Goal: Answer question/provide support: Share knowledge or assist other users

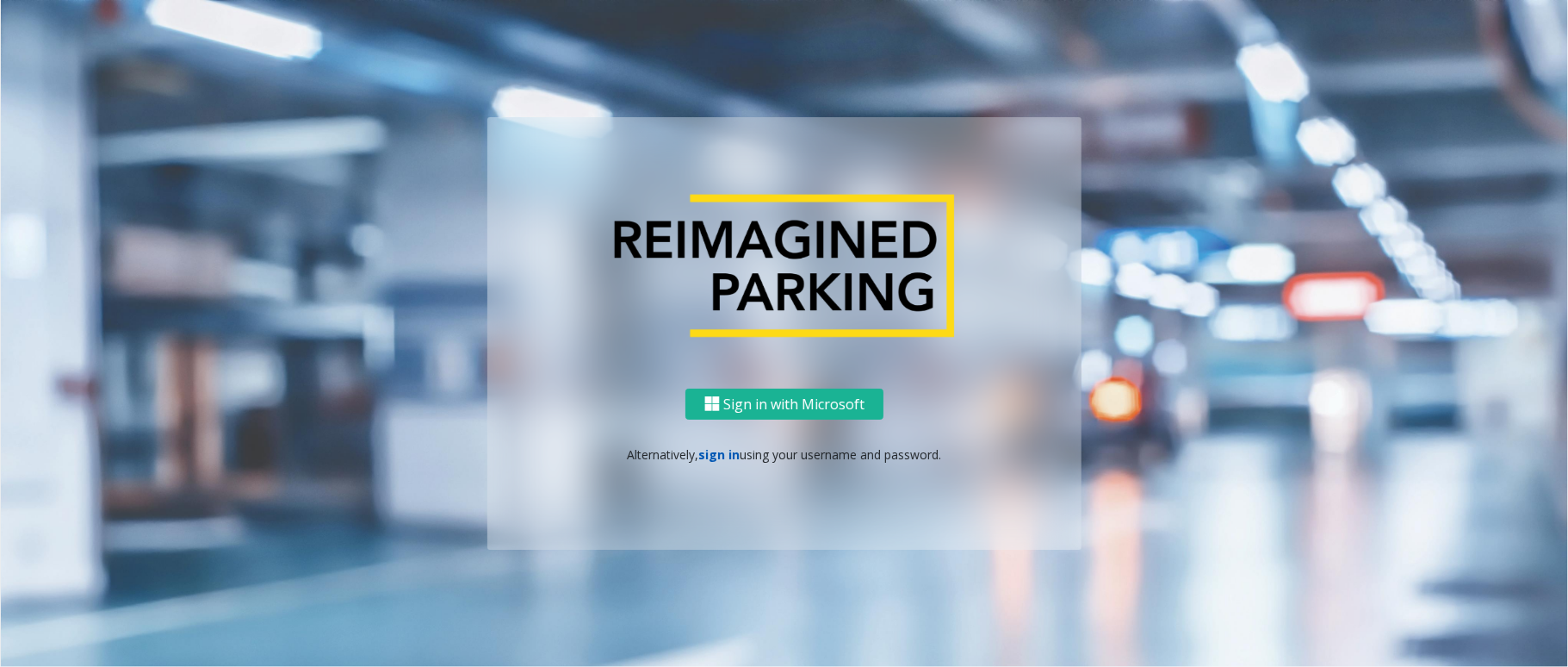
click at [701, 455] on link "sign in" at bounding box center [719, 455] width 41 height 17
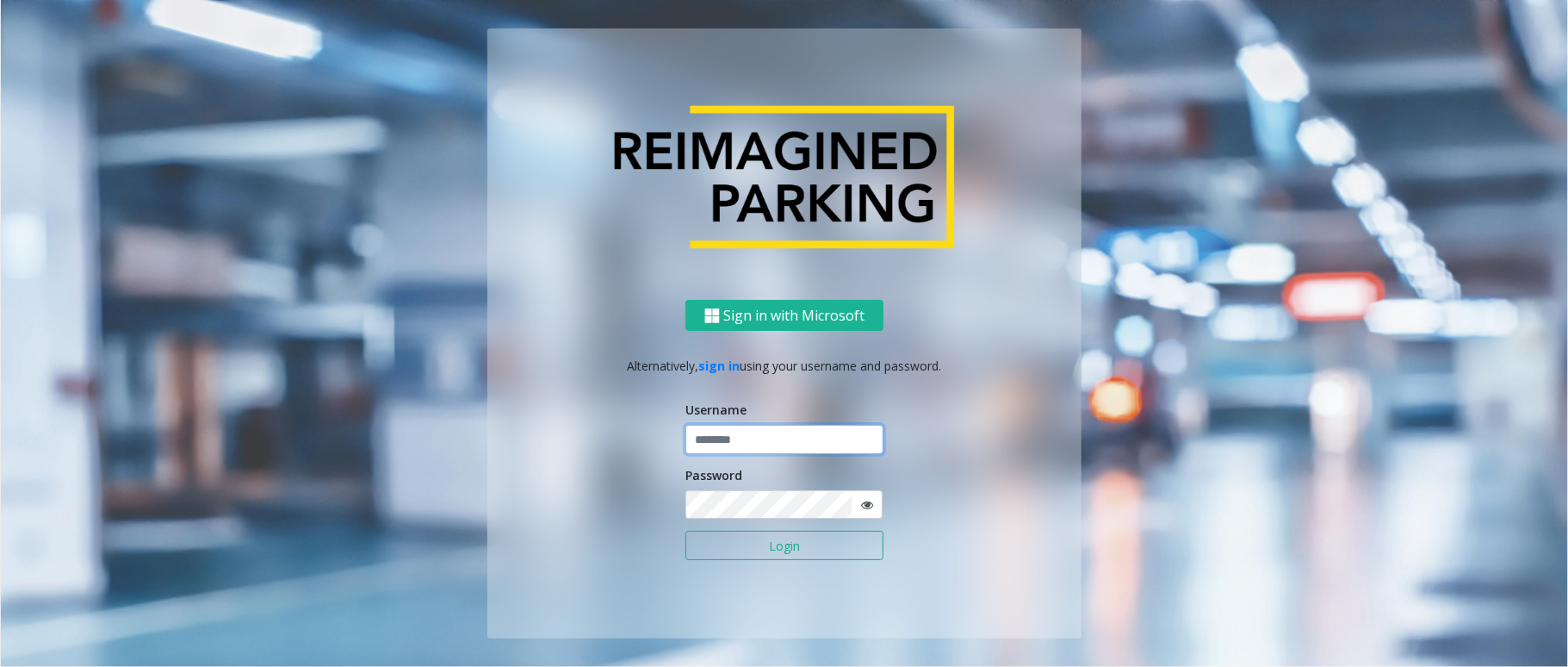
click at [711, 441] on input "text" at bounding box center [784, 440] width 198 height 30
type input "******"
click at [686, 531] on button "Login" at bounding box center [784, 545] width 198 height 30
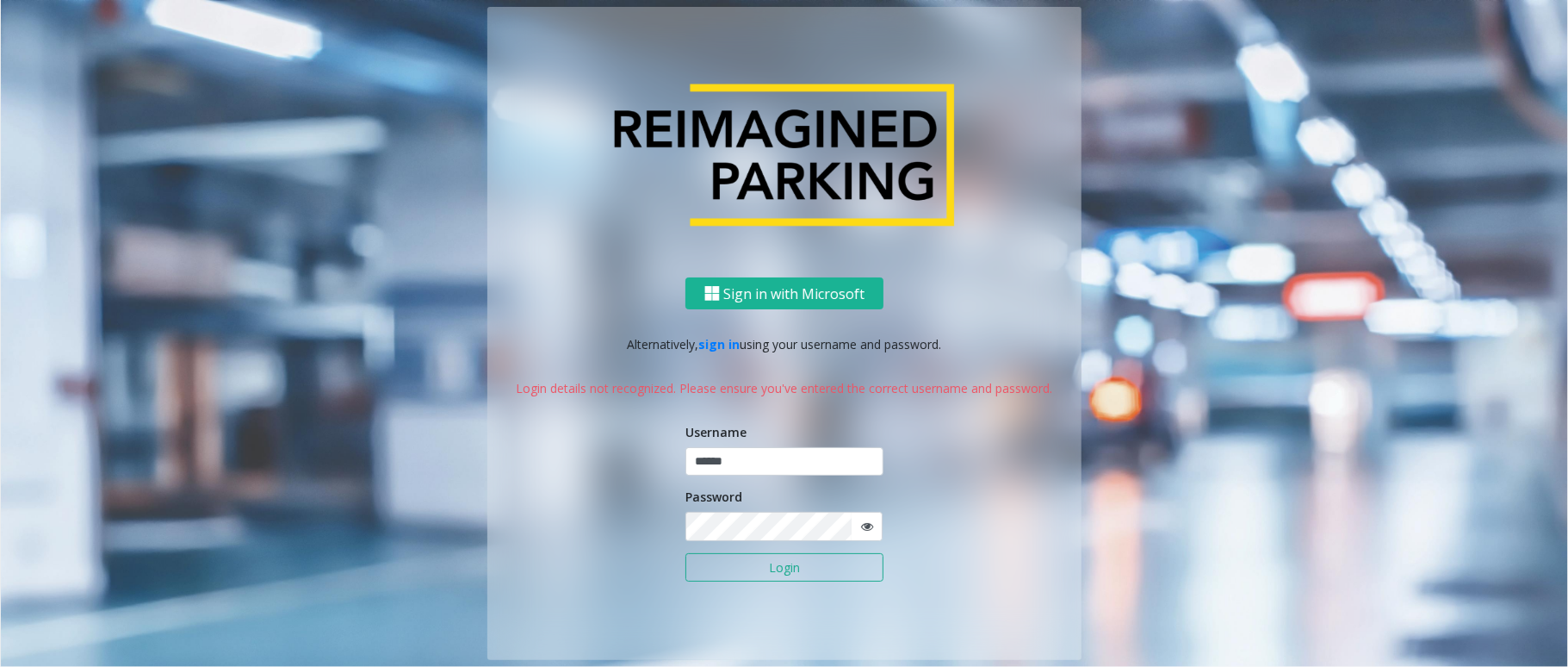
click at [866, 521] on icon at bounding box center [867, 526] width 12 height 12
click at [686, 553] on button "Login" at bounding box center [784, 568] width 198 height 30
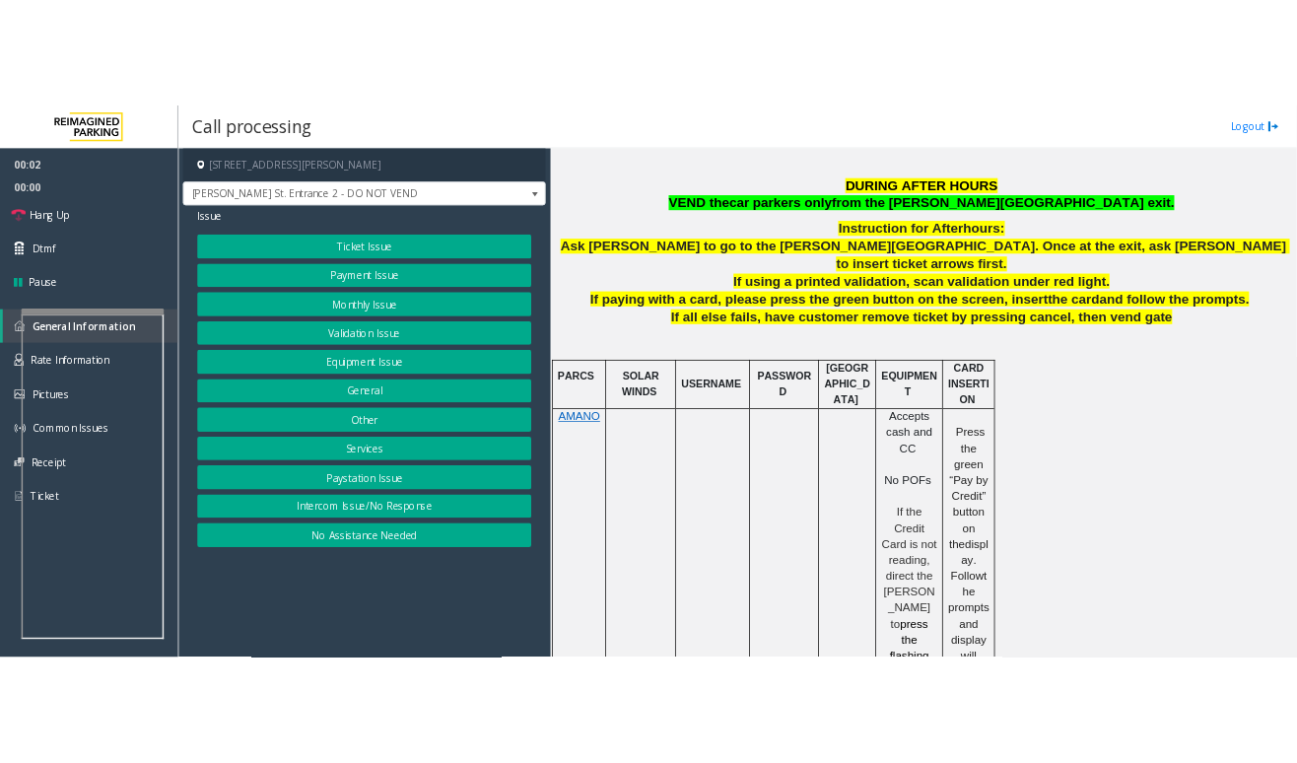
scroll to position [789, 0]
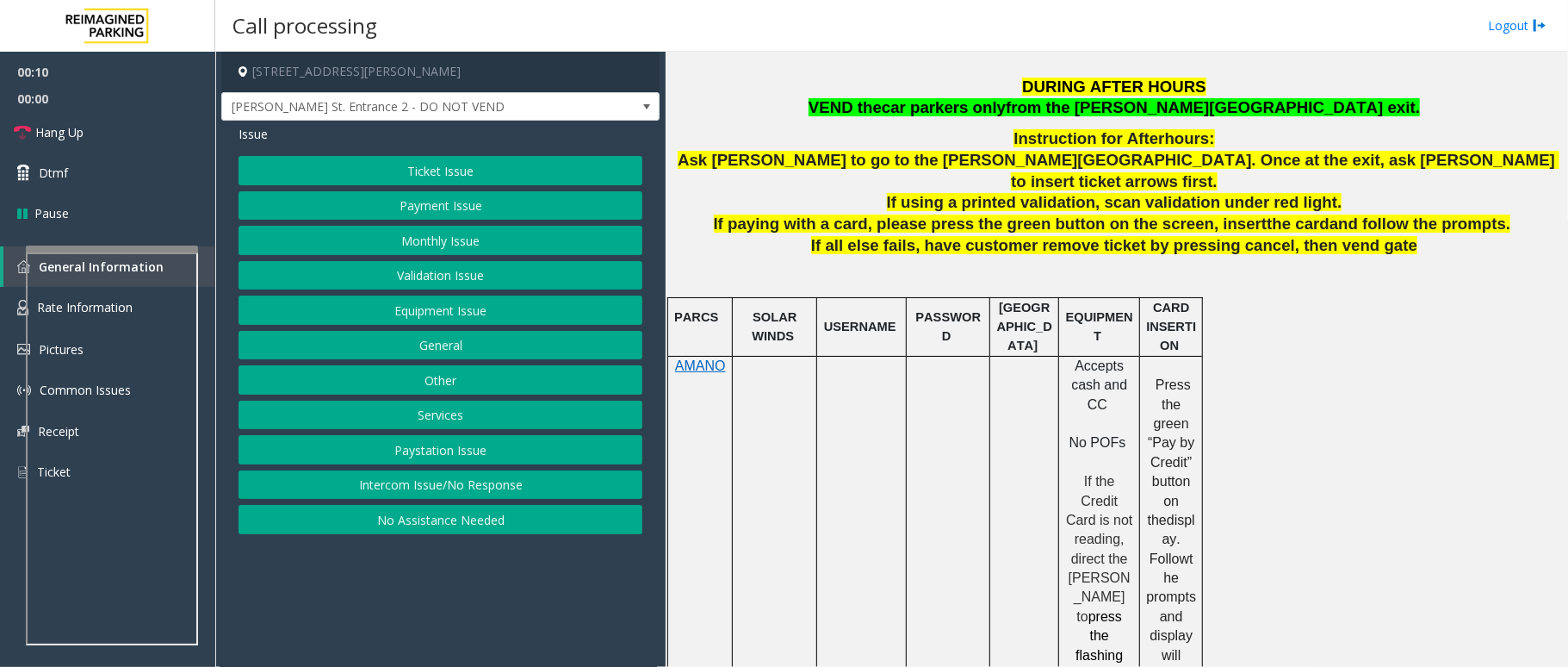
click at [384, 486] on button "Intercom Issue/No Response" at bounding box center [440, 485] width 404 height 30
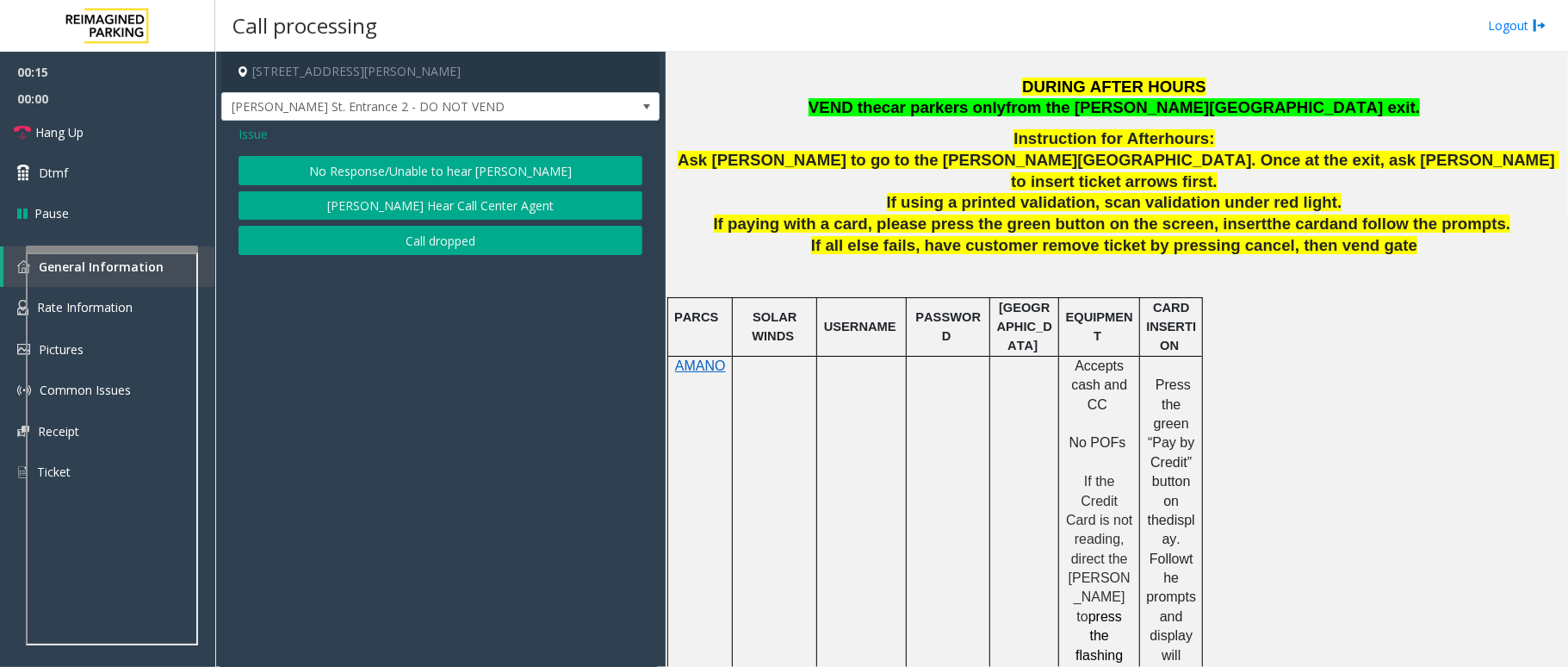
click at [493, 169] on button "No Response/Unable to hear [PERSON_NAME]" at bounding box center [440, 170] width 404 height 30
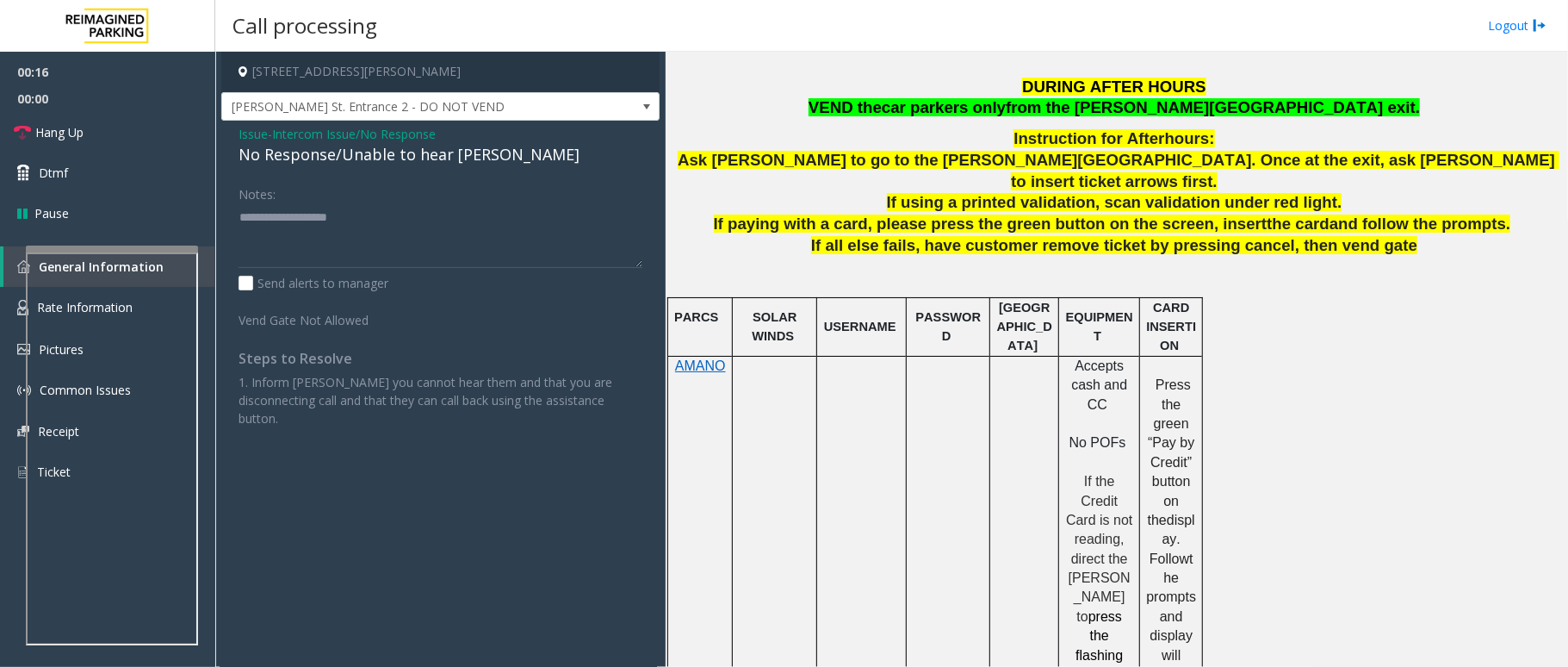
click at [462, 155] on div "No Response/Unable to hear [PERSON_NAME]" at bounding box center [440, 155] width 404 height 24
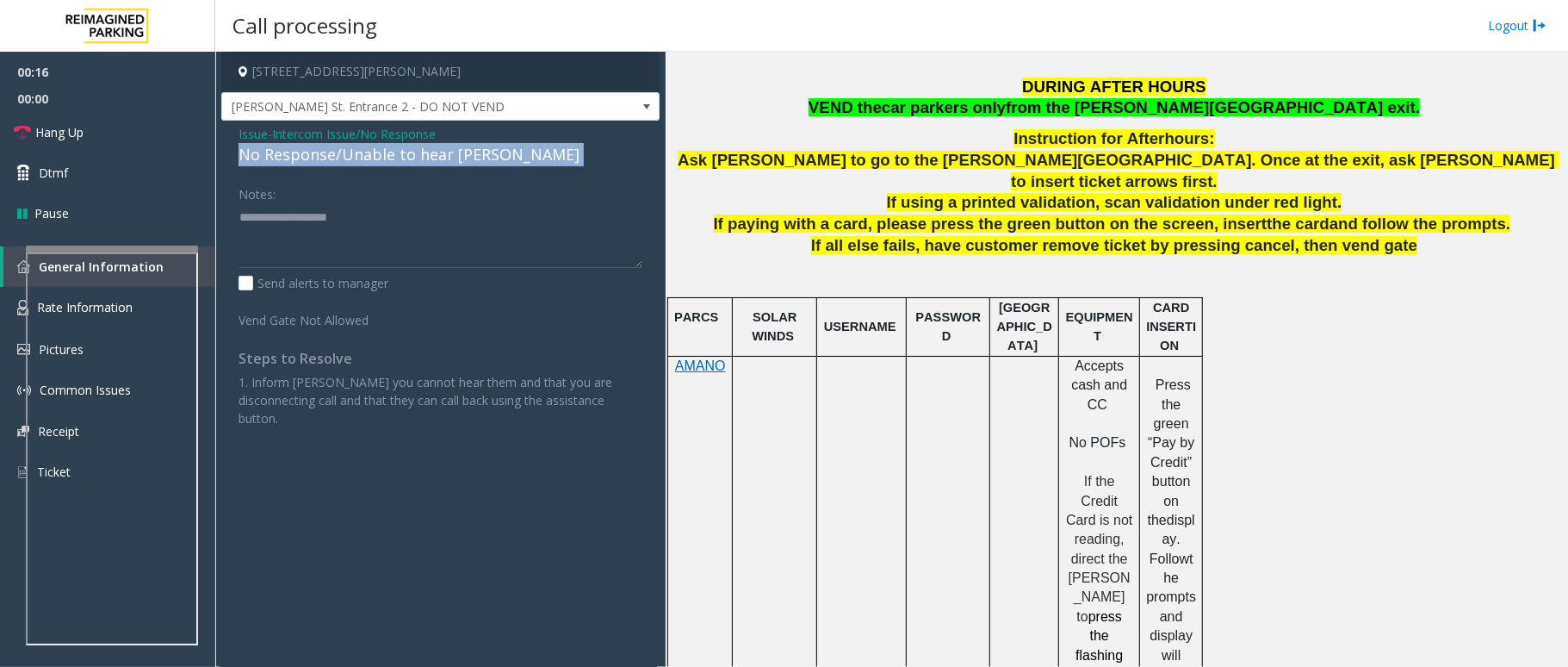
click at [462, 155] on div "No Response/Unable to hear [PERSON_NAME]" at bounding box center [440, 155] width 404 height 24
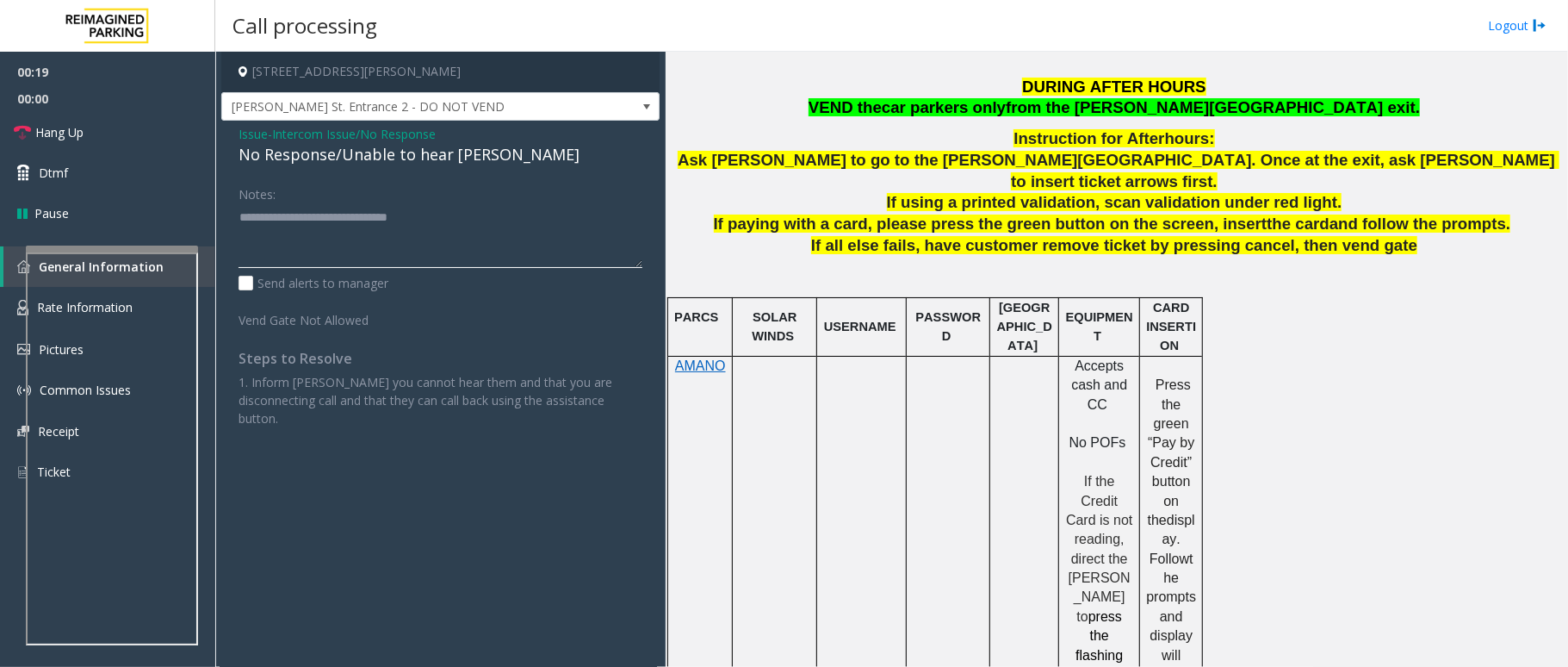
click at [455, 209] on textarea at bounding box center [440, 236] width 404 height 65
type textarea "**********"
click at [66, 129] on span "Hang Up" at bounding box center [59, 132] width 48 height 18
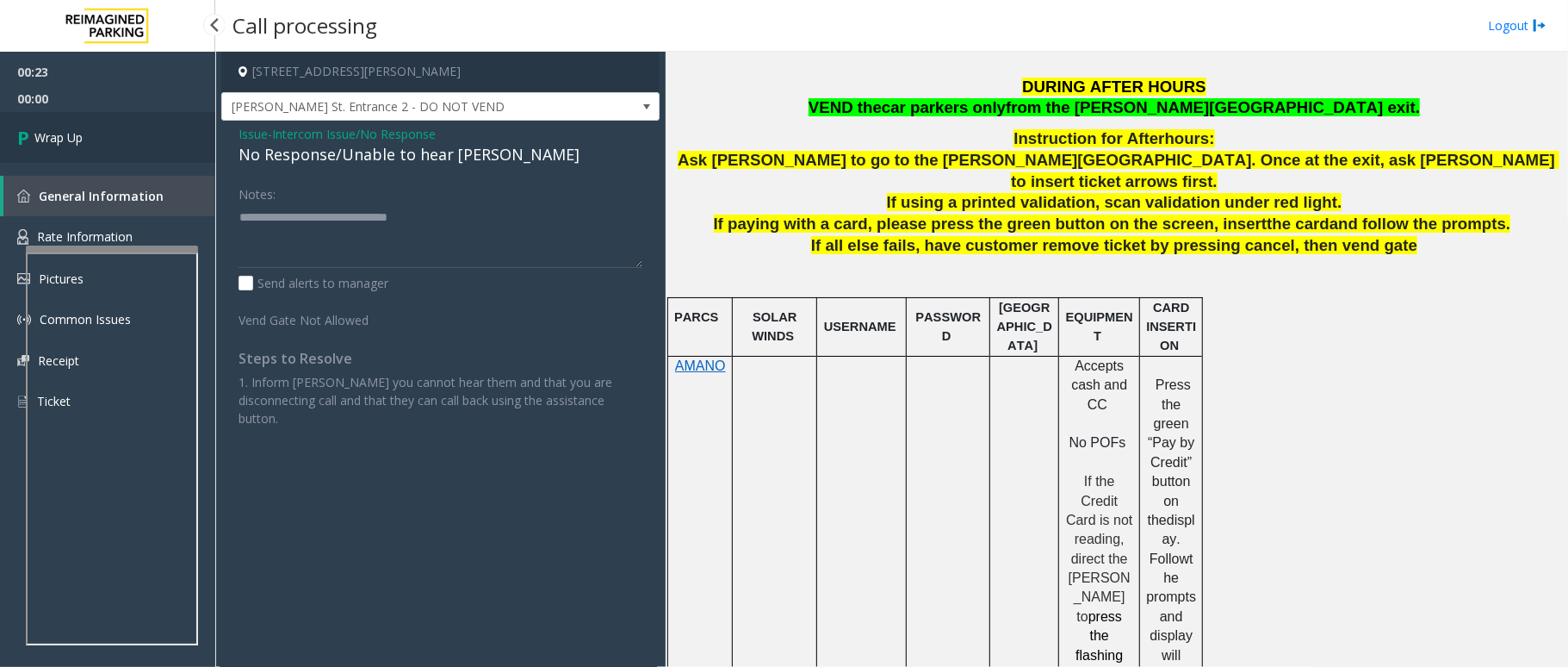
click at [66, 129] on span "Wrap Up" at bounding box center [58, 137] width 48 height 18
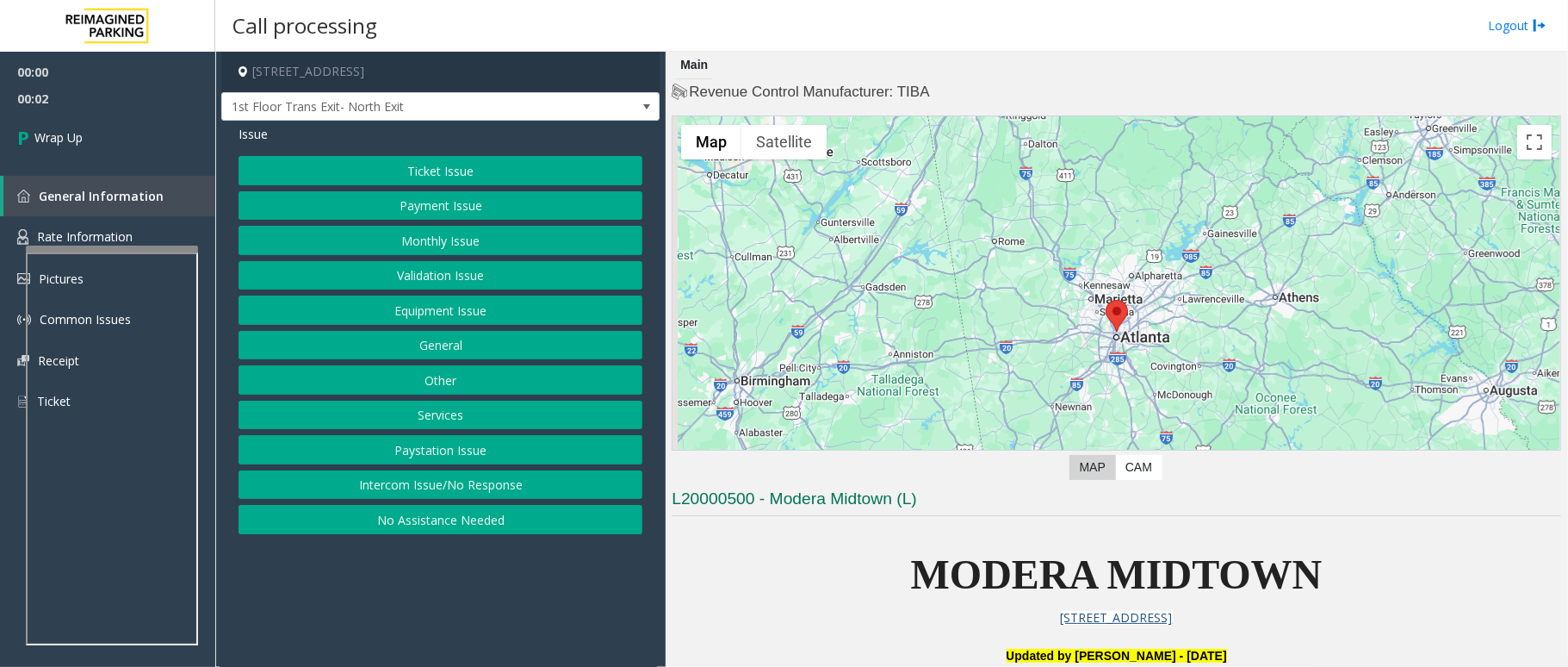
click at [450, 491] on button "Intercom Issue/No Response" at bounding box center [440, 485] width 404 height 30
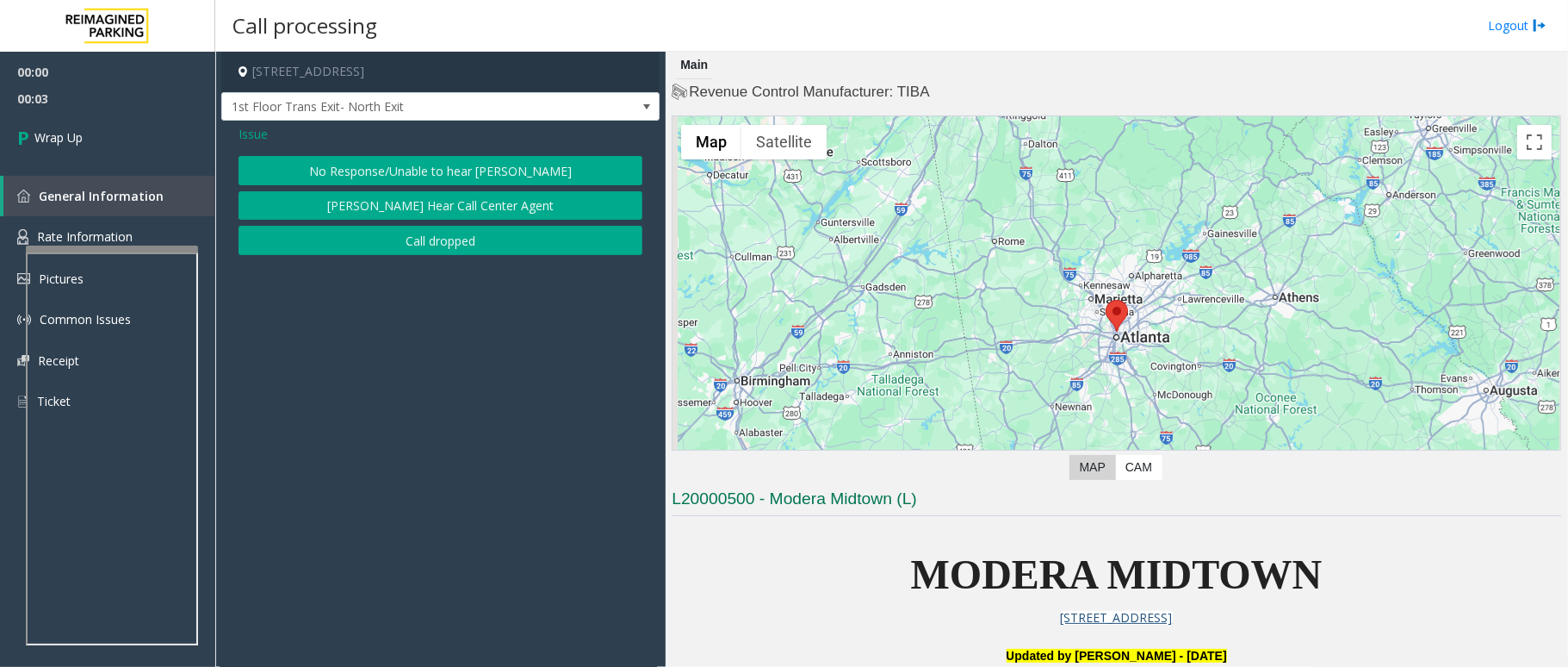
click at [475, 247] on button "Call dropped" at bounding box center [440, 240] width 404 height 30
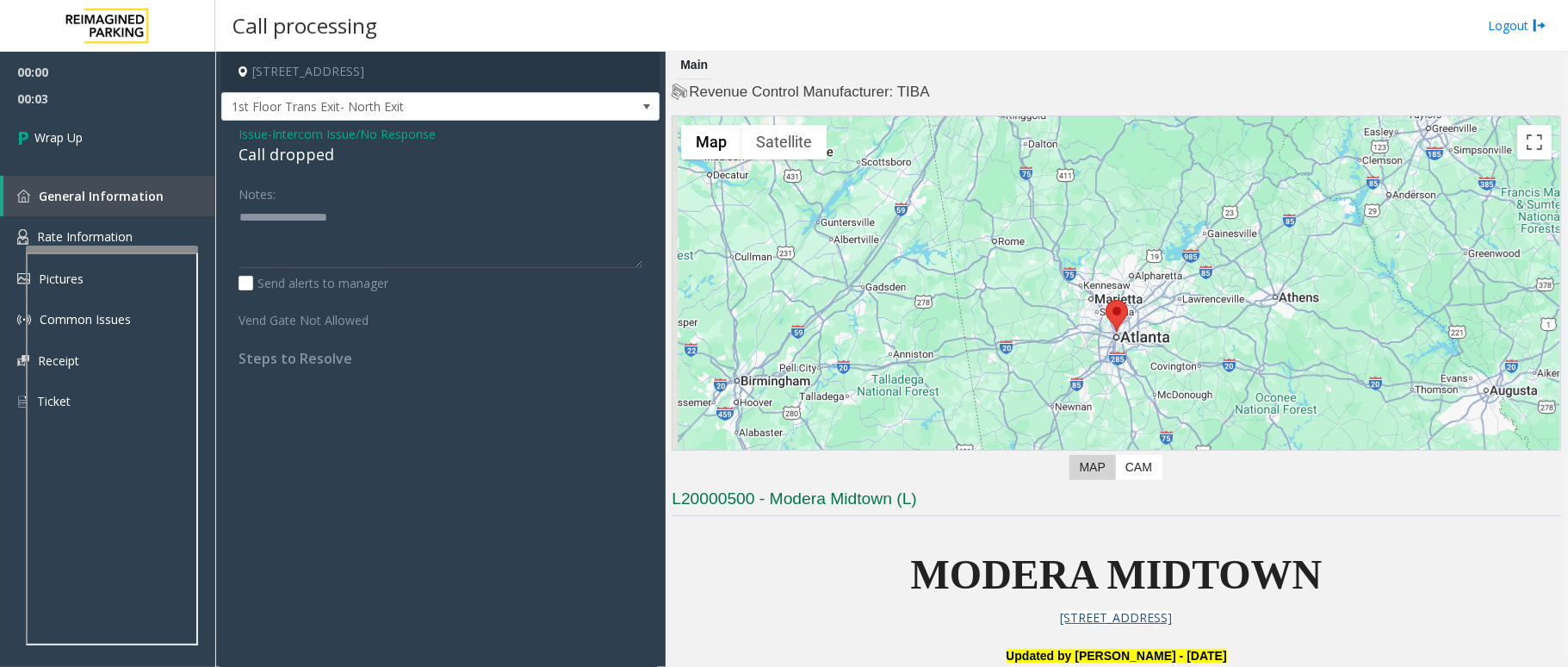
click at [319, 158] on div "Call dropped" at bounding box center [440, 155] width 404 height 24
type textarea "**********"
click at [117, 162] on link "Wrap Up" at bounding box center [107, 137] width 215 height 51
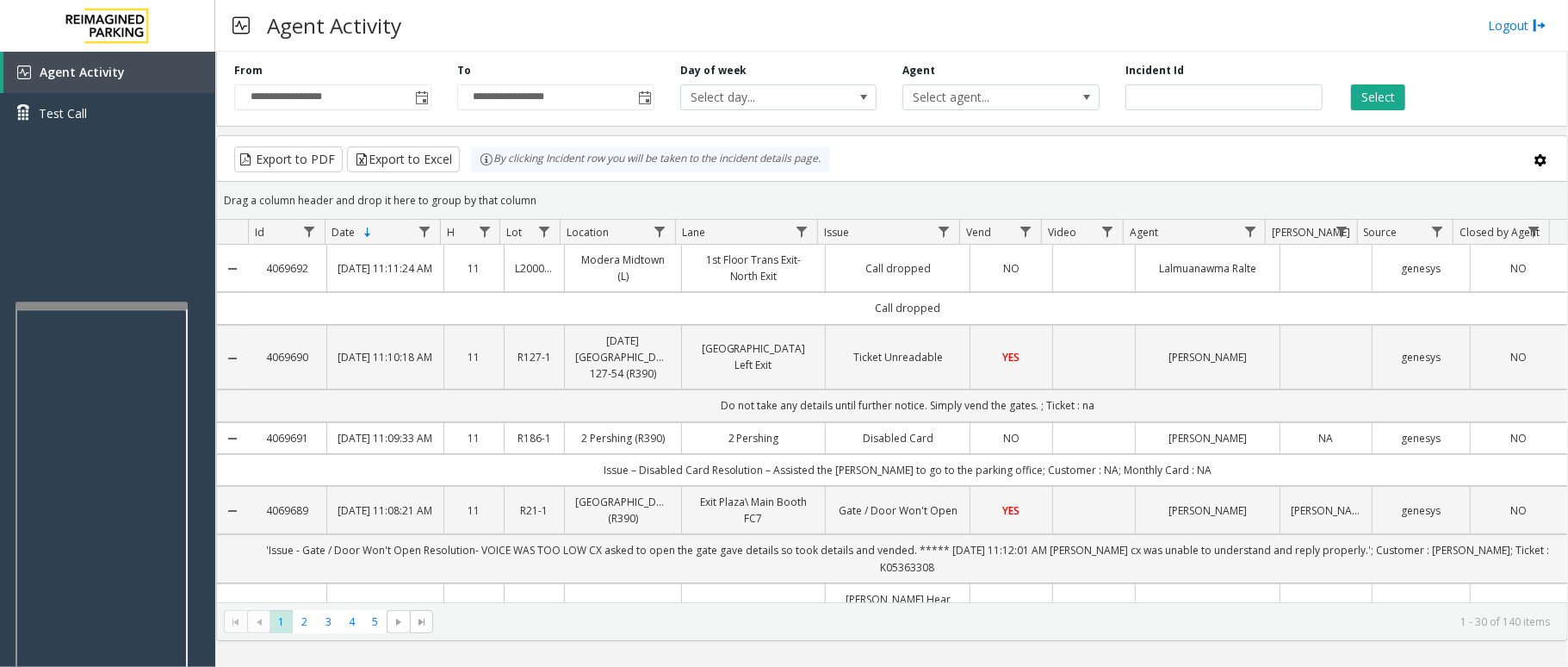
click at [107, 303] on div at bounding box center [101, 305] width 172 height 7
click at [169, 84] on link "Agent Activity" at bounding box center [109, 72] width 211 height 41
click at [90, 291] on div at bounding box center [99, 294] width 172 height 7
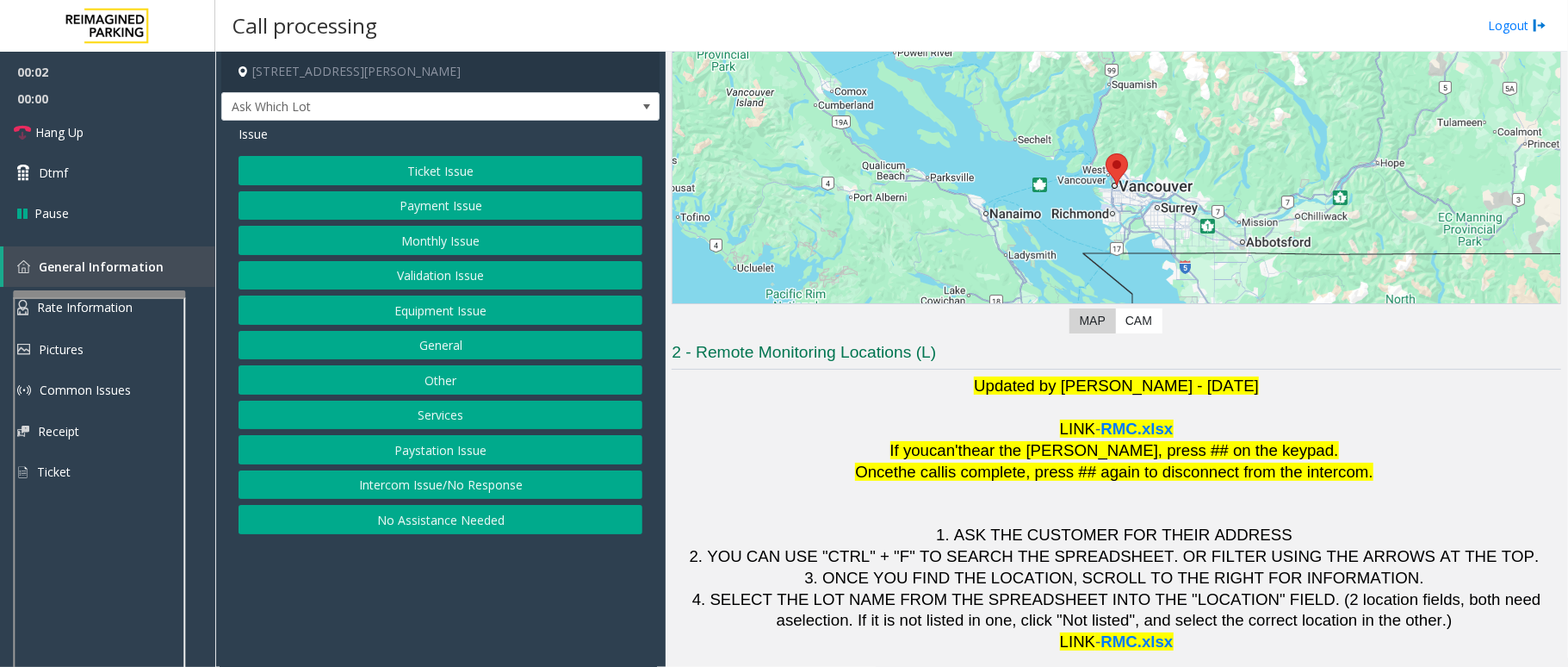
scroll to position [150, 0]
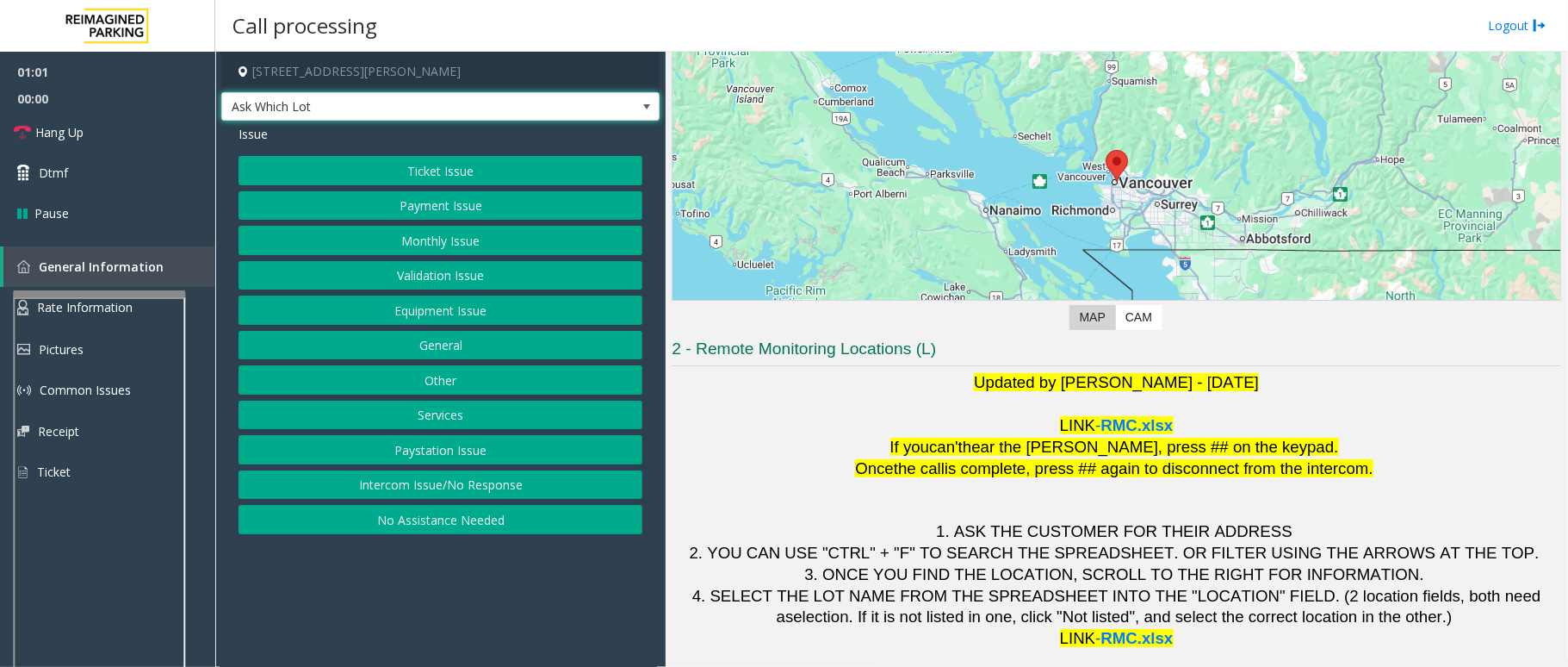
click at [639, 111] on span at bounding box center [646, 107] width 14 height 14
click at [538, 177] on button "Ticket Issue" at bounding box center [440, 170] width 404 height 30
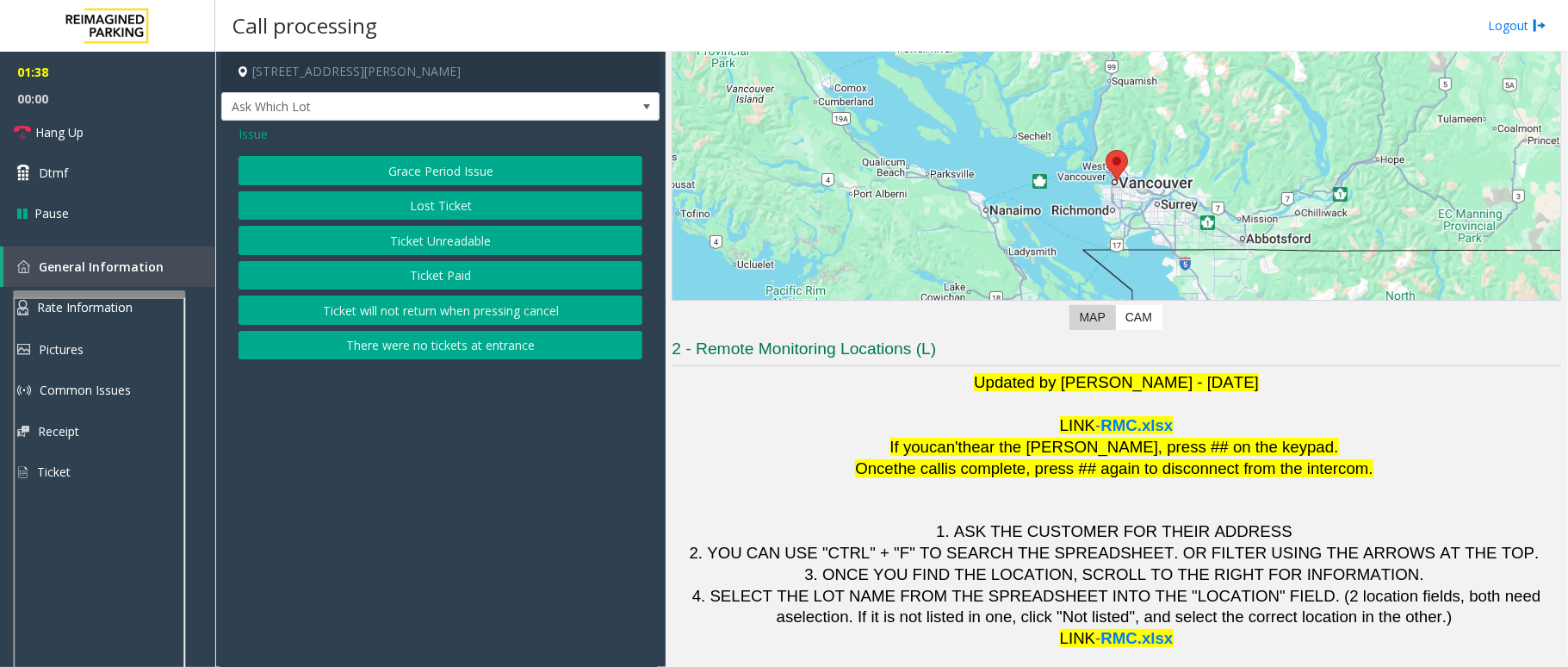
click at [525, 238] on button "Ticket Unreadable" at bounding box center [440, 240] width 404 height 30
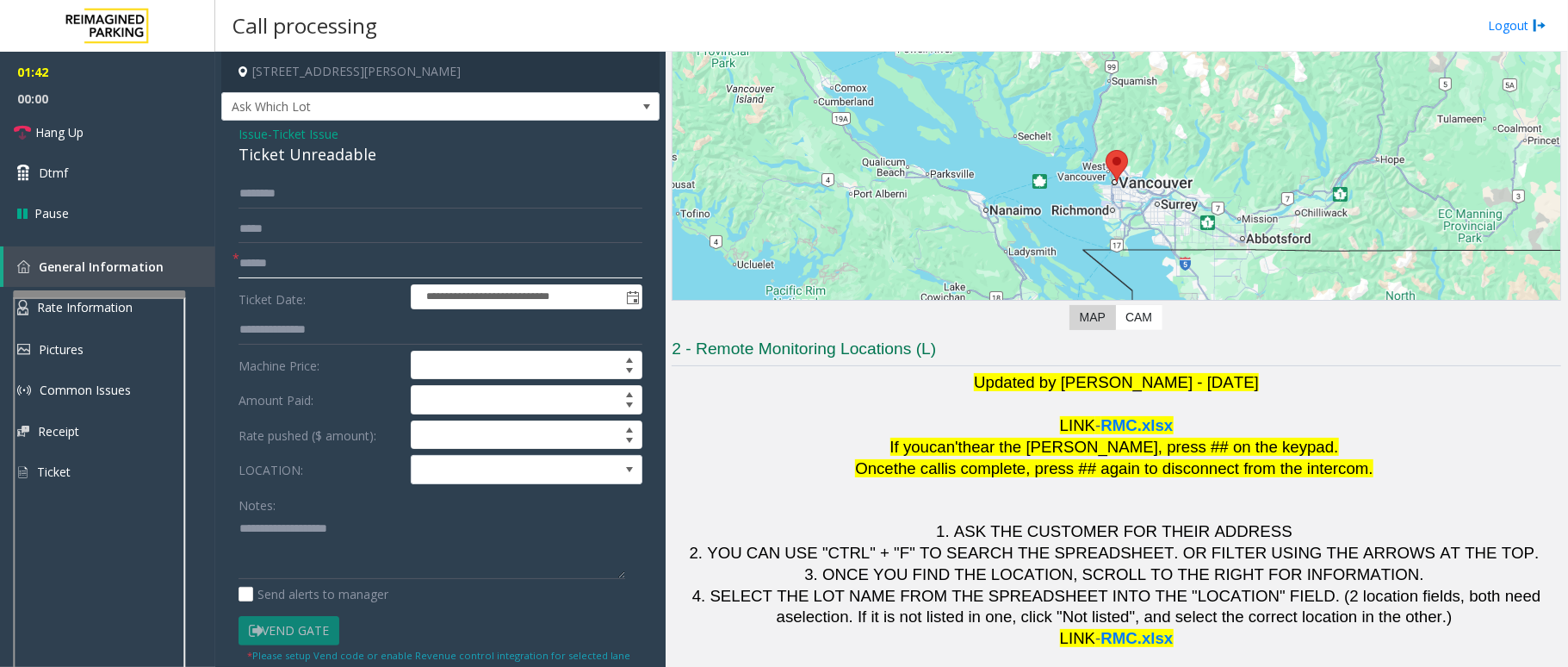
click at [259, 257] on input "text" at bounding box center [440, 264] width 404 height 30
drag, startPoint x: 376, startPoint y: 155, endPoint x: 222, endPoint y: 122, distance: 157.5
click at [222, 122] on div "**********" at bounding box center [440, 522] width 439 height 803
click at [393, 564] on textarea at bounding box center [432, 546] width 387 height 65
click at [289, 266] on input "text" at bounding box center [440, 264] width 404 height 30
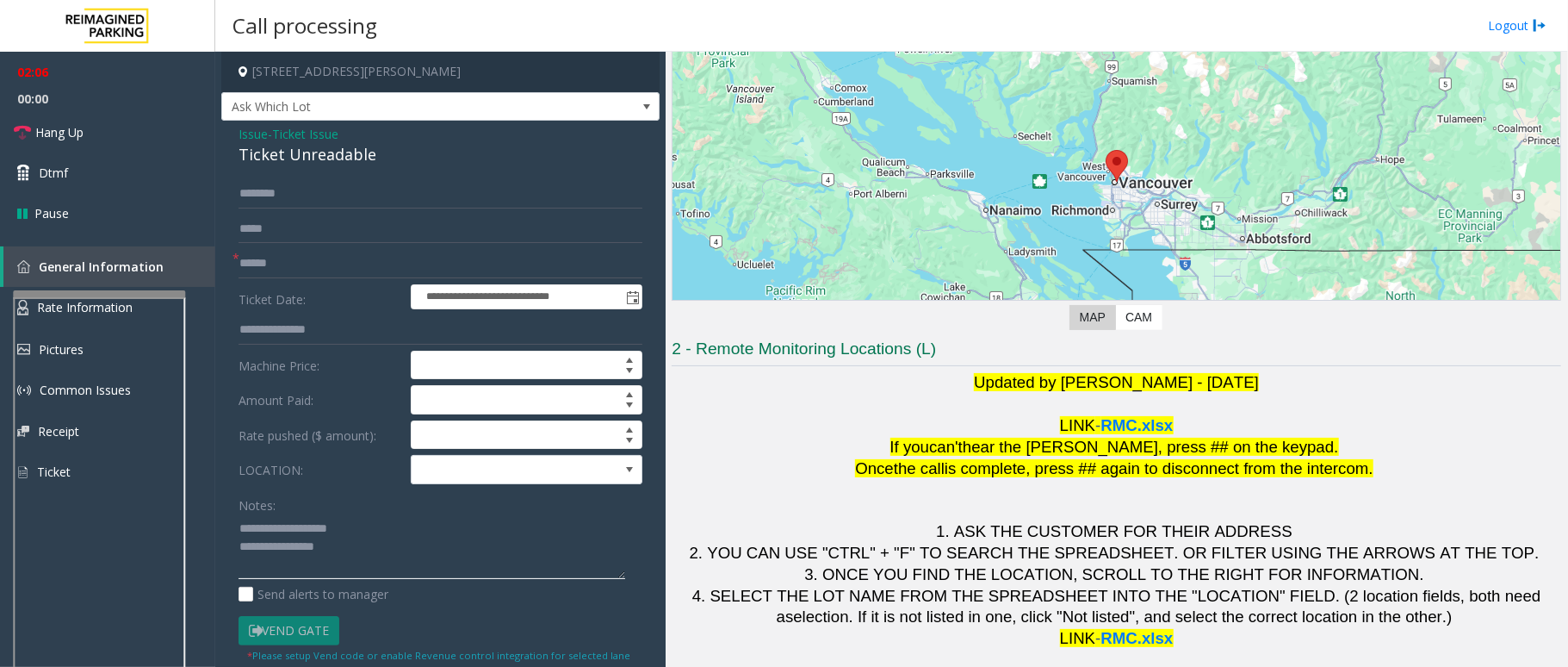
click at [360, 539] on textarea at bounding box center [432, 546] width 387 height 65
drag, startPoint x: 369, startPoint y: 548, endPoint x: 362, endPoint y: 557, distance: 11.4
click at [369, 549] on textarea at bounding box center [432, 546] width 387 height 65
type textarea "**********"
click at [383, 254] on input "text" at bounding box center [440, 264] width 404 height 30
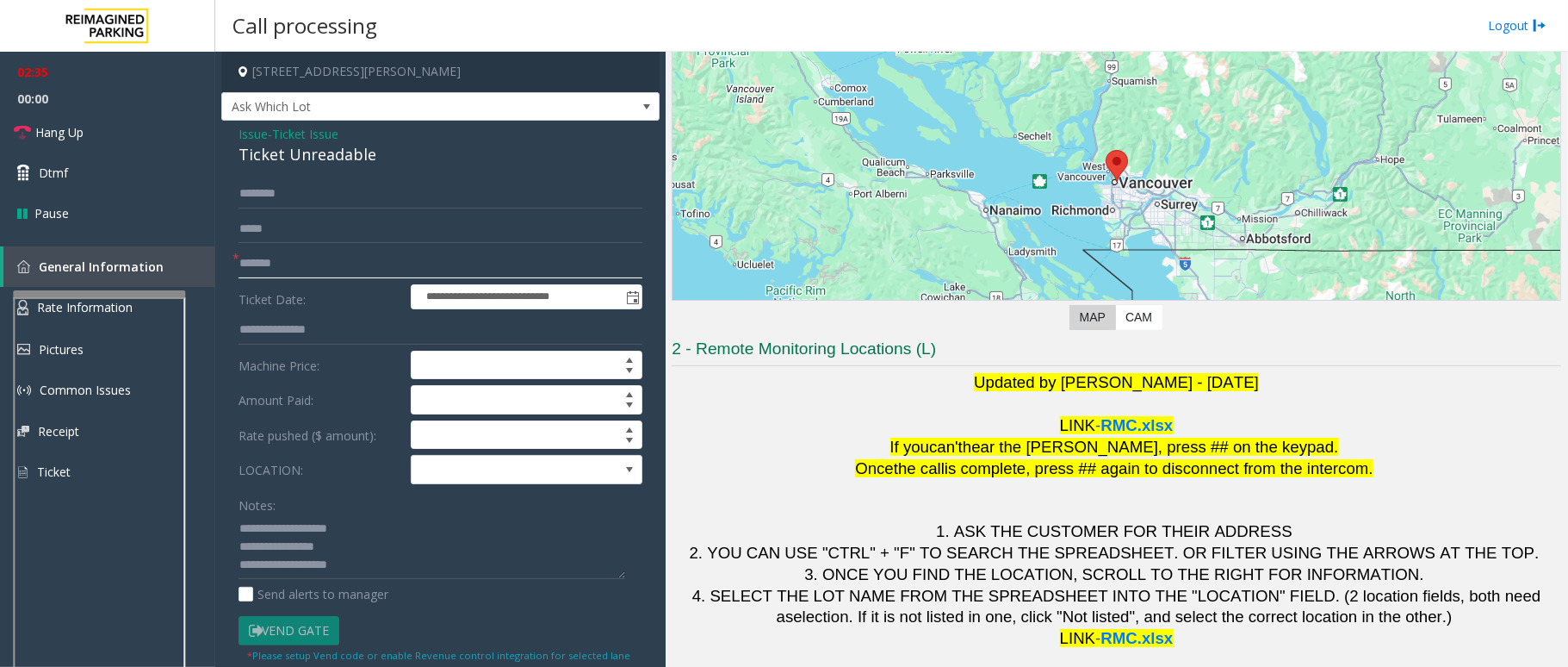
type input "*******"
click at [442, 573] on textarea at bounding box center [432, 546] width 387 height 65
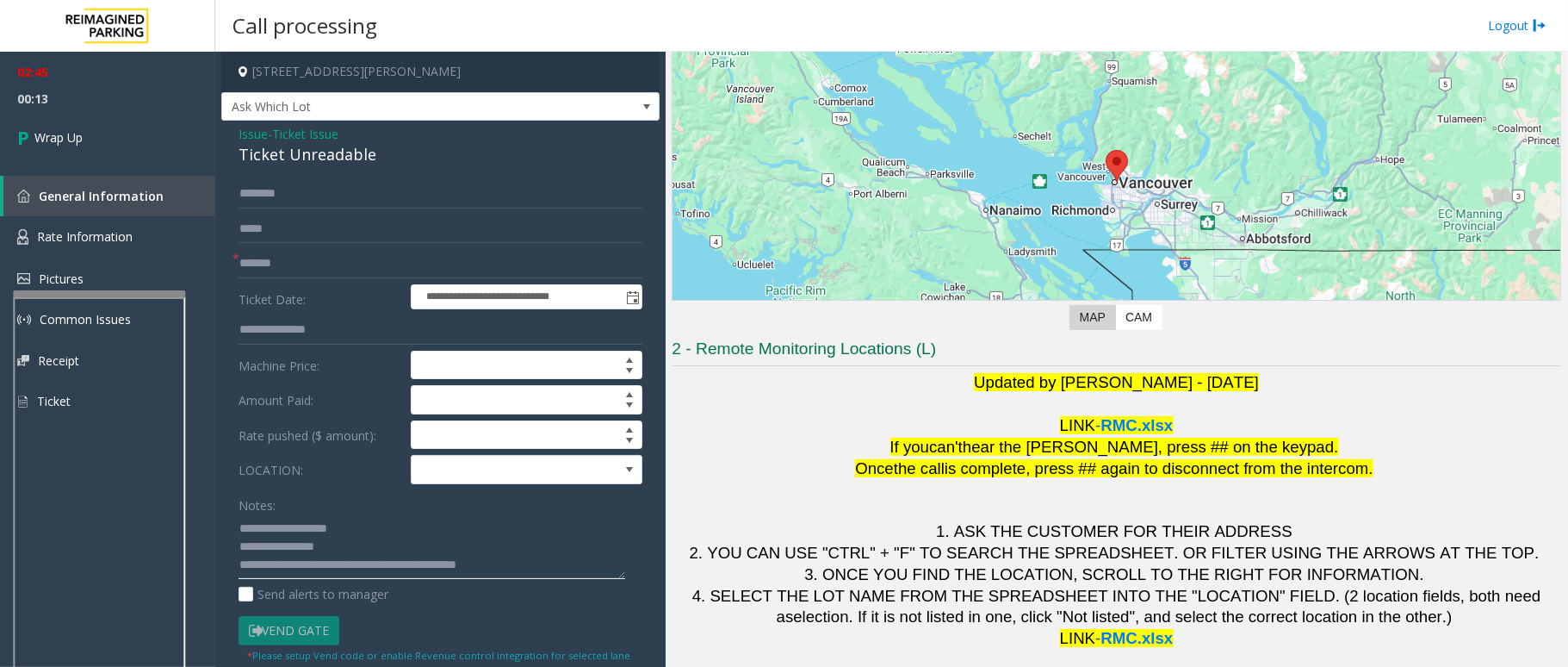
click at [470, 564] on textarea at bounding box center [432, 546] width 387 height 65
type textarea "**********"
click at [88, 146] on link "Wrap Up" at bounding box center [107, 137] width 215 height 51
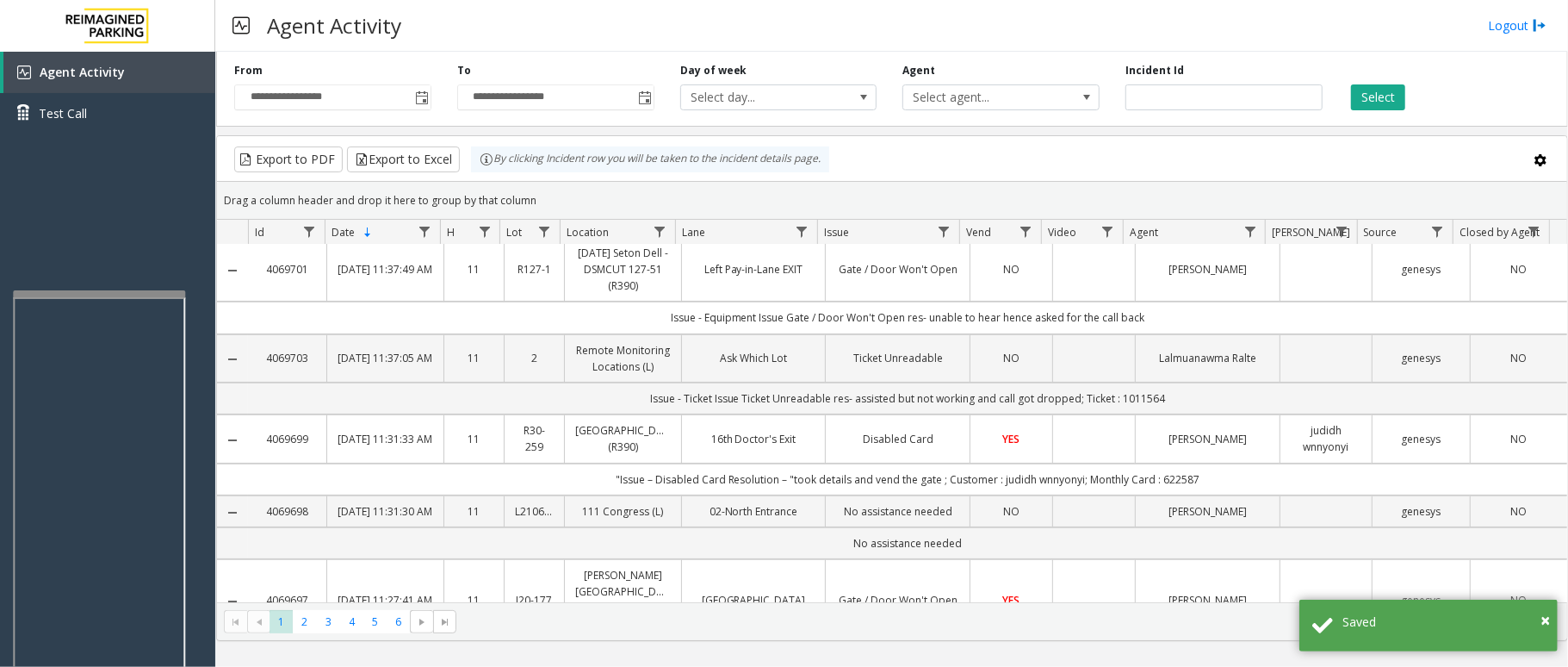
scroll to position [229, 0]
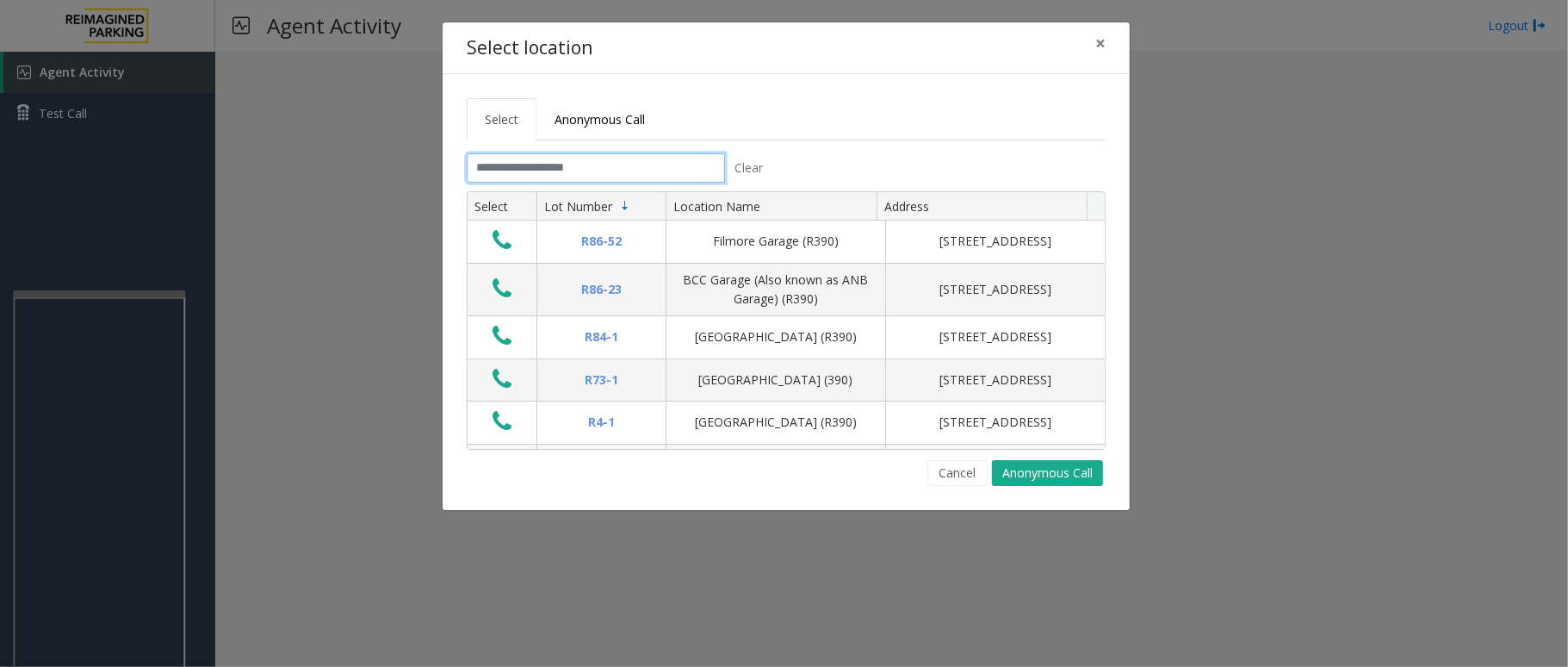
click at [627, 163] on input "text" at bounding box center [596, 168] width 259 height 30
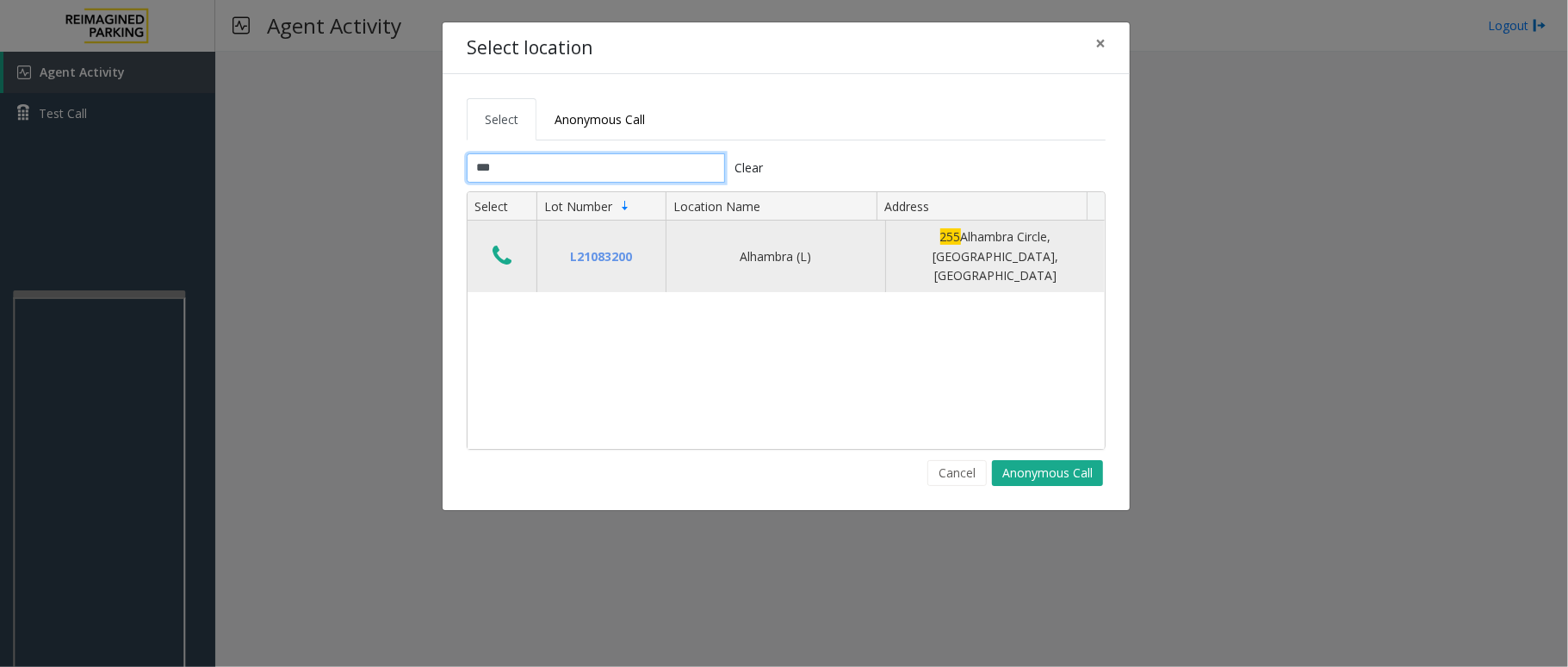
type input "***"
click at [497, 250] on icon "Data table" at bounding box center [502, 256] width 19 height 24
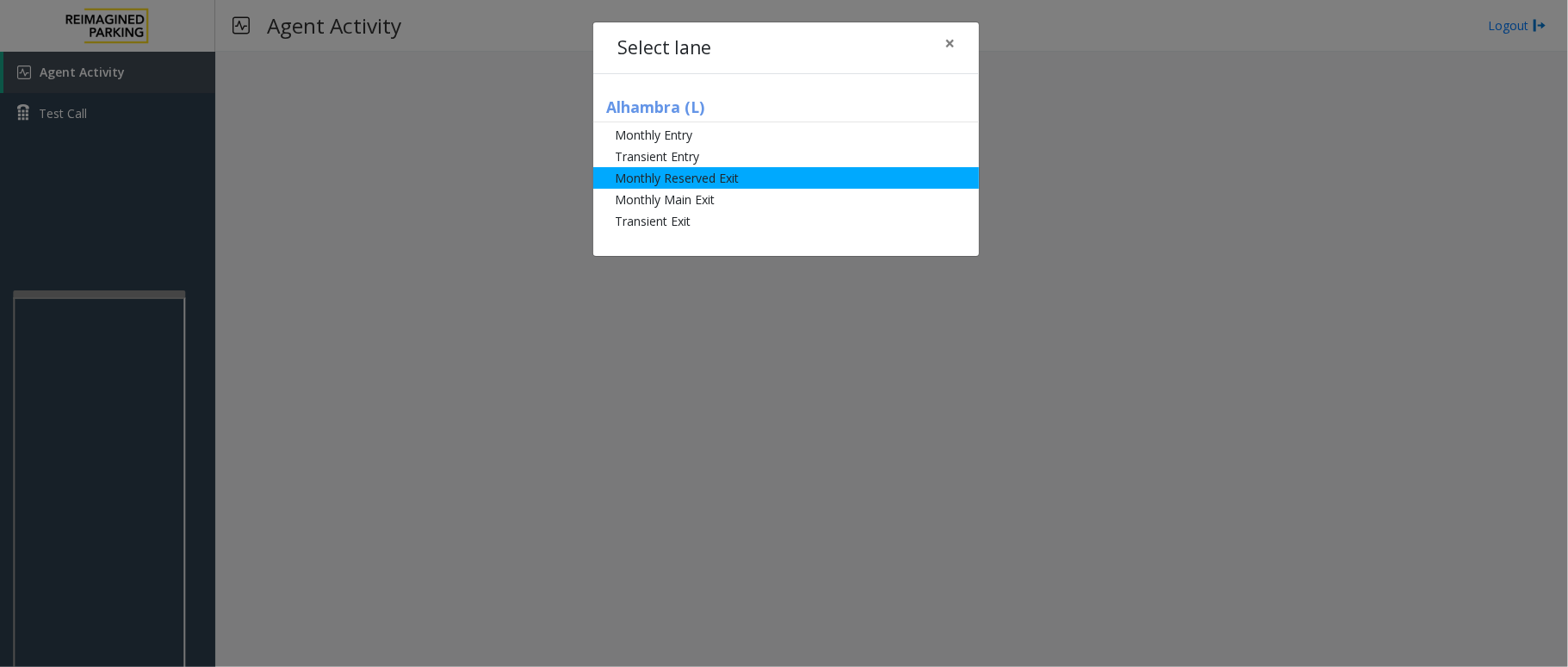
click at [669, 174] on li "Monthly Reserved Exit" at bounding box center [786, 177] width 386 height 22
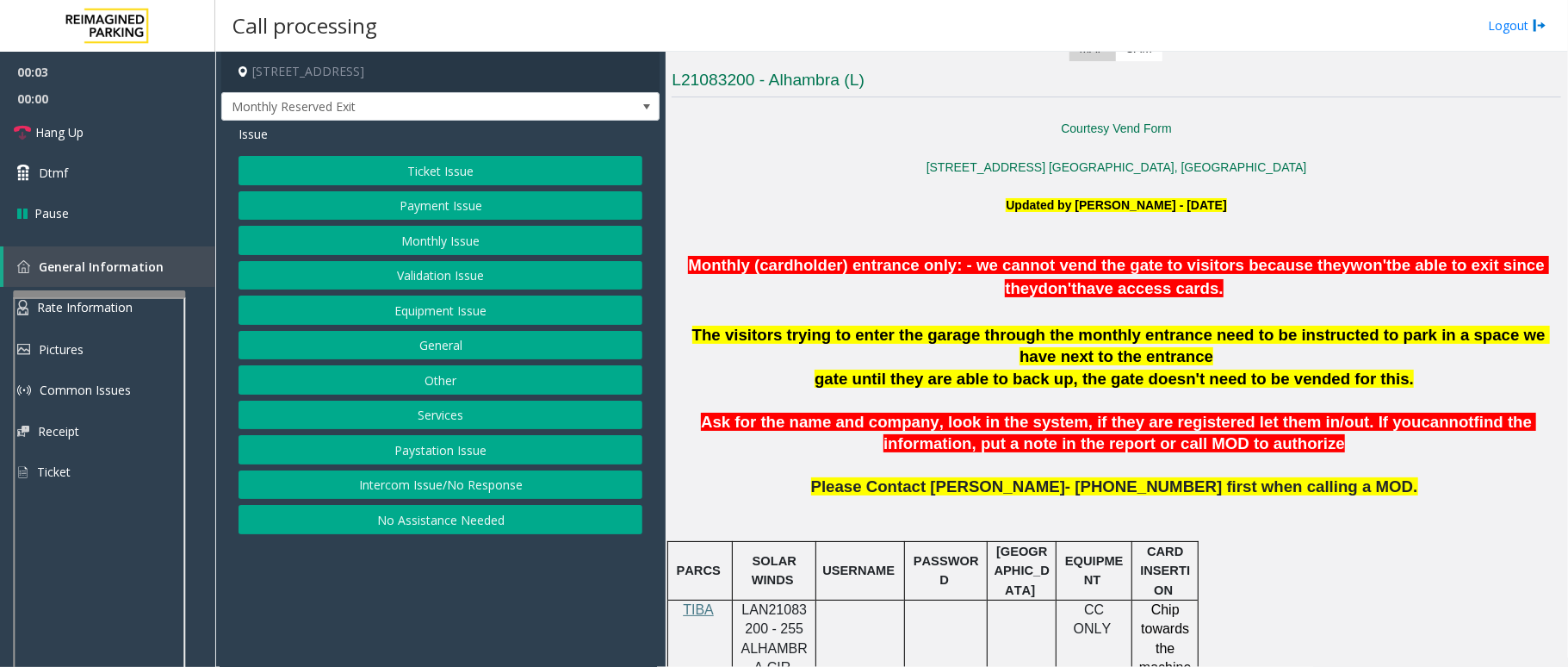
scroll to position [459, 0]
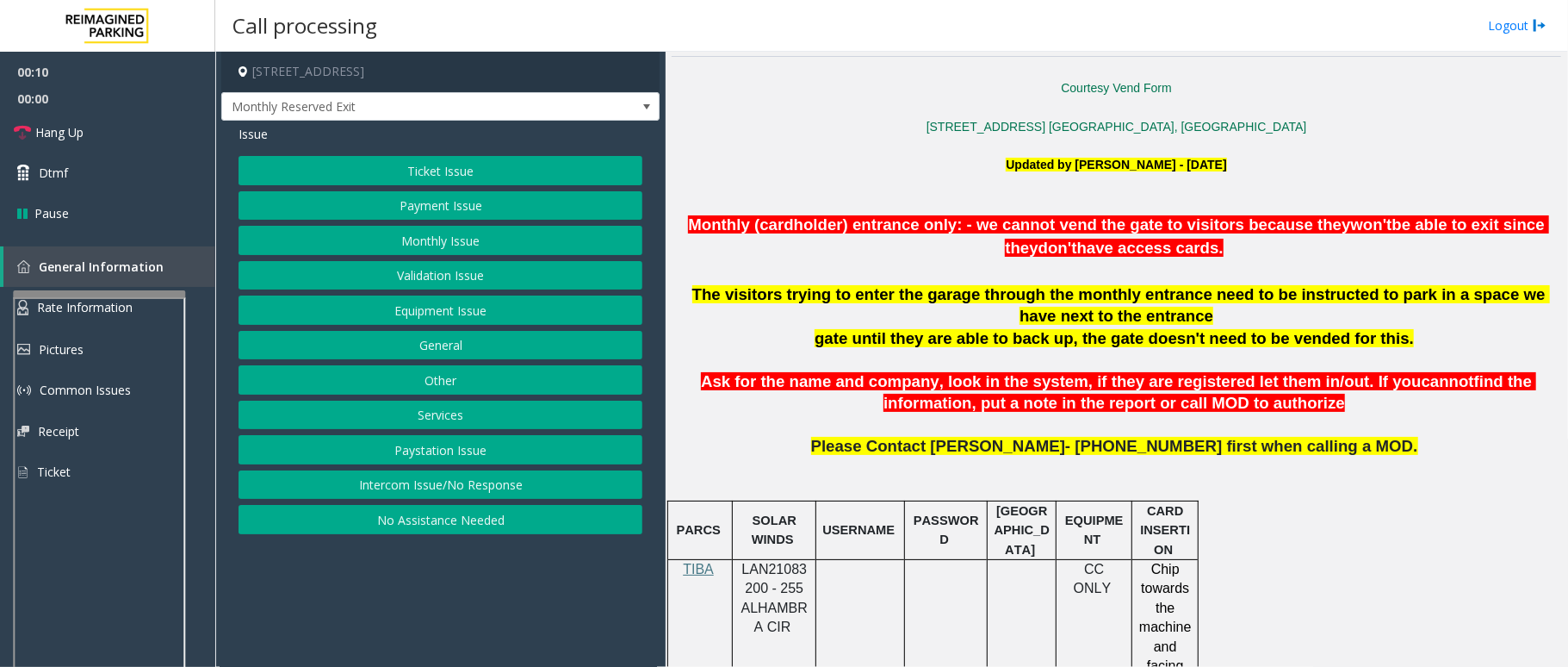
click at [458, 314] on button "Equipment Issue" at bounding box center [440, 310] width 404 height 30
click at [438, 309] on button "Gate / Door Won't Open" at bounding box center [440, 310] width 404 height 30
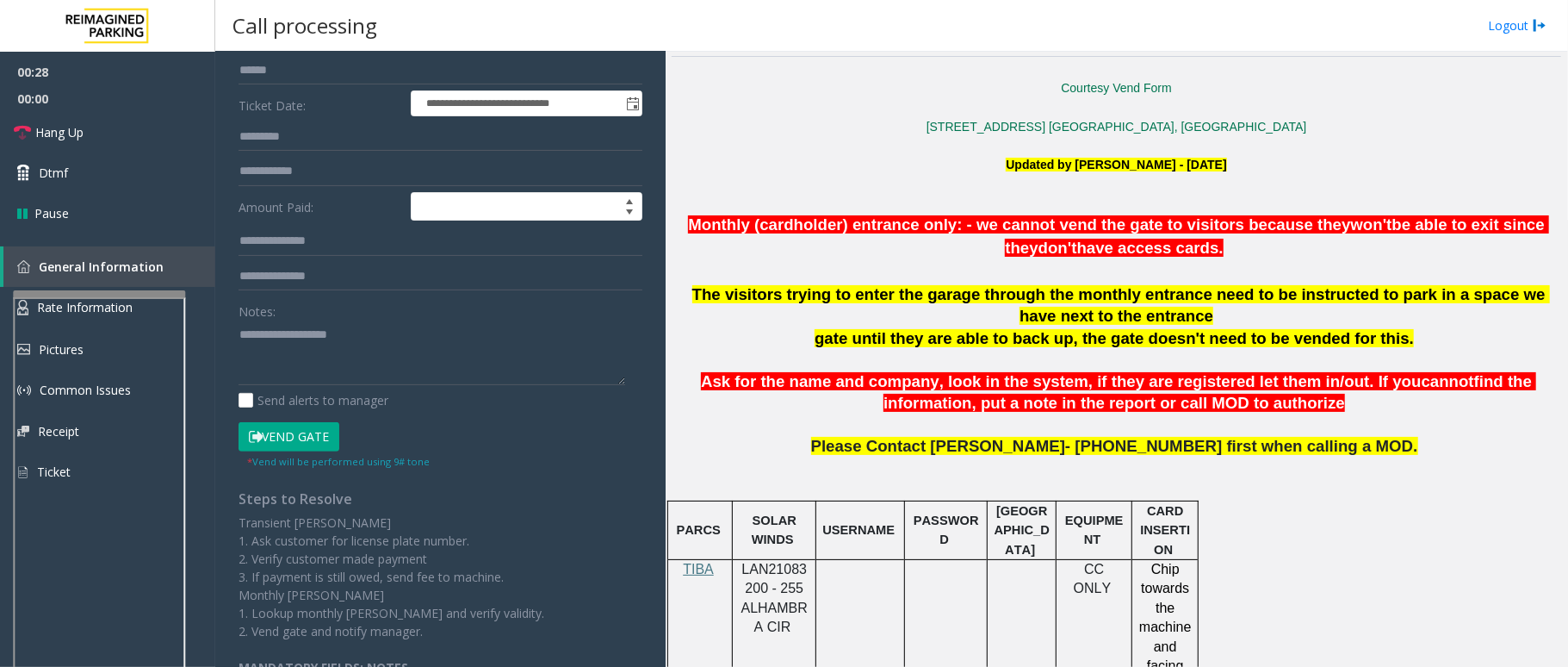
scroll to position [229, 0]
click at [290, 443] on button "Vend Gate" at bounding box center [288, 436] width 100 height 30
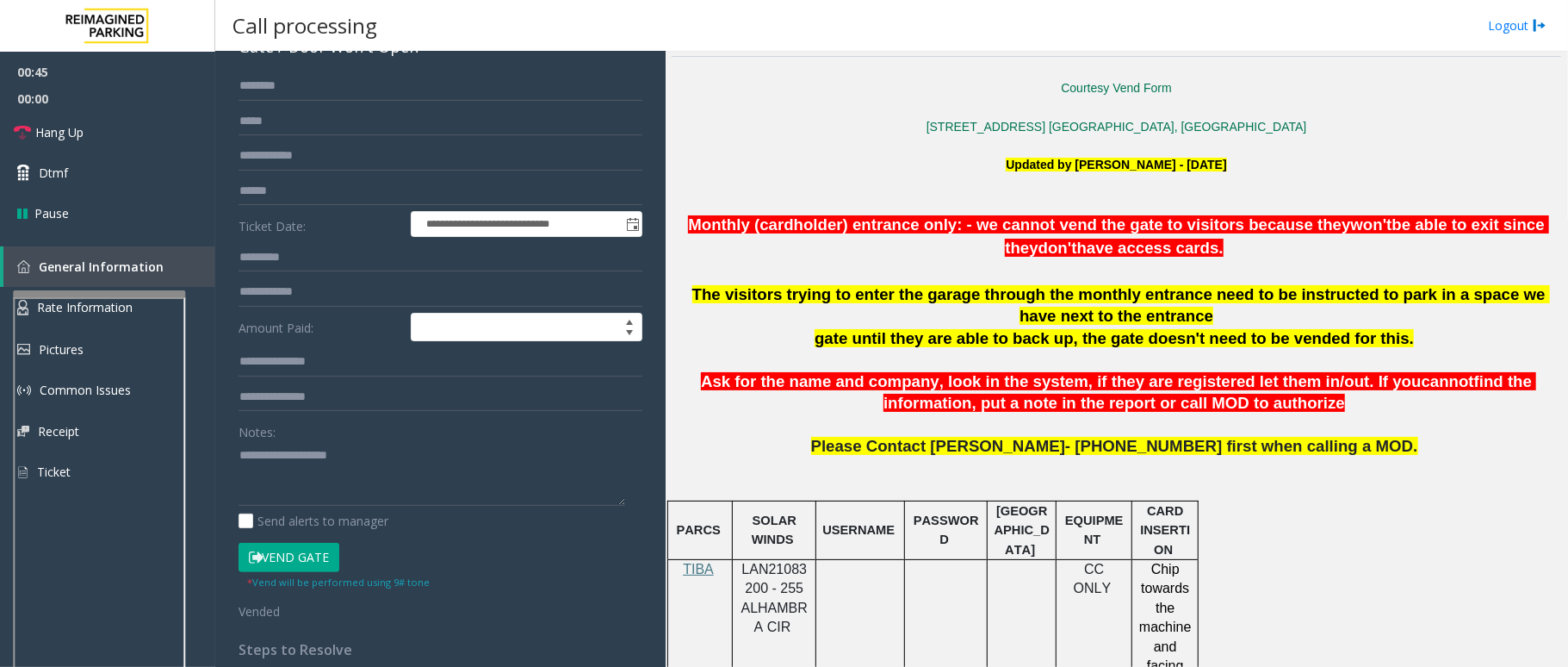
scroll to position [0, 0]
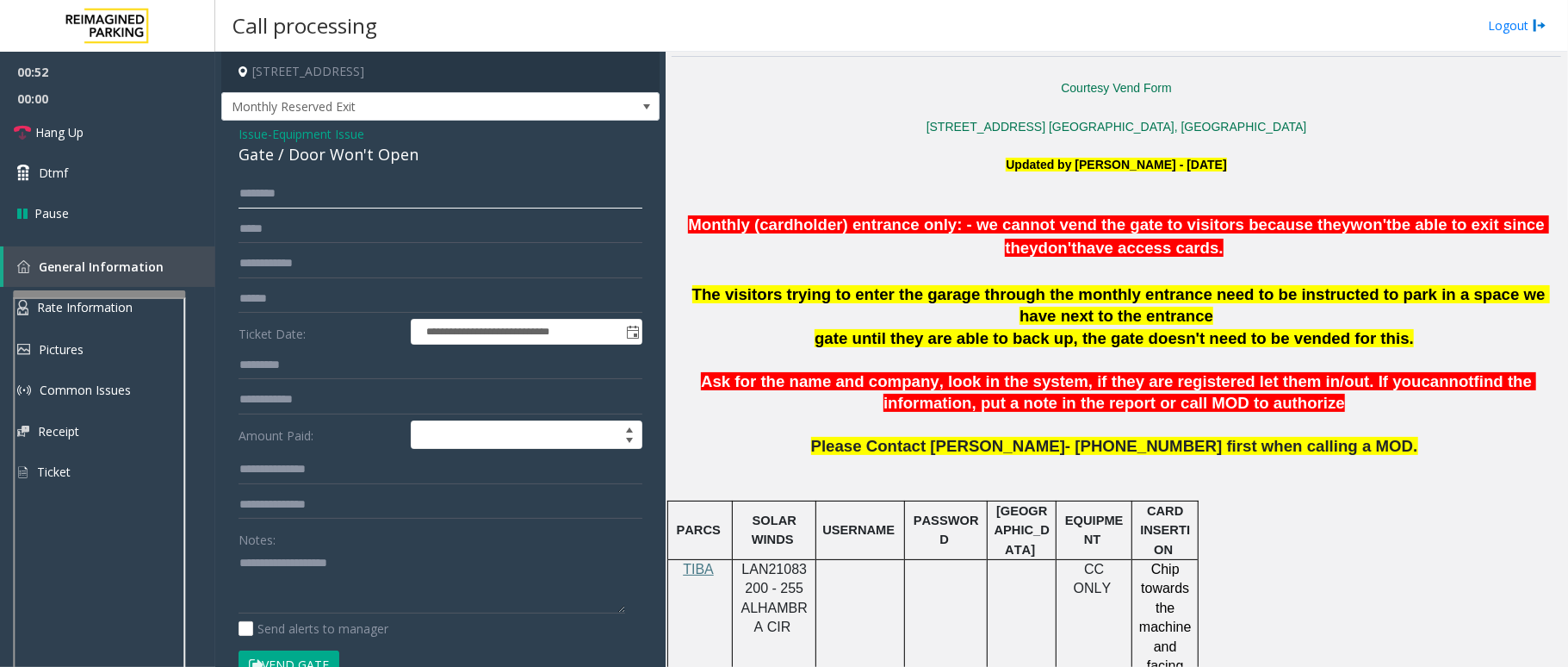
click at [365, 194] on input "text" at bounding box center [440, 194] width 404 height 30
type input "*****"
click at [66, 135] on span "Hang Up" at bounding box center [59, 132] width 48 height 18
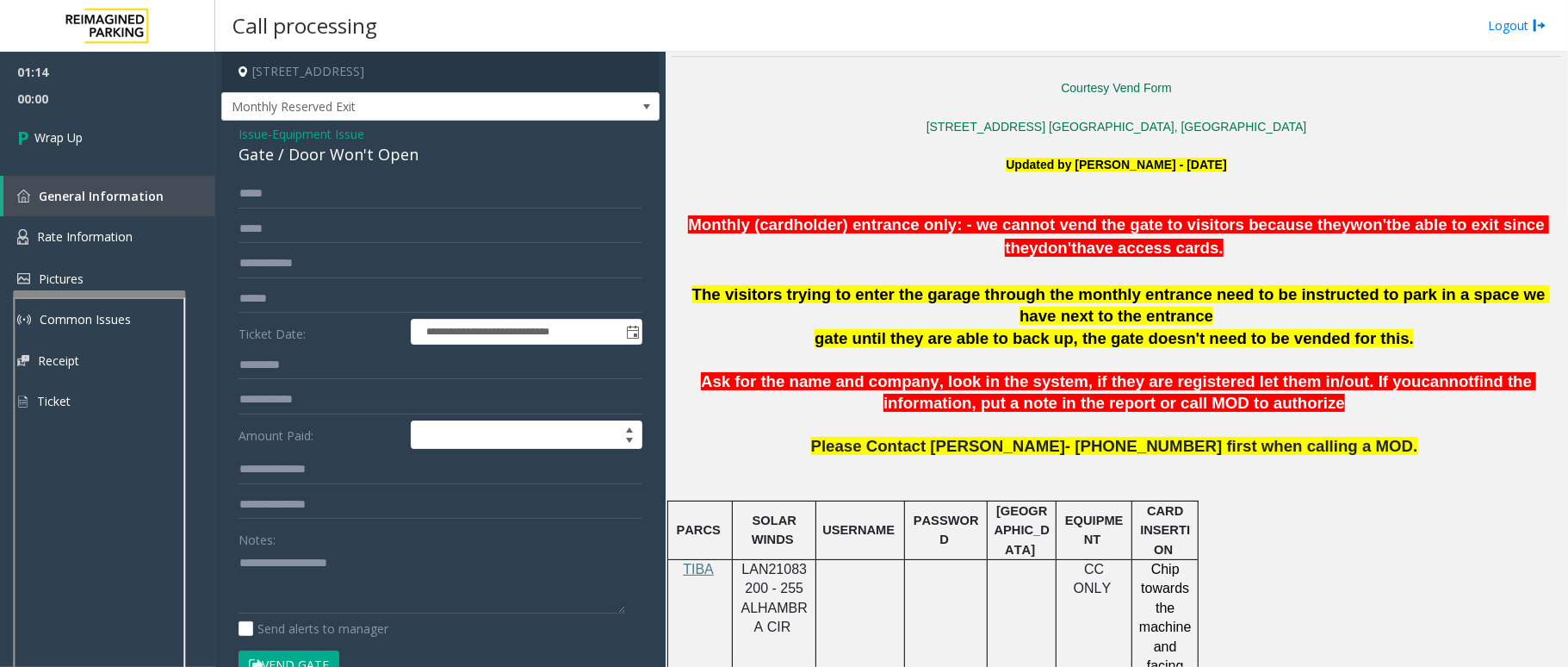
click at [239, 128] on span "Issue" at bounding box center [253, 134] width 30 height 18
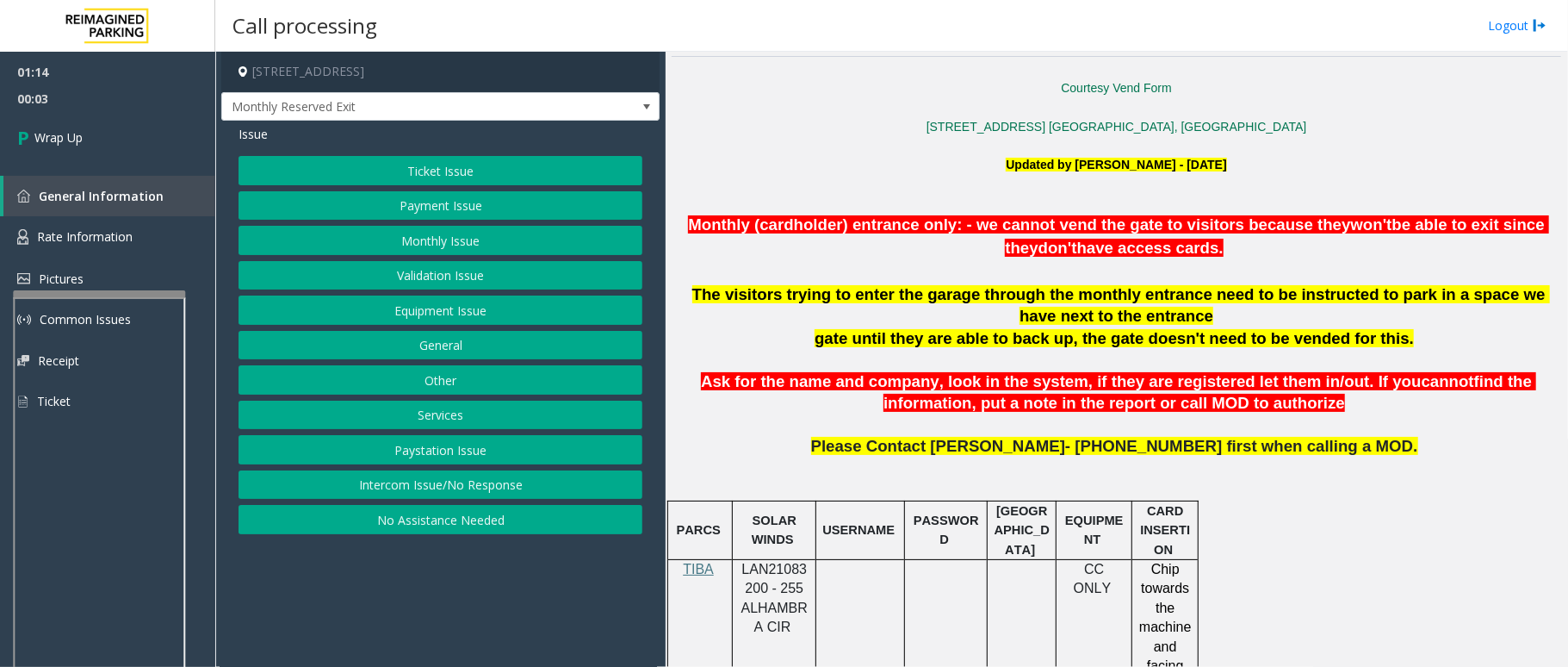
click at [472, 315] on button "Equipment Issue" at bounding box center [440, 310] width 404 height 30
click at [487, 515] on button "Equipment Testing" at bounding box center [440, 520] width 404 height 30
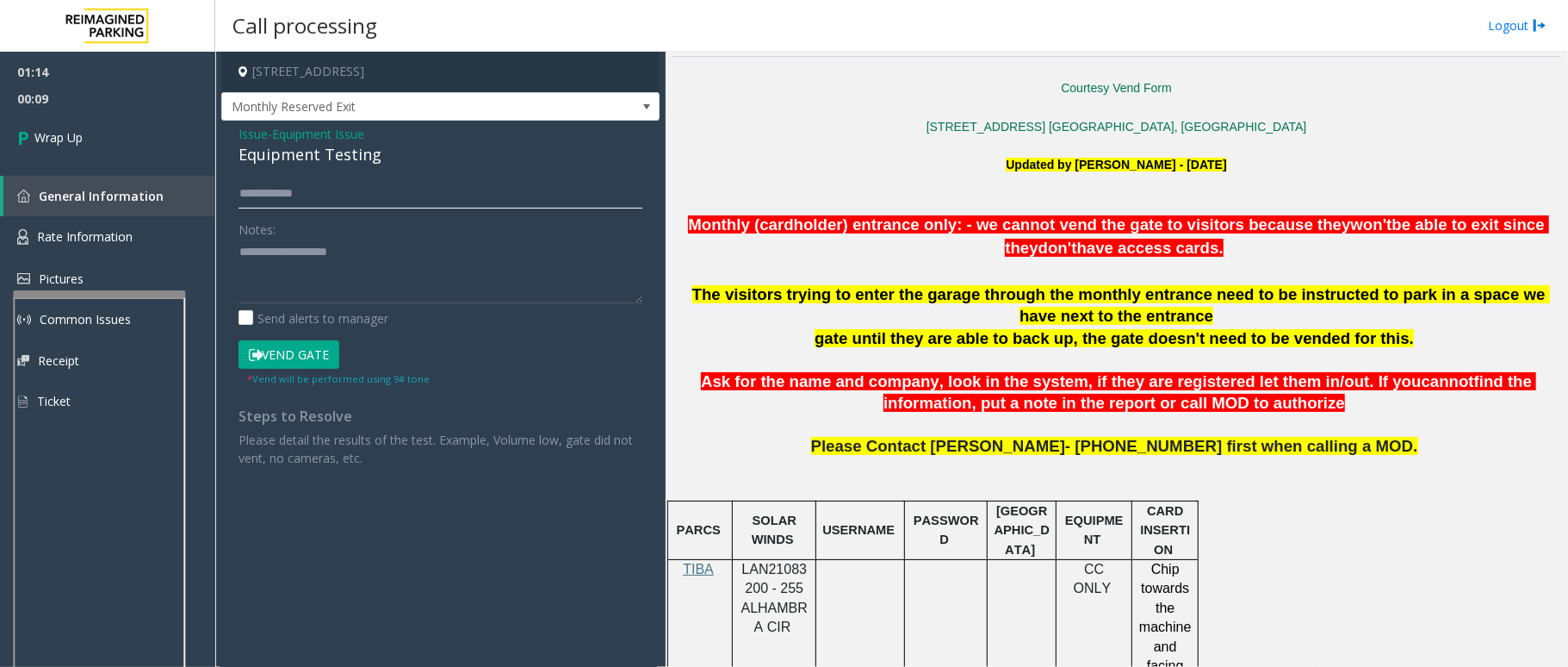
click at [301, 187] on input "text" at bounding box center [440, 194] width 404 height 30
type input "***"
click at [315, 250] on textarea at bounding box center [440, 271] width 404 height 65
type textarea "**********"
click at [45, 142] on span "Wrap Up" at bounding box center [58, 137] width 48 height 18
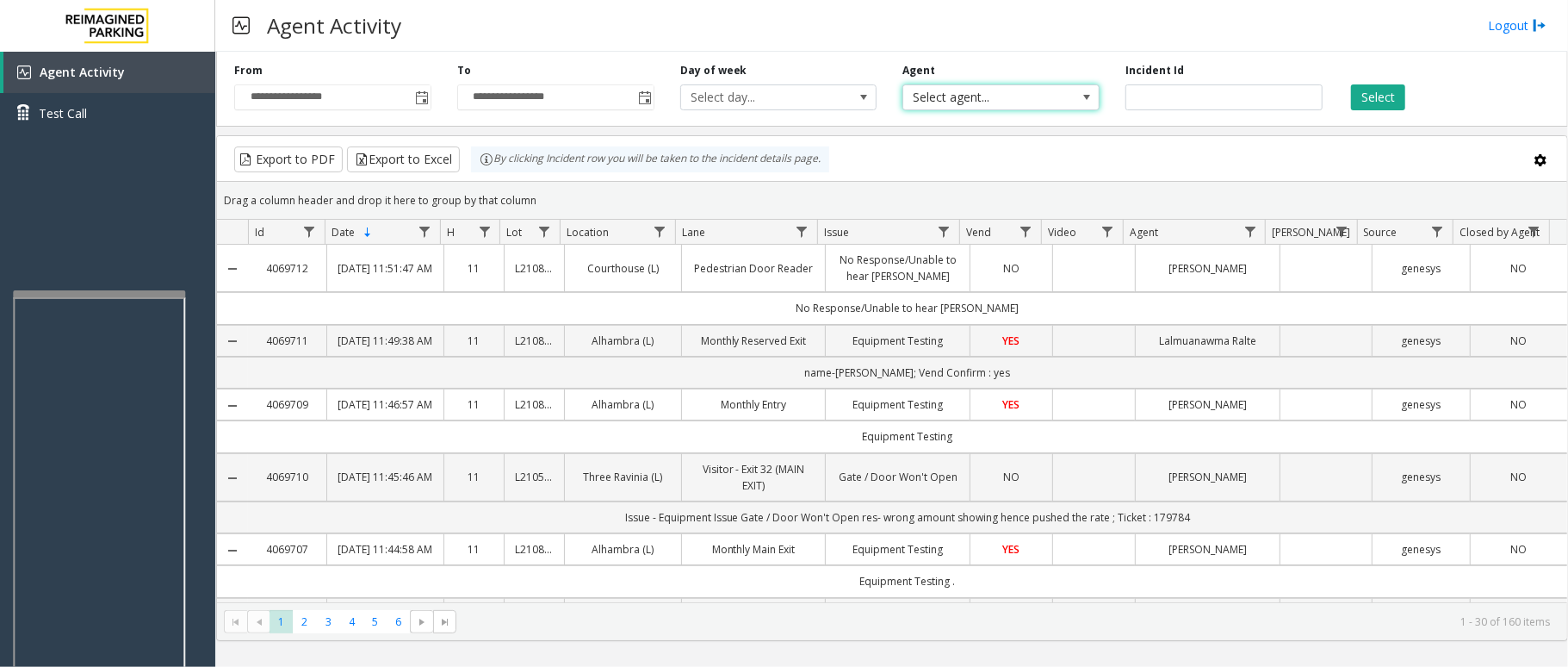
click at [1082, 100] on span at bounding box center [1087, 98] width 14 height 14
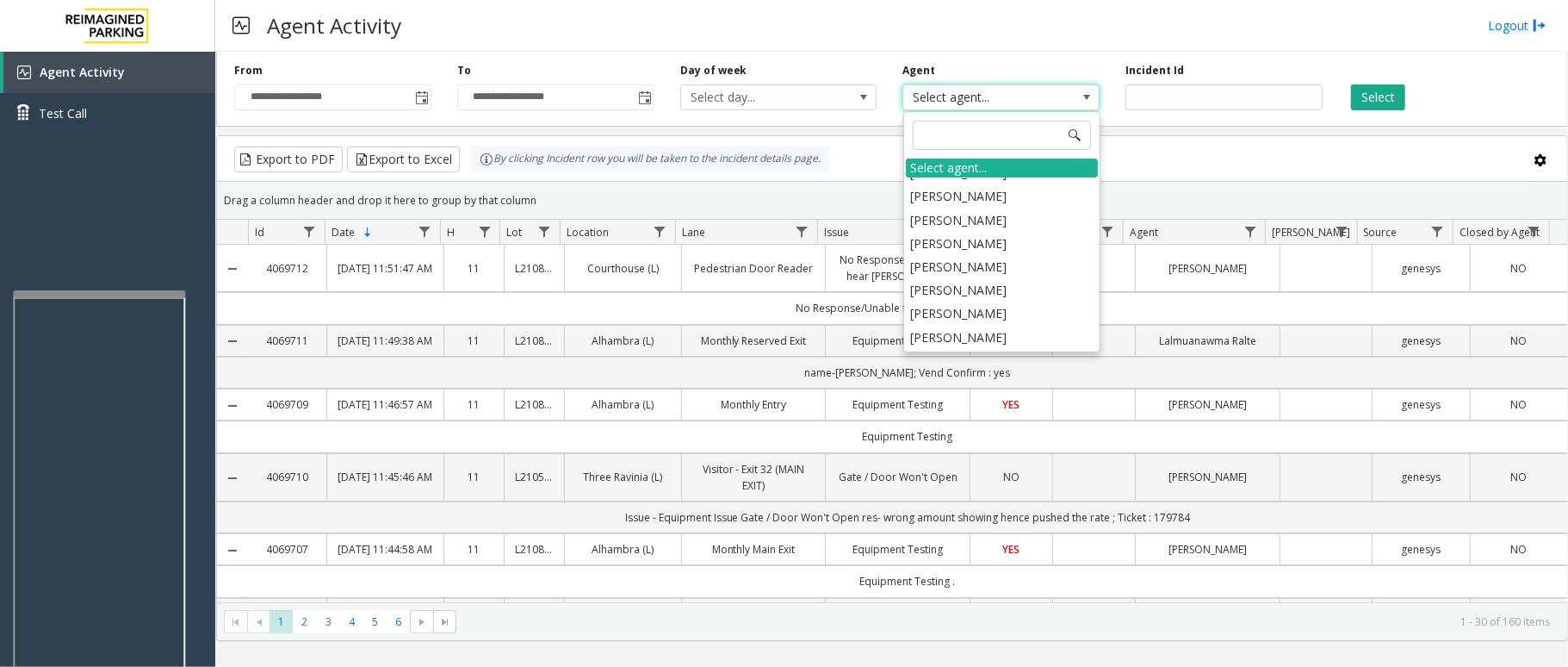
scroll to position [4366, 0]
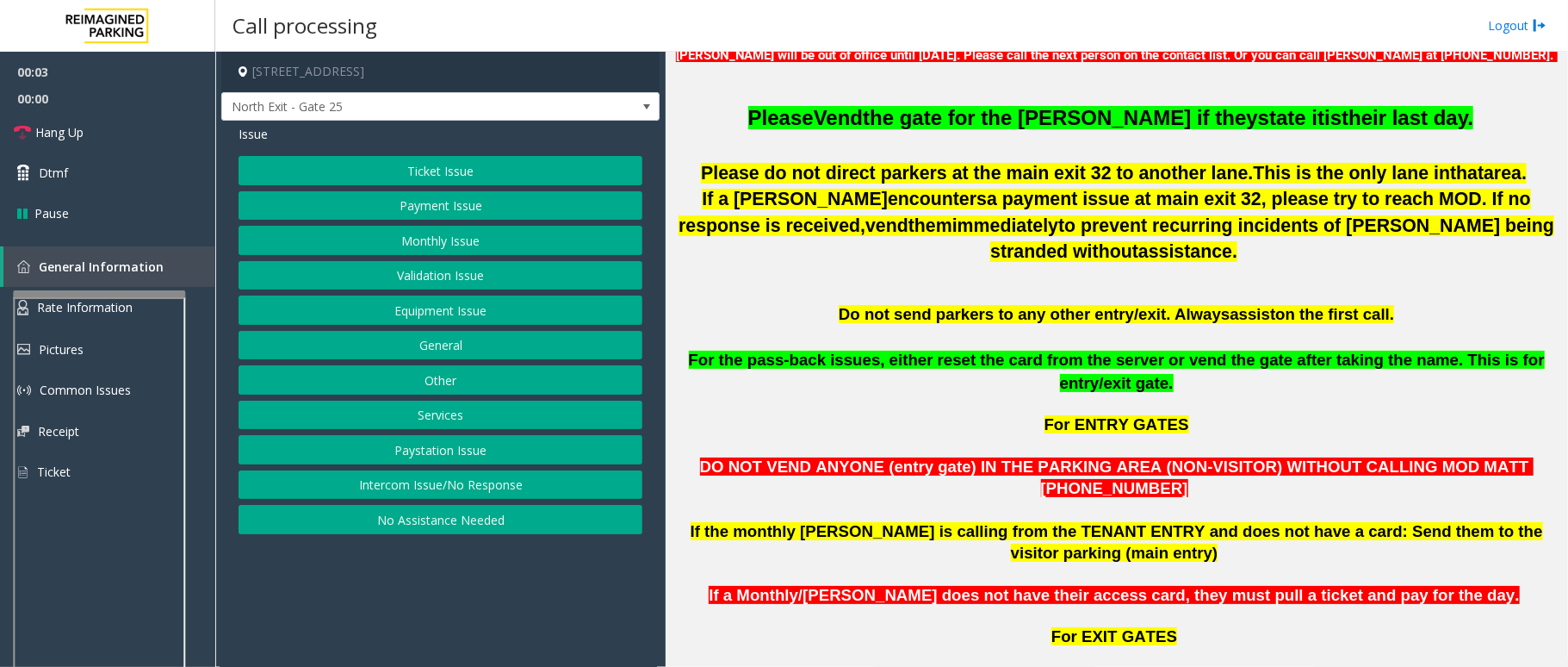
scroll to position [690, 0]
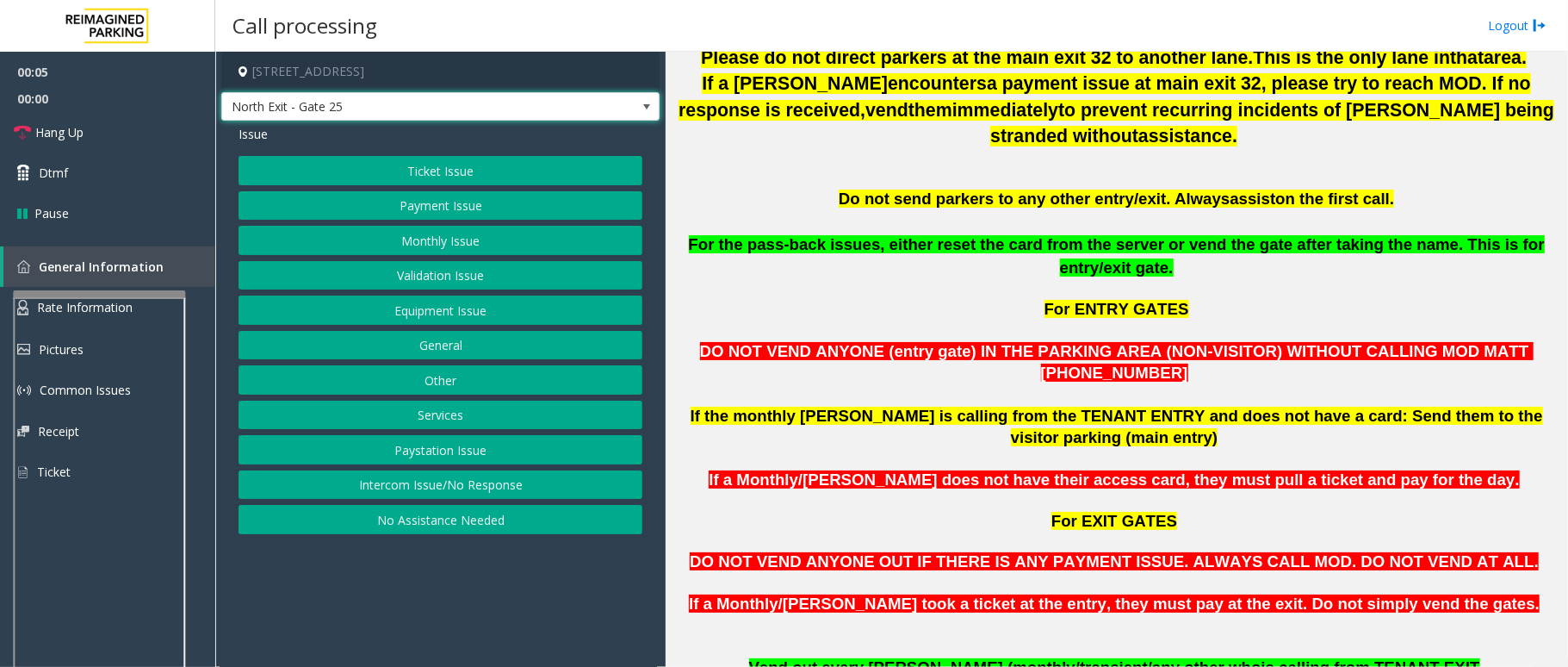
click at [646, 108] on span at bounding box center [646, 107] width 14 height 14
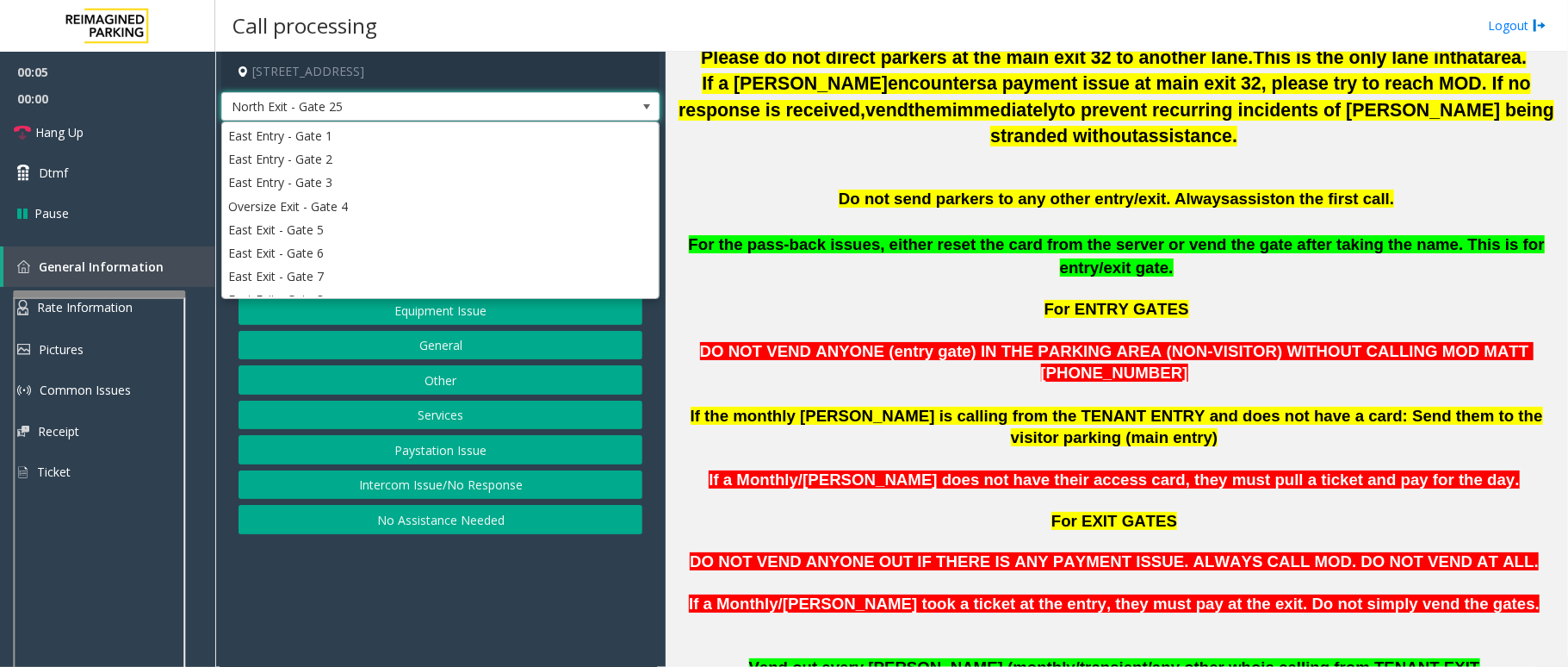
scroll to position [188, 0]
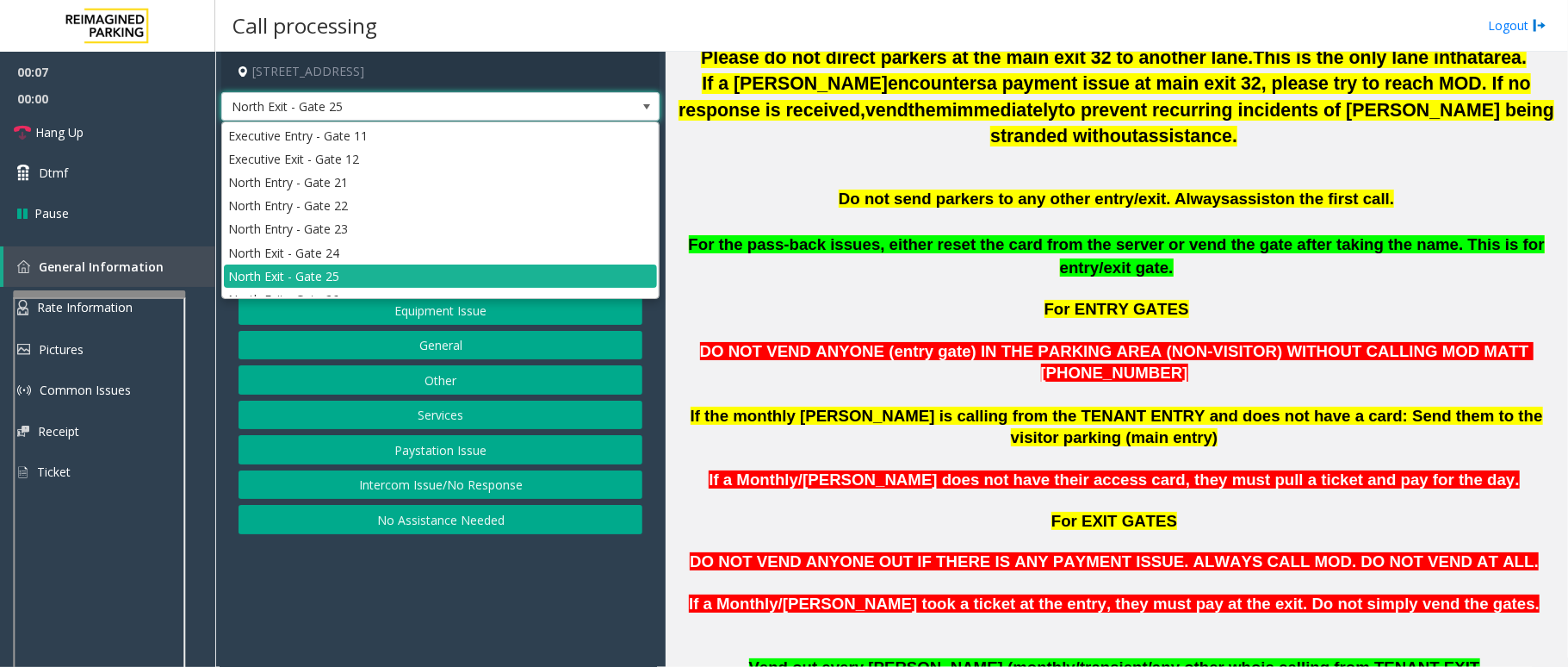
click at [646, 108] on span at bounding box center [646, 107] width 14 height 14
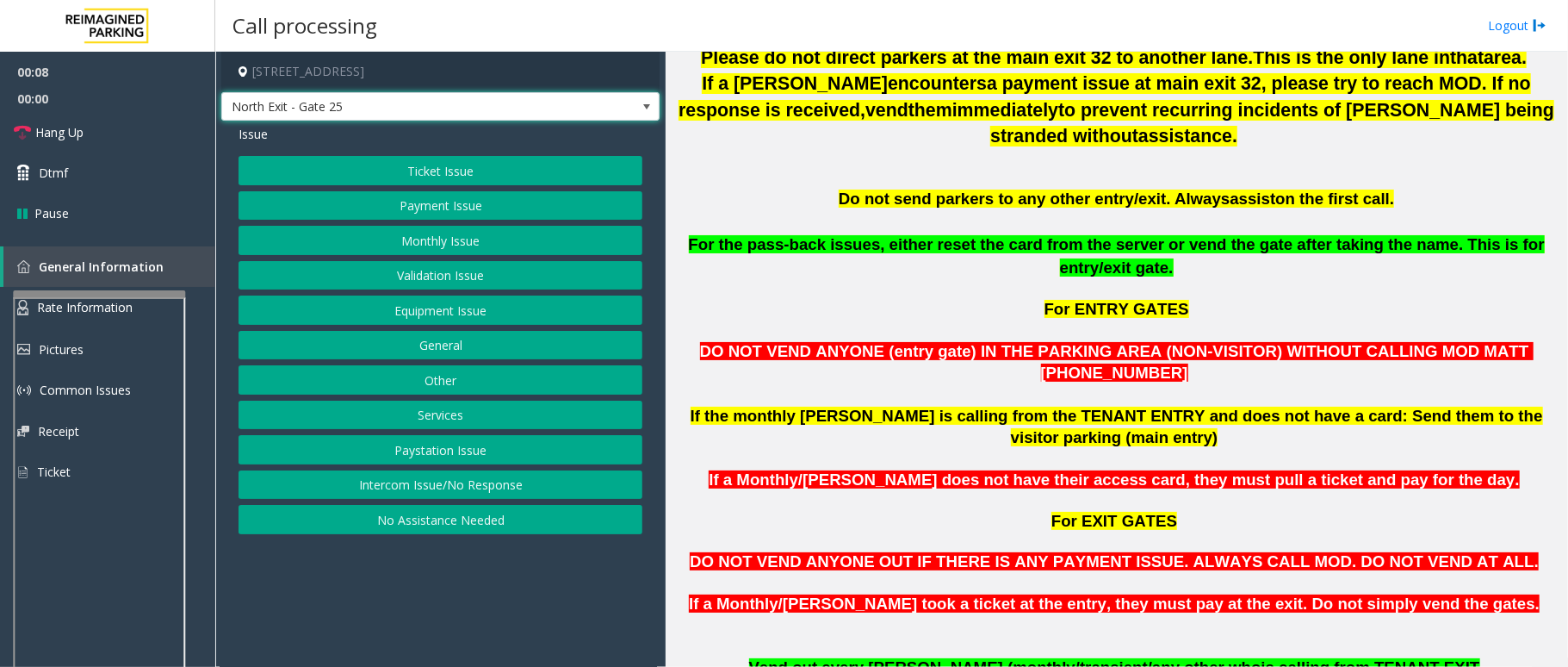
scroll to position [804, 0]
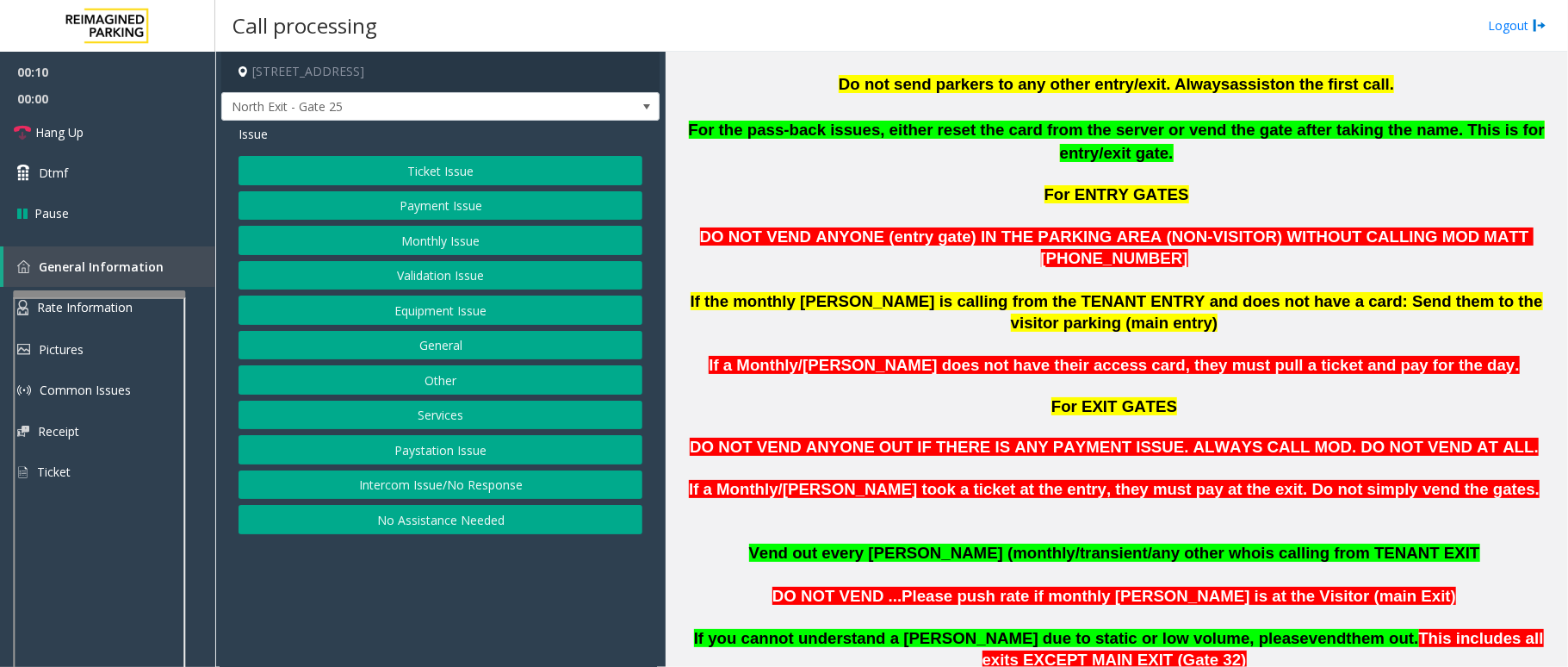
click at [582, 487] on button "Intercom Issue/No Response" at bounding box center [440, 485] width 404 height 30
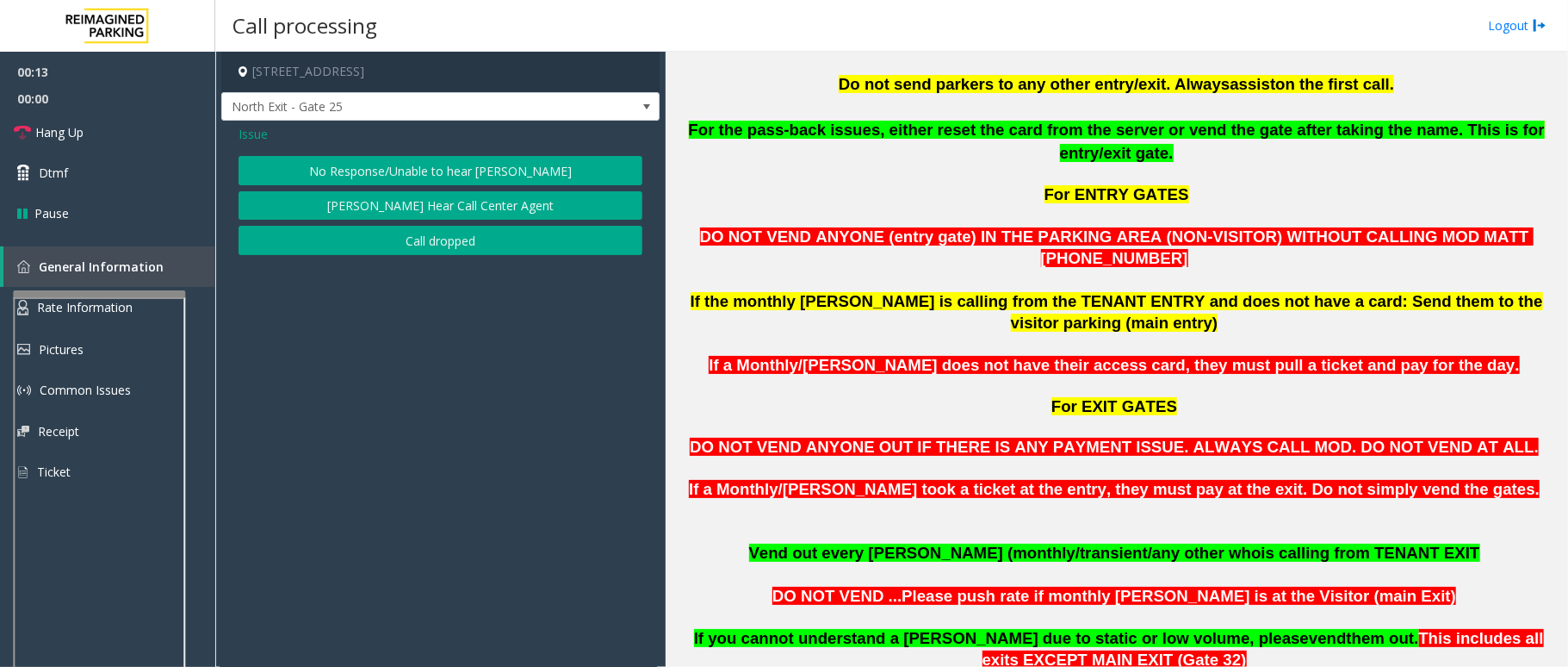
click at [514, 163] on button "No Response/Unable to hear [PERSON_NAME]" at bounding box center [440, 170] width 404 height 30
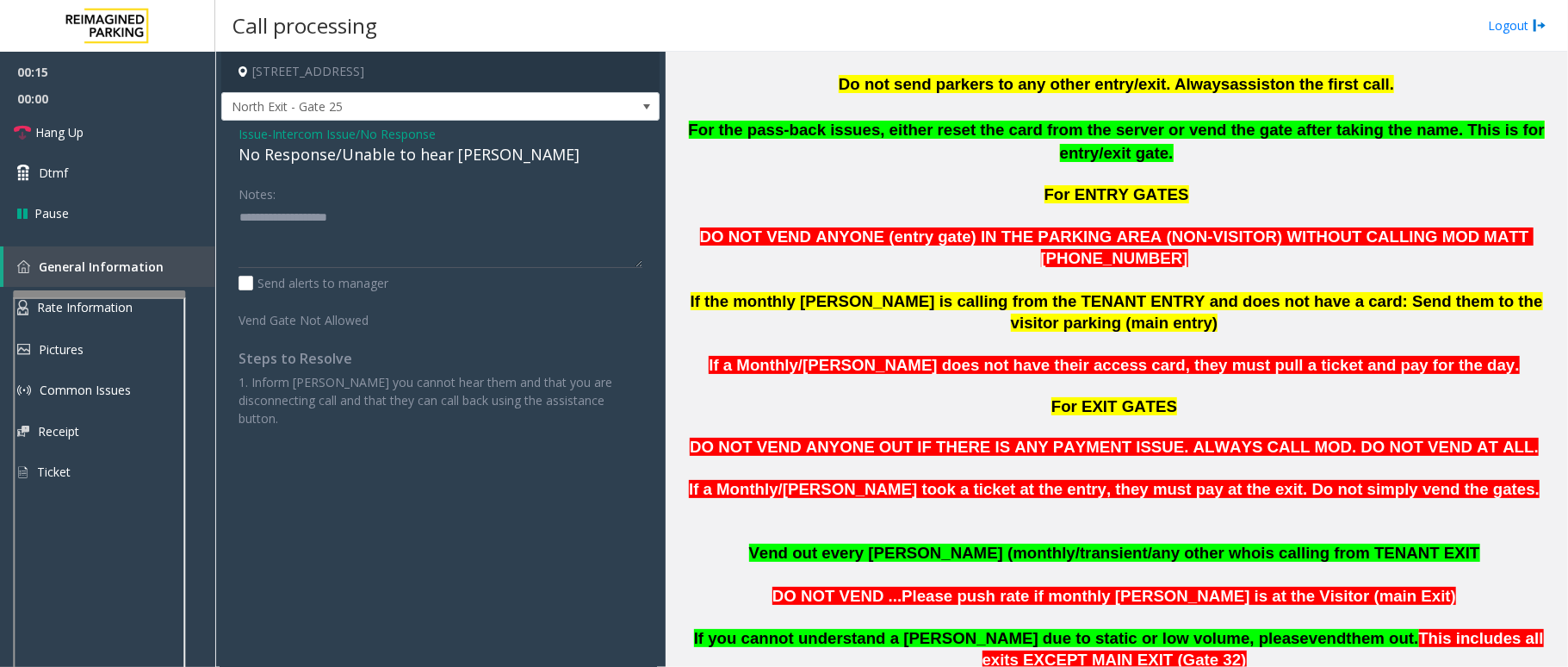
click at [462, 163] on div "No Response/Unable to hear [PERSON_NAME]" at bounding box center [440, 155] width 404 height 24
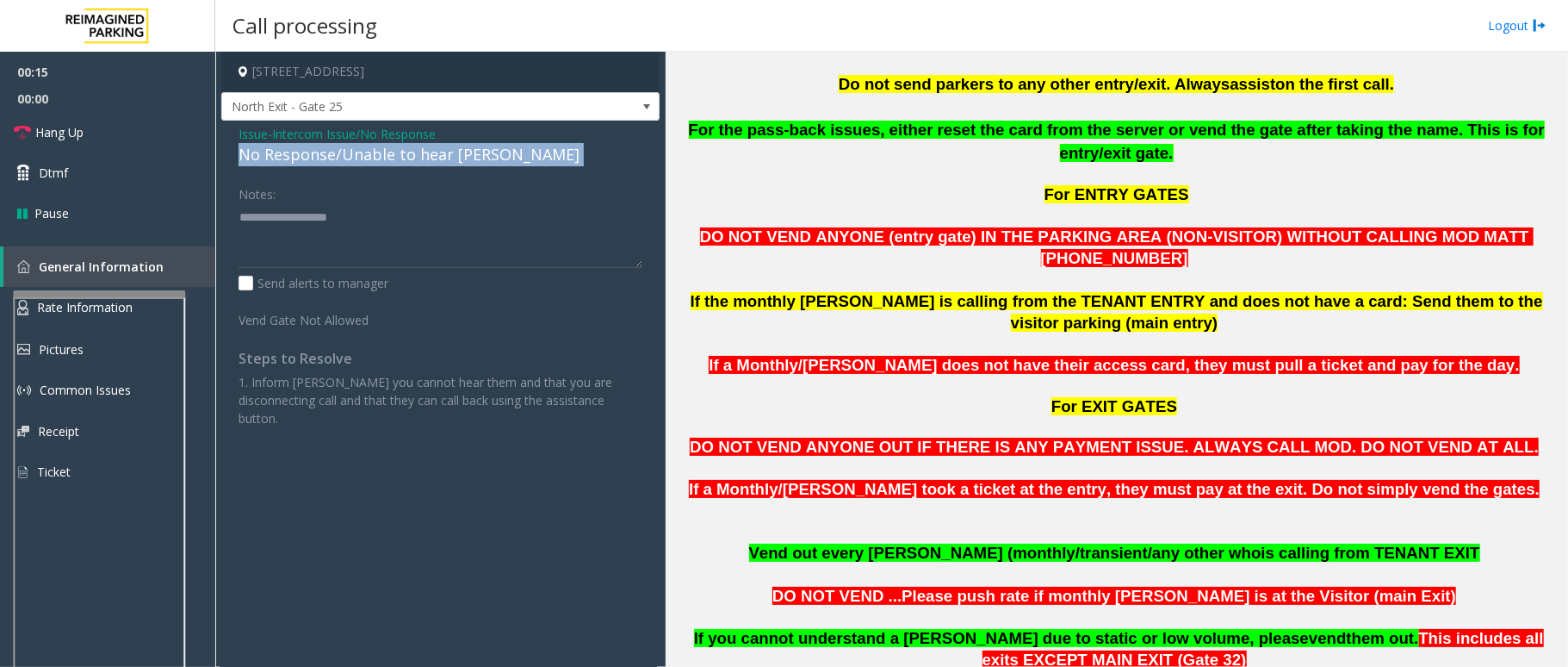
click at [462, 163] on div "No Response/Unable to hear [PERSON_NAME]" at bounding box center [440, 155] width 404 height 24
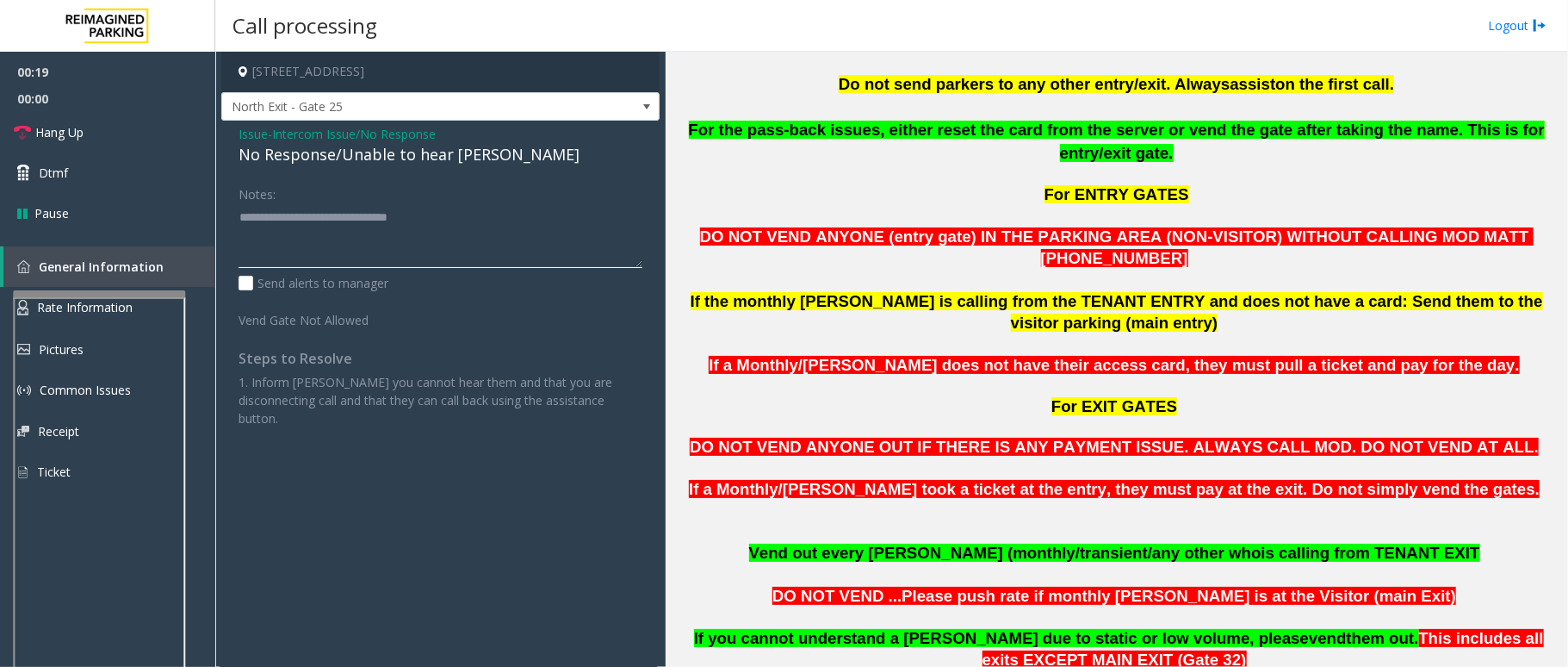
click at [475, 220] on textarea at bounding box center [440, 236] width 404 height 65
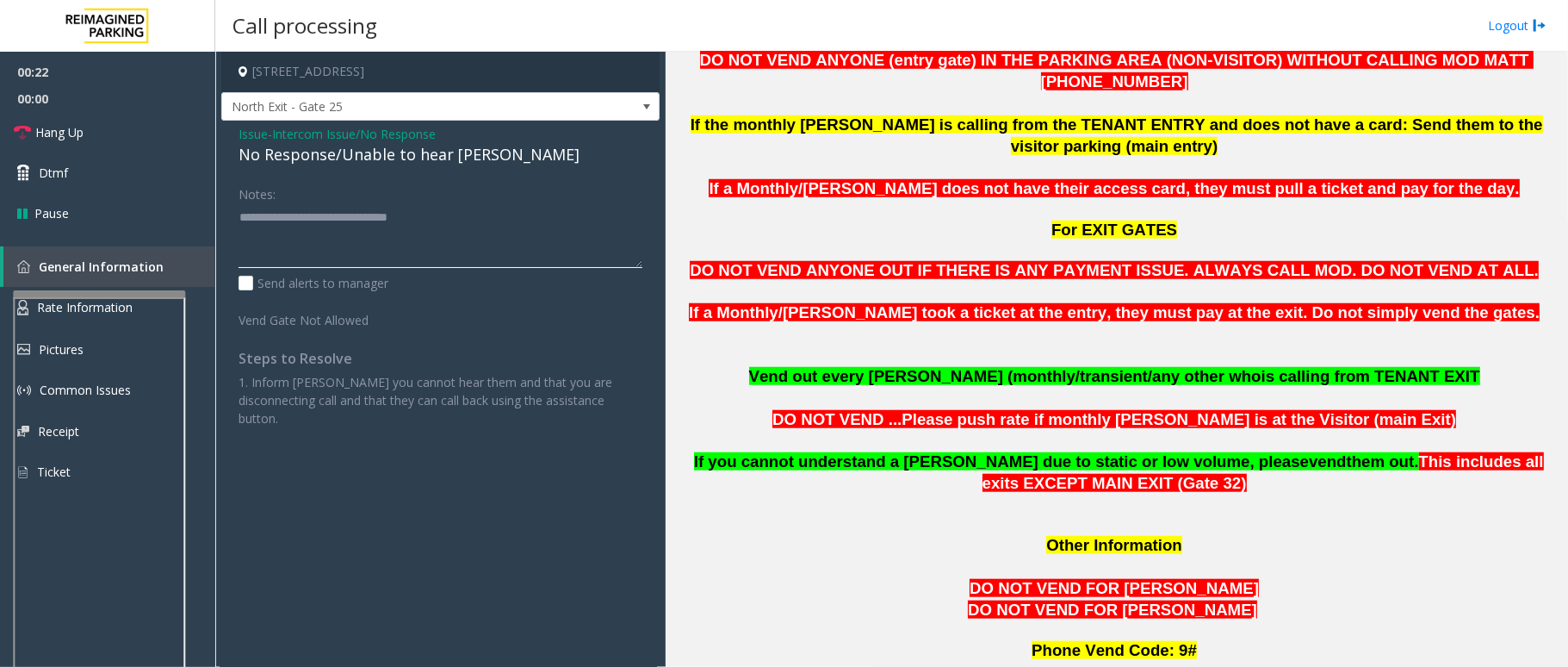
scroll to position [1034, 0]
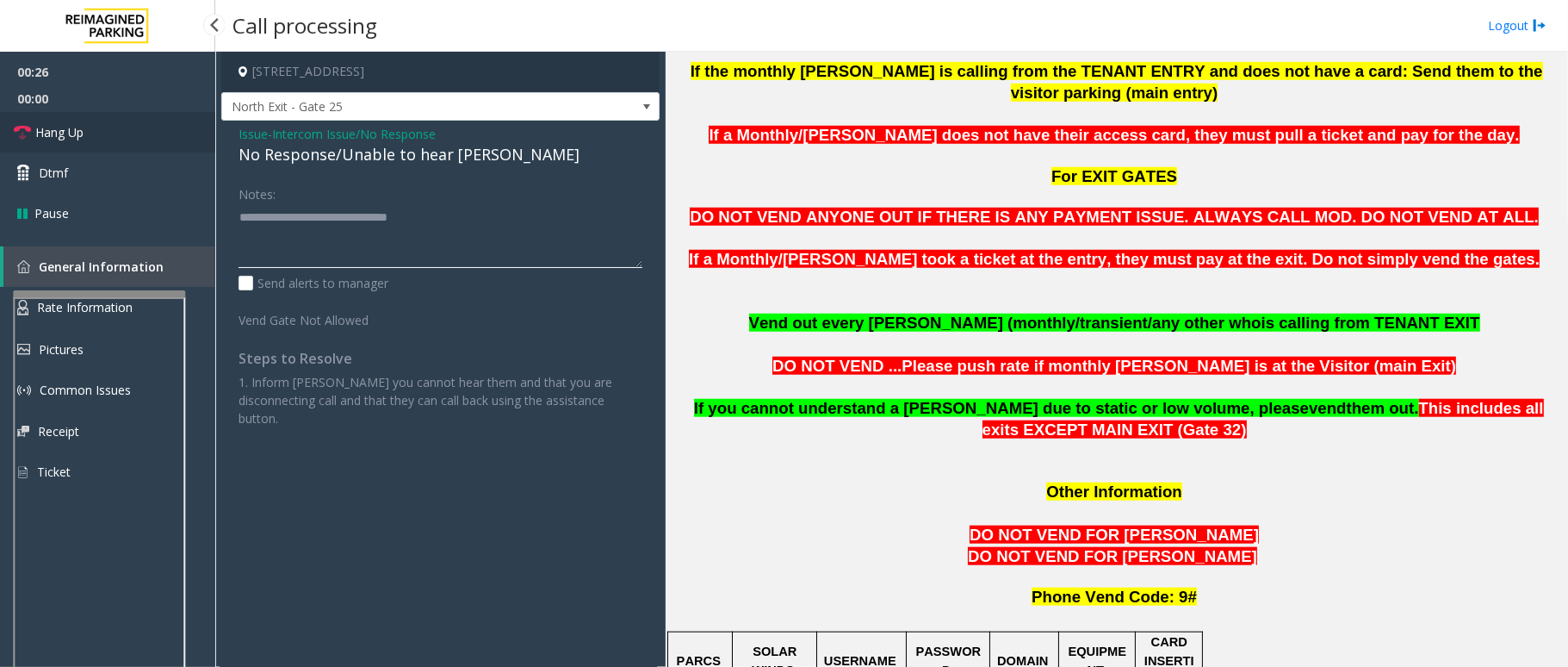
type textarea "**********"
click at [55, 136] on span "Hang Up" at bounding box center [59, 132] width 48 height 18
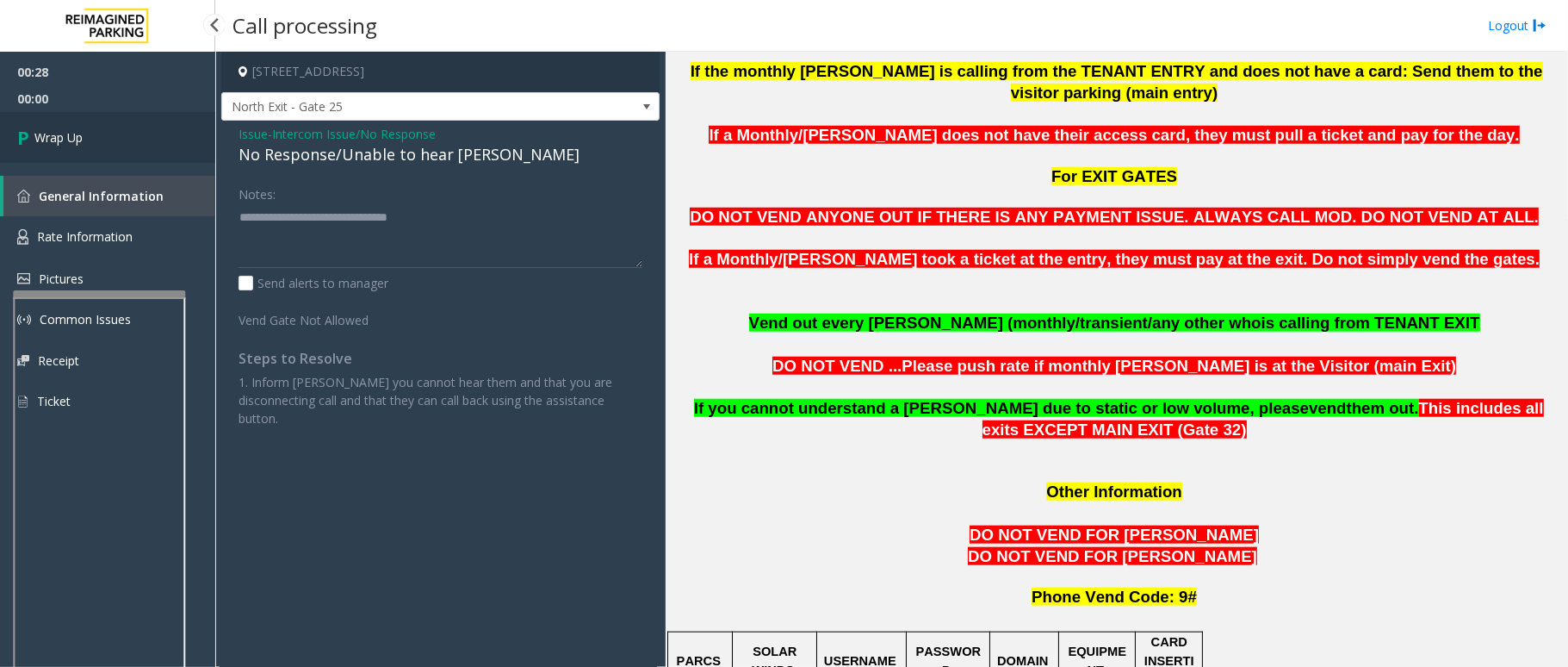
click at [55, 136] on span "Wrap Up" at bounding box center [58, 137] width 48 height 18
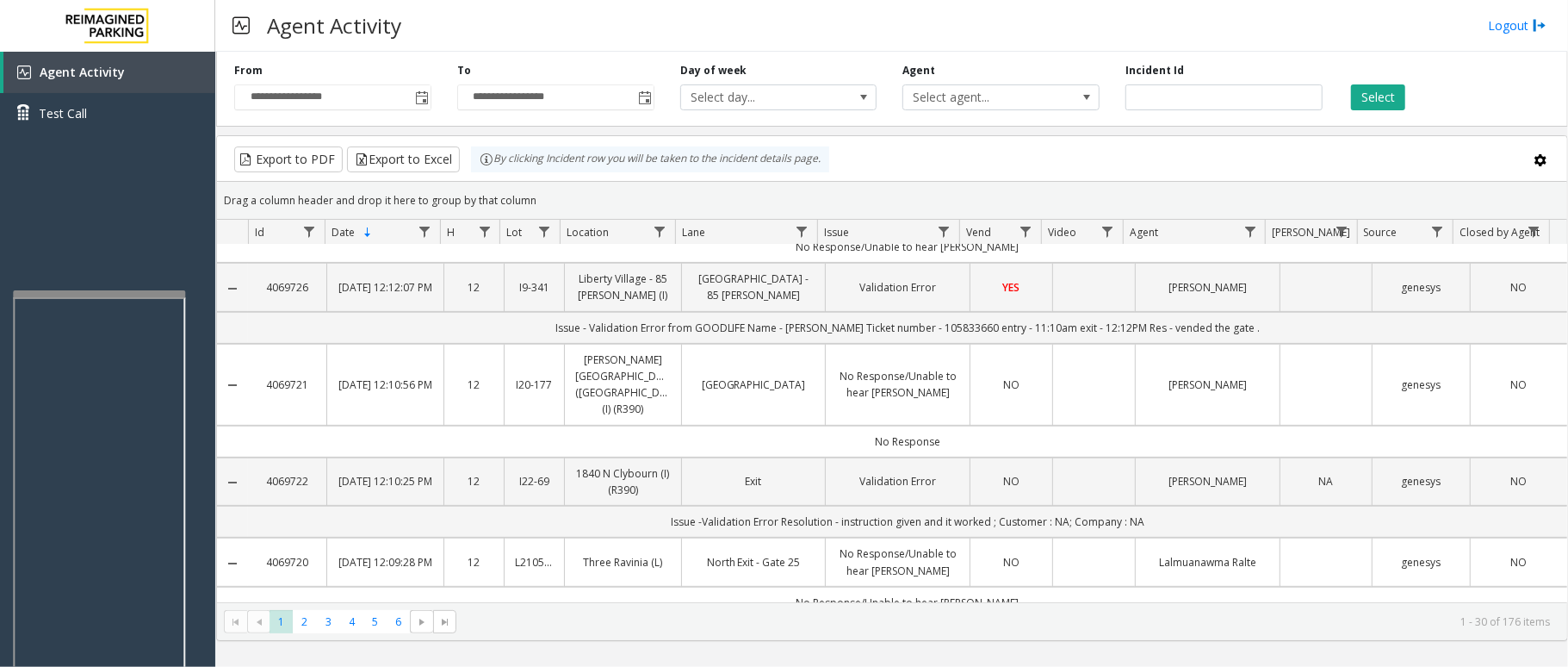
scroll to position [344, 0]
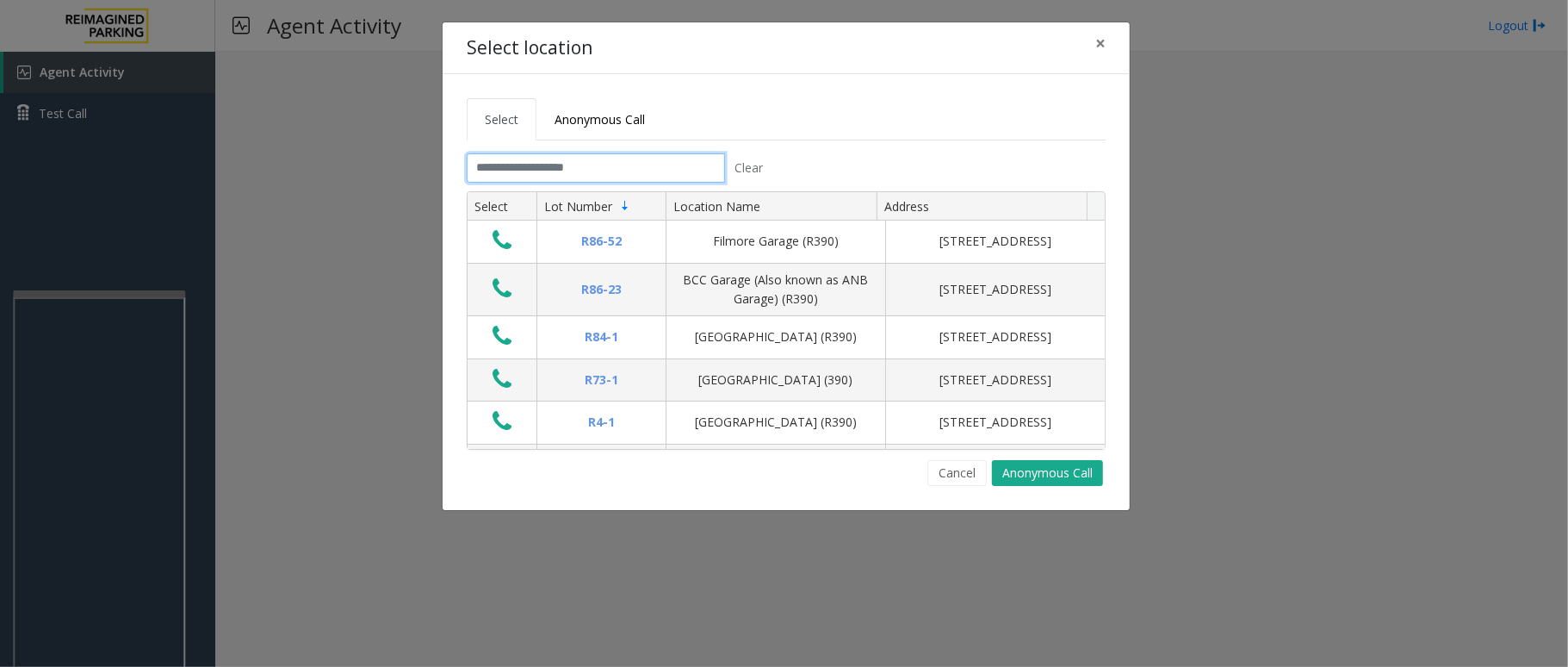
click at [565, 176] on input "text" at bounding box center [596, 168] width 259 height 30
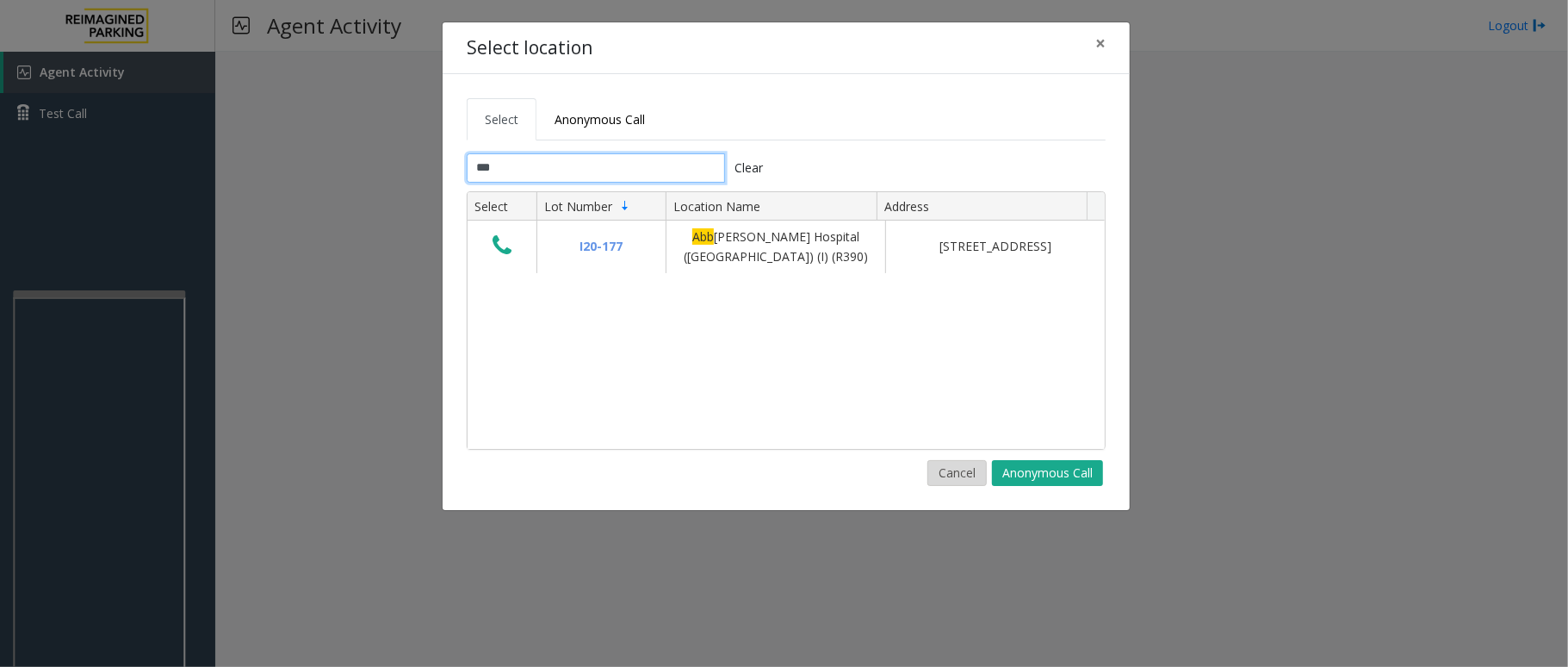
type input "***"
click at [950, 465] on button "Cancel" at bounding box center [957, 473] width 59 height 26
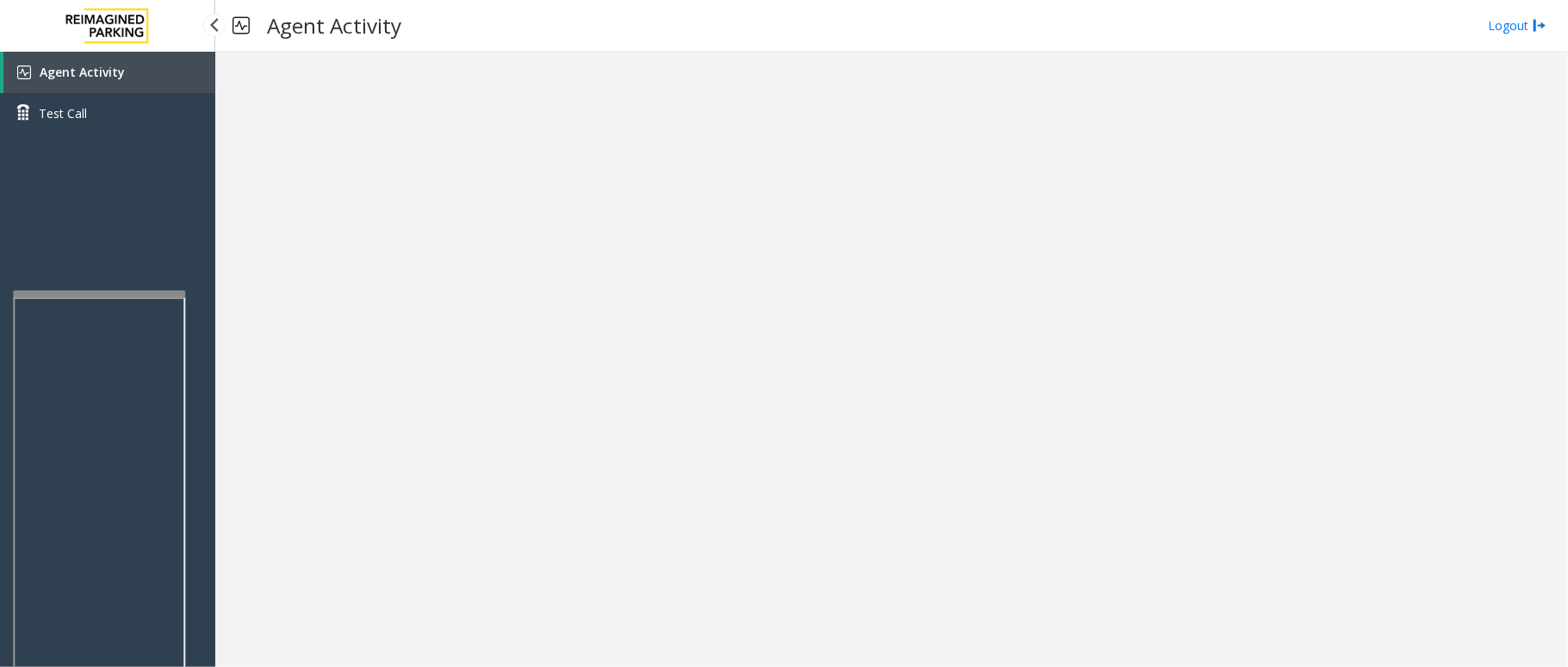
click at [131, 70] on link "Agent Activity" at bounding box center [109, 72] width 211 height 41
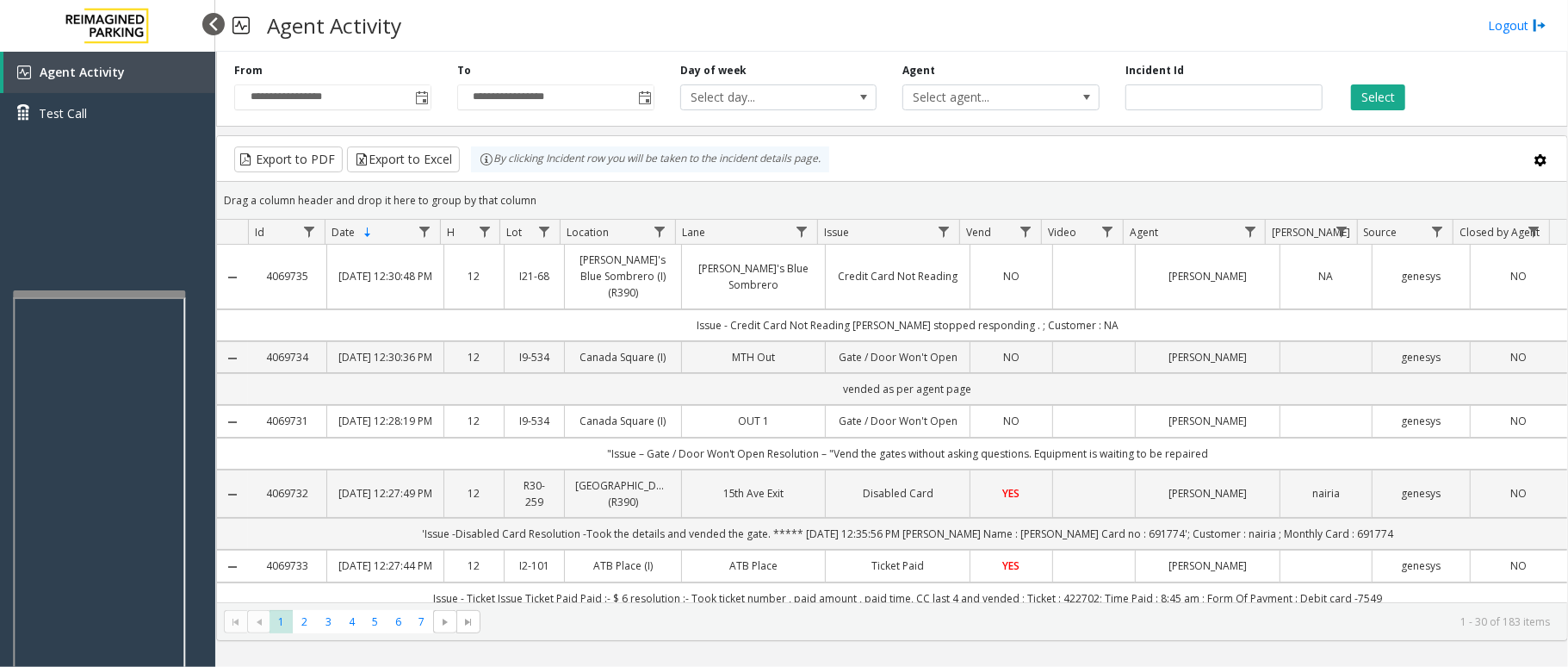
click at [208, 31] on div at bounding box center [214, 24] width 23 height 23
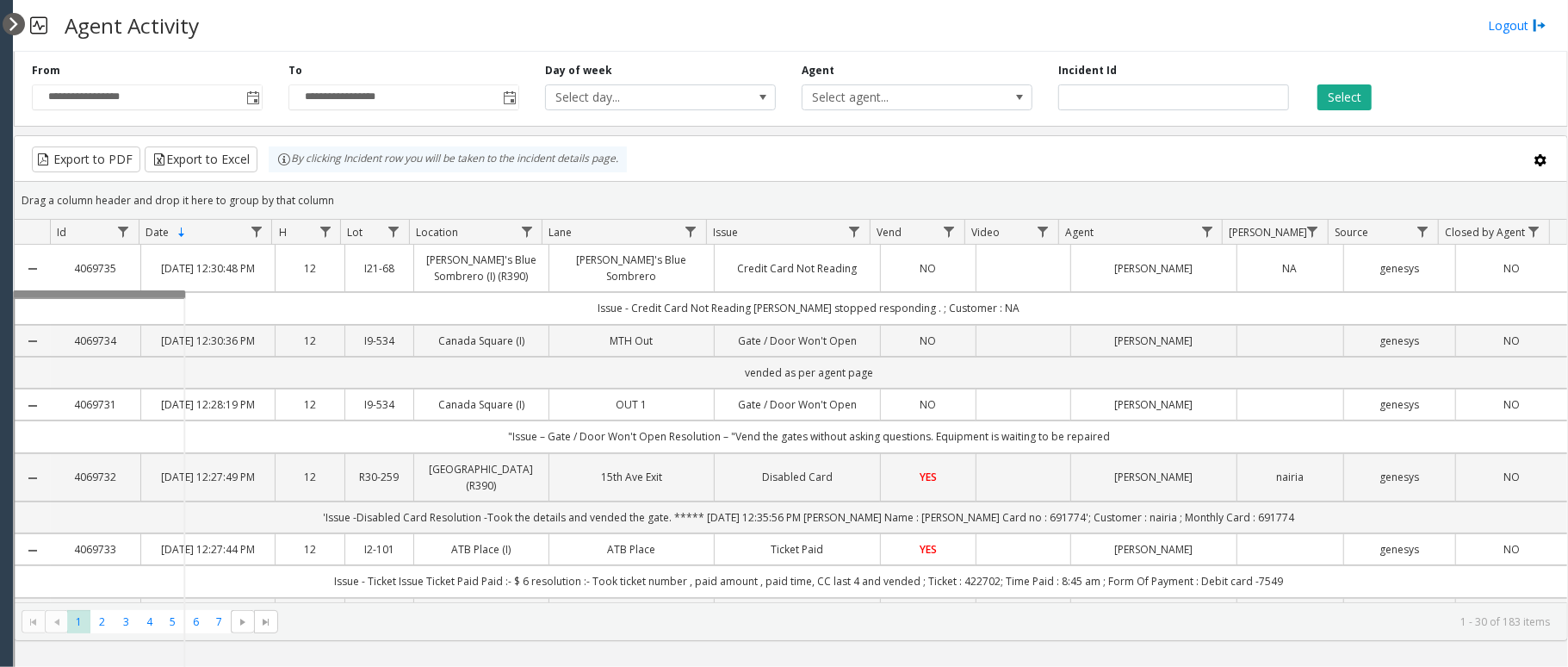
click at [7, 21] on div at bounding box center [14, 24] width 23 height 23
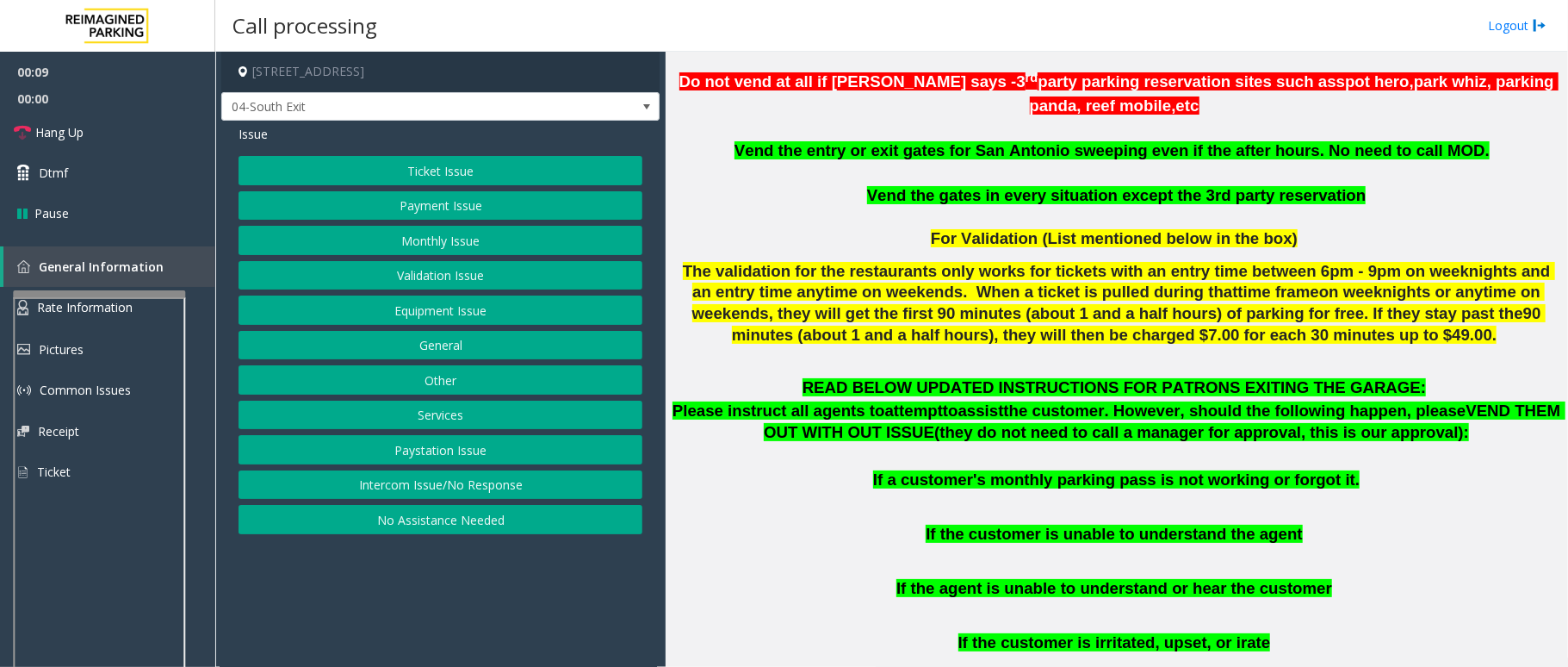
scroll to position [574, 0]
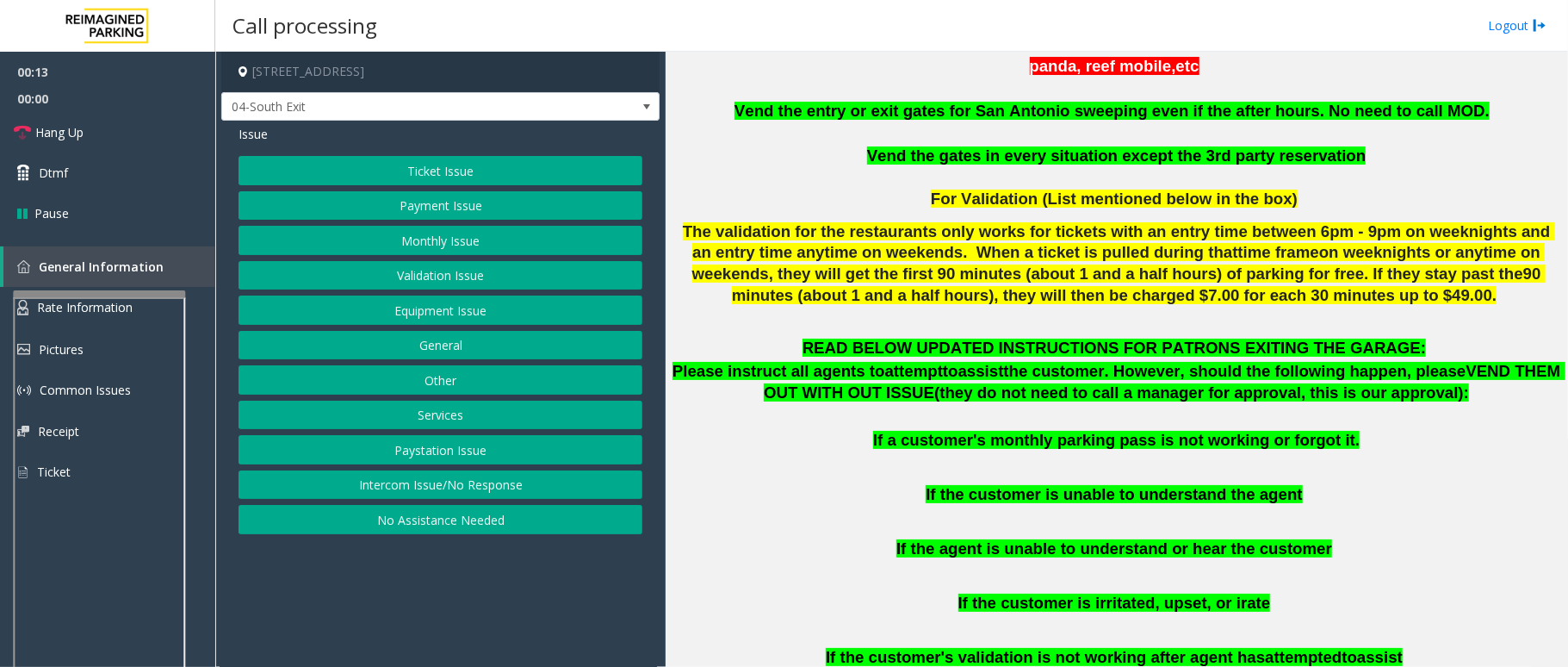
click at [448, 493] on button "Intercom Issue/No Response" at bounding box center [440, 485] width 404 height 30
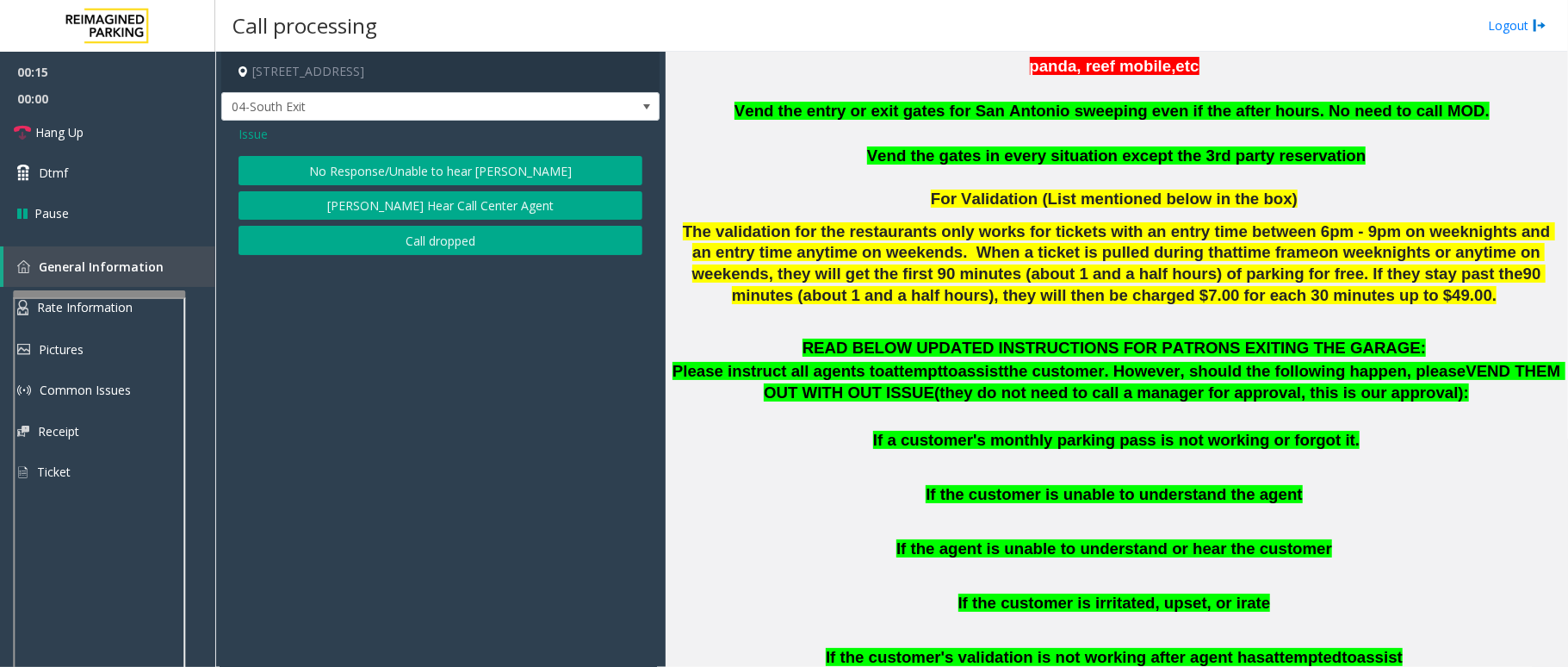
click at [524, 167] on button "No Response/Unable to hear [PERSON_NAME]" at bounding box center [440, 170] width 404 height 30
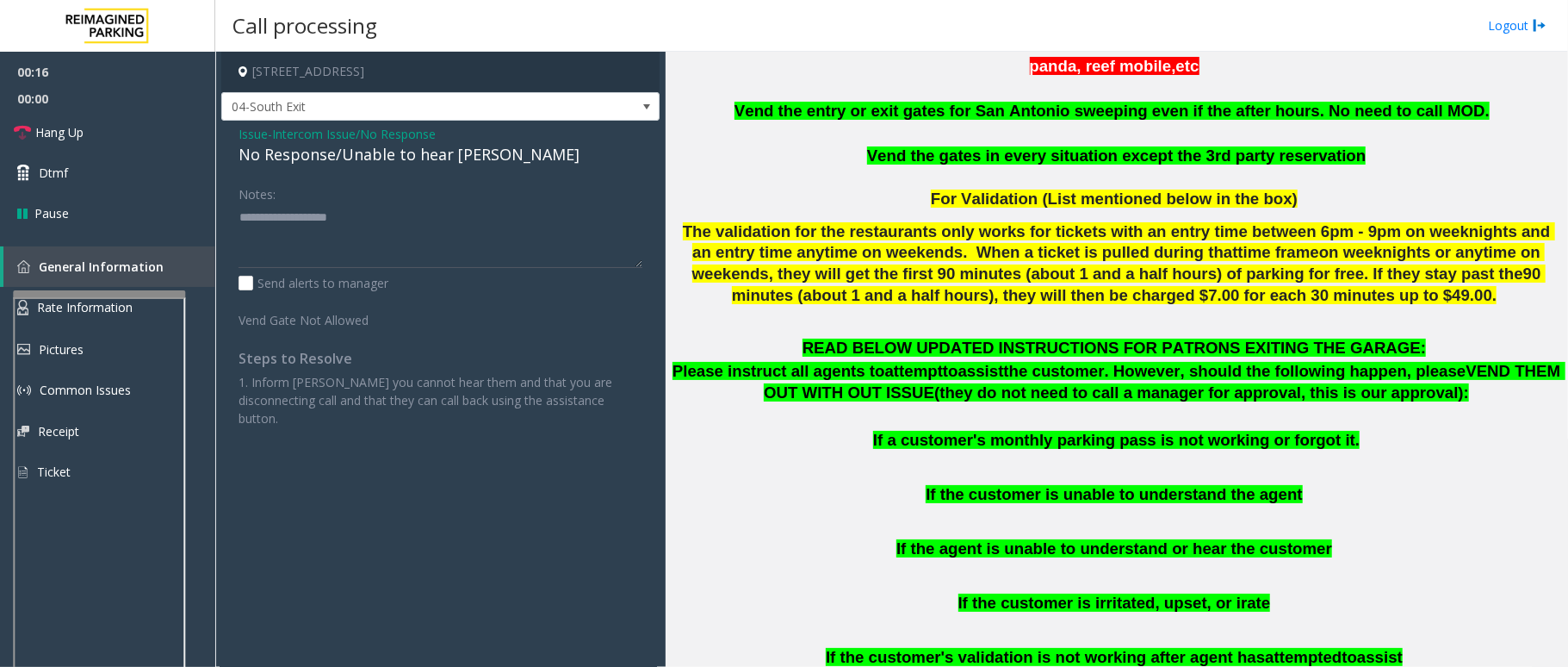
click at [401, 155] on div "No Response/Unable to hear [PERSON_NAME]" at bounding box center [440, 155] width 404 height 24
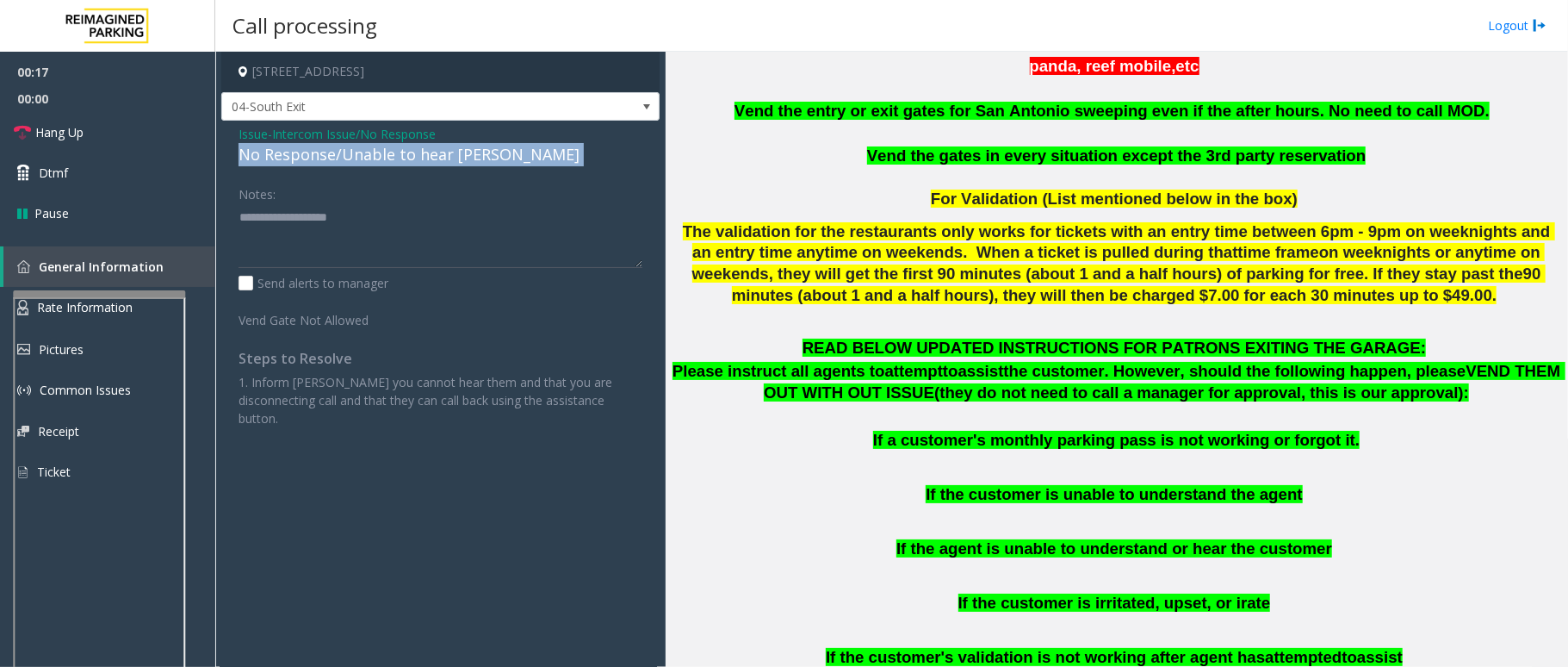
click at [401, 155] on div "No Response/Unable to hear [PERSON_NAME]" at bounding box center [440, 155] width 404 height 24
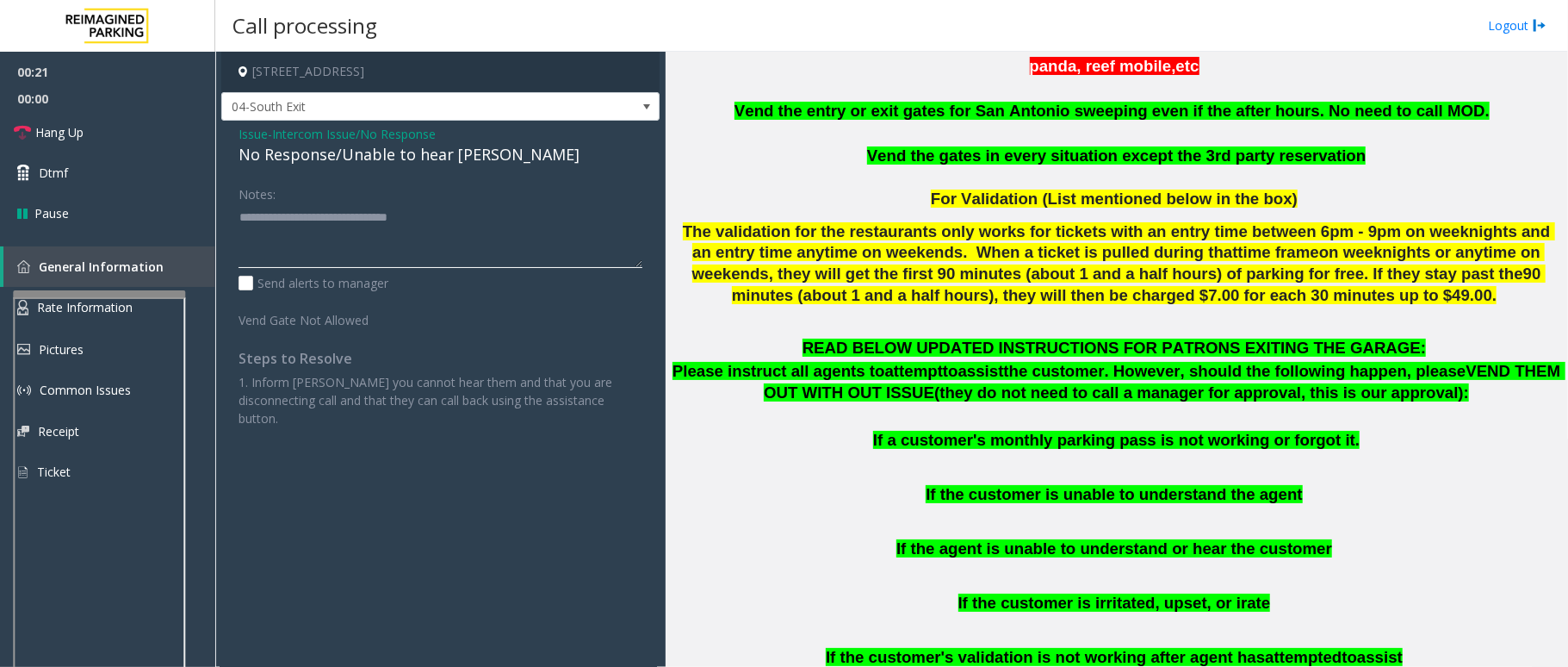
click at [452, 222] on textarea at bounding box center [440, 236] width 404 height 65
type textarea "**********"
click at [57, 125] on span "Hang Up" at bounding box center [59, 132] width 48 height 18
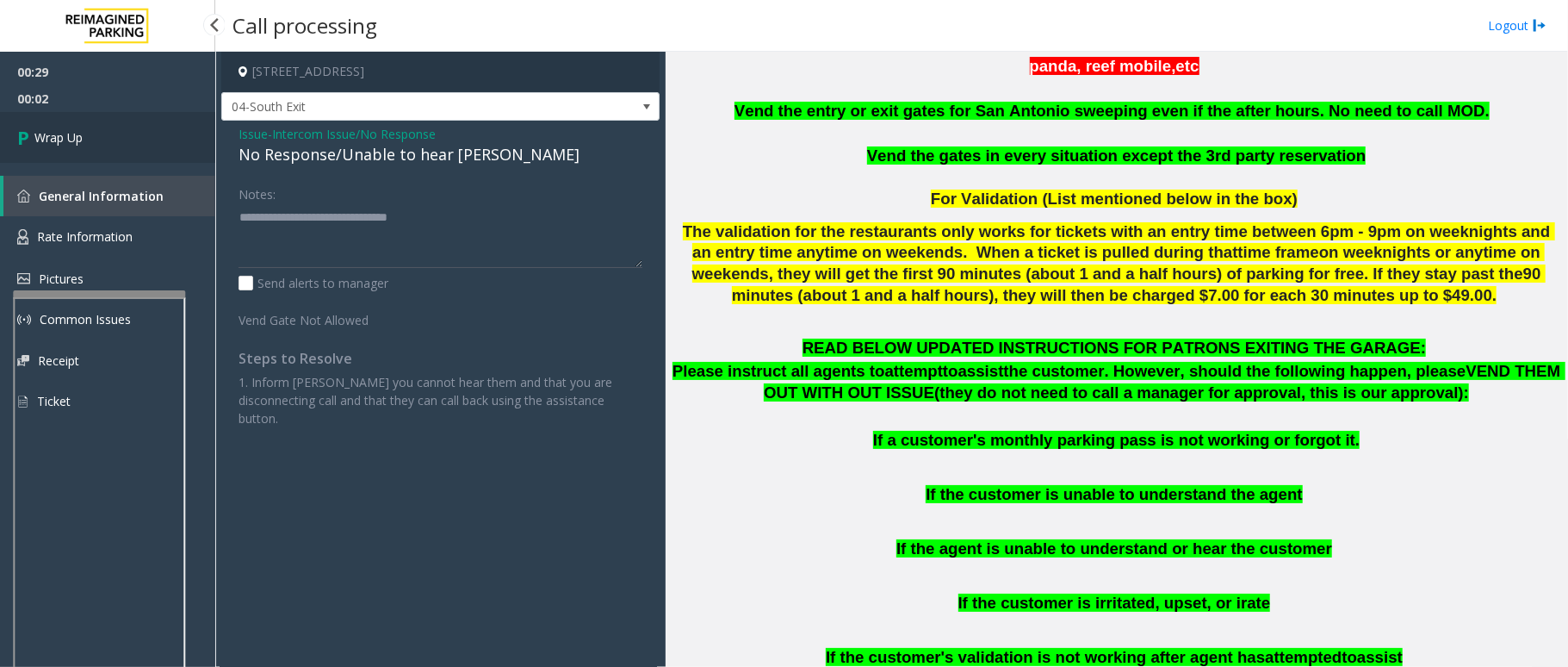
click at [57, 125] on link "Wrap Up" at bounding box center [107, 137] width 215 height 51
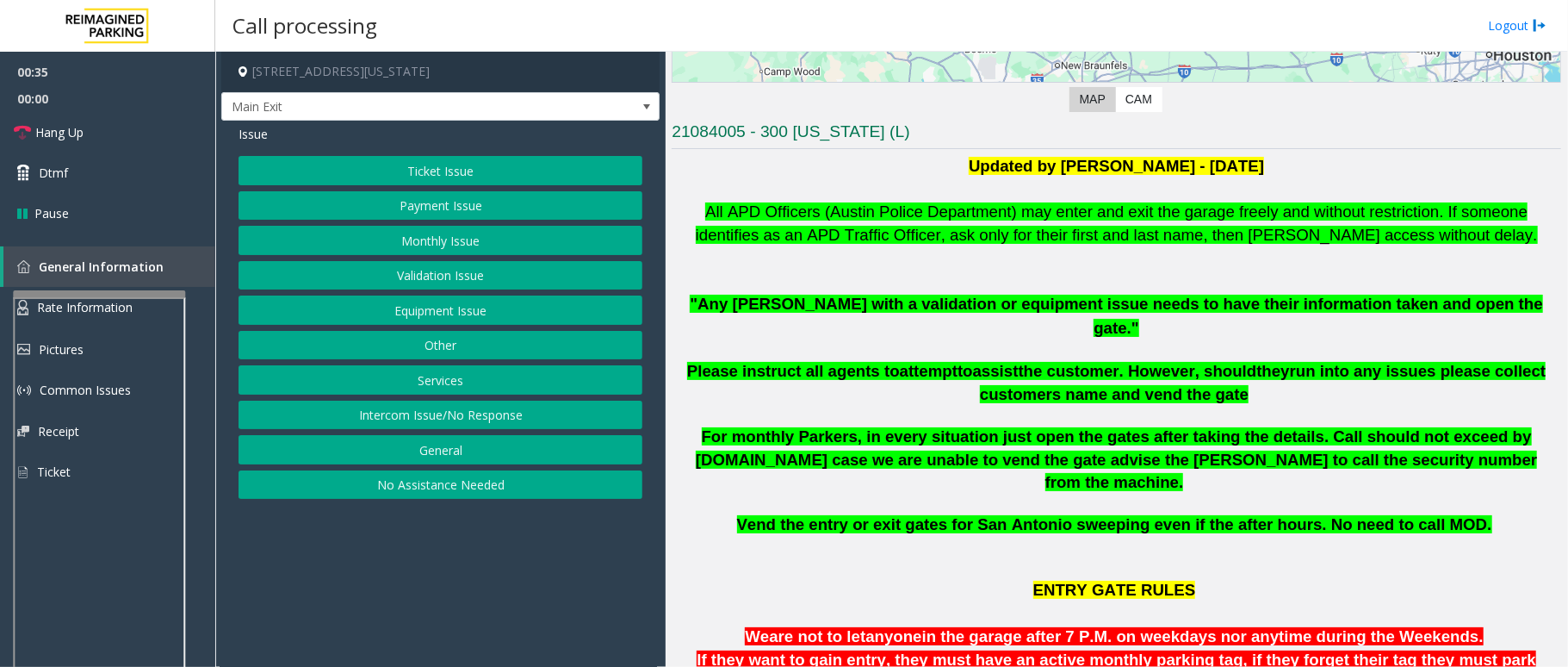
scroll to position [459, 0]
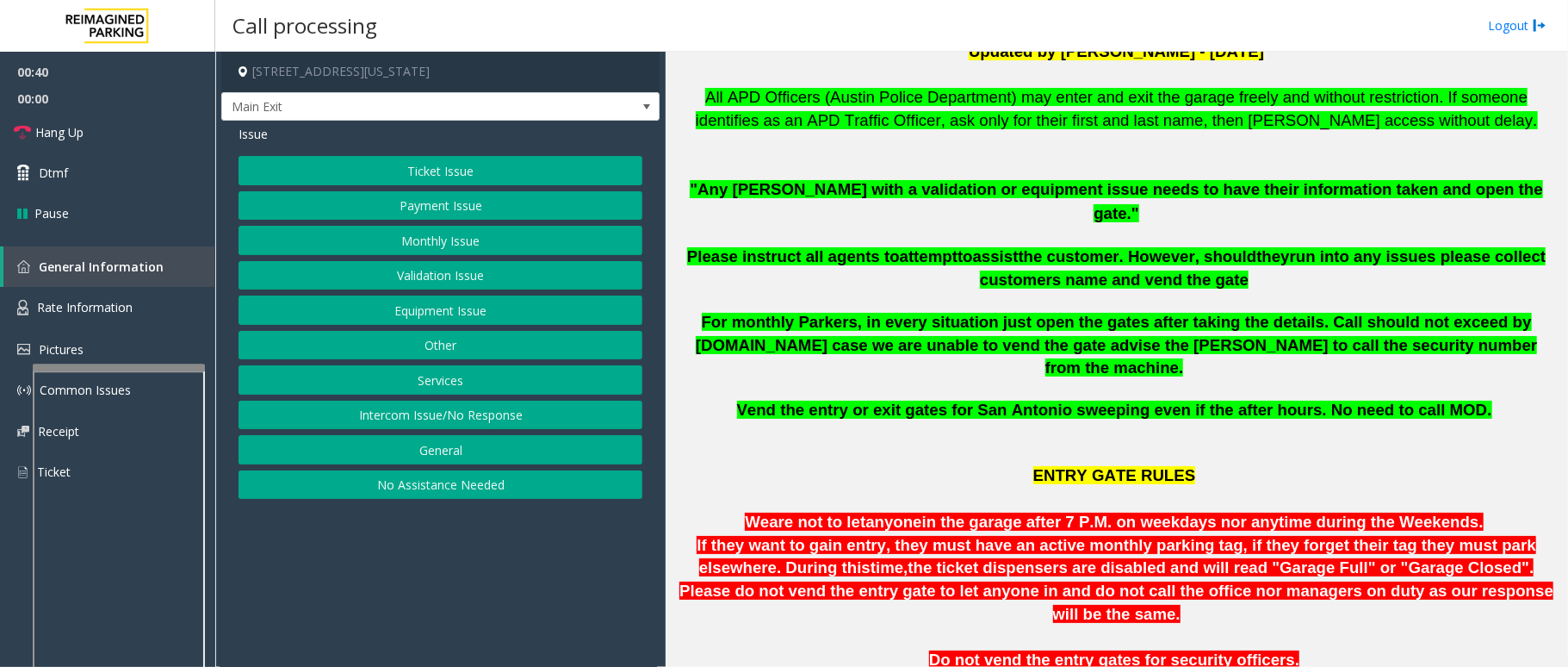
click at [151, 365] on div at bounding box center [118, 367] width 172 height 7
click at [138, 310] on link "Rate Information" at bounding box center [107, 308] width 215 height 42
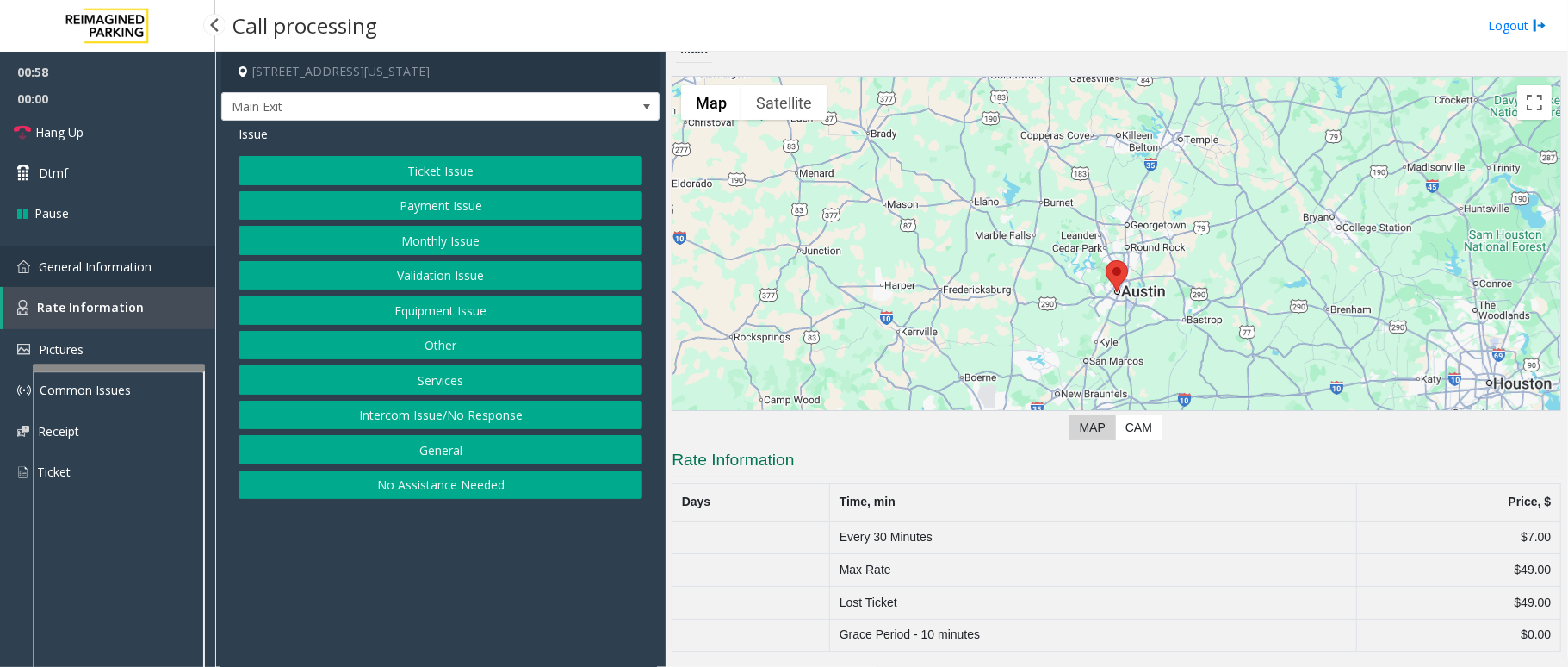
click at [128, 269] on span "General Information" at bounding box center [94, 267] width 113 height 17
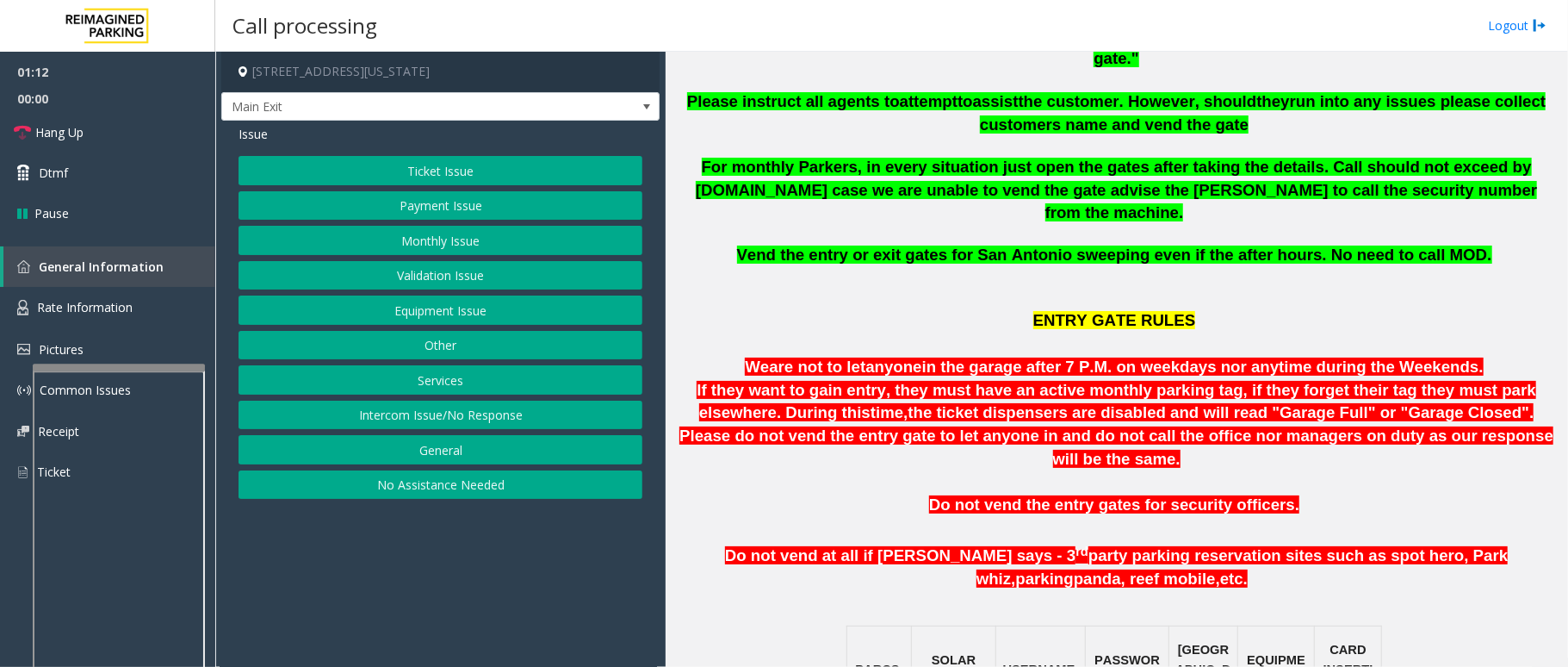
scroll to position [574, 0]
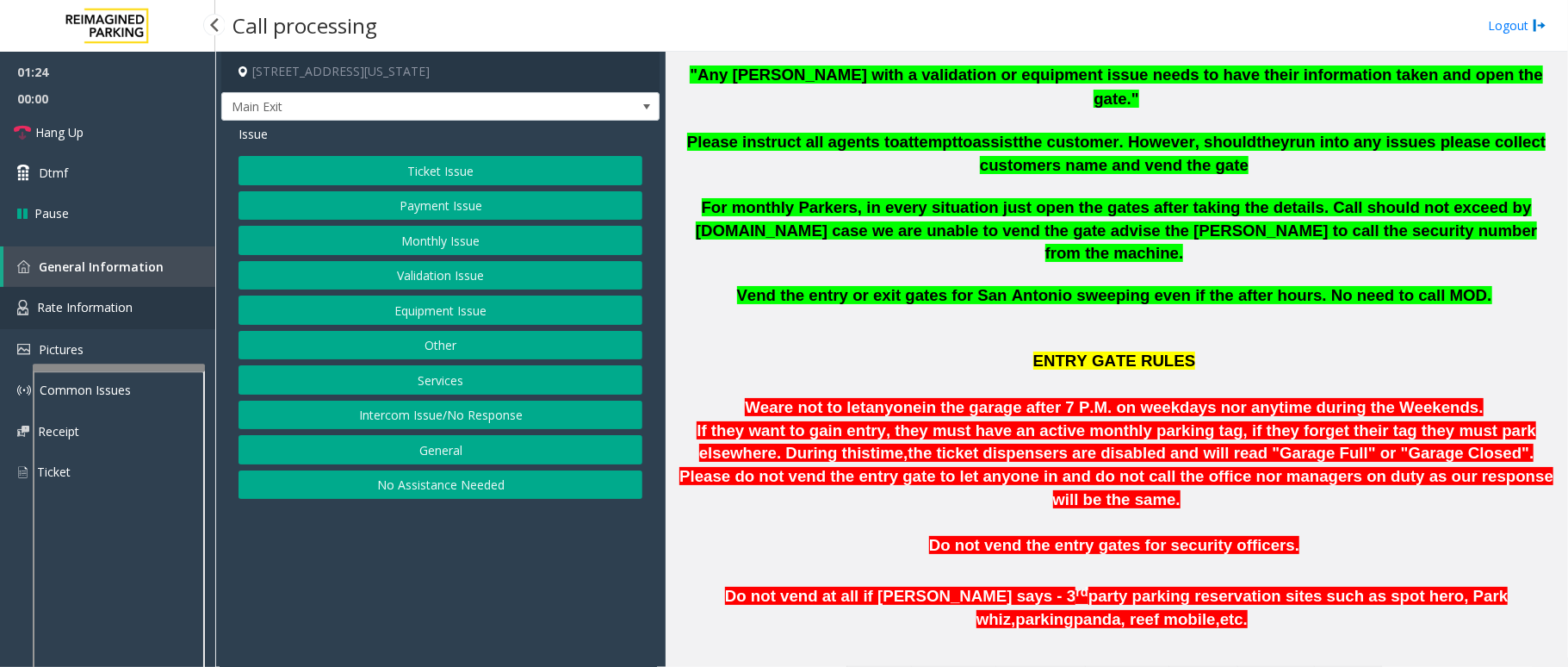
click at [152, 315] on link "Rate Information" at bounding box center [107, 308] width 215 height 42
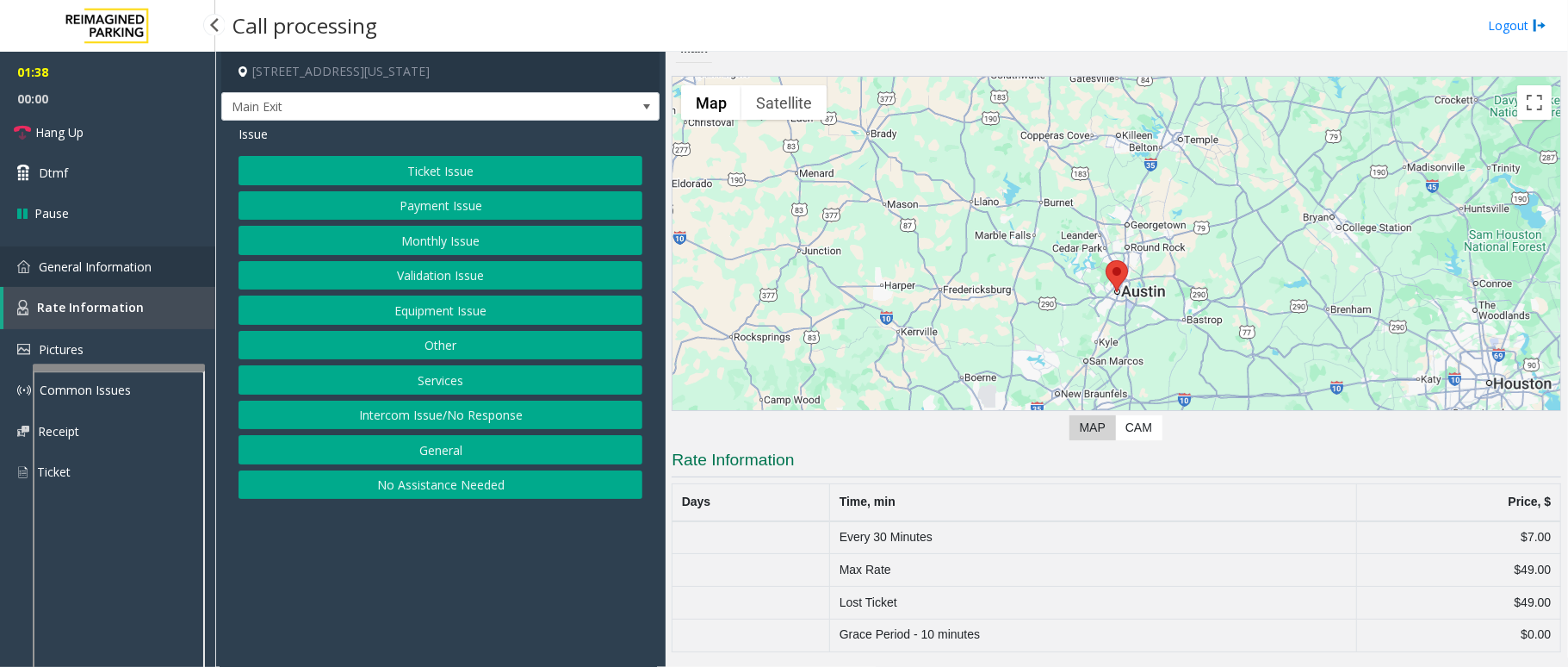
click at [124, 269] on span "General Information" at bounding box center [94, 267] width 113 height 17
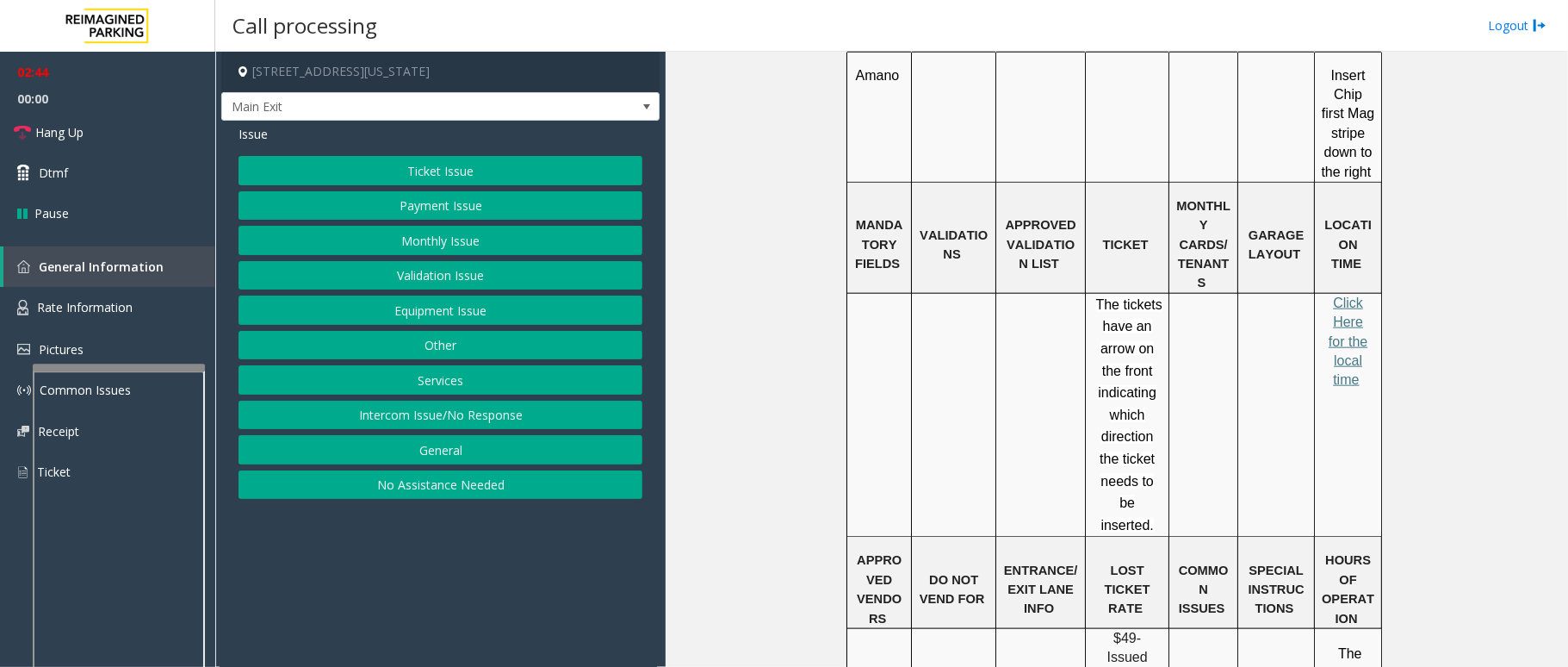
scroll to position [1263, 0]
click at [1334, 294] on span "Click Here for the local time" at bounding box center [1348, 339] width 38 height 92
click at [64, 309] on span "Rate Information" at bounding box center [84, 307] width 95 height 17
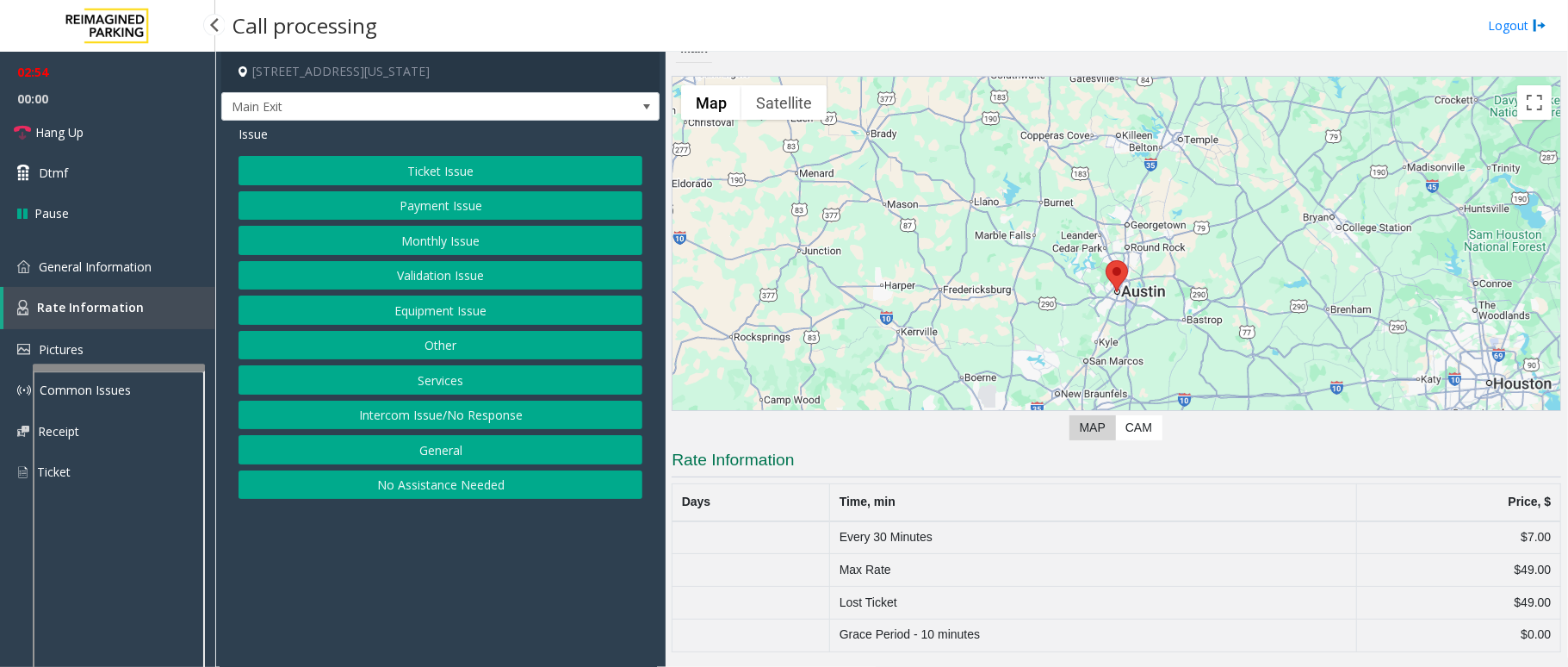
scroll to position [18, 0]
click at [142, 271] on span "General Information" at bounding box center [94, 267] width 113 height 17
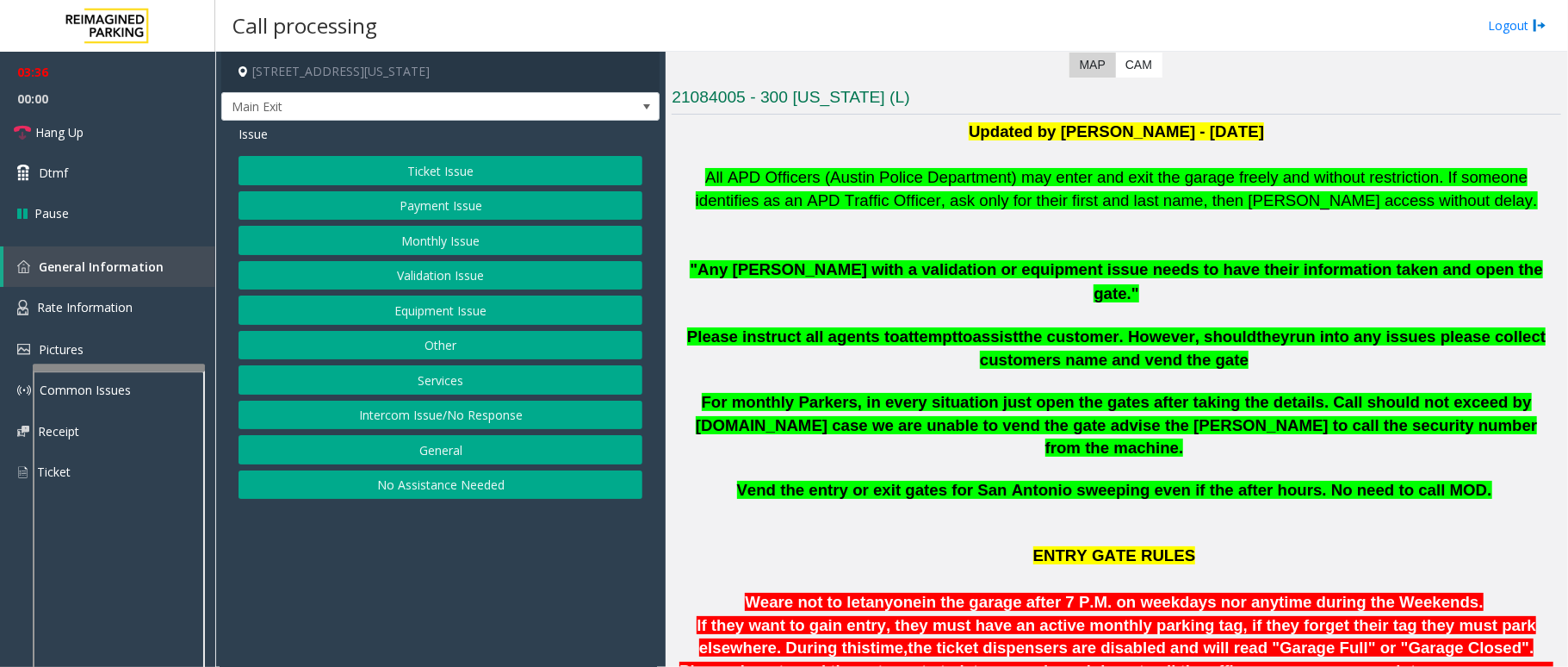
scroll to position [344, 0]
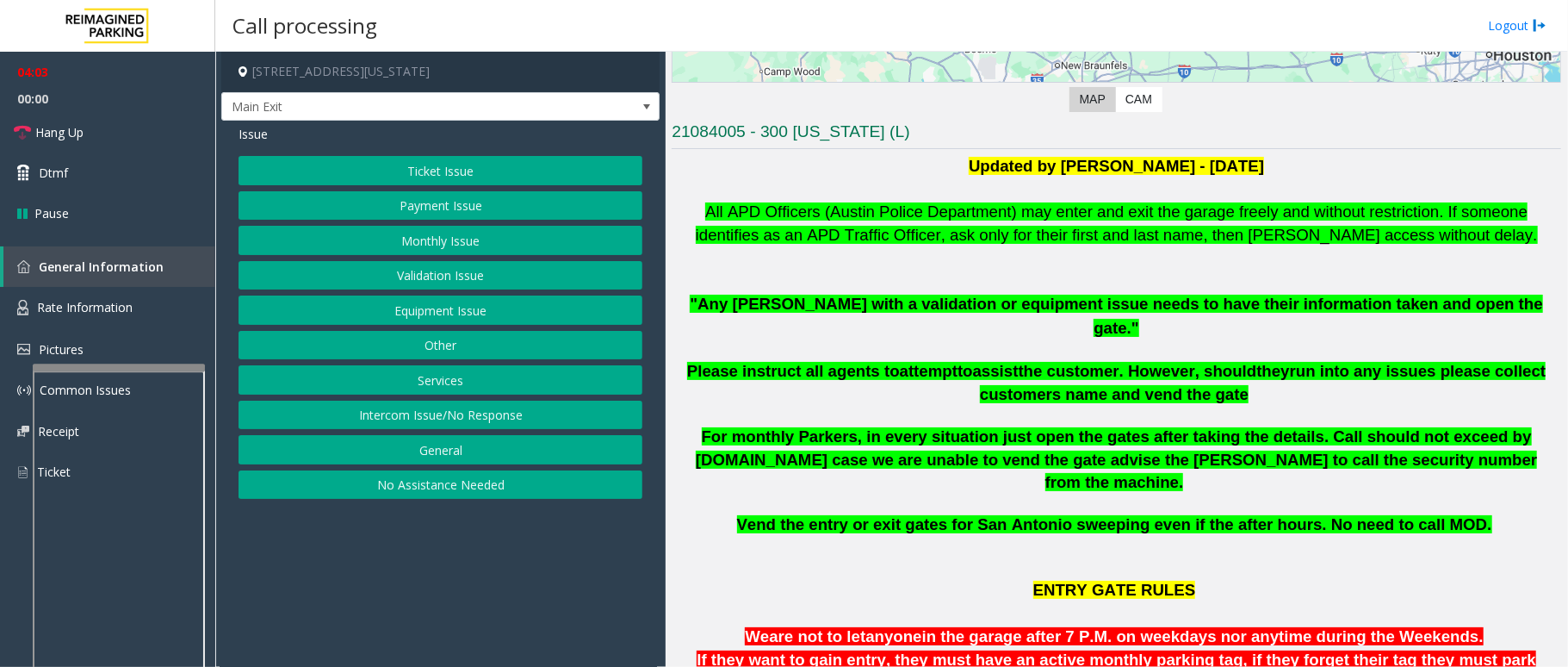
click at [461, 373] on button "Services" at bounding box center [440, 380] width 404 height 30
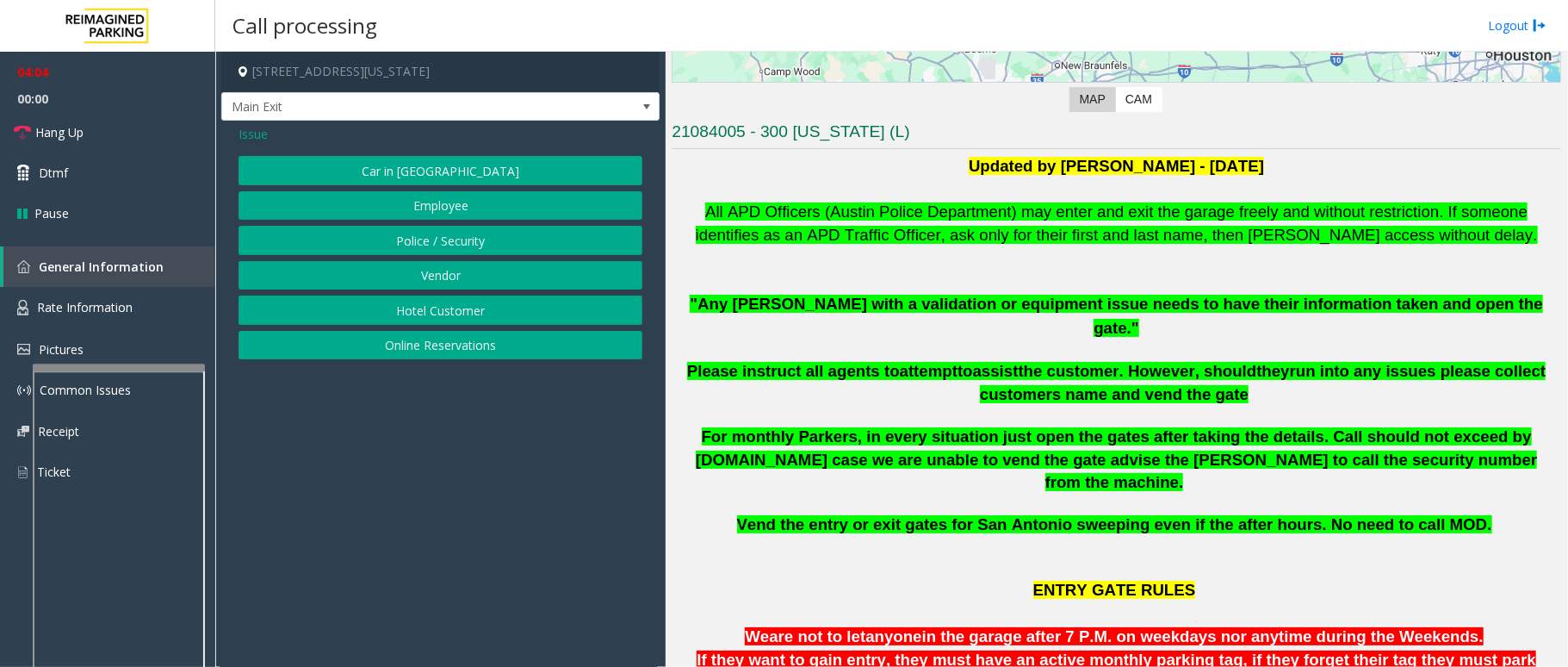
click at [473, 269] on button "Vendor" at bounding box center [440, 276] width 404 height 30
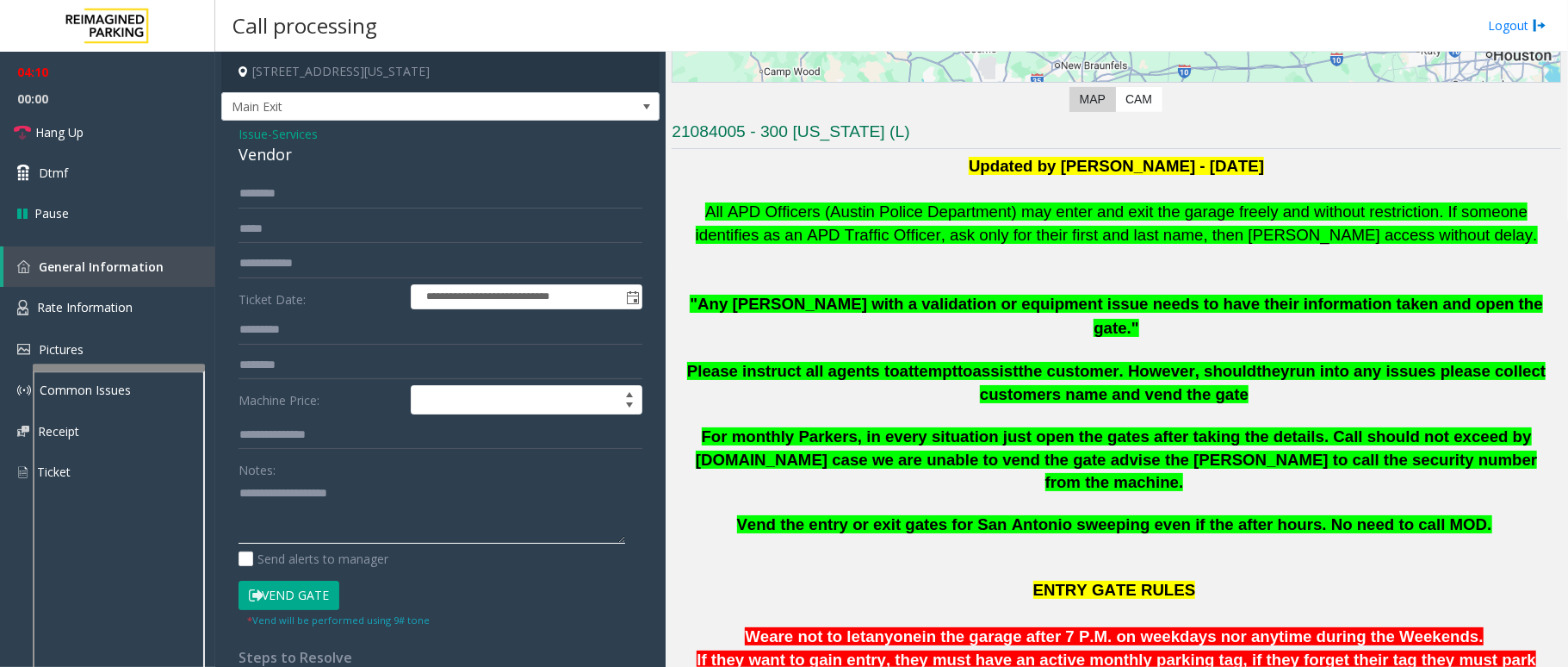
click at [324, 508] on textarea at bounding box center [432, 511] width 387 height 65
type textarea "******"
click at [273, 200] on input "text" at bounding box center [440, 194] width 404 height 30
type input "***"
drag, startPoint x: 282, startPoint y: 490, endPoint x: 204, endPoint y: 502, distance: 78.9
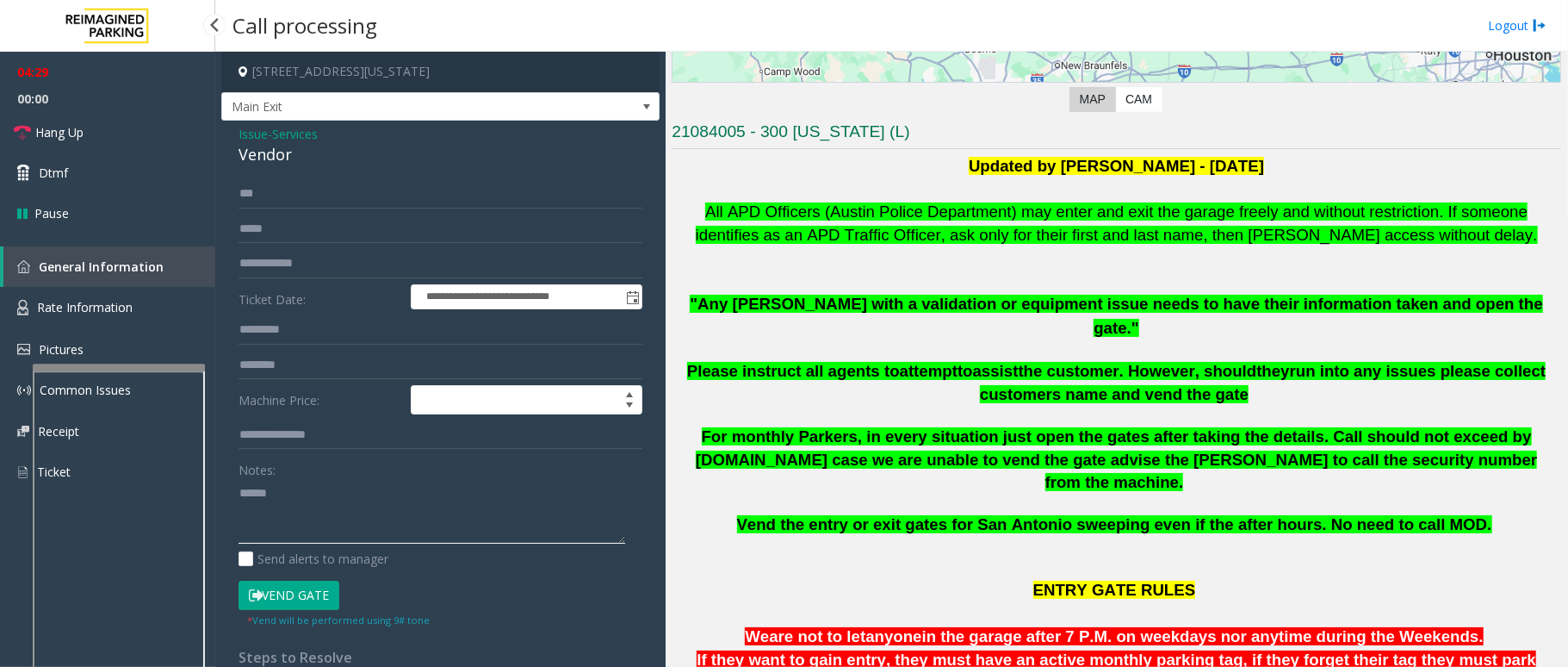
click at [169, 131] on app-root "**********" at bounding box center [784, 333] width 1568 height 667
drag, startPoint x: 290, startPoint y: 152, endPoint x: 231, endPoint y: 132, distance: 62.3
click at [231, 132] on div "**********" at bounding box center [440, 441] width 439 height 641
click at [415, 488] on textarea at bounding box center [432, 511] width 387 height 65
type textarea "**********"
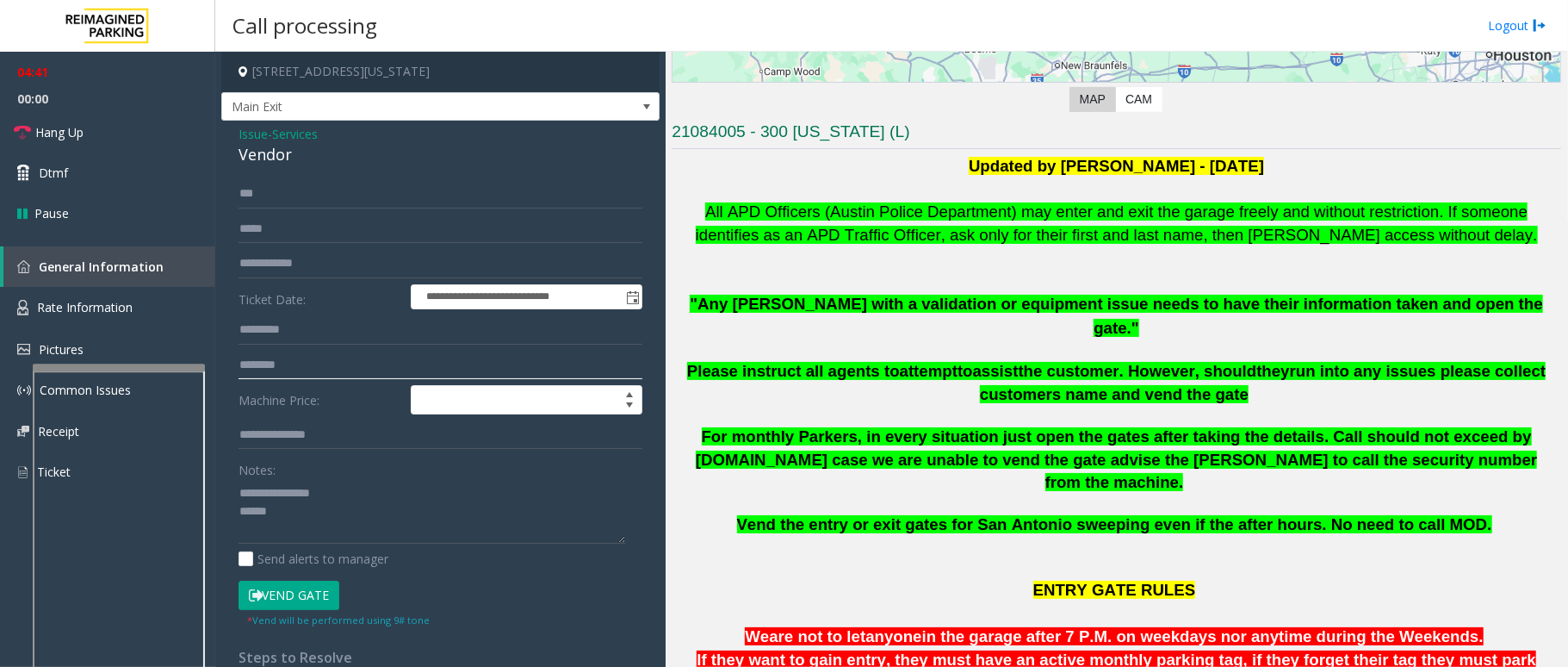
click at [284, 365] on input "text" at bounding box center [440, 365] width 404 height 30
click at [311, 371] on input "text" at bounding box center [440, 365] width 404 height 30
type input "*******"
click at [342, 520] on textarea at bounding box center [432, 511] width 387 height 65
click at [260, 600] on icon at bounding box center [256, 595] width 14 height 12
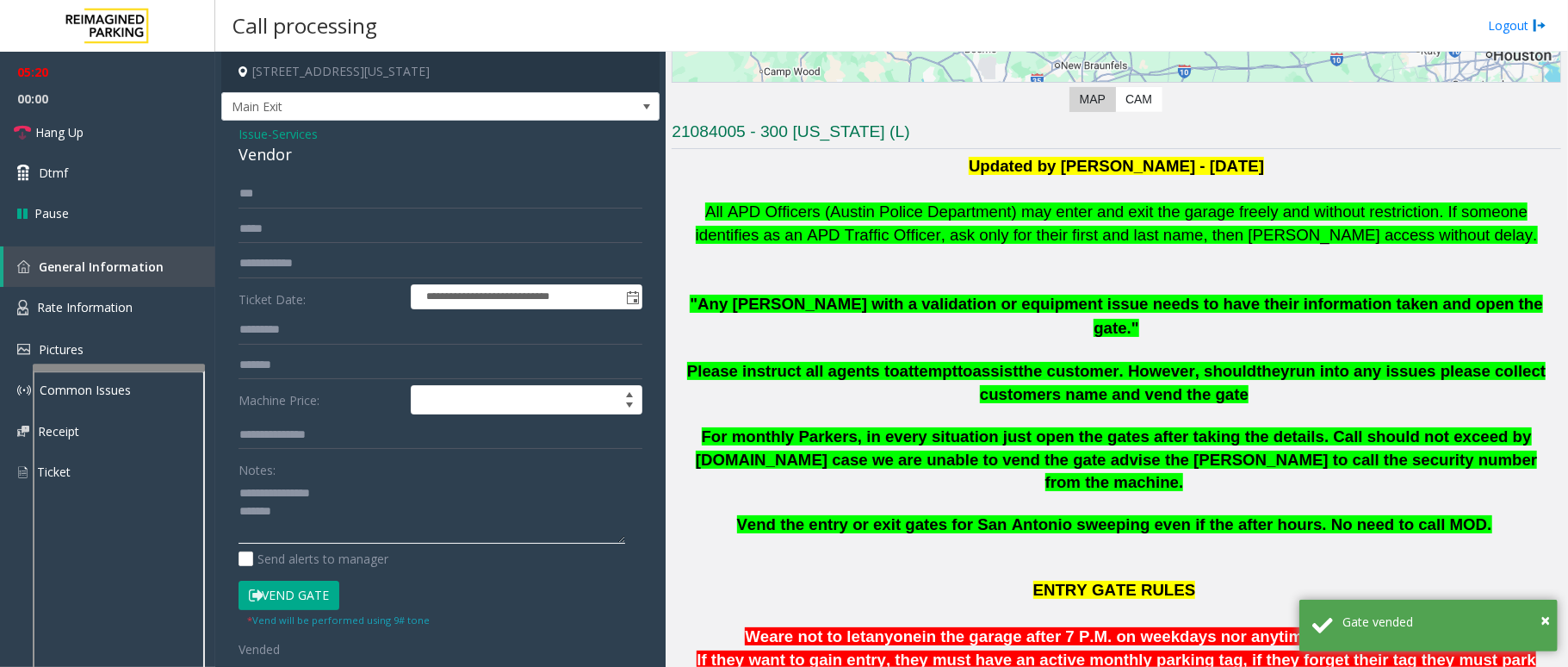
click at [345, 527] on textarea at bounding box center [432, 511] width 387 height 65
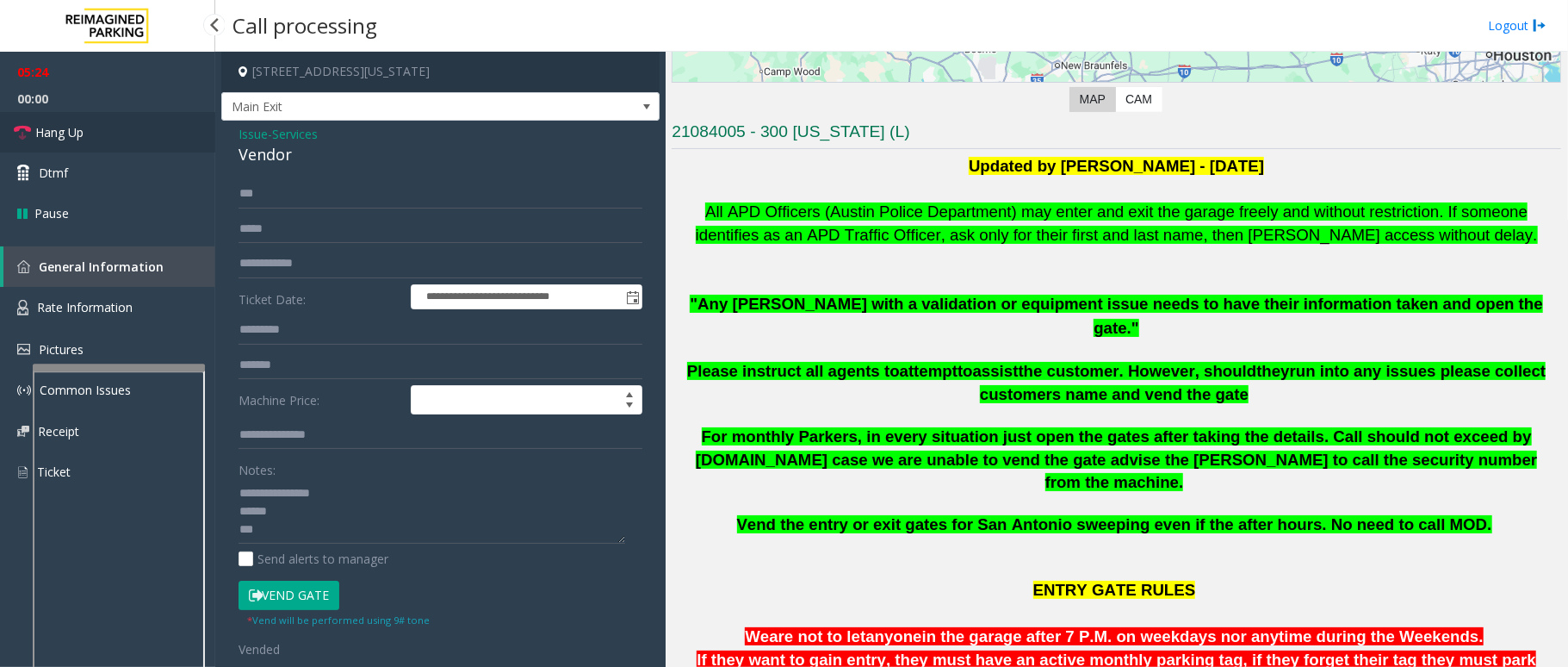
click at [93, 129] on link "Hang Up" at bounding box center [107, 132] width 215 height 40
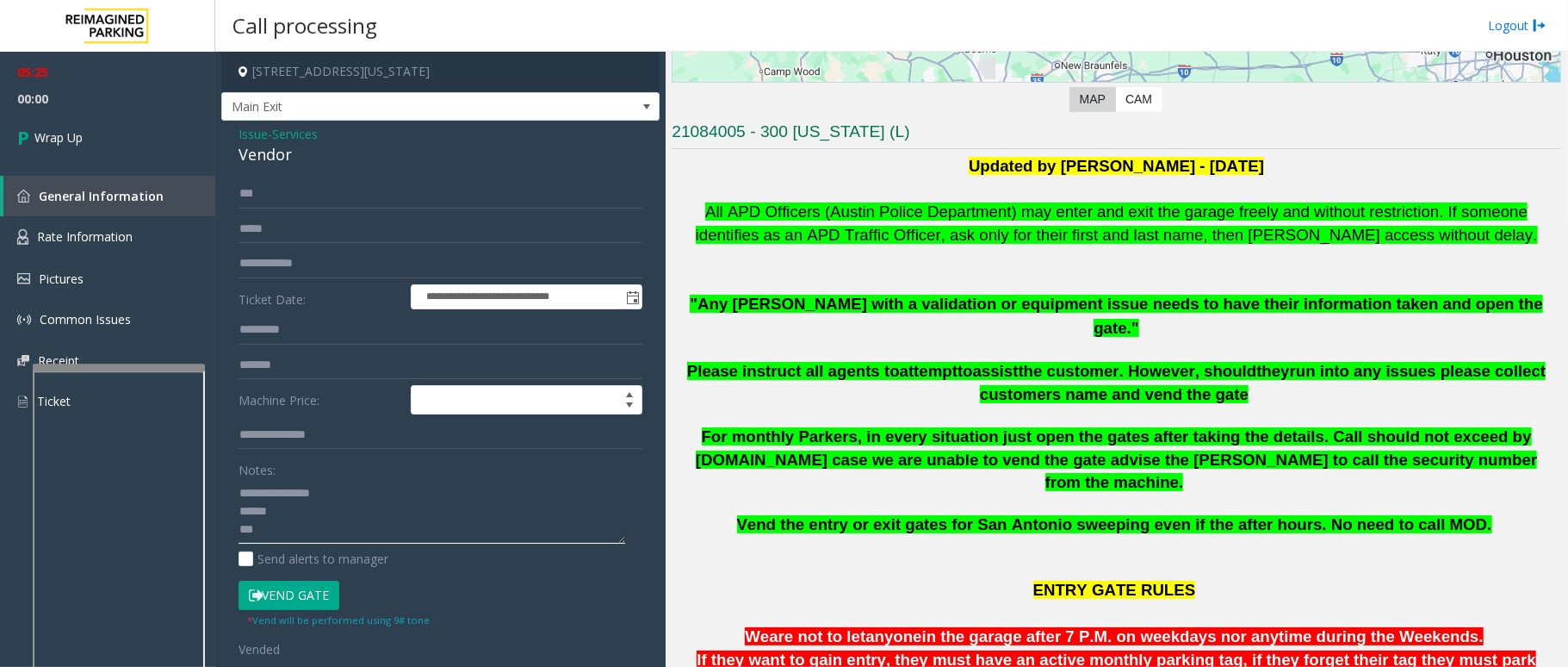
click at [329, 538] on textarea at bounding box center [432, 511] width 387 height 65
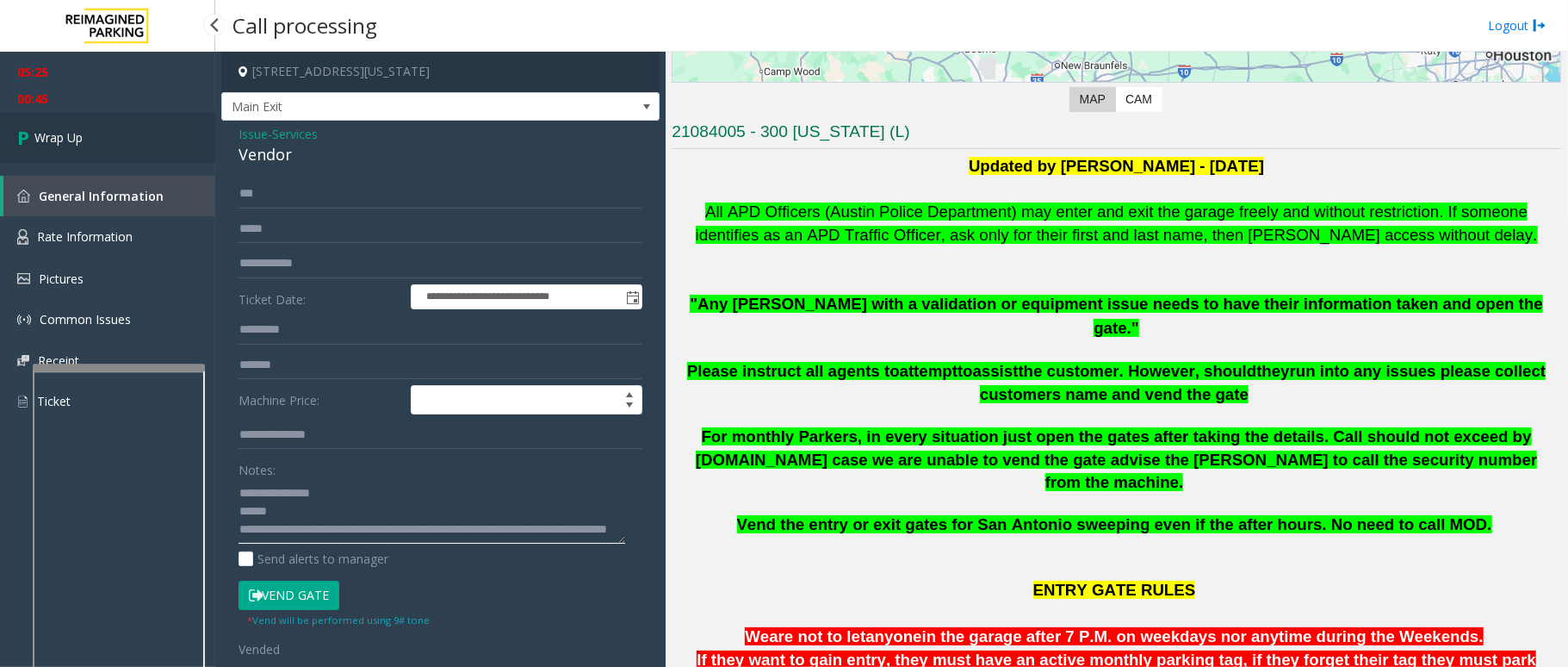
type textarea "**********"
click at [48, 143] on span "Wrap Up" at bounding box center [58, 137] width 48 height 18
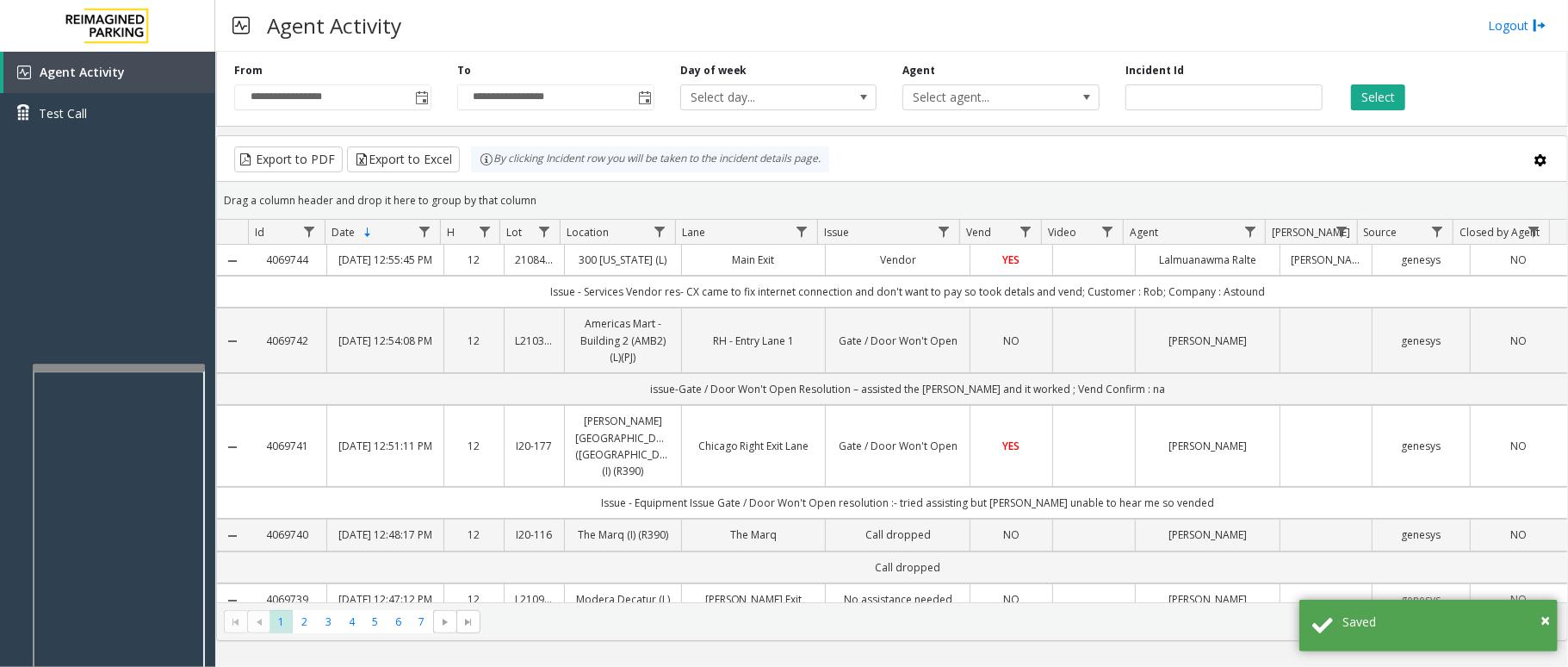
click at [1095, 275] on td "Data table" at bounding box center [1094, 260] width 83 height 31
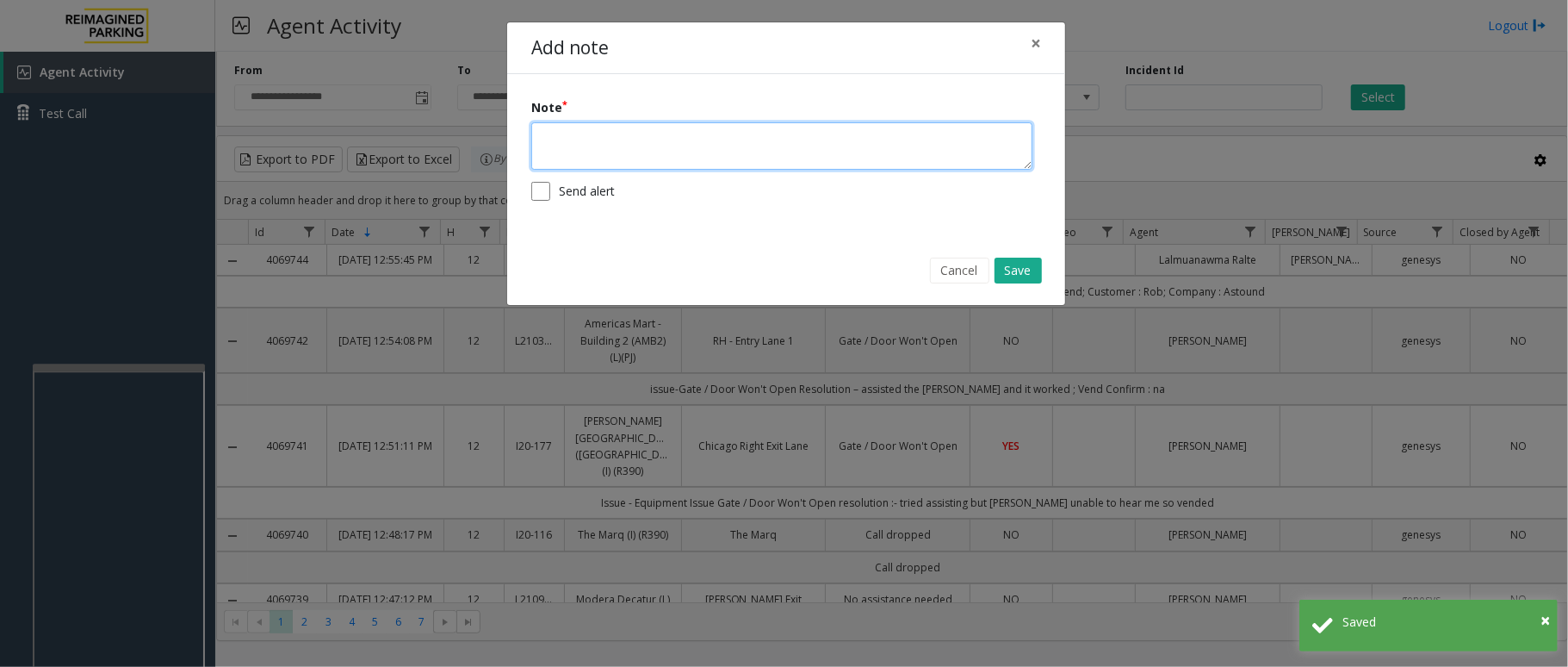
click at [812, 162] on textarea at bounding box center [782, 146] width 501 height 47
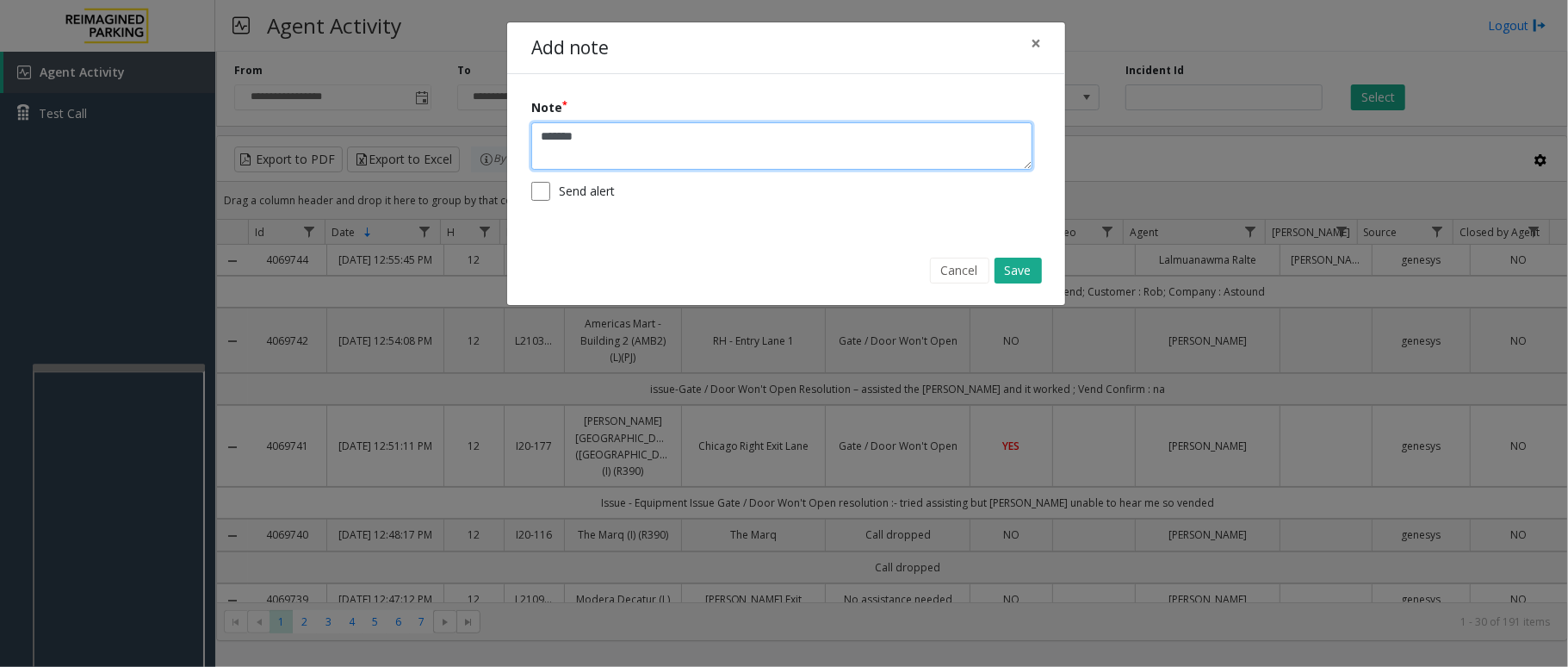
paste textarea "******"
type textarea "**********"
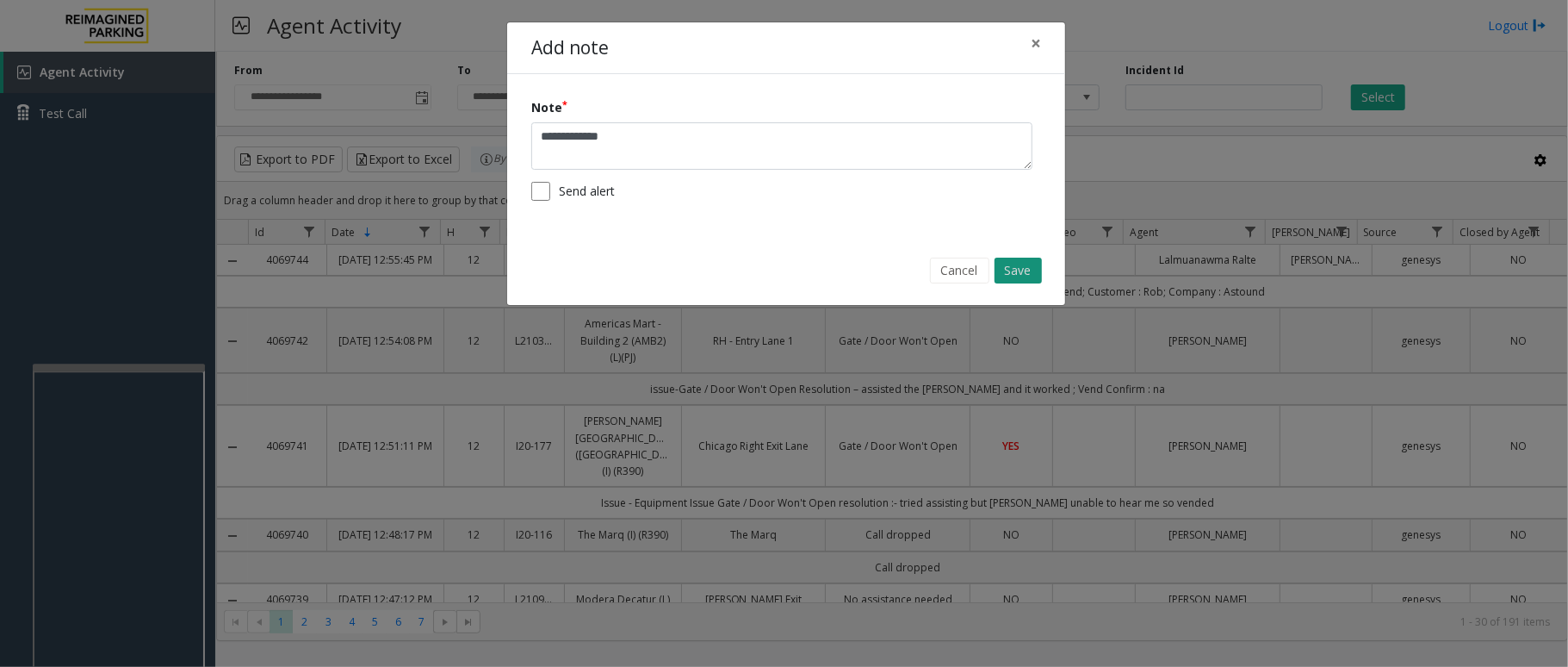
click at [1025, 261] on button "Save" at bounding box center [1019, 271] width 47 height 26
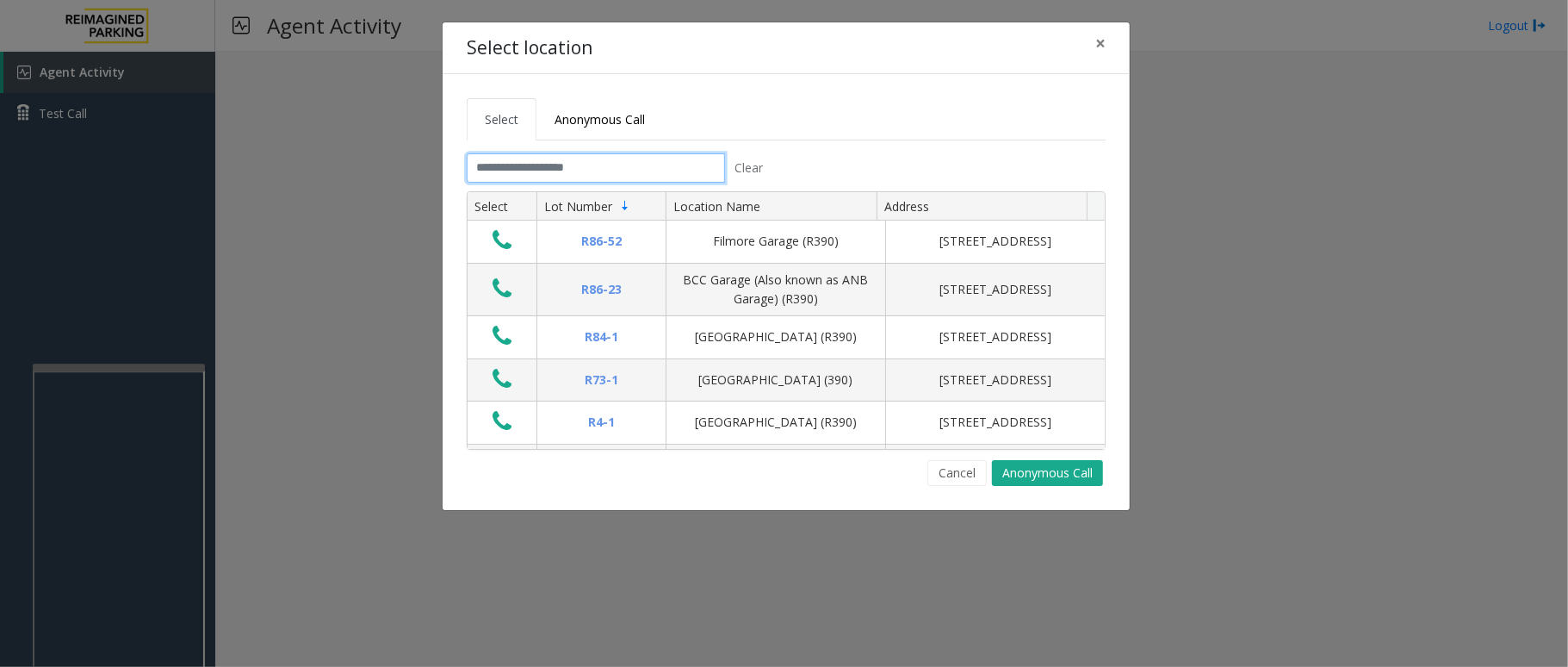
click at [572, 166] on input "text" at bounding box center [596, 168] width 259 height 30
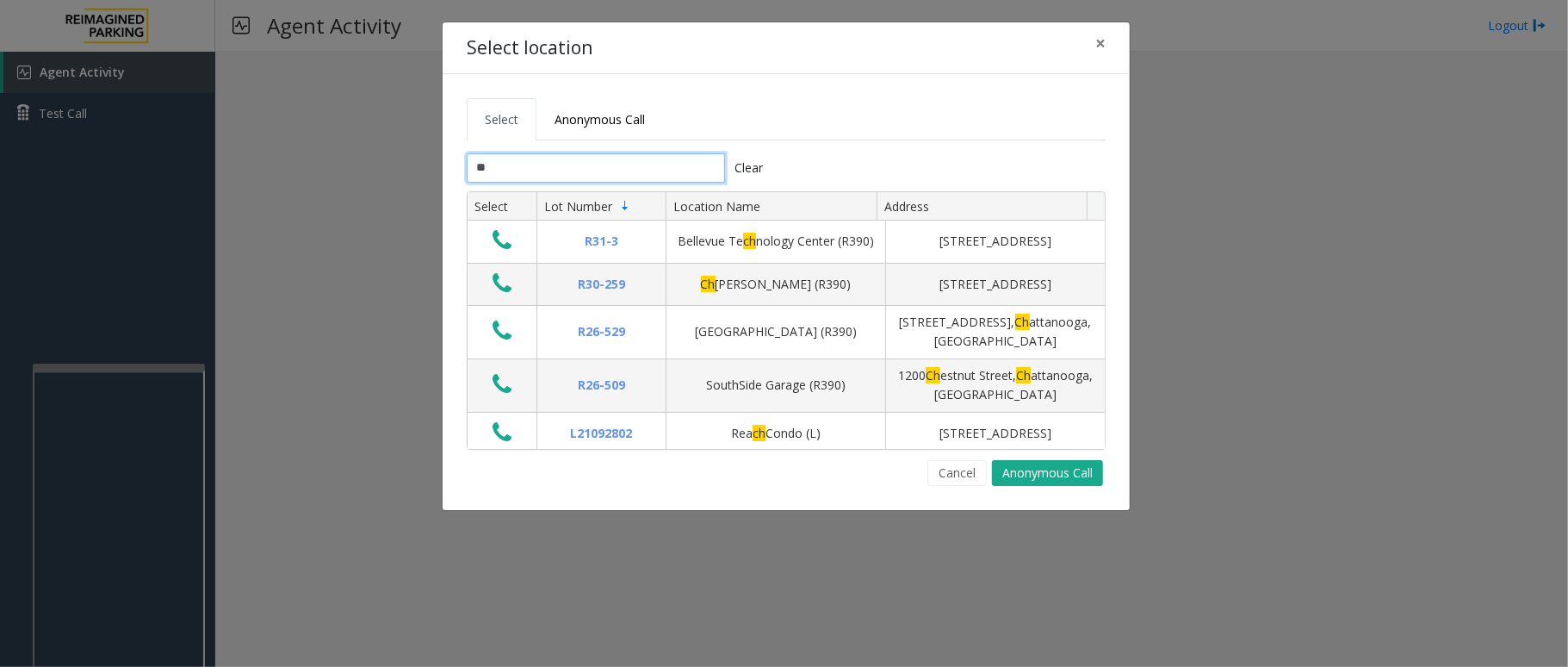
type input "*"
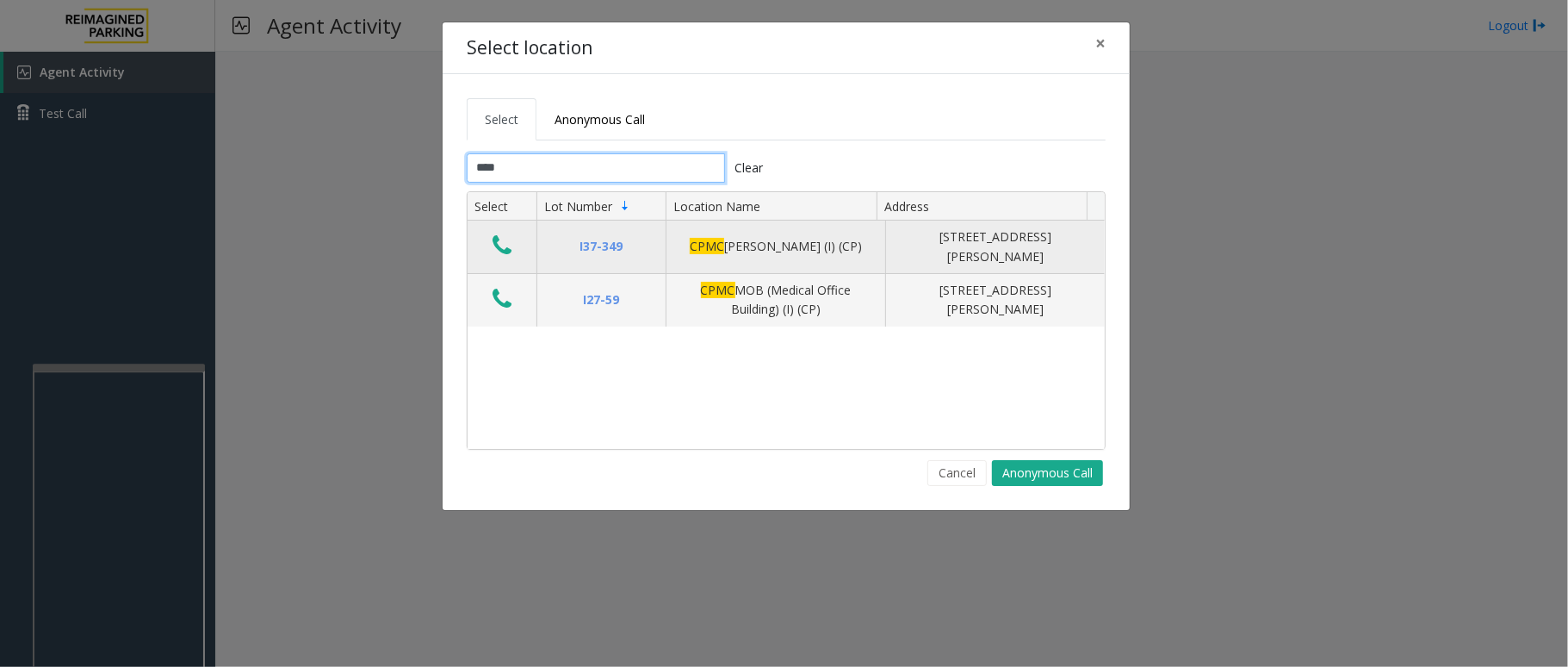
type input "****"
click at [507, 253] on icon "Data table" at bounding box center [502, 246] width 19 height 24
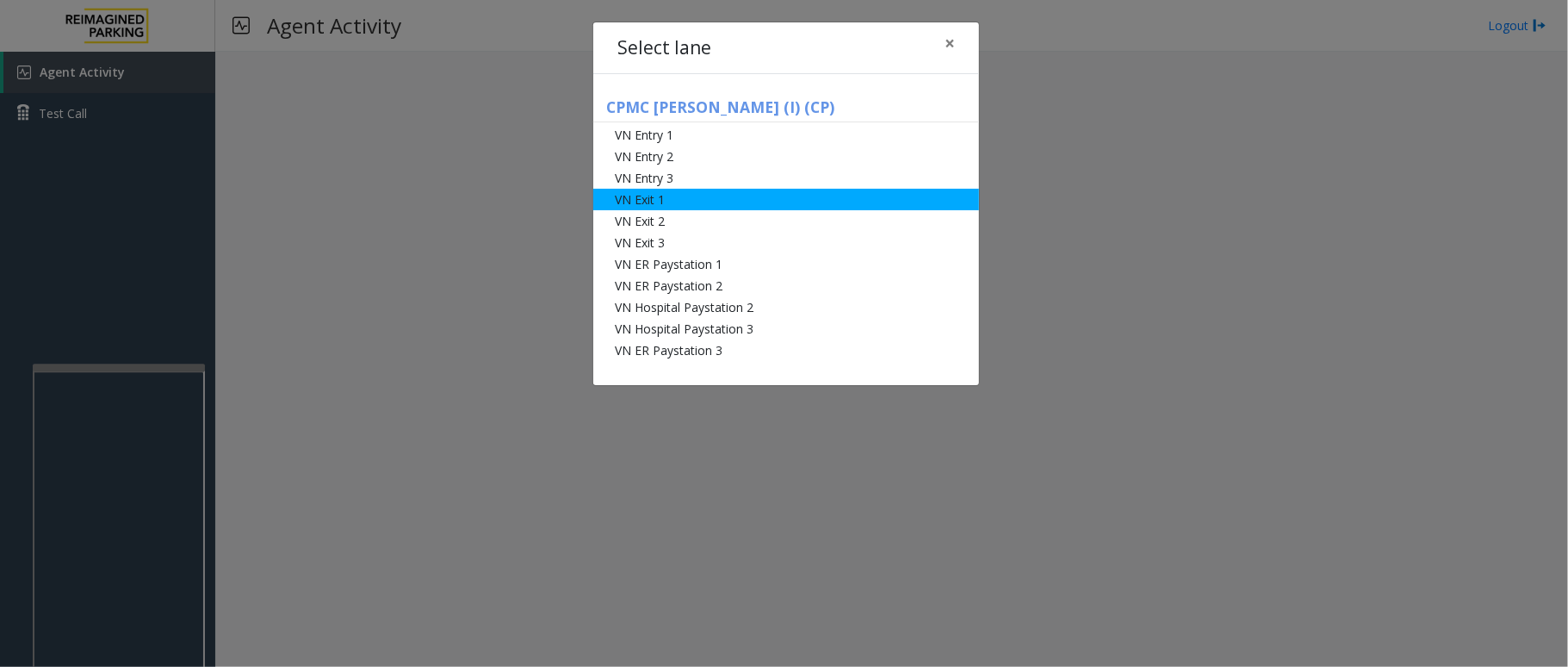
click at [645, 198] on li "VN Exit 1" at bounding box center [786, 199] width 386 height 22
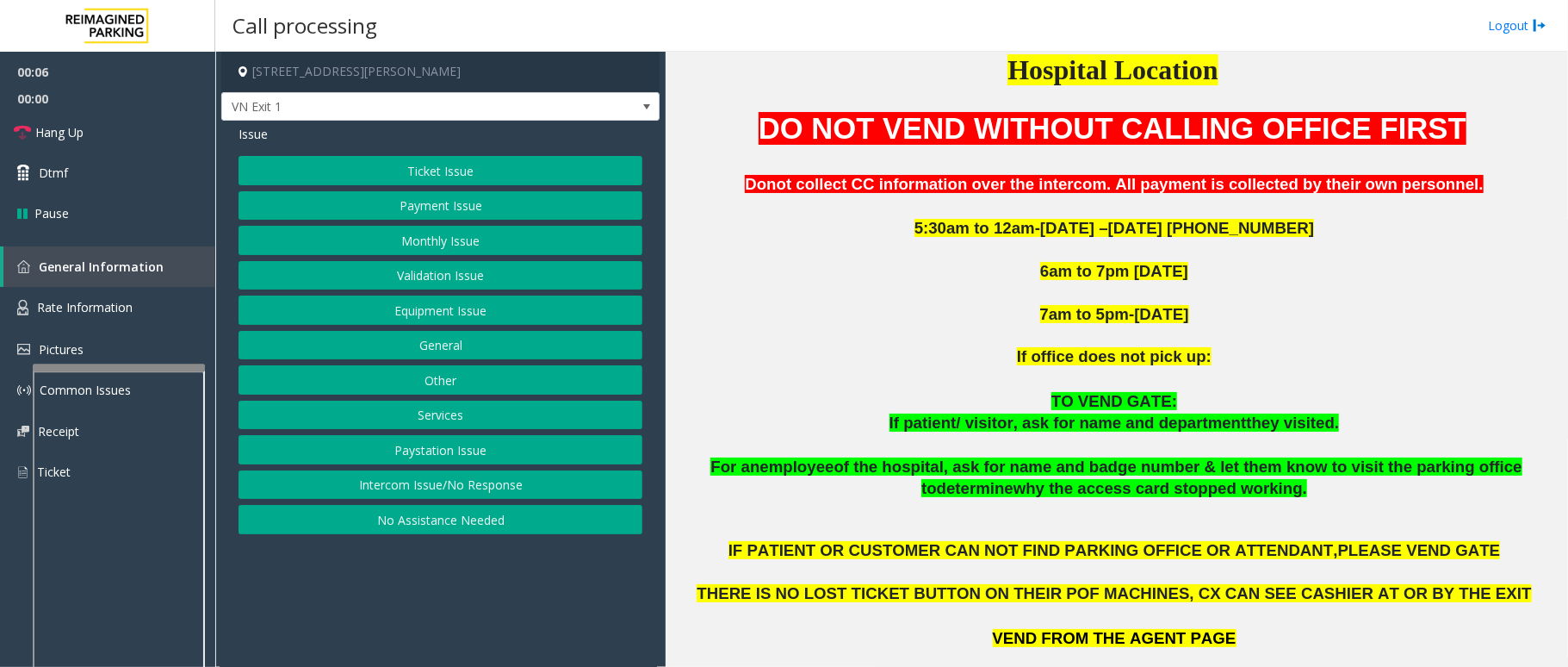
scroll to position [574, 0]
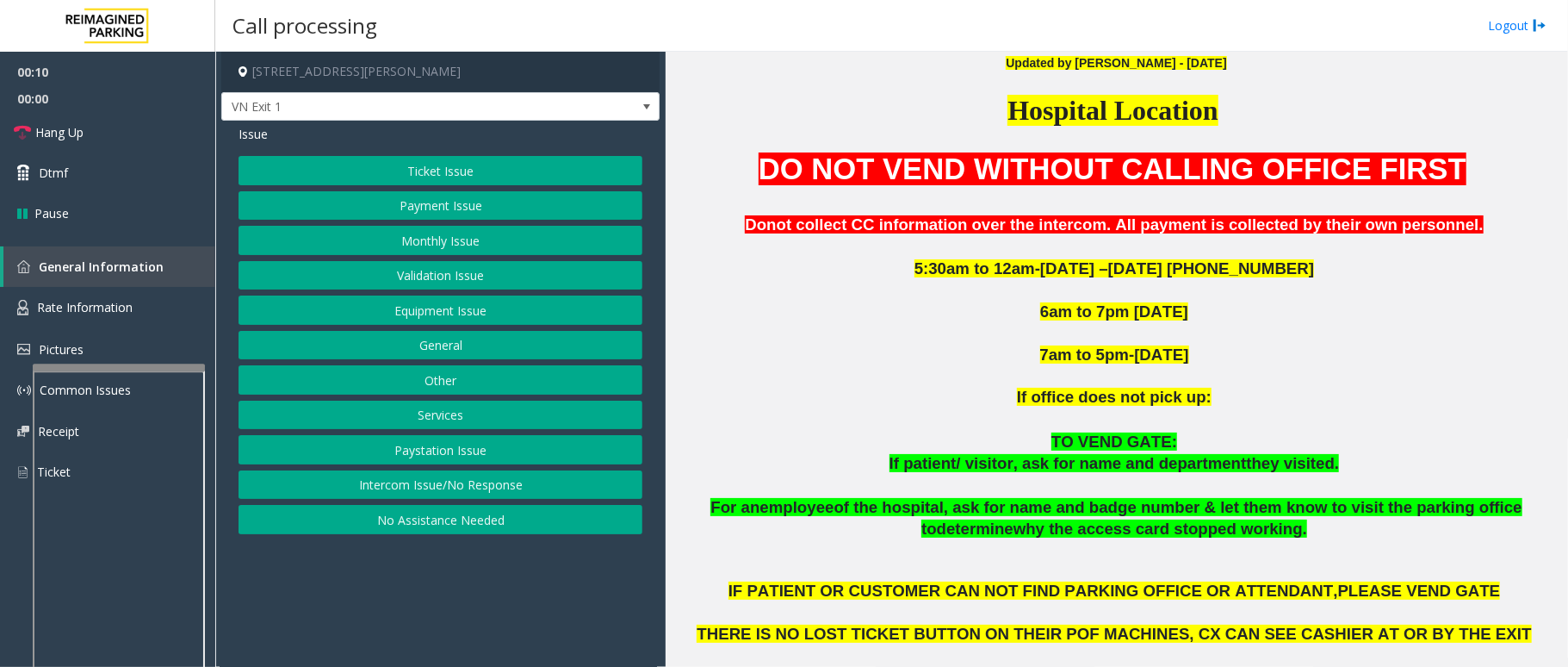
click at [484, 176] on button "Ticket Issue" at bounding box center [440, 170] width 404 height 30
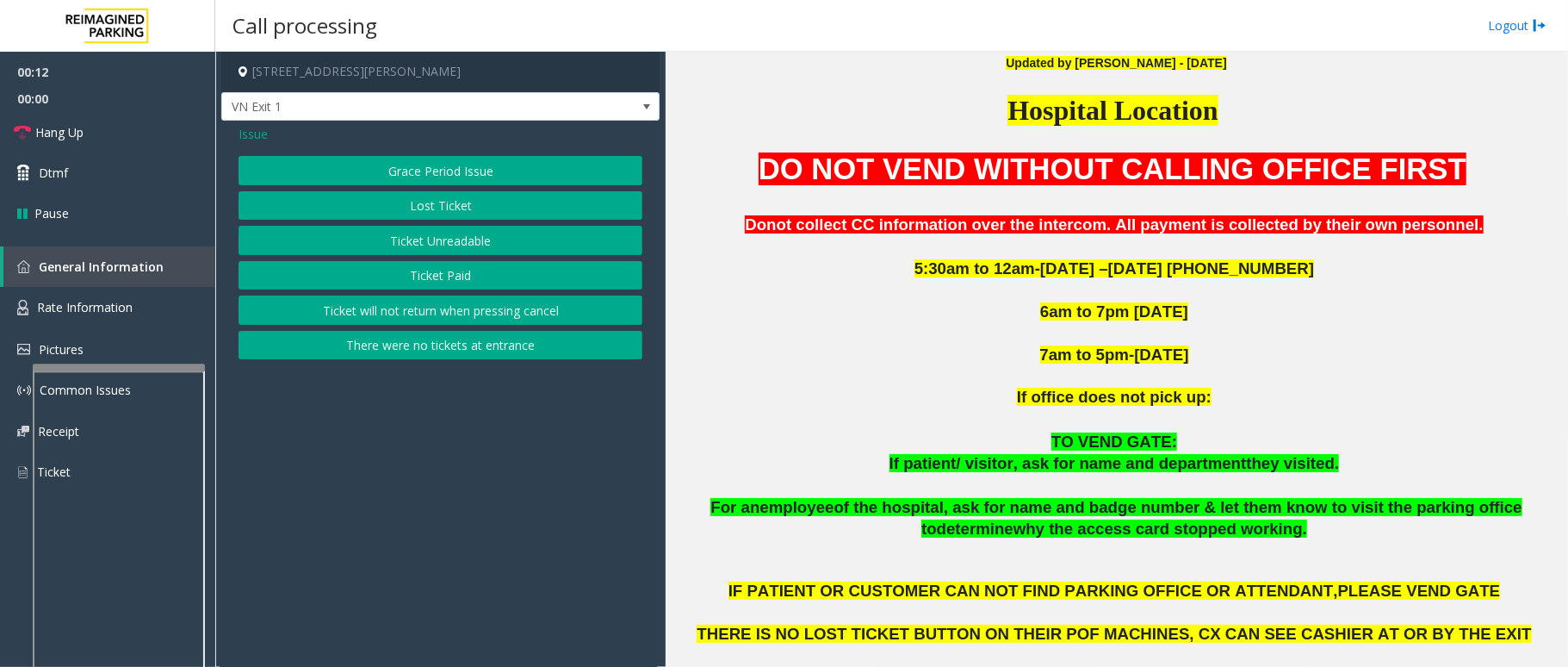
click at [259, 136] on span "Issue" at bounding box center [253, 134] width 30 height 18
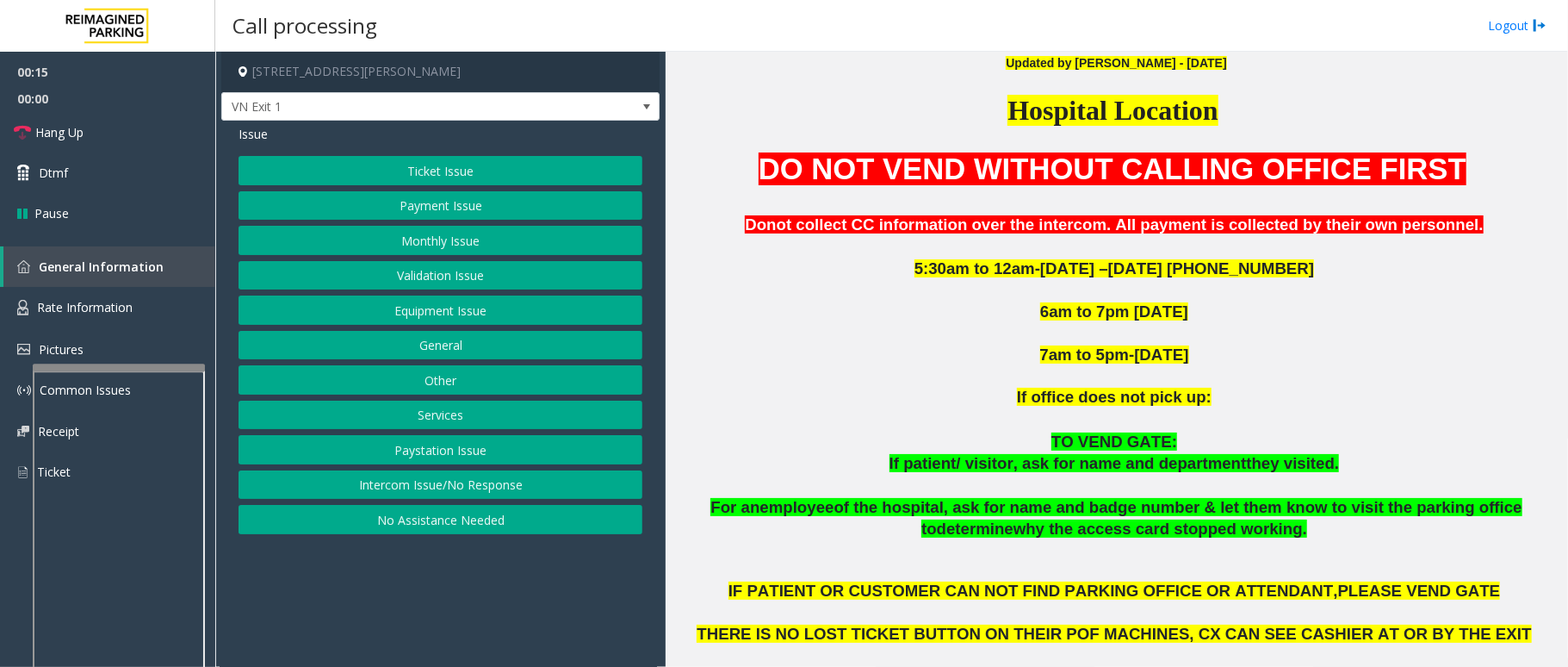
click at [465, 349] on button "General" at bounding box center [440, 346] width 404 height 30
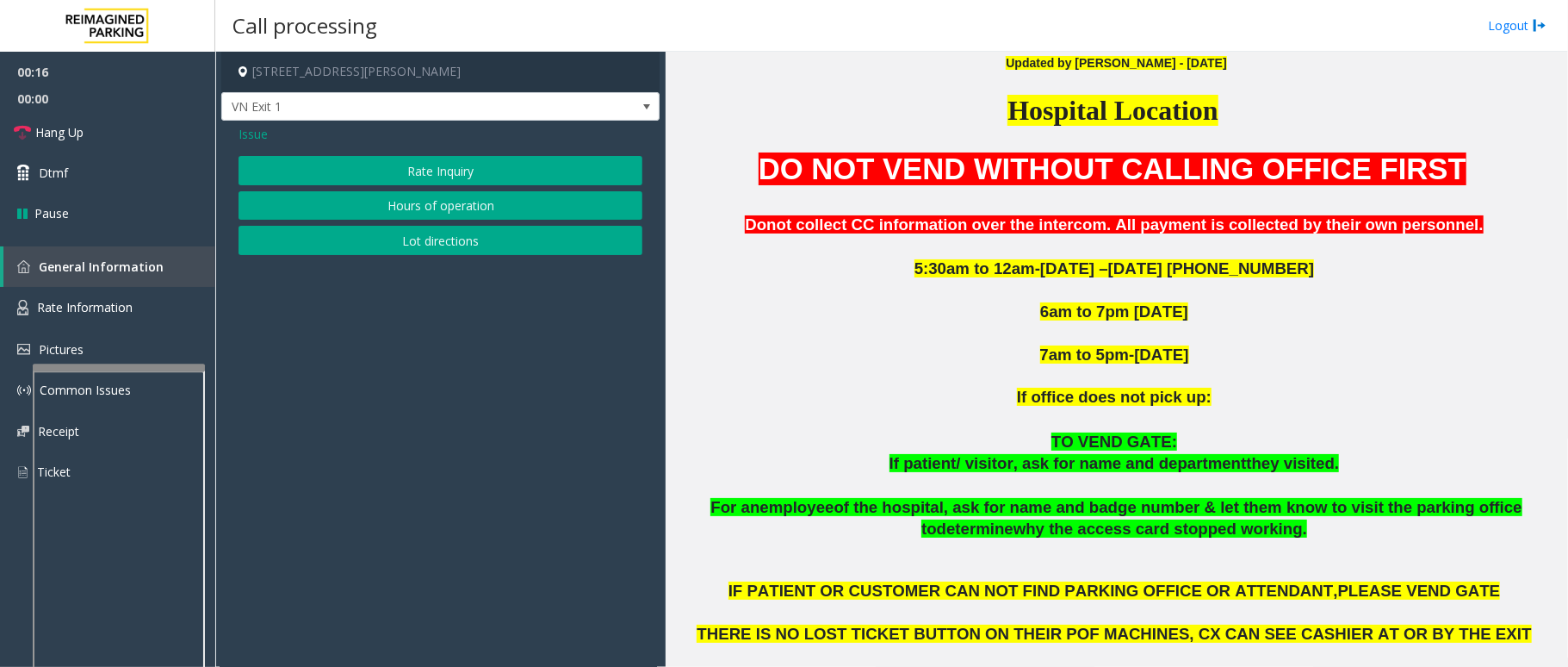
click at [250, 131] on span "Issue" at bounding box center [253, 134] width 30 height 18
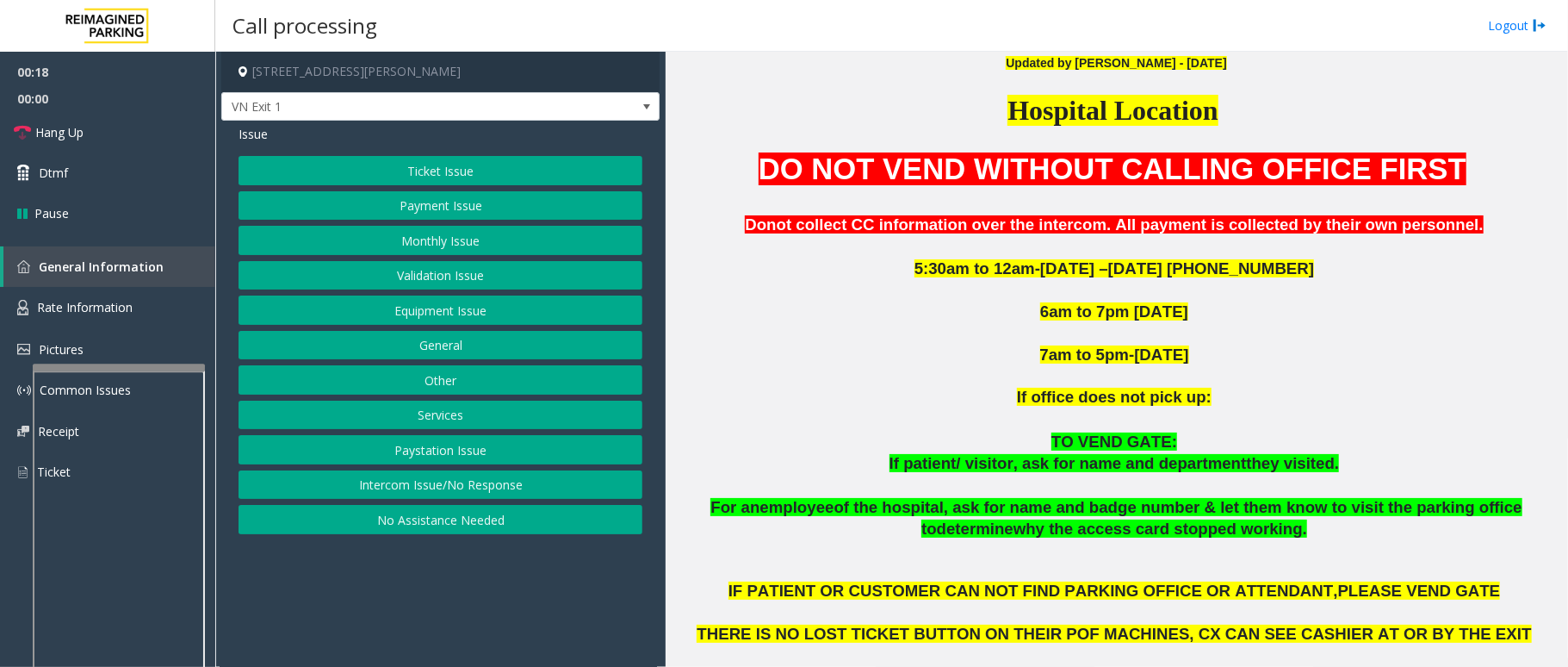
click at [452, 346] on button "General" at bounding box center [440, 346] width 404 height 30
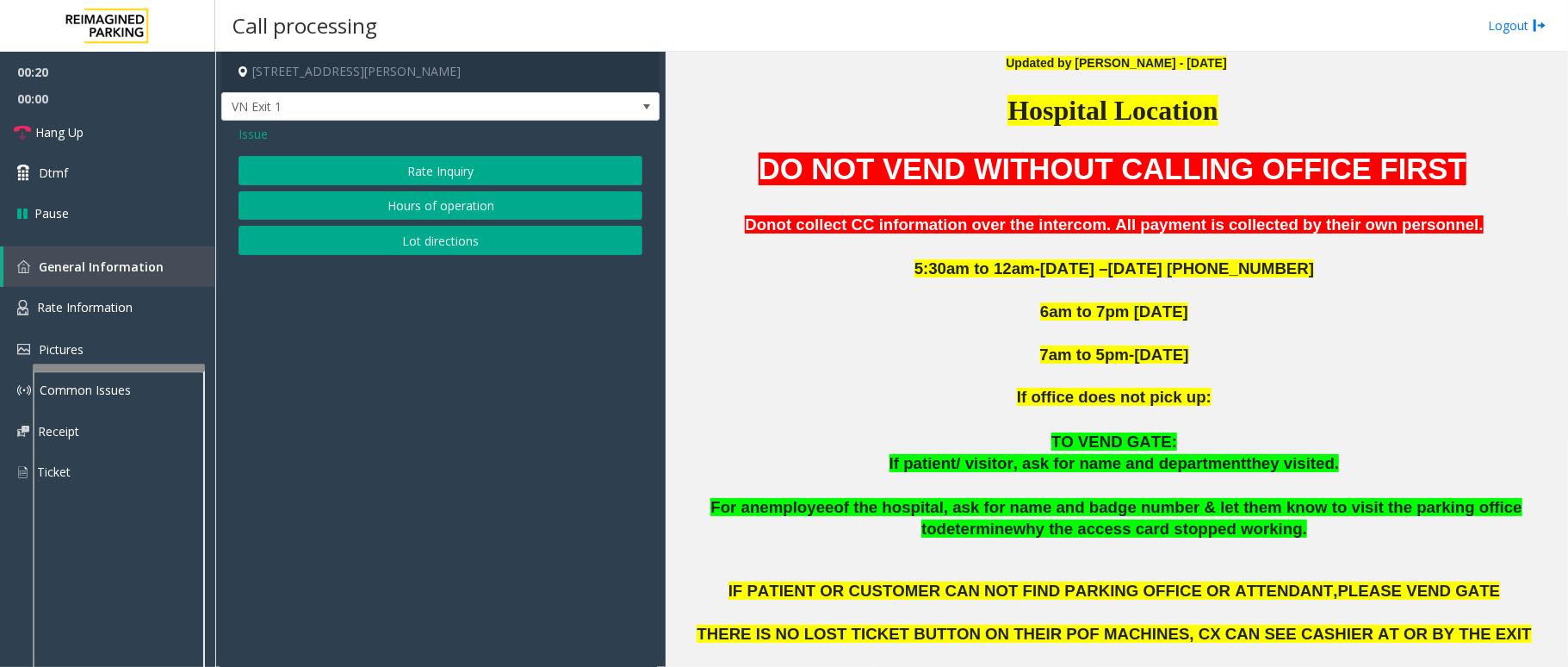
click at [250, 128] on span "Issue" at bounding box center [253, 134] width 30 height 18
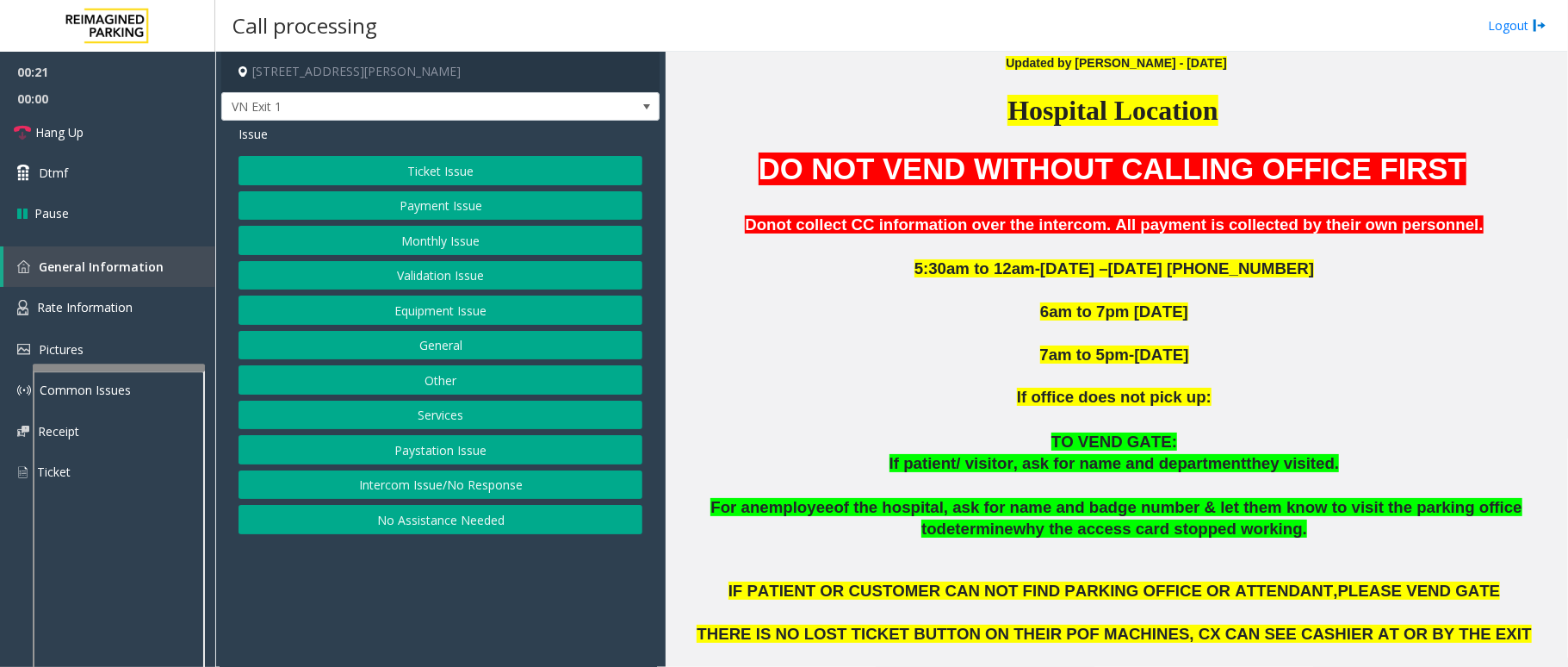
click at [459, 377] on button "Other" at bounding box center [440, 380] width 404 height 30
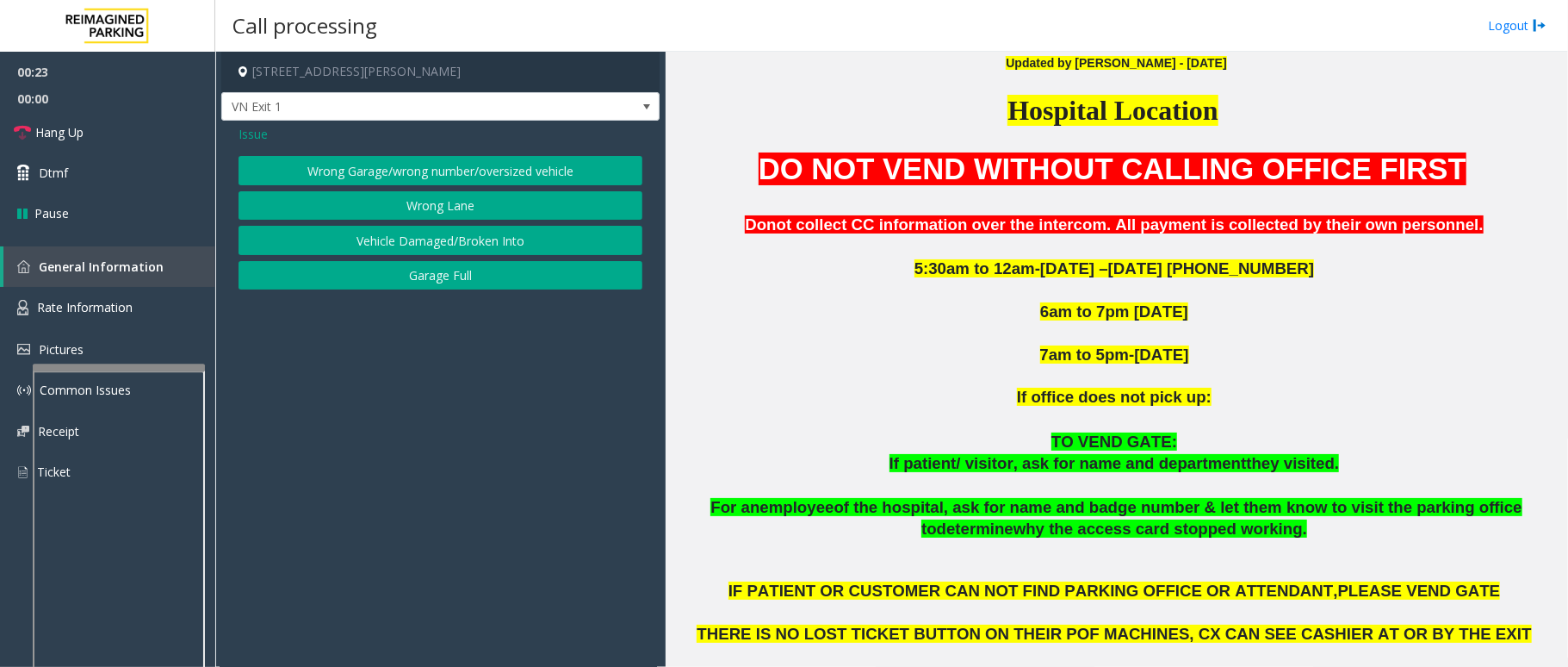
click at [466, 273] on button "Garage Full" at bounding box center [440, 276] width 404 height 30
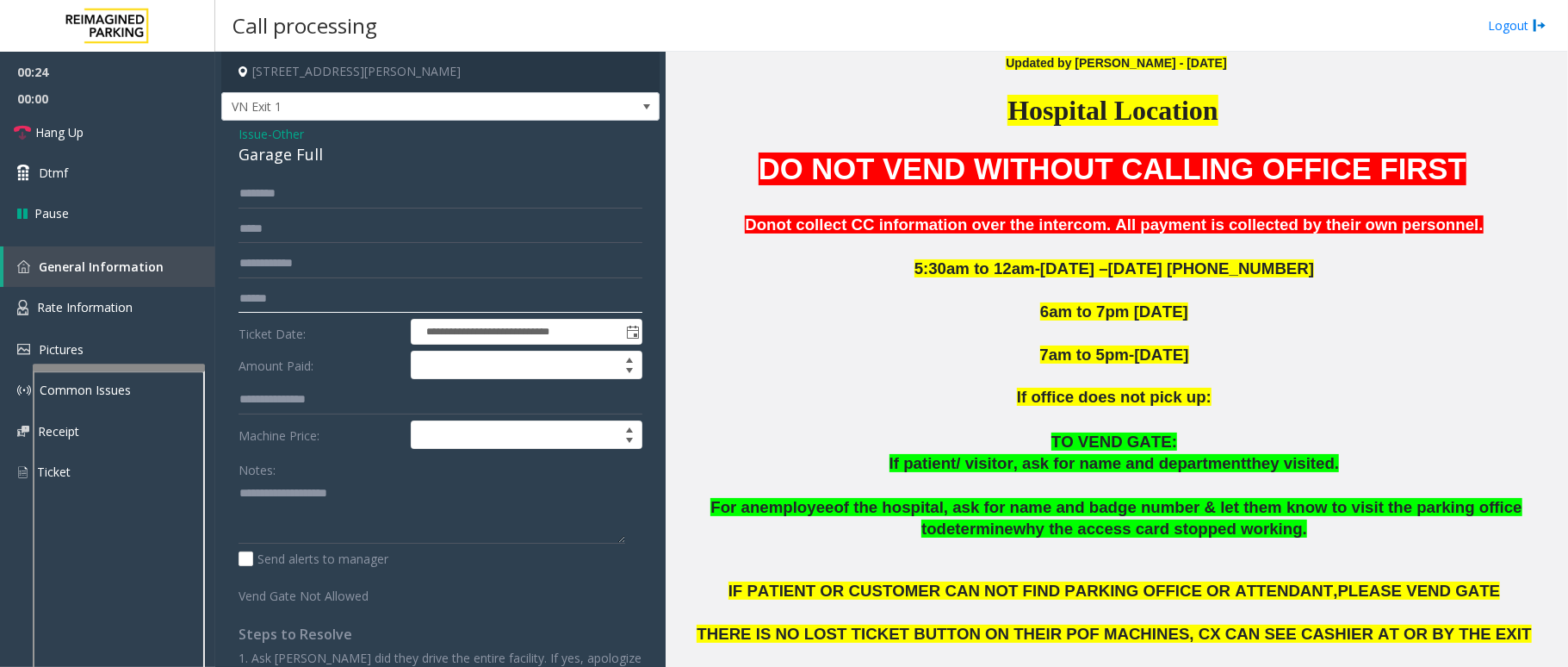
click at [349, 295] on input "text" at bounding box center [440, 299] width 404 height 30
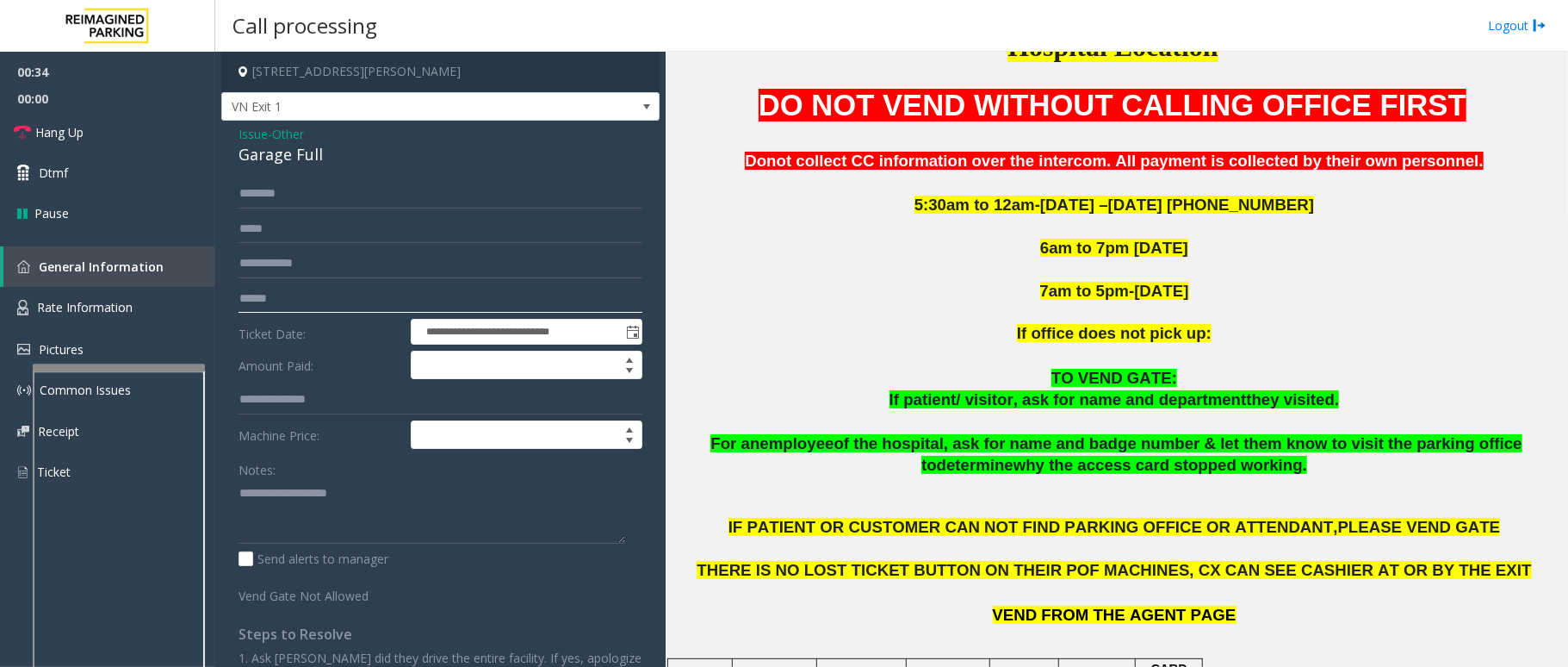
scroll to position [690, 0]
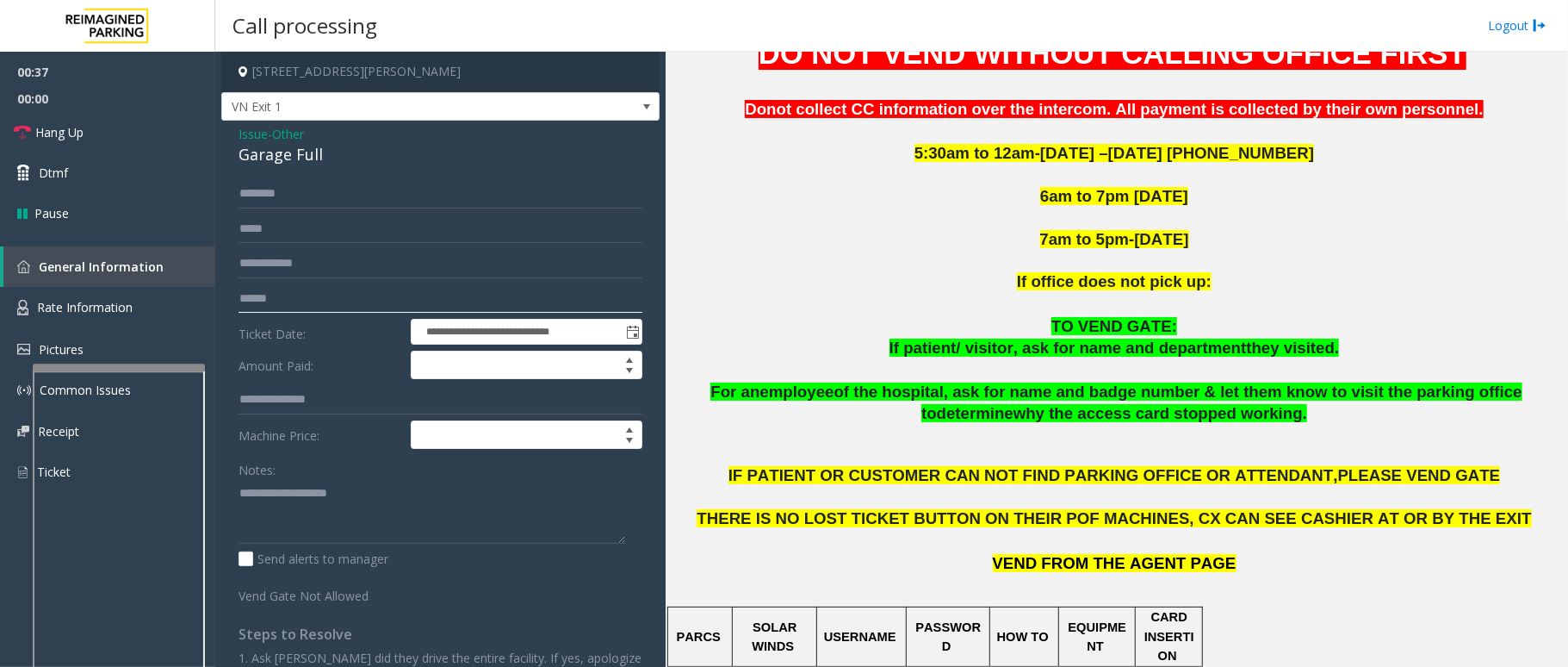
type input "******"
click at [267, 197] on input "text" at bounding box center [440, 194] width 404 height 30
type input "********"
drag, startPoint x: 322, startPoint y: 150, endPoint x: 225, endPoint y: 135, distance: 98.2
click at [225, 135] on div "**********" at bounding box center [440, 438] width 439 height 636
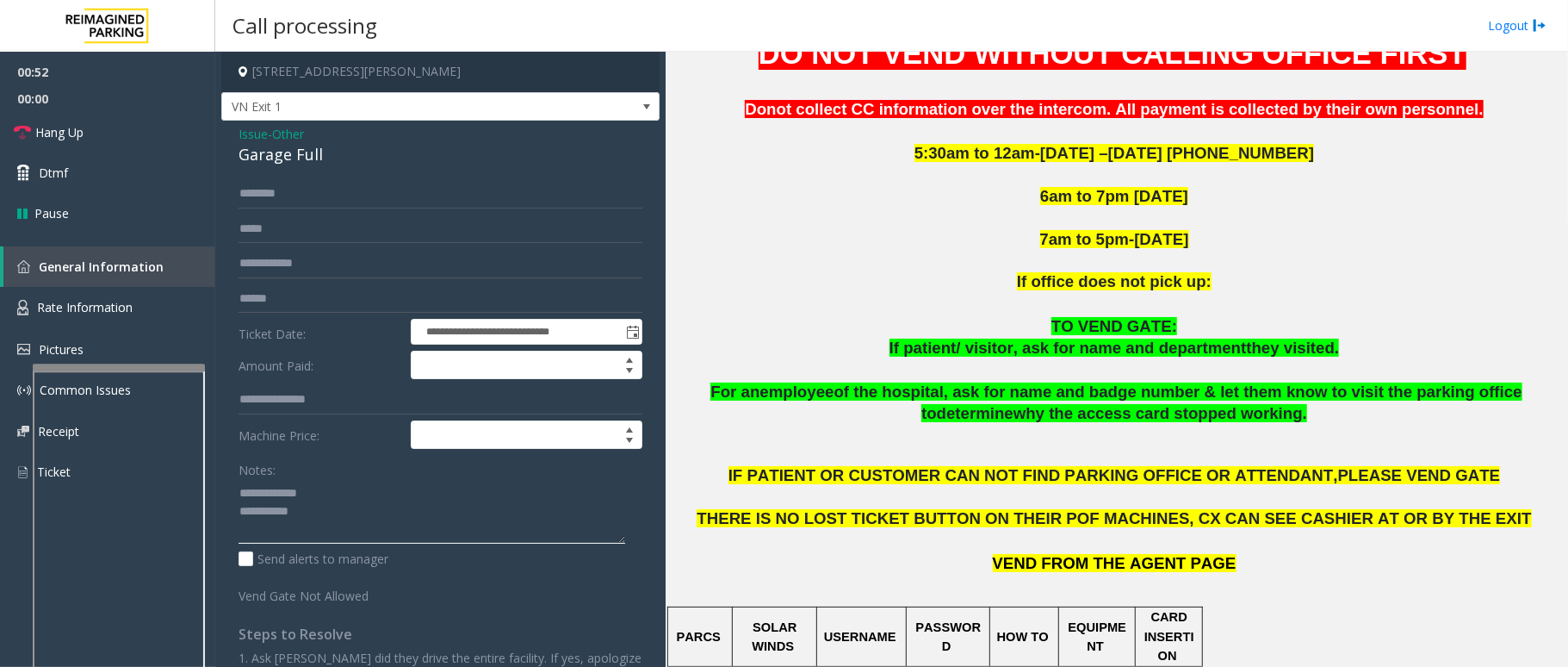
click at [326, 518] on textarea at bounding box center [432, 511] width 387 height 65
click at [67, 128] on span "Hang Up" at bounding box center [59, 132] width 48 height 18
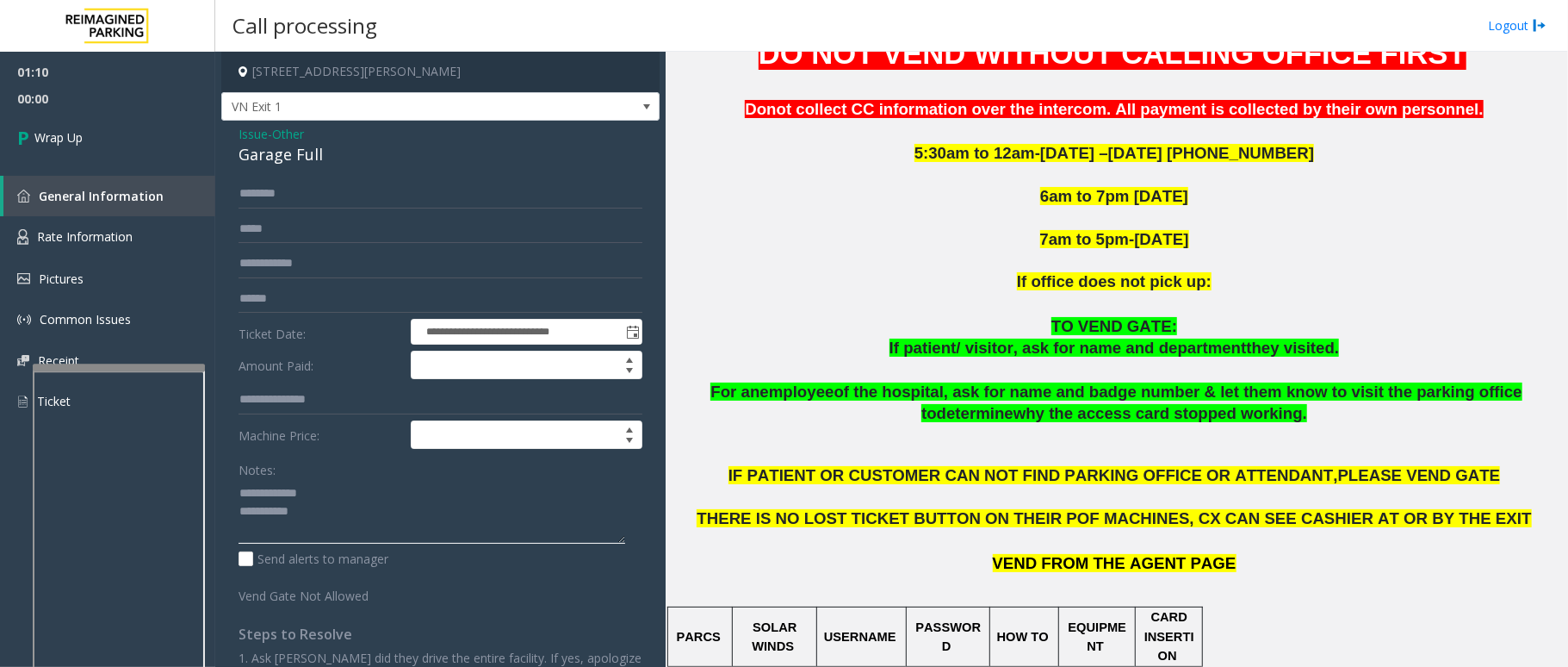
click at [342, 518] on textarea at bounding box center [432, 511] width 387 height 65
type textarea "**********"
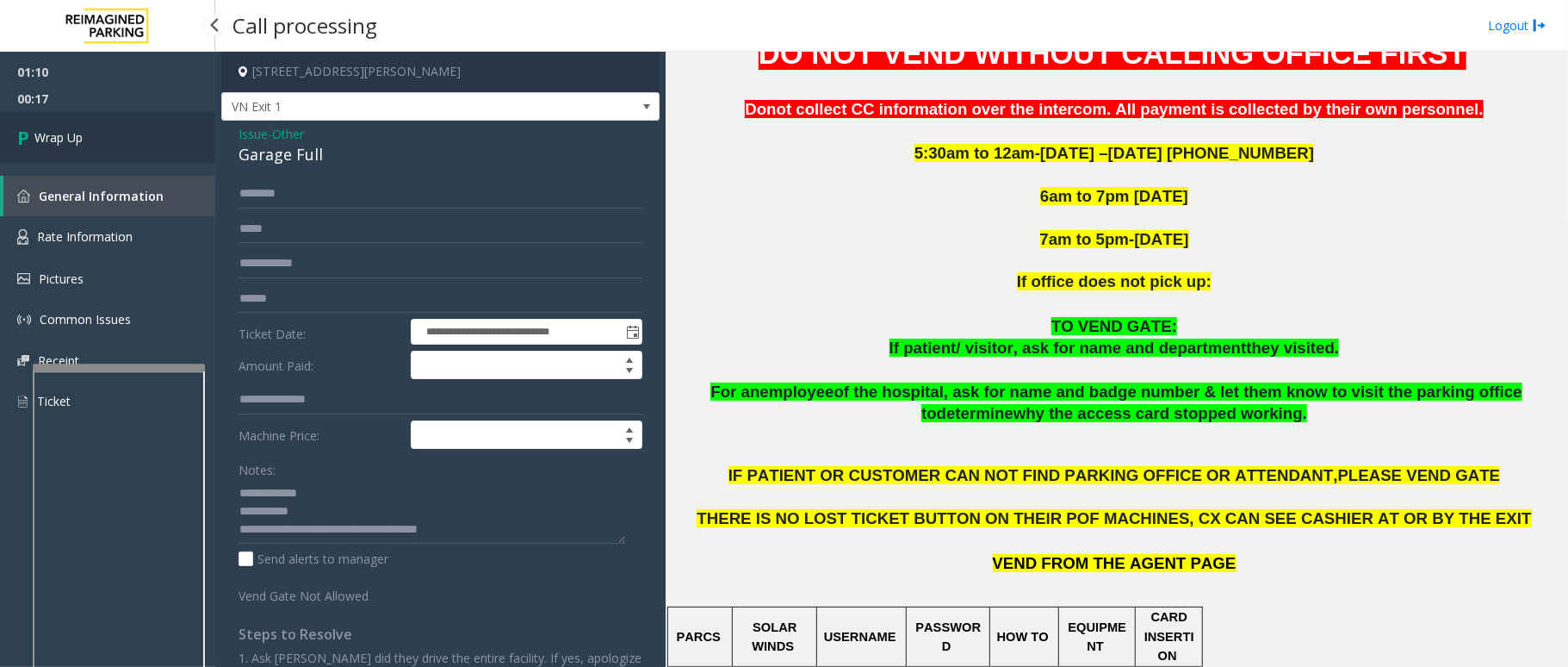
click at [52, 149] on link "Wrap Up" at bounding box center [107, 137] width 215 height 51
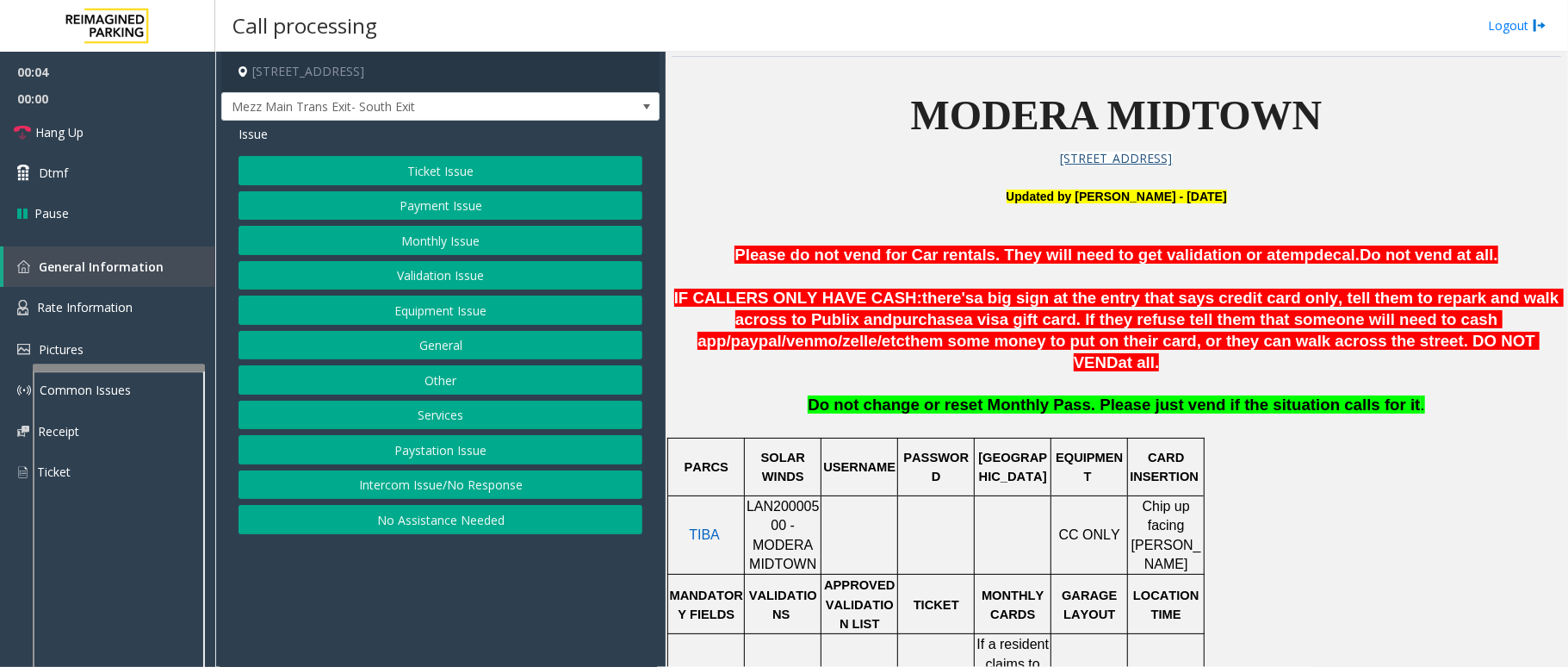
scroll to position [574, 0]
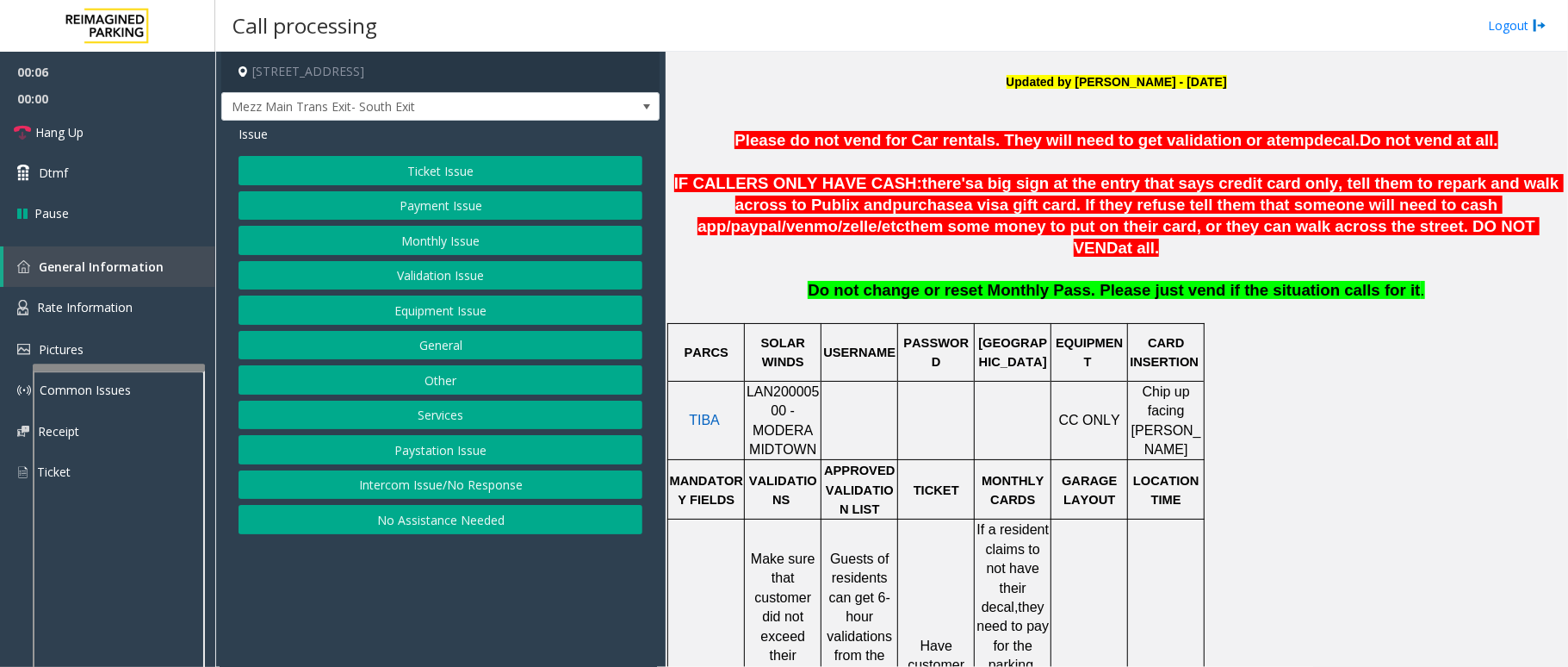
click at [796, 385] on span "LAN20000500 - MODERA MIDTOWN" at bounding box center [784, 420] width 73 height 73
click at [70, 303] on span "Rate Information" at bounding box center [84, 307] width 95 height 17
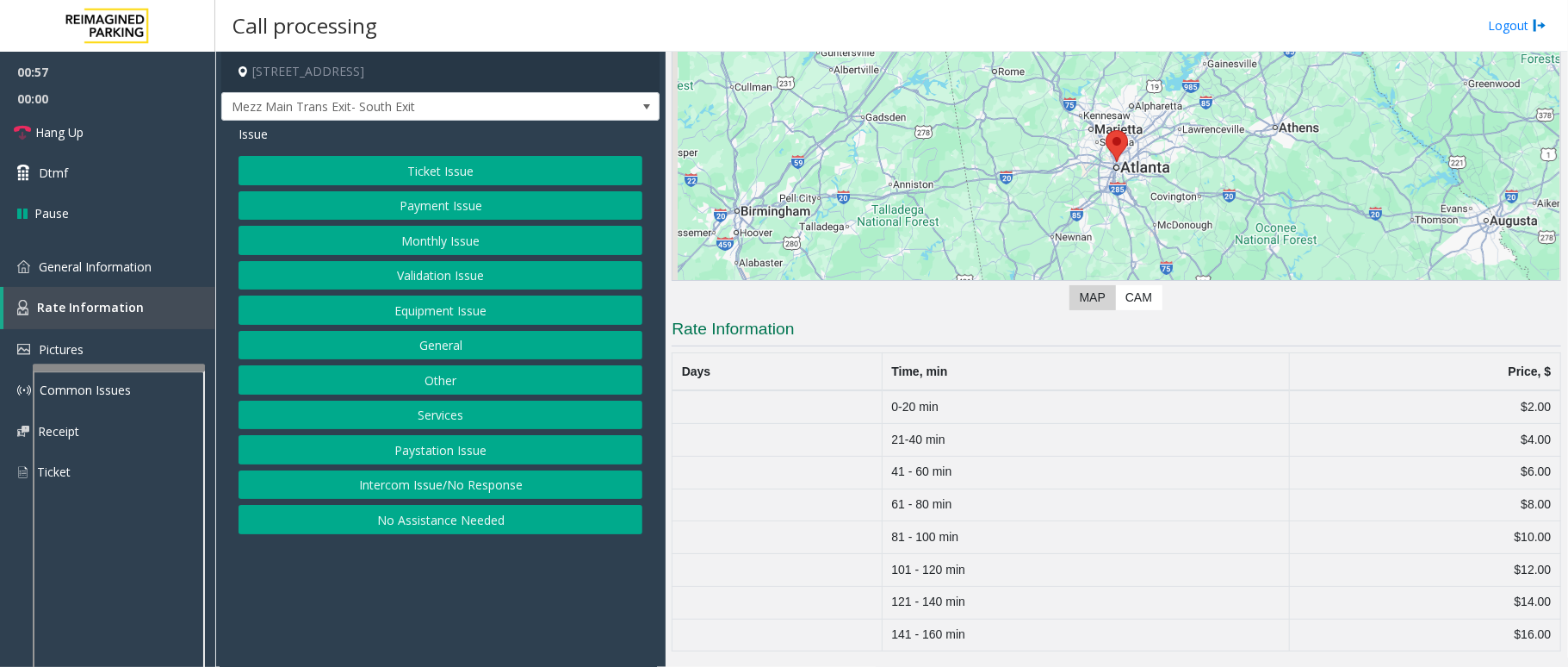
click at [458, 163] on button "Ticket Issue" at bounding box center [440, 170] width 404 height 30
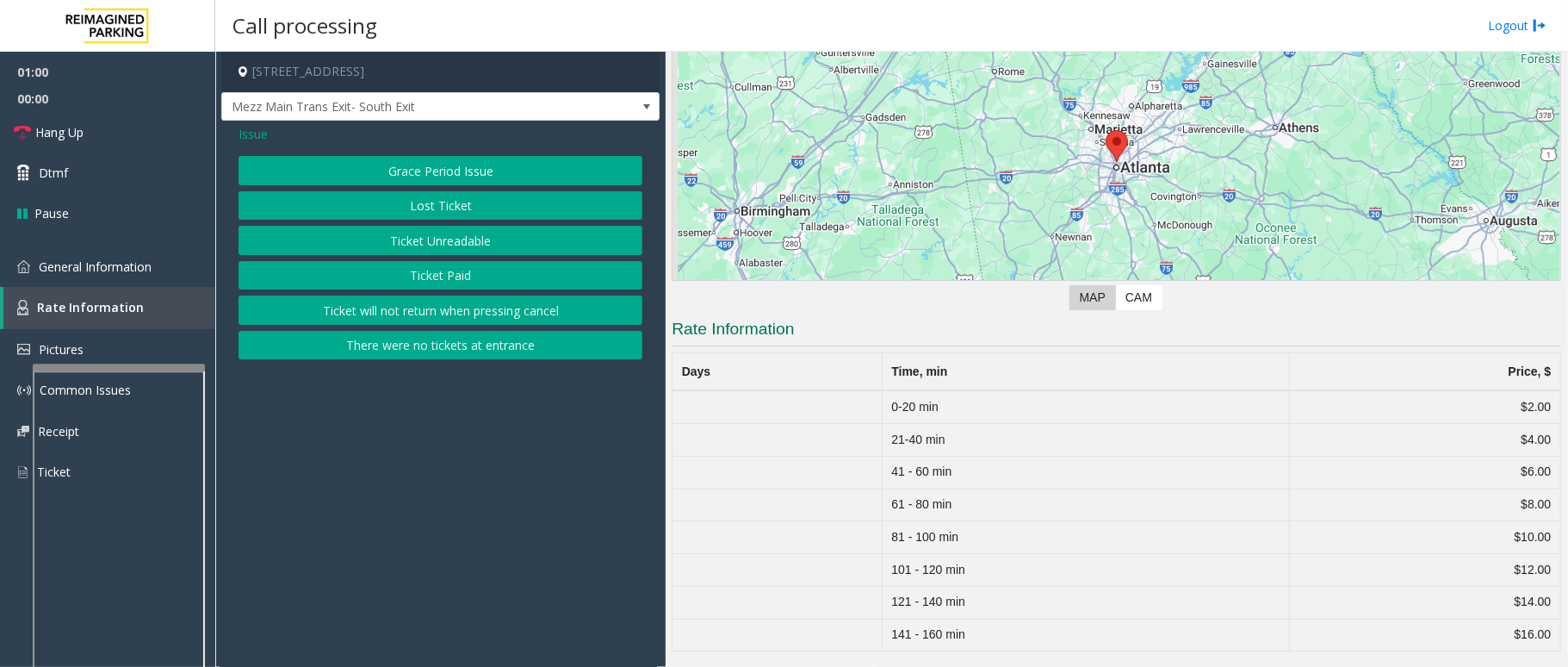
click at [469, 172] on button "Grace Period Issue" at bounding box center [440, 170] width 404 height 30
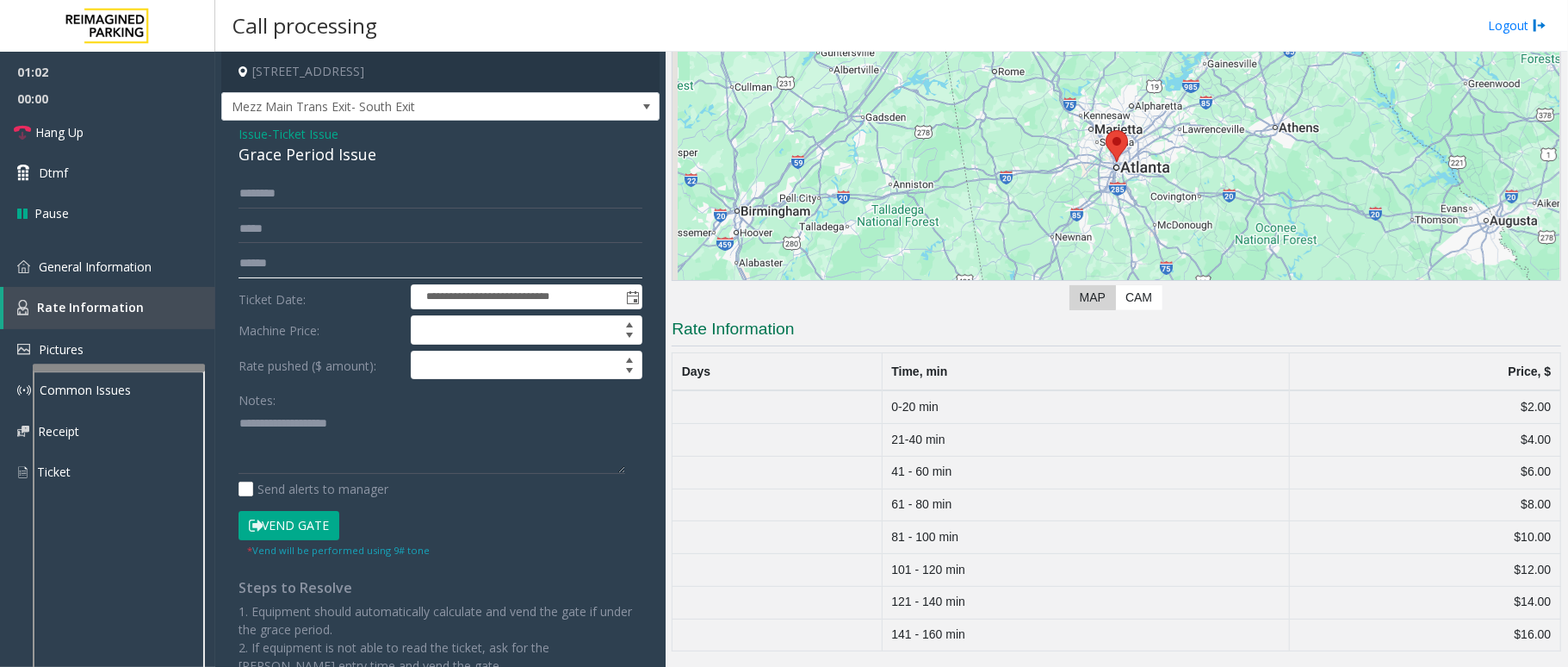
click at [344, 271] on input "text" at bounding box center [440, 264] width 404 height 30
click at [252, 259] on input "text" at bounding box center [440, 264] width 404 height 30
type input "******"
click at [139, 255] on link "General Information" at bounding box center [107, 267] width 215 height 40
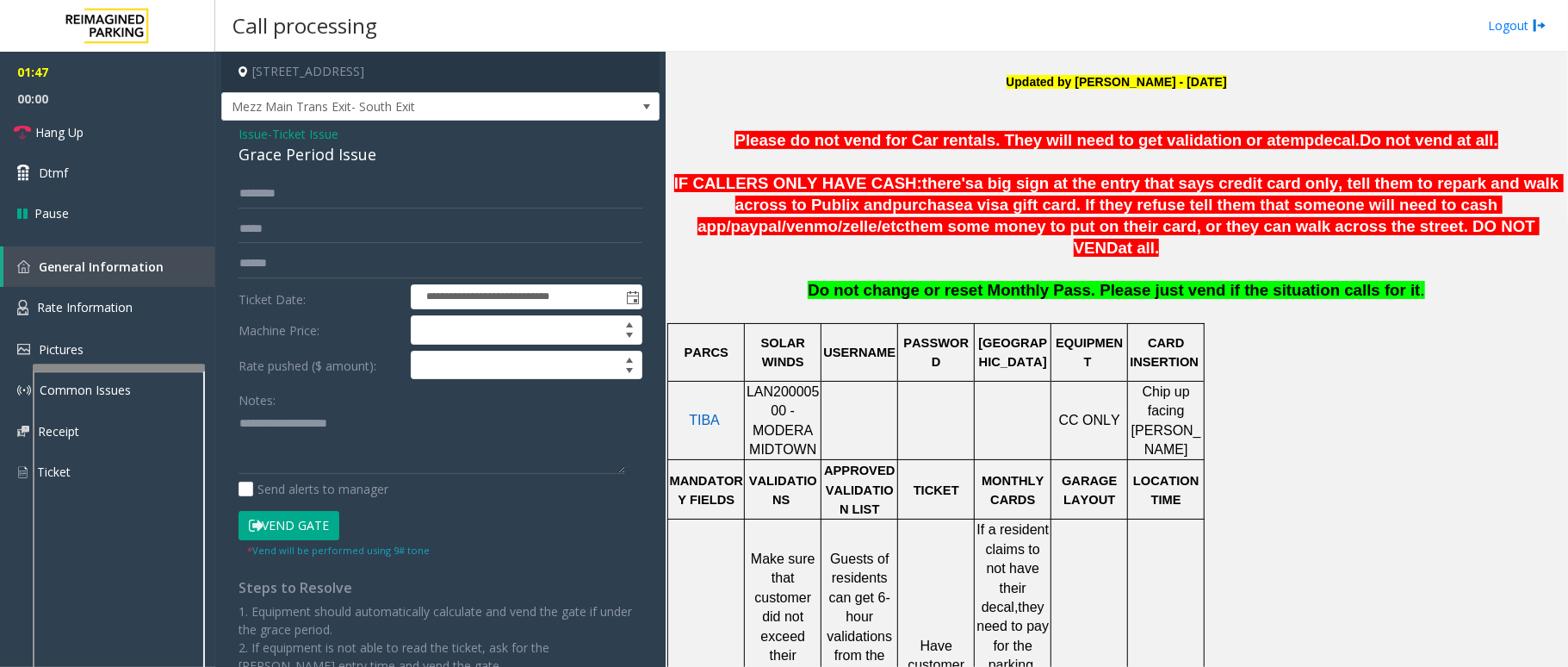
scroll to position [690, 0]
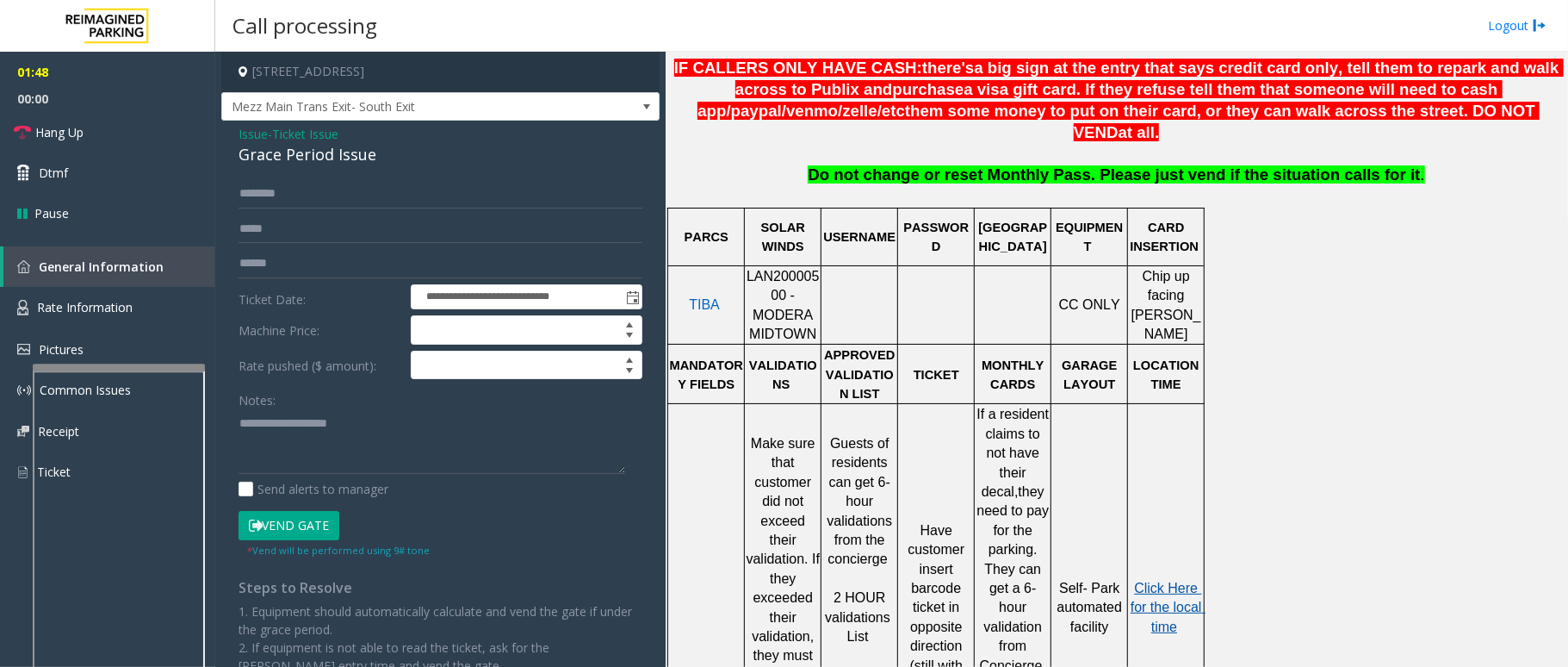
click at [1183, 580] on span "Click Here for the local time" at bounding box center [1168, 607] width 75 height 53
click at [105, 307] on span "Rate Information" at bounding box center [84, 307] width 95 height 17
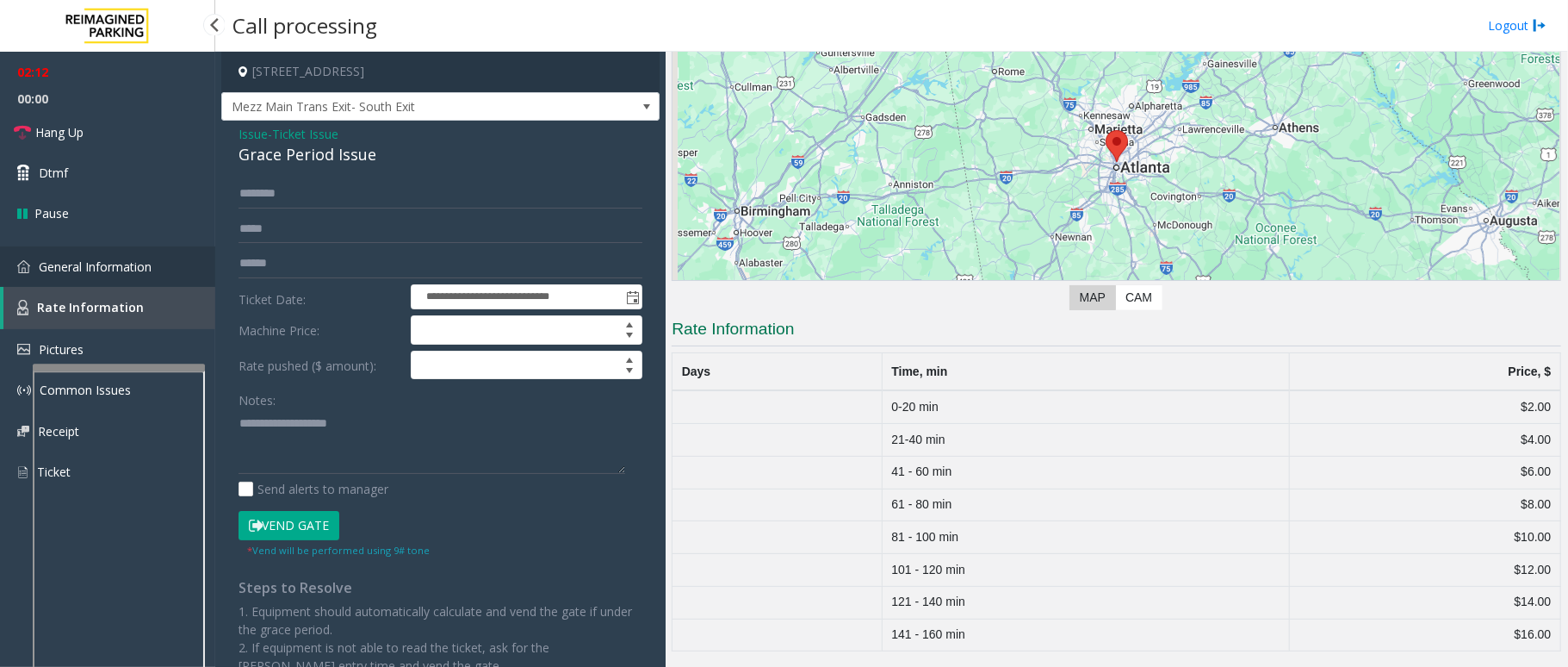
click at [153, 267] on link "General Information" at bounding box center [107, 267] width 215 height 40
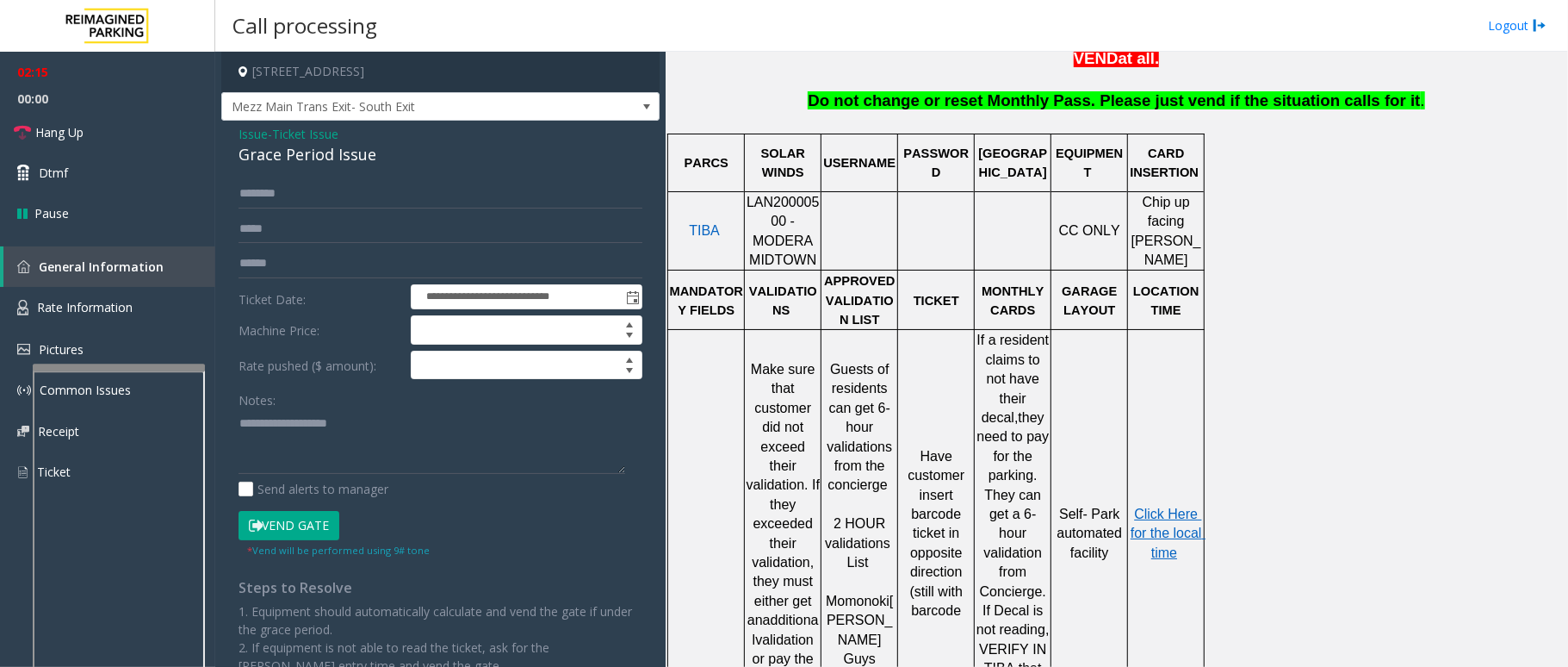
scroll to position [804, 0]
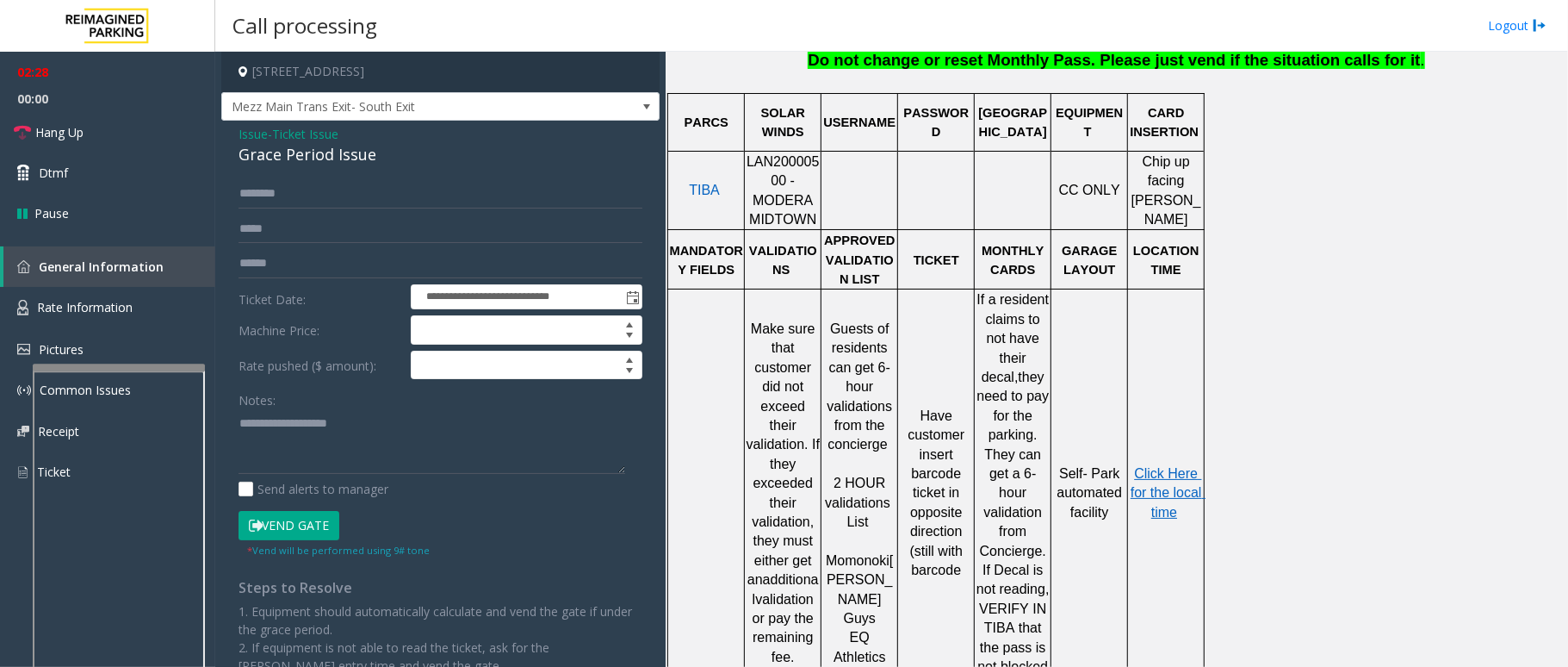
click at [260, 133] on span "Issue" at bounding box center [253, 134] width 30 height 18
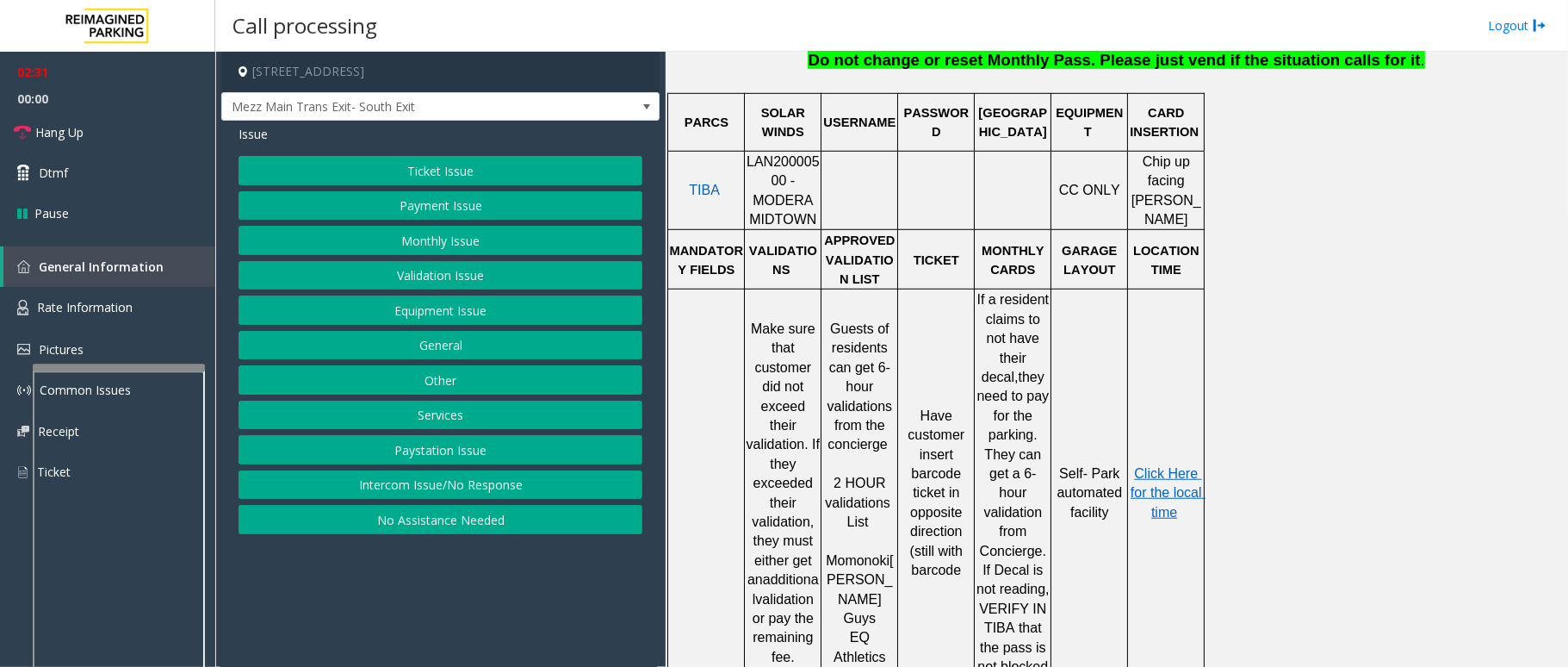
click at [449, 271] on button "Validation Issue" at bounding box center [440, 276] width 404 height 30
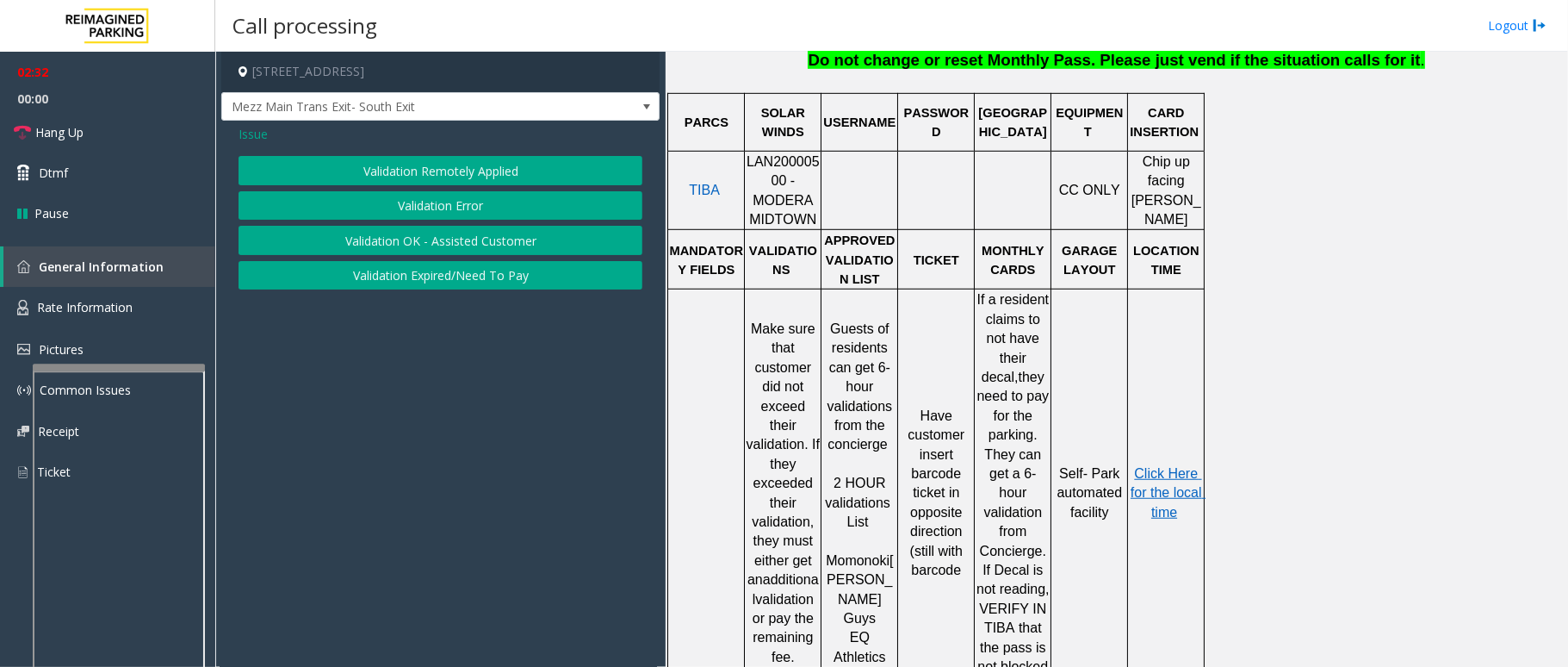
click at [450, 205] on button "Validation Error" at bounding box center [440, 206] width 404 height 30
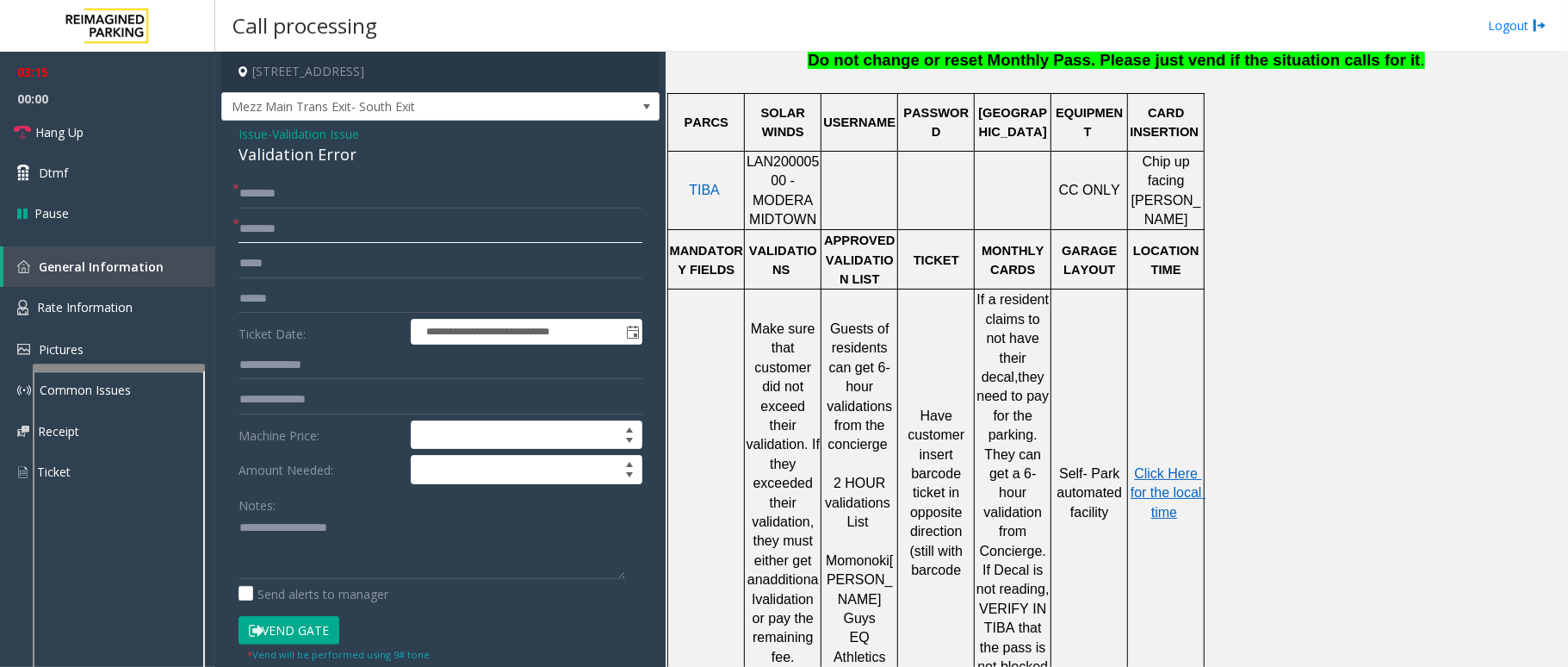
click at [337, 229] on input "text" at bounding box center [440, 229] width 404 height 30
type input "**********"
click at [324, 195] on input "text" at bounding box center [440, 194] width 404 height 30
click at [66, 138] on span "Hang Up" at bounding box center [59, 132] width 48 height 18
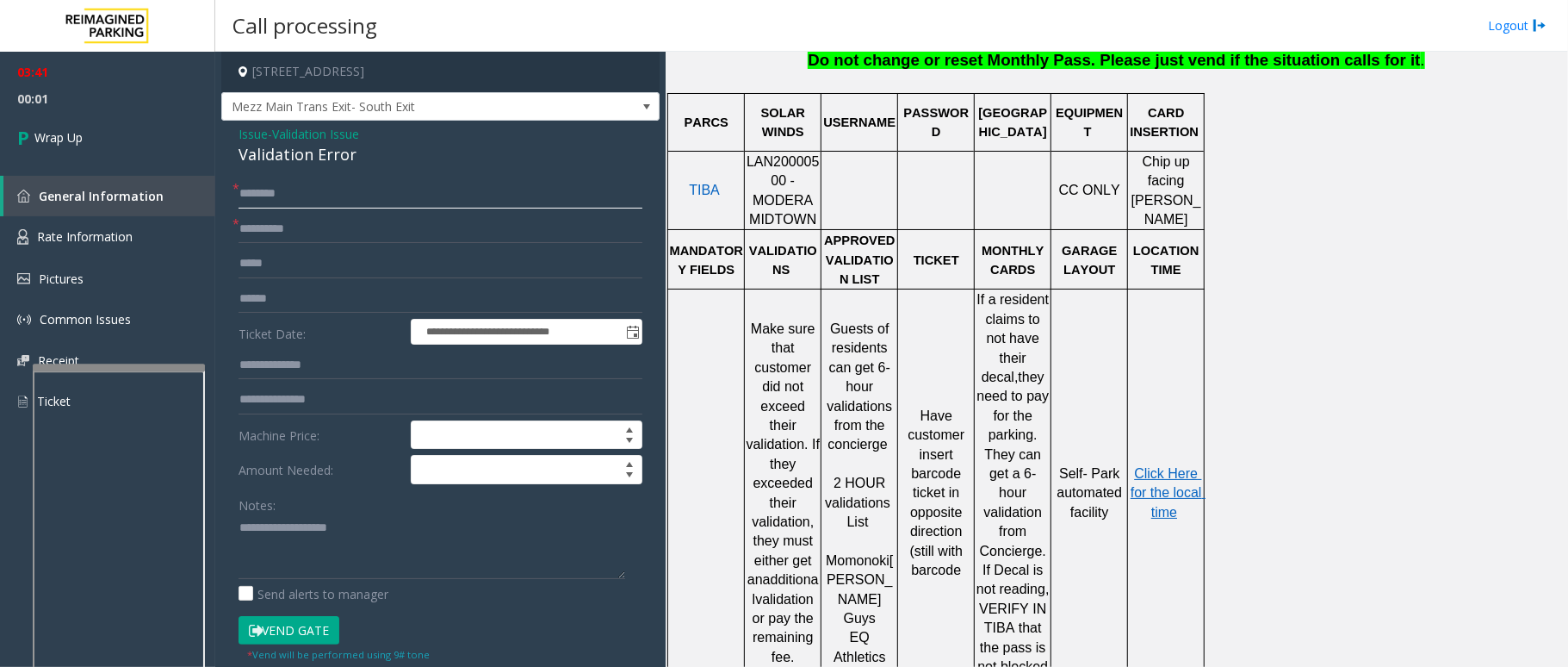
click at [305, 195] on input "text" at bounding box center [440, 194] width 404 height 30
type input "**"
drag, startPoint x: 353, startPoint y: 151, endPoint x: 231, endPoint y: 129, distance: 124.0
click at [231, 129] on div "**********" at bounding box center [440, 558] width 439 height 875
click at [348, 550] on textarea at bounding box center [432, 546] width 387 height 65
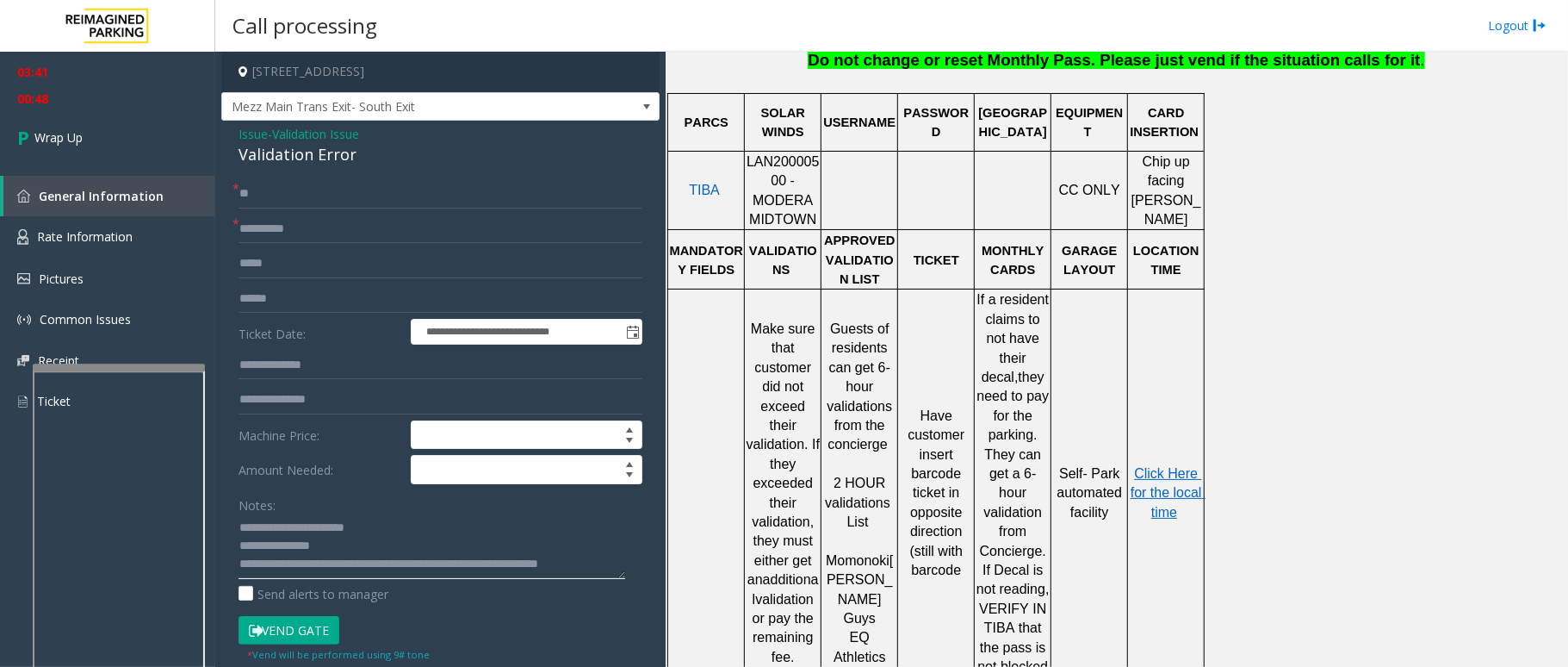
scroll to position [11, 0]
type textarea "**********"
click at [53, 129] on span "Wrap Up" at bounding box center [58, 137] width 48 height 18
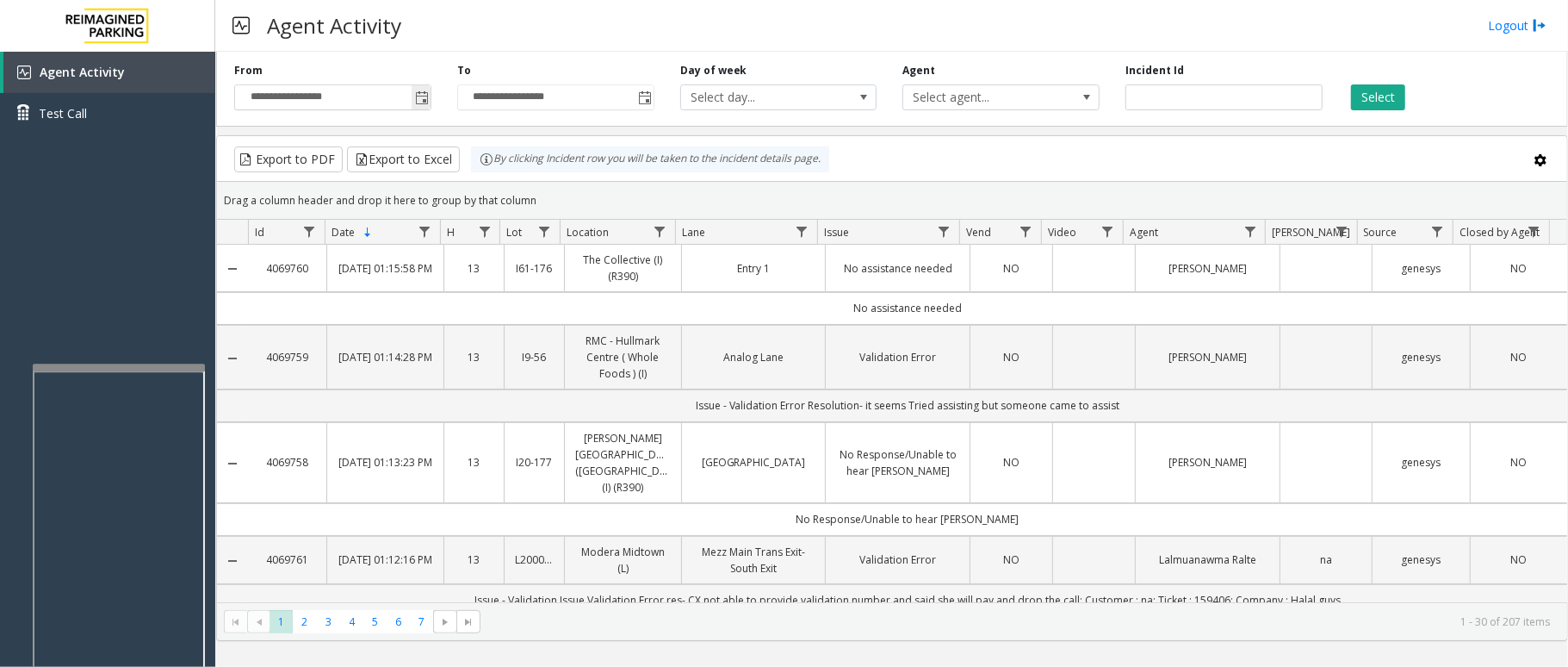
click at [422, 110] on span "Toggle popup" at bounding box center [421, 98] width 19 height 28
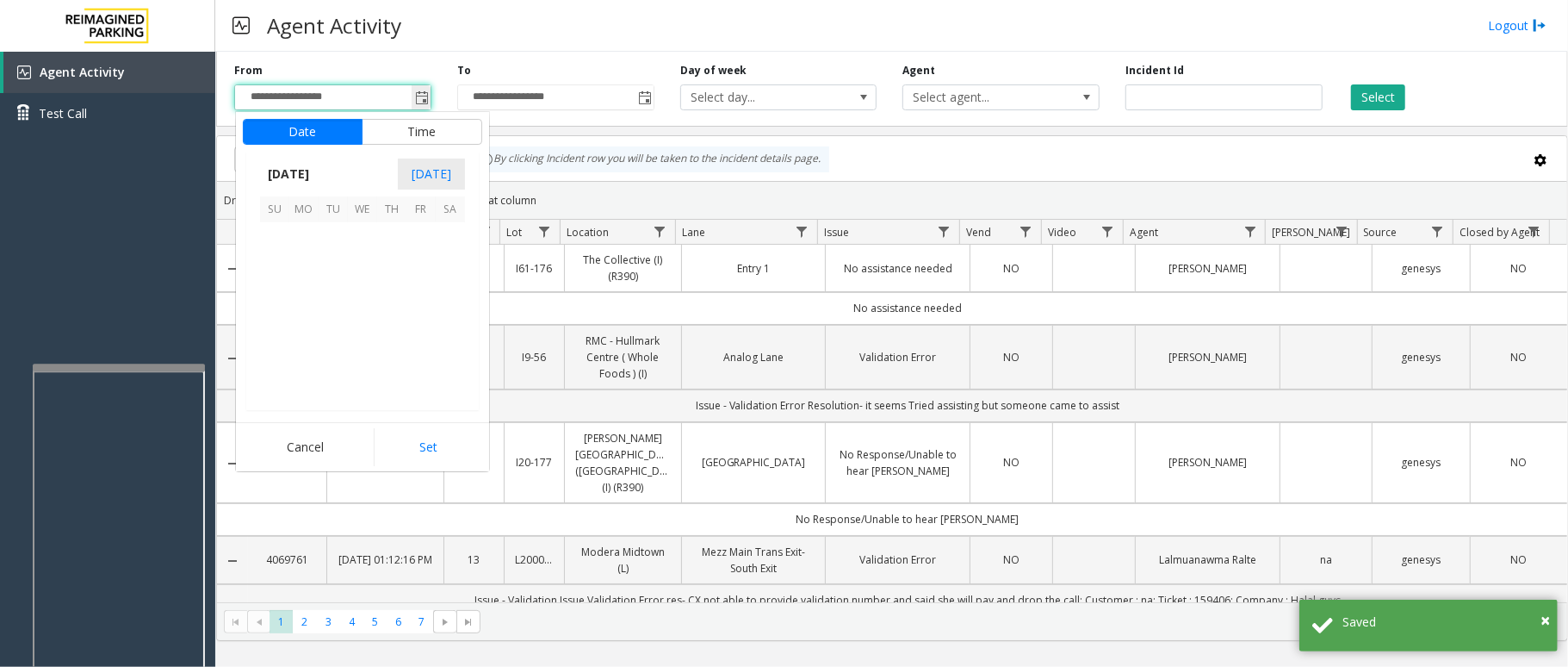
scroll to position [309275, 0]
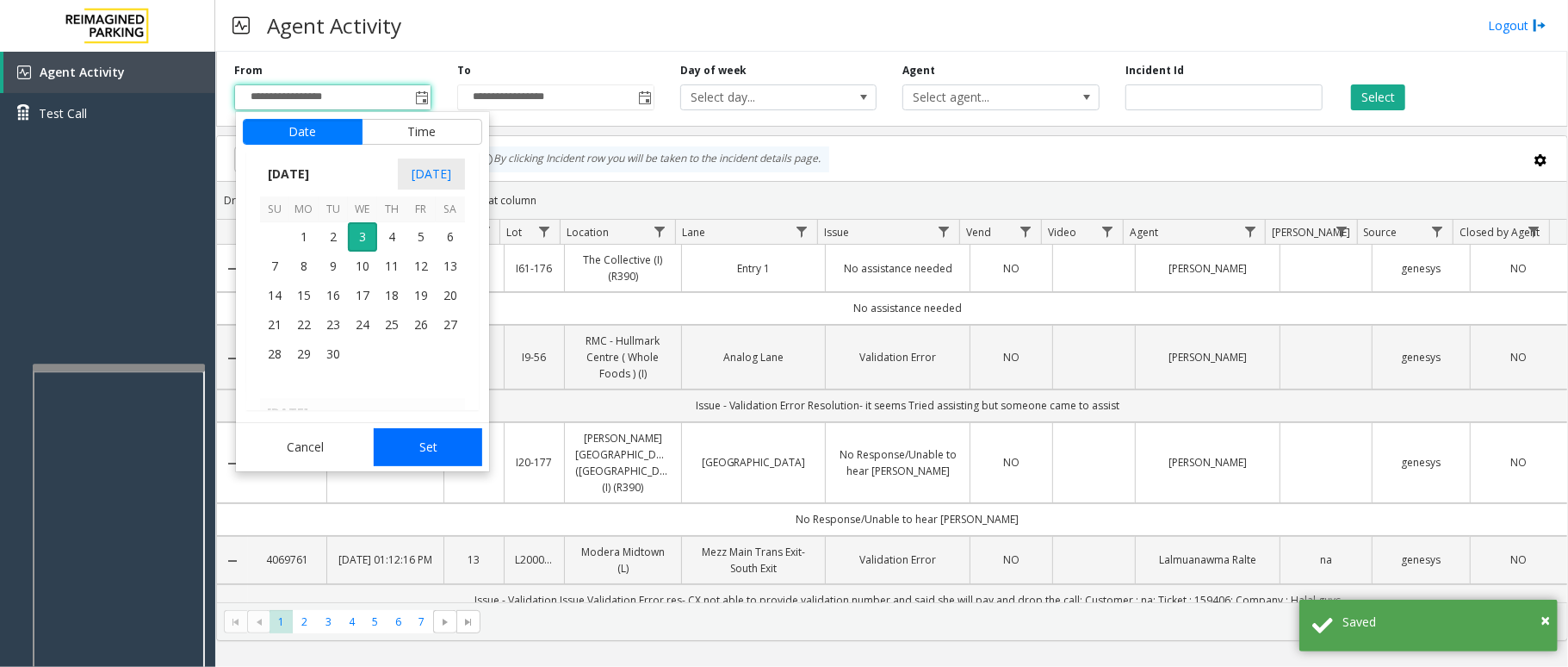
click at [436, 459] on button "Set" at bounding box center [428, 447] width 108 height 38
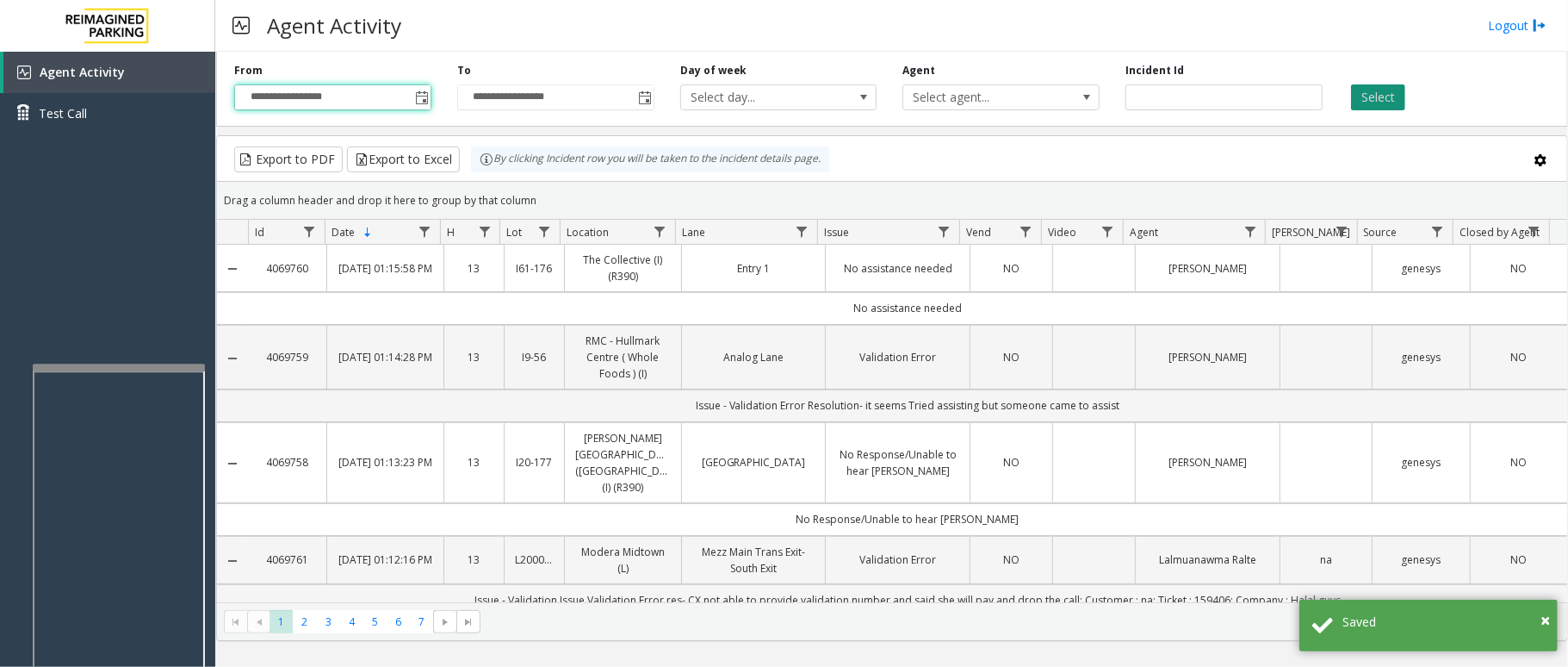
click at [1392, 98] on button "Select" at bounding box center [1378, 98] width 54 height 26
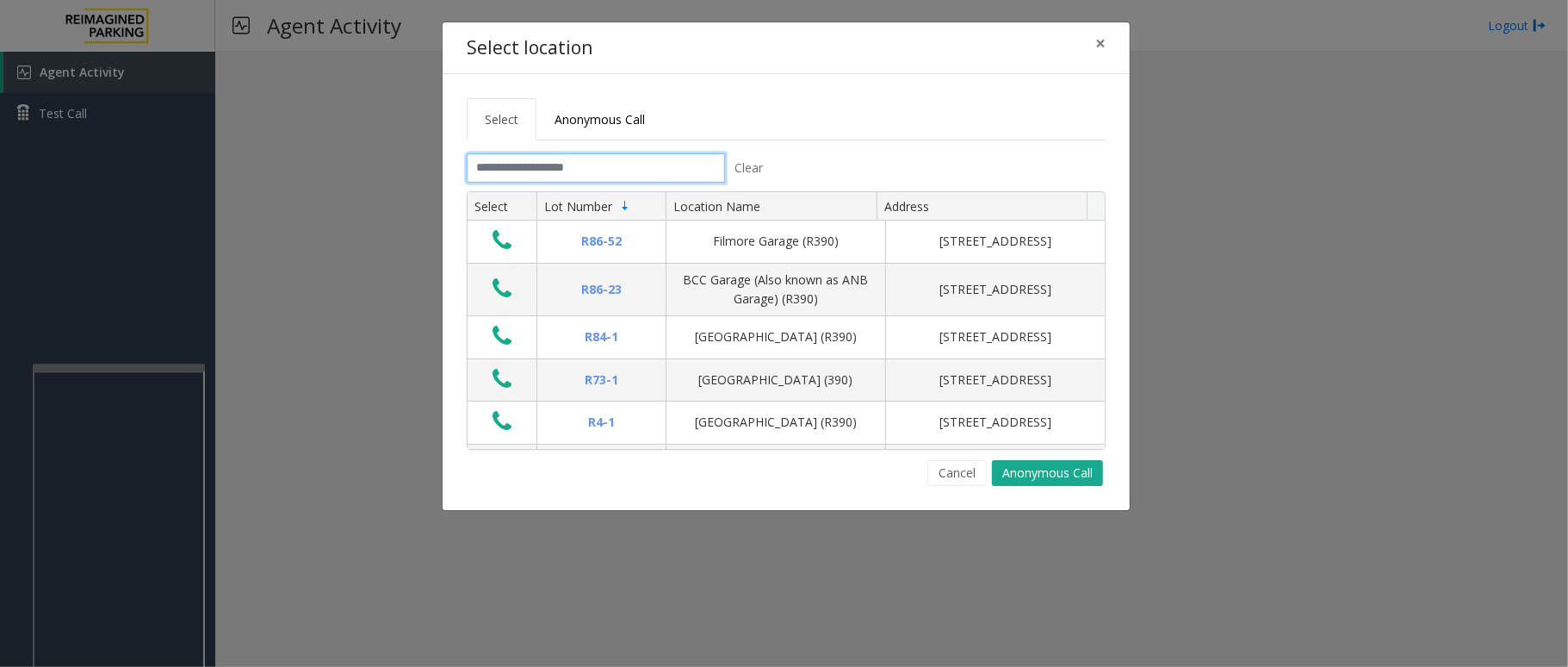
click at [567, 163] on input "text" at bounding box center [596, 168] width 259 height 30
click at [632, 166] on input "text" at bounding box center [596, 168] width 259 height 30
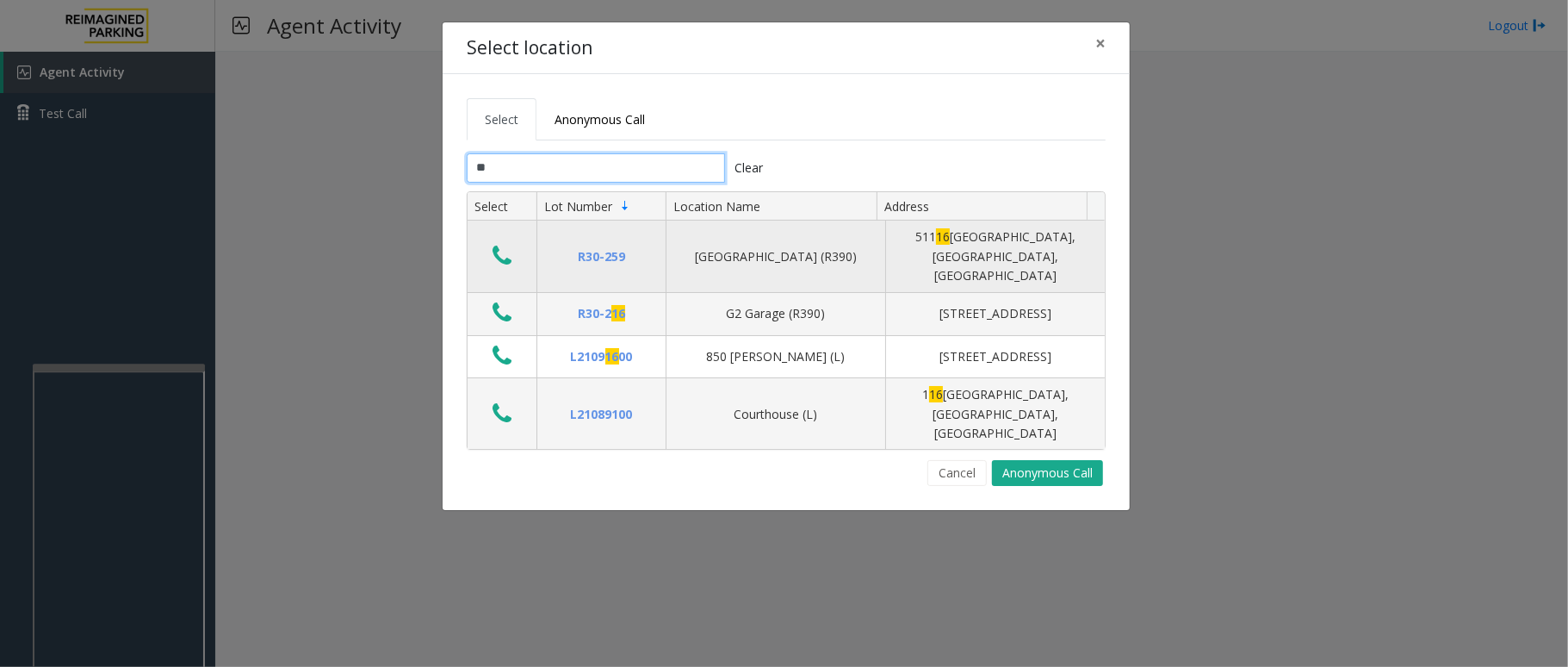
type input "**"
click at [490, 243] on button "Data table" at bounding box center [502, 257] width 30 height 28
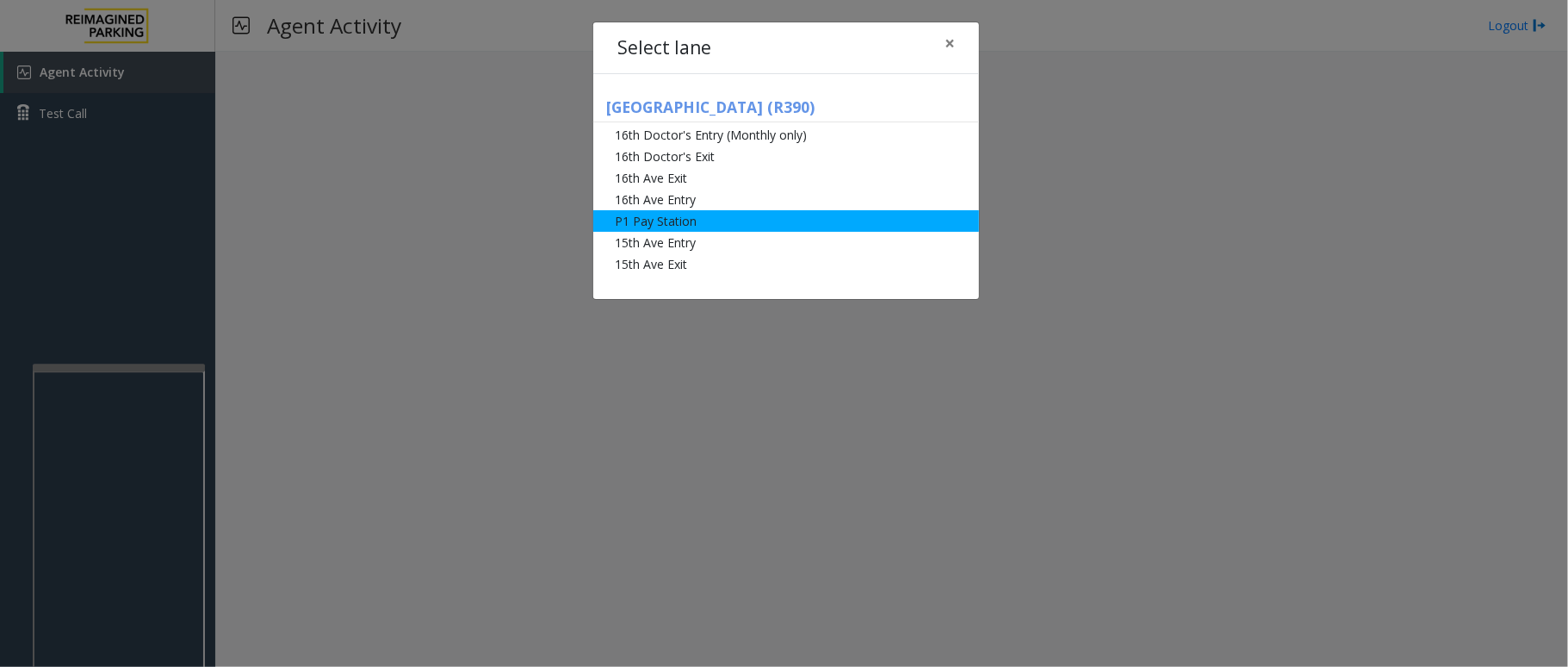
click at [649, 217] on li "P1 Pay Station" at bounding box center [786, 221] width 386 height 22
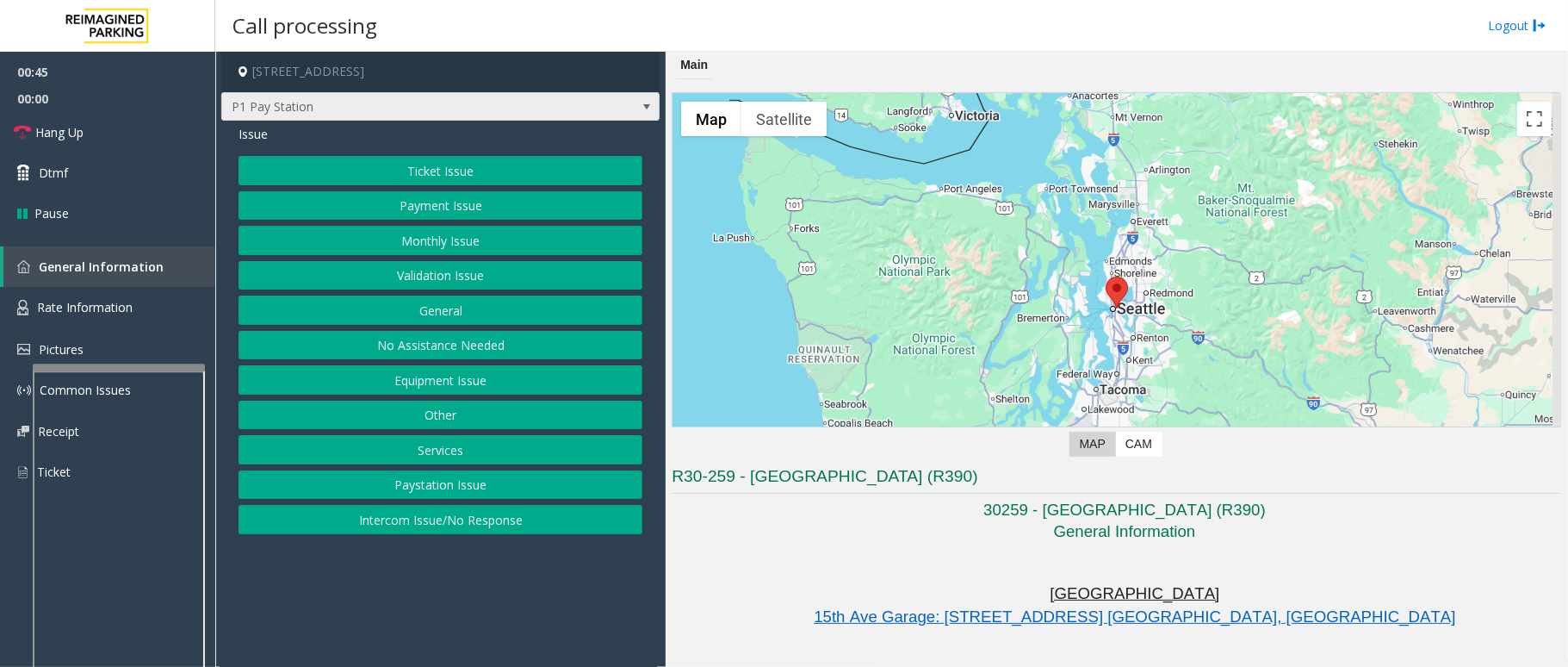
click at [645, 108] on span at bounding box center [646, 107] width 14 height 14
click at [443, 582] on app-call-processing-form "[STREET_ADDRESS] P1 Pay Station Issue Ticket Issue Payment Issue Monthly Issue …" at bounding box center [440, 359] width 451 height 615
click at [446, 177] on button "Ticket Issue" at bounding box center [440, 170] width 404 height 30
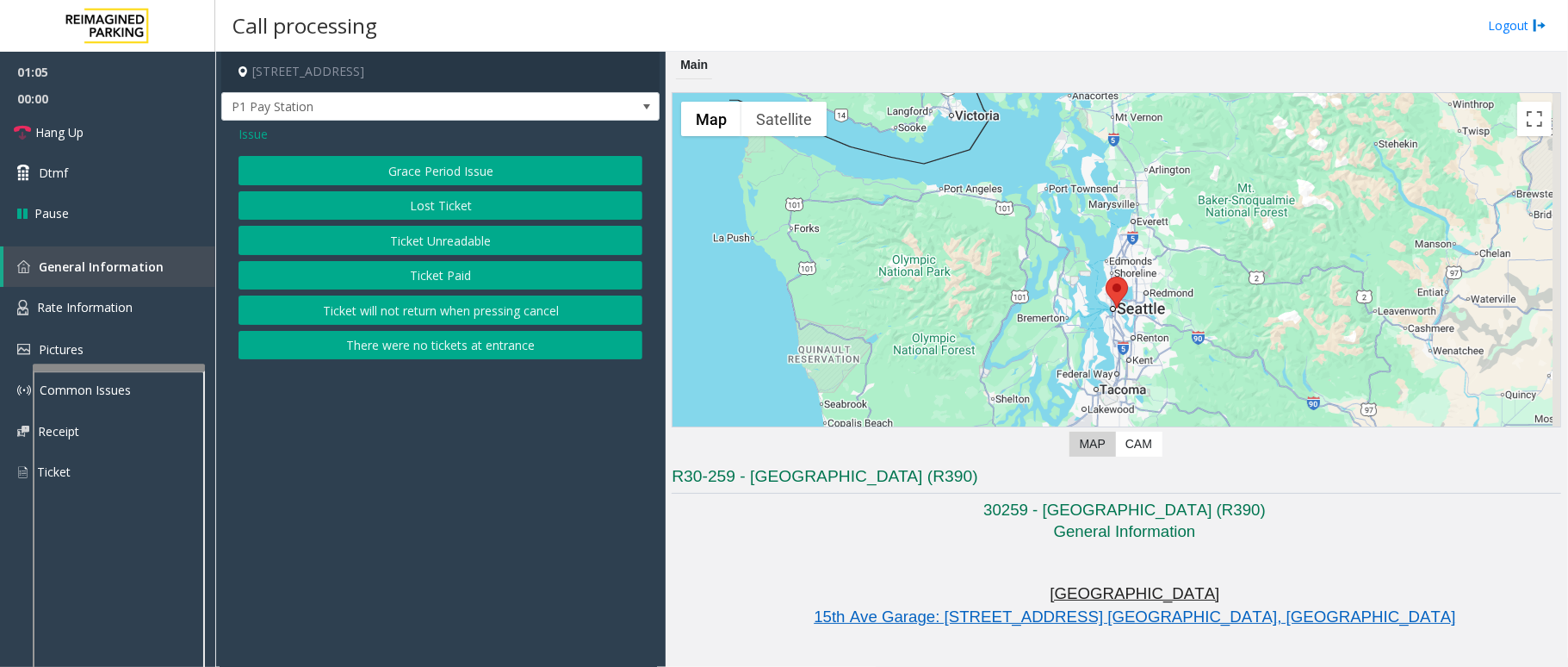
click at [459, 245] on button "Ticket Unreadable" at bounding box center [440, 240] width 404 height 30
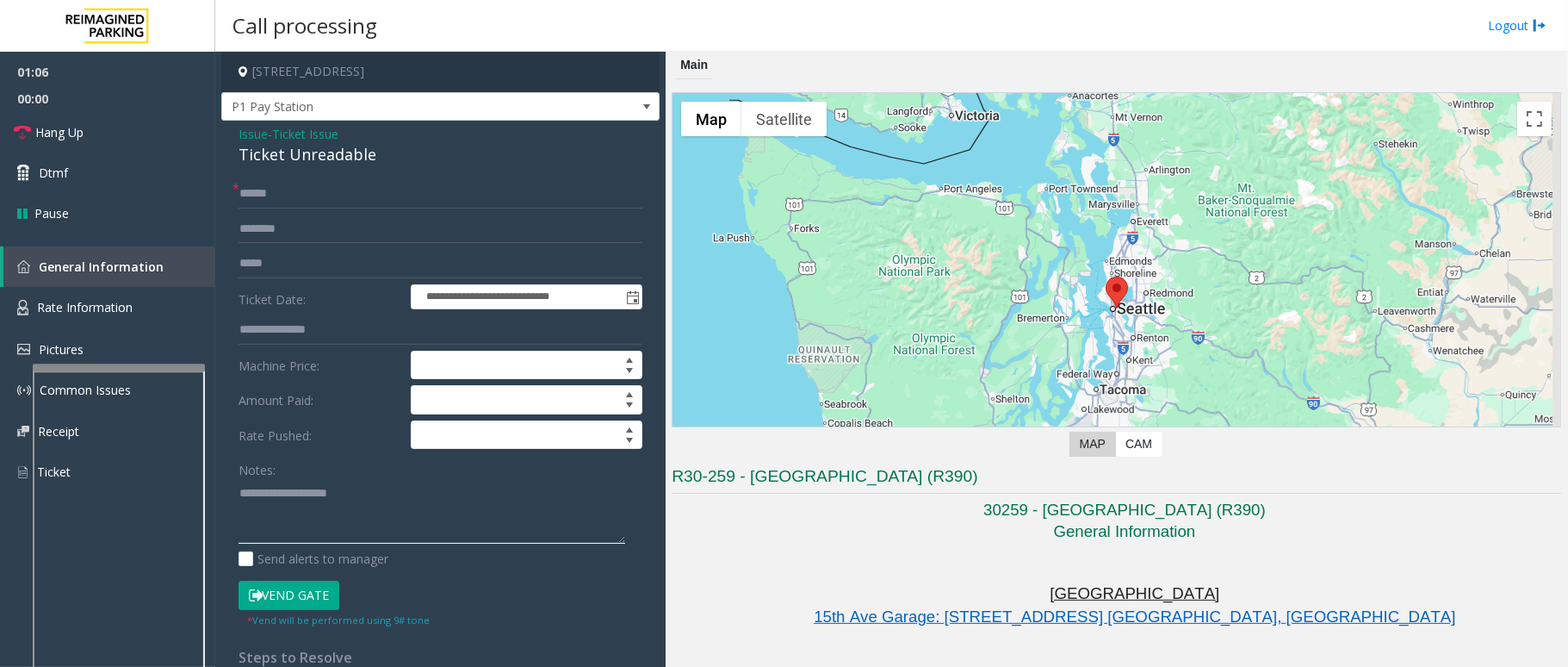
click at [356, 512] on textarea at bounding box center [432, 511] width 387 height 65
click at [376, 520] on textarea at bounding box center [432, 511] width 387 height 65
click at [91, 129] on link "Hang Up" at bounding box center [107, 132] width 215 height 40
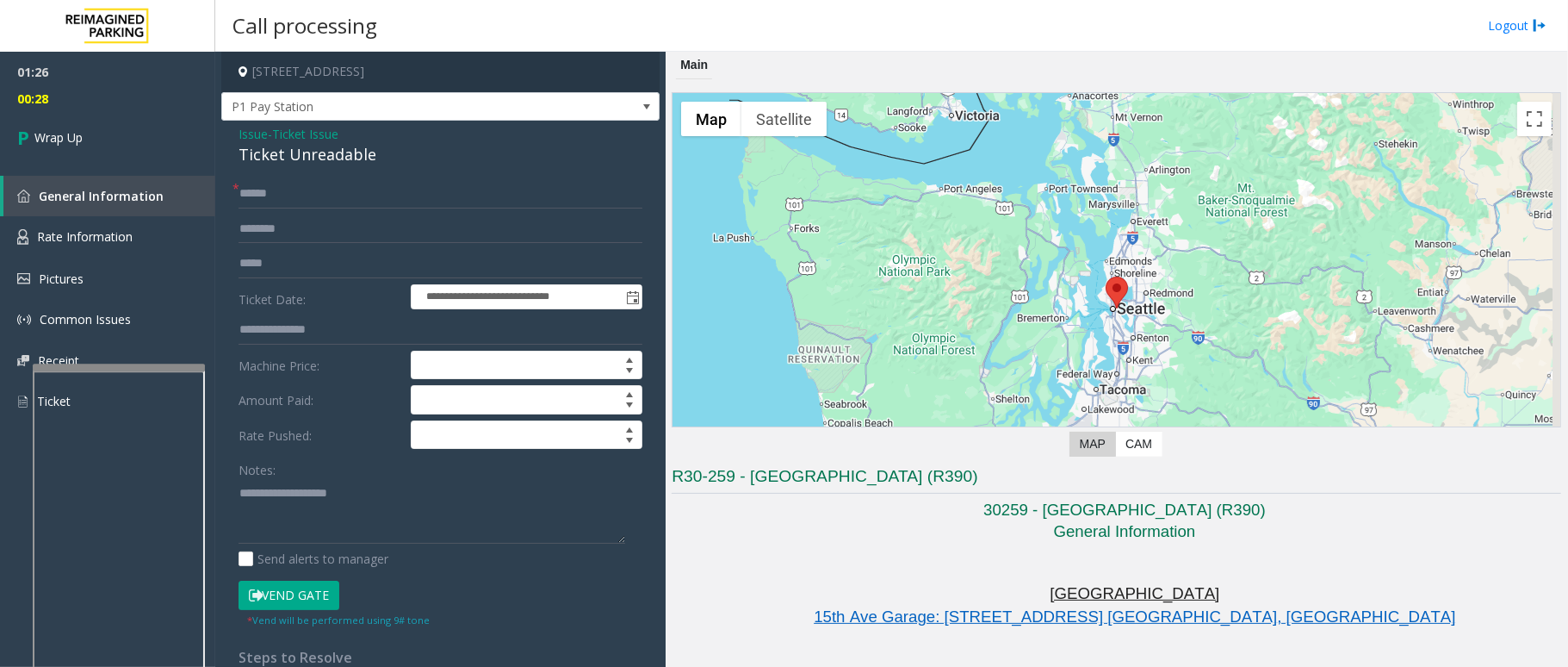
click at [250, 136] on span "Issue" at bounding box center [253, 134] width 30 height 18
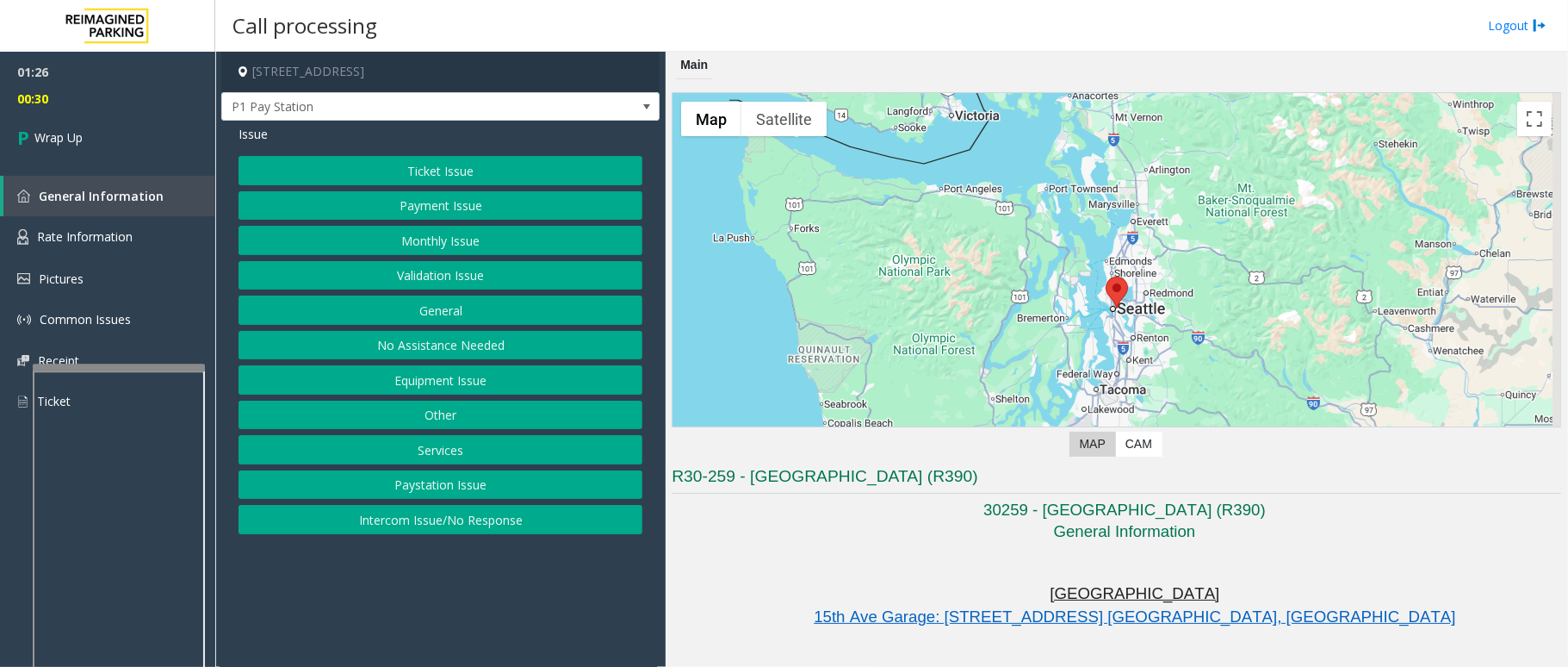
click at [452, 167] on button "Ticket Issue" at bounding box center [440, 170] width 404 height 30
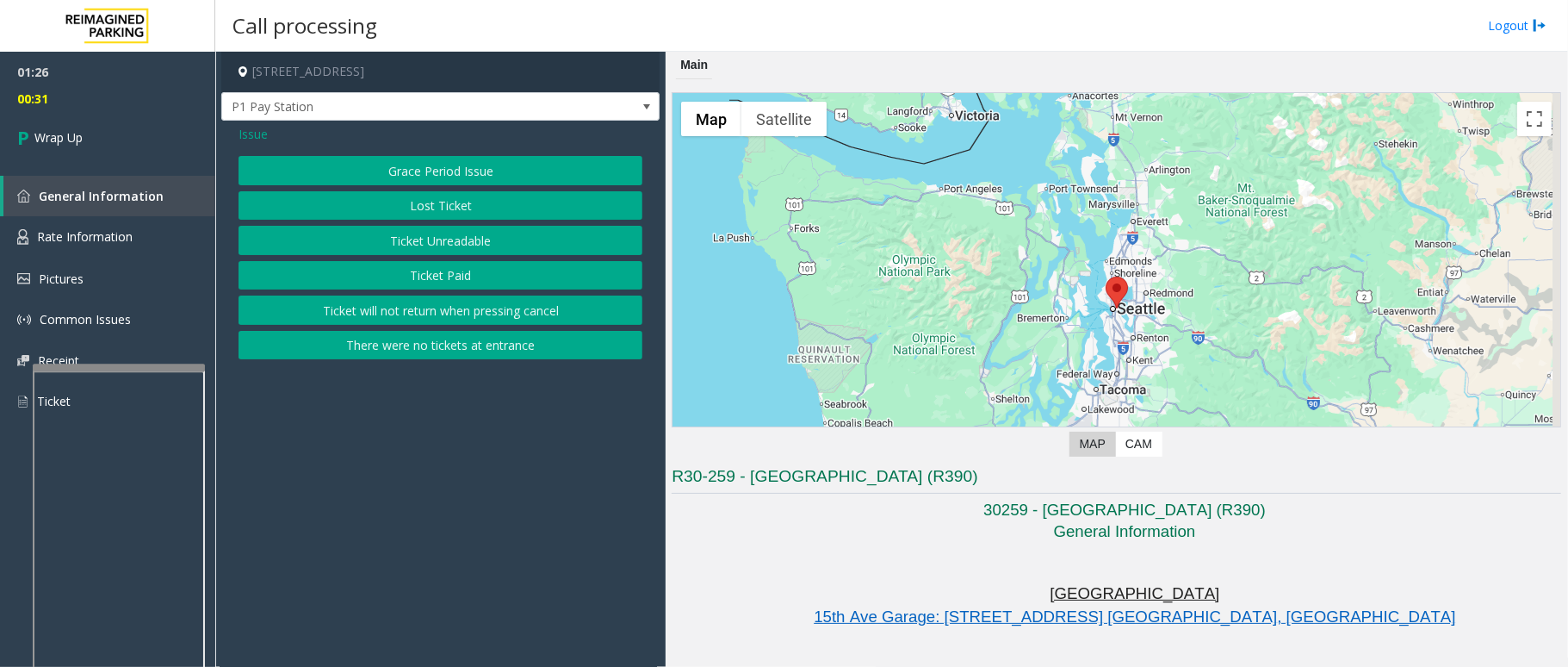
click at [470, 267] on button "Ticket Paid" at bounding box center [440, 276] width 404 height 30
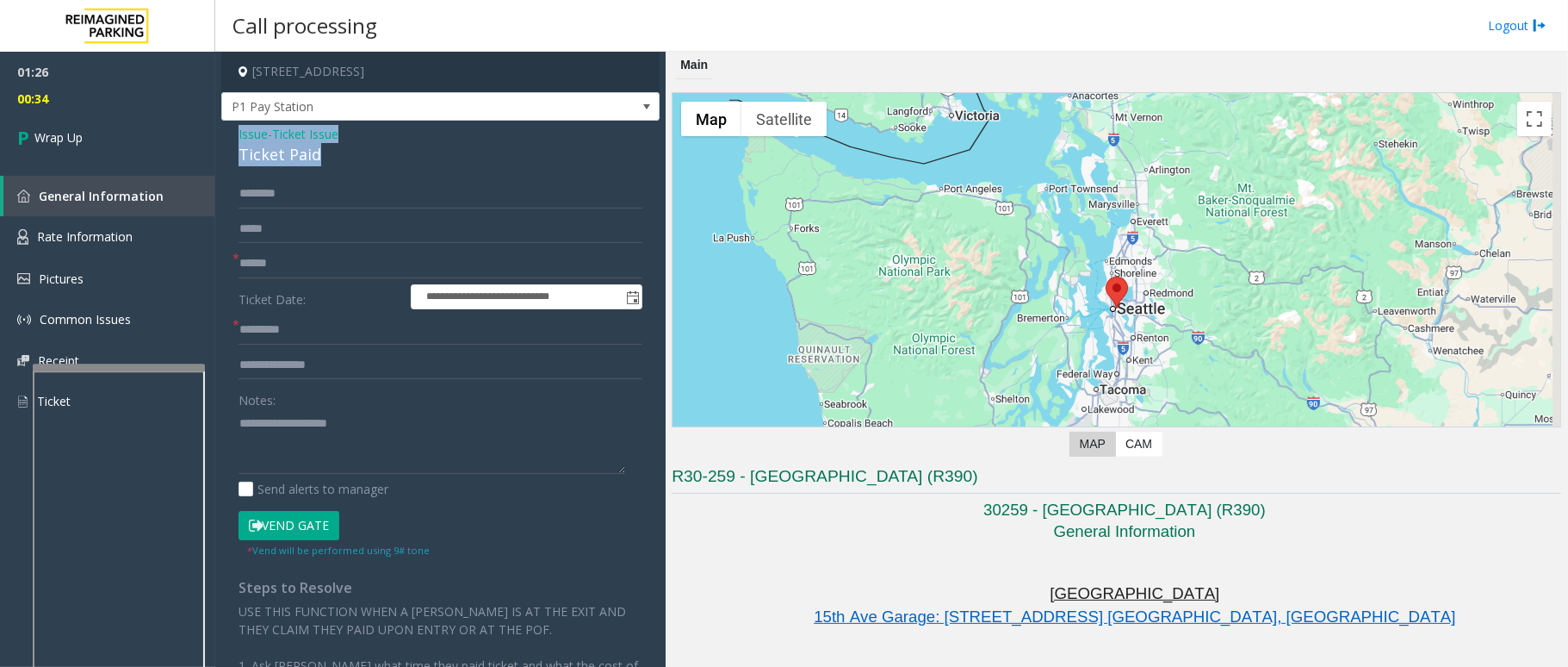
drag, startPoint x: 315, startPoint y: 153, endPoint x: 227, endPoint y: 135, distance: 89.8
click at [227, 135] on div "**********" at bounding box center [440, 505] width 439 height 770
click at [307, 450] on textarea at bounding box center [432, 441] width 387 height 65
click at [307, 445] on textarea at bounding box center [432, 441] width 387 height 65
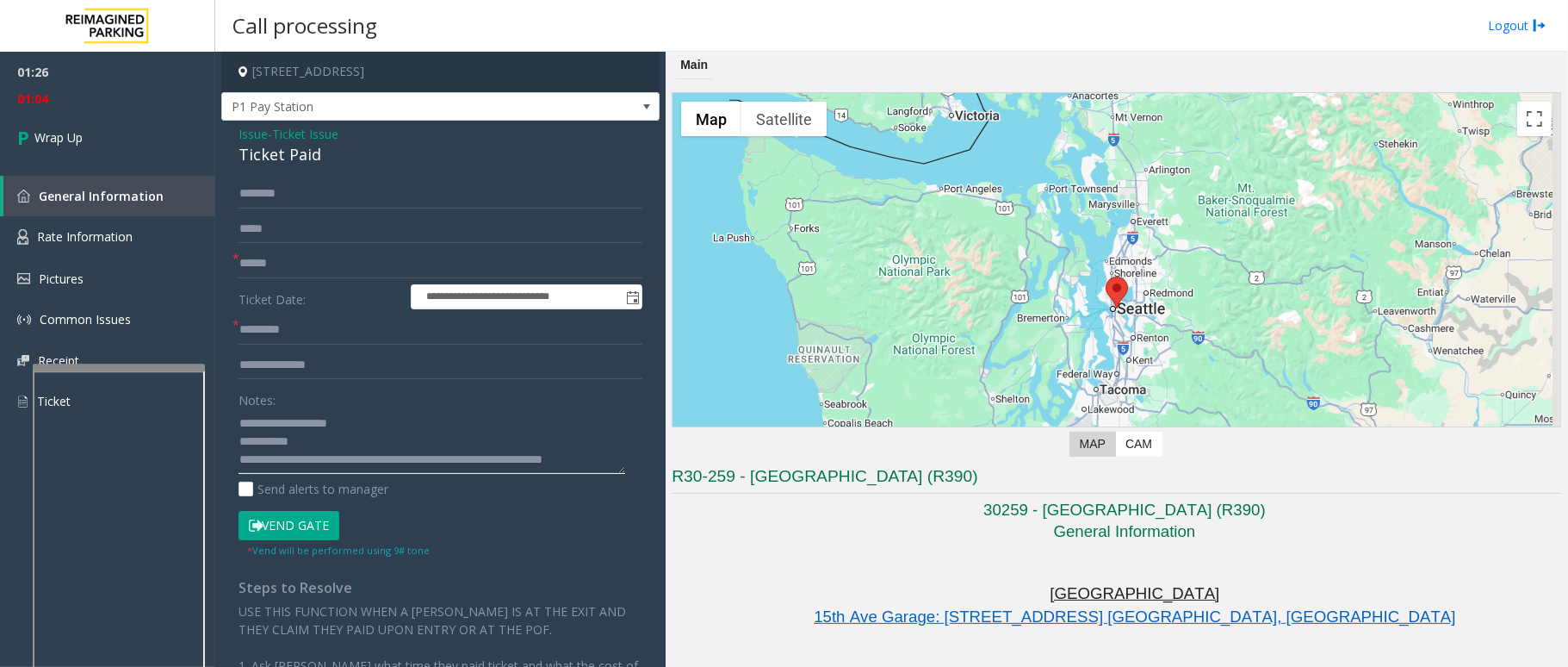
scroll to position [11, 0]
type textarea "**********"
click at [342, 336] on input "text" at bounding box center [440, 330] width 404 height 30
type input "**"
click at [318, 267] on input "text" at bounding box center [440, 264] width 404 height 30
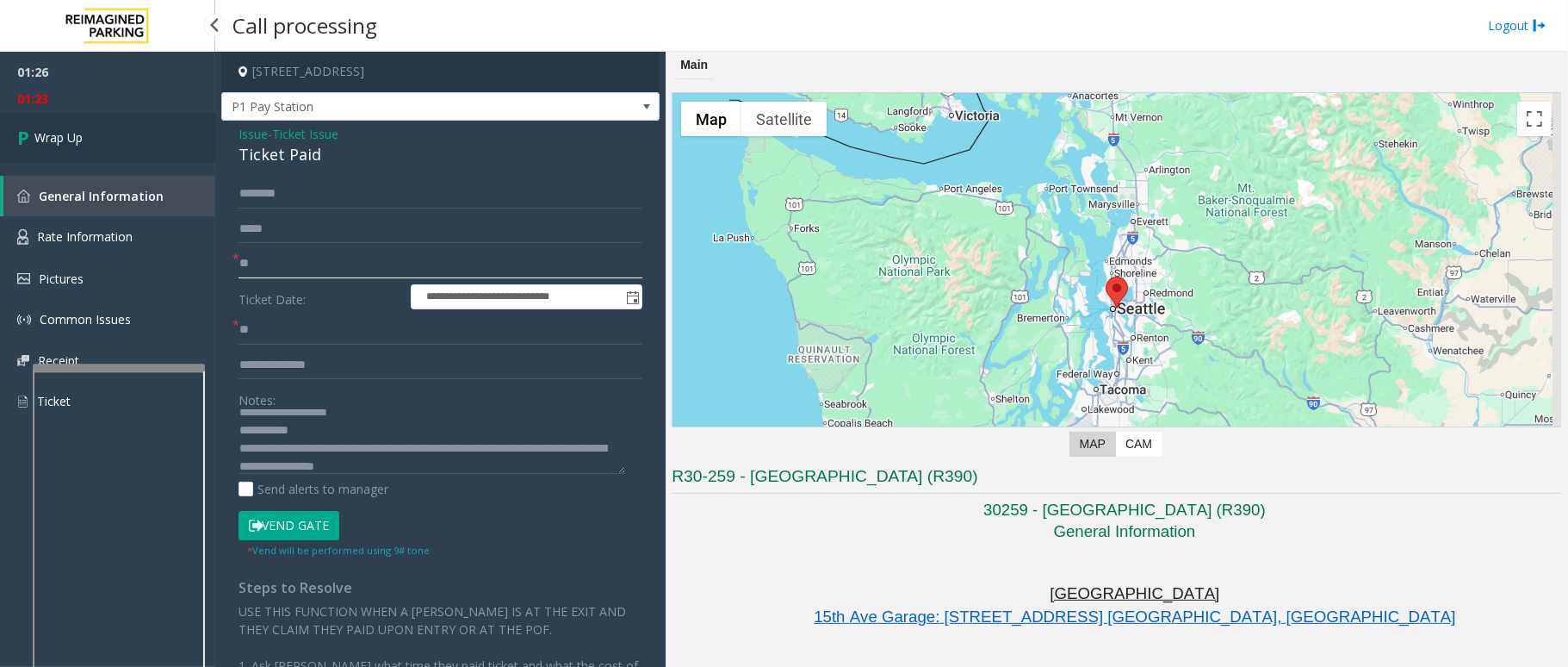
type input "**"
drag, startPoint x: 64, startPoint y: 135, endPoint x: 19, endPoint y: 139, distance: 45.2
click at [19, 139] on icon at bounding box center [26, 137] width 17 height 29
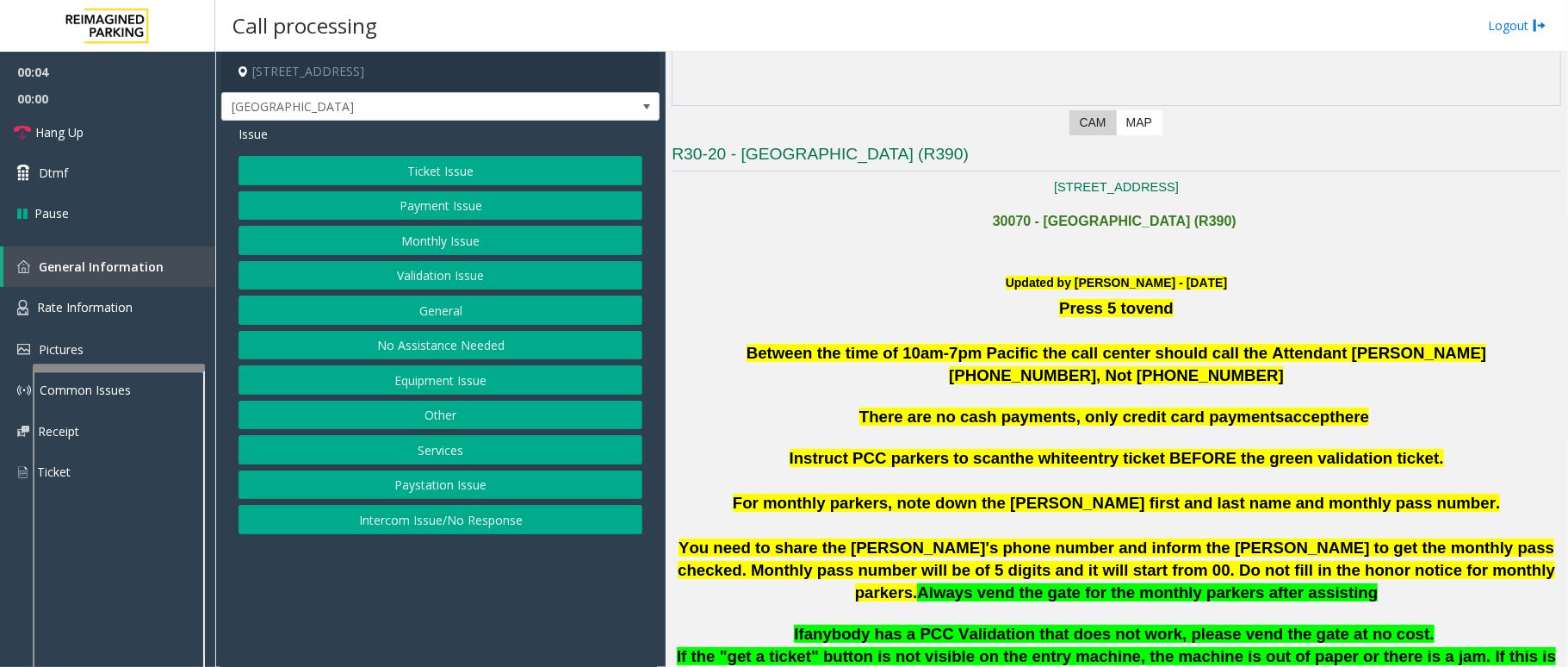
scroll to position [459, 0]
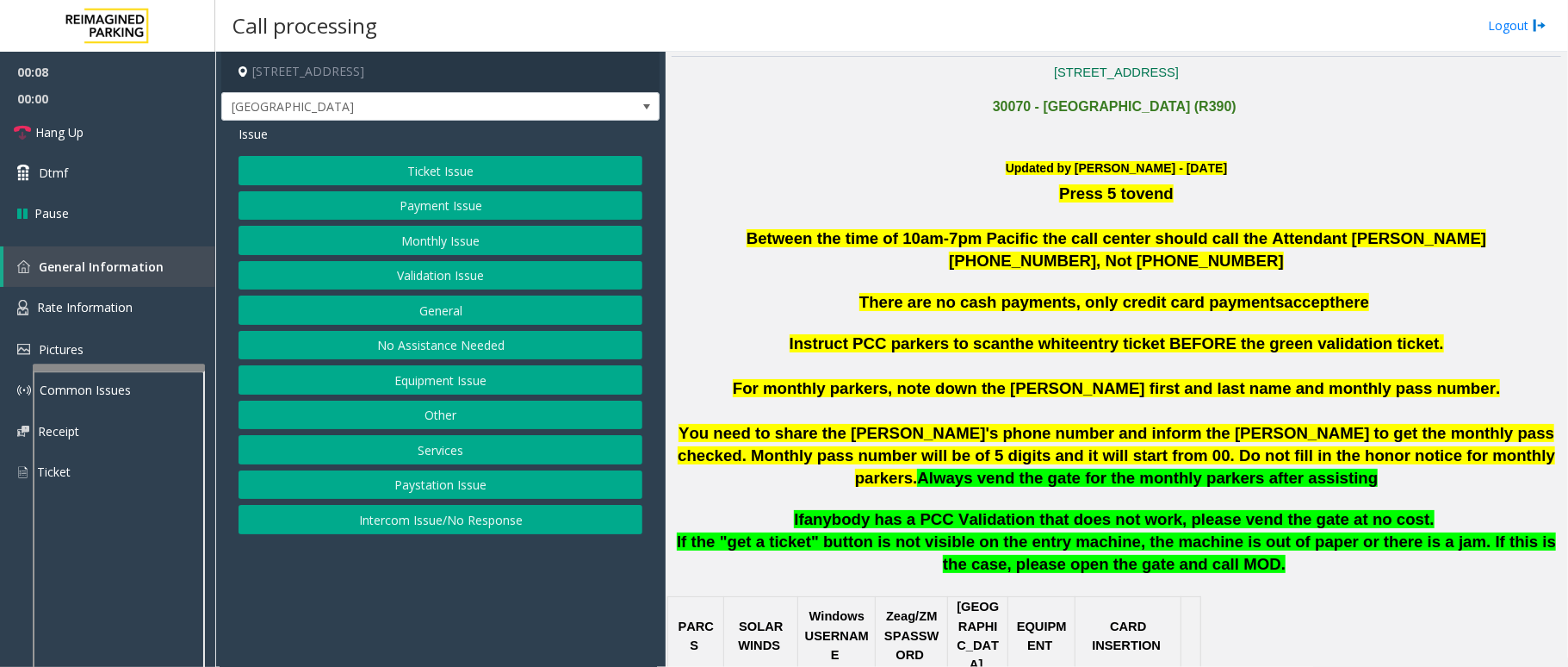
click at [527, 522] on button "Intercom Issue/No Response" at bounding box center [440, 520] width 404 height 30
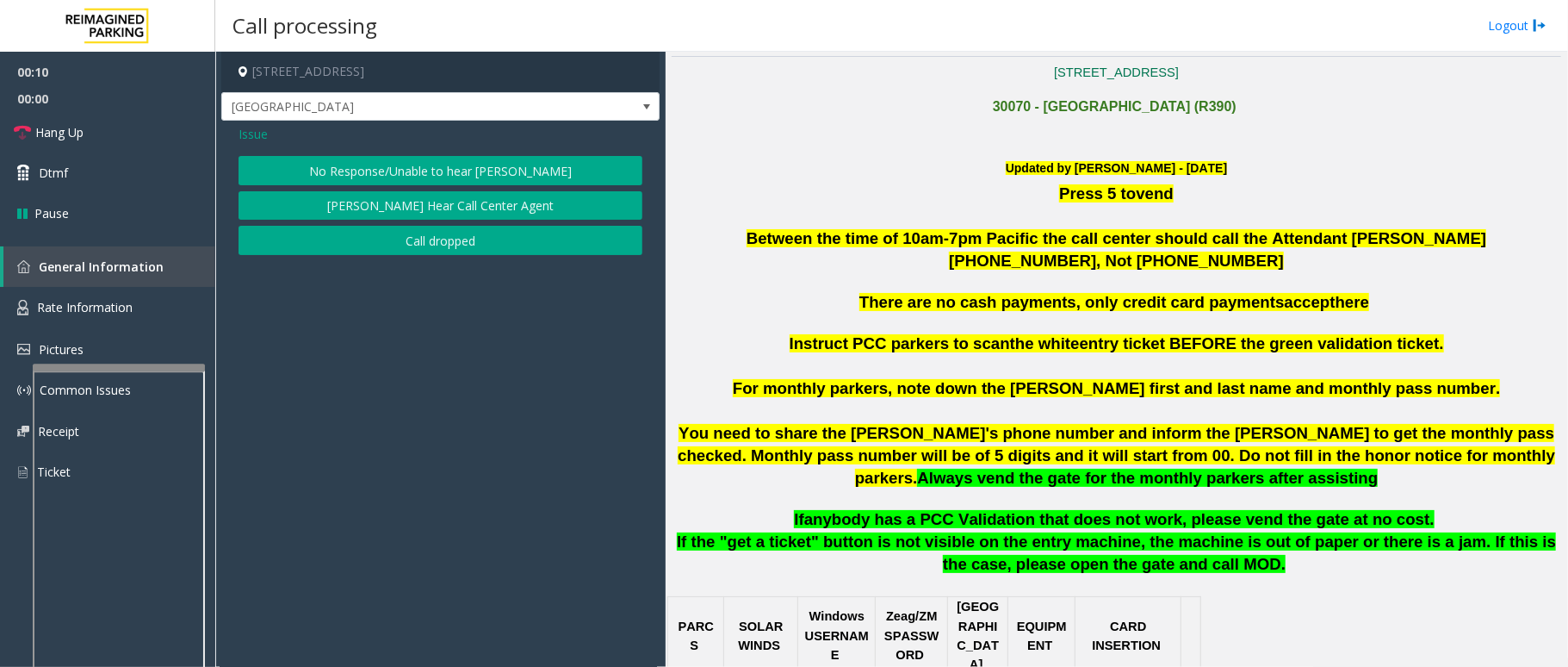
click at [494, 172] on button "No Response/Unable to hear [PERSON_NAME]" at bounding box center [440, 170] width 404 height 30
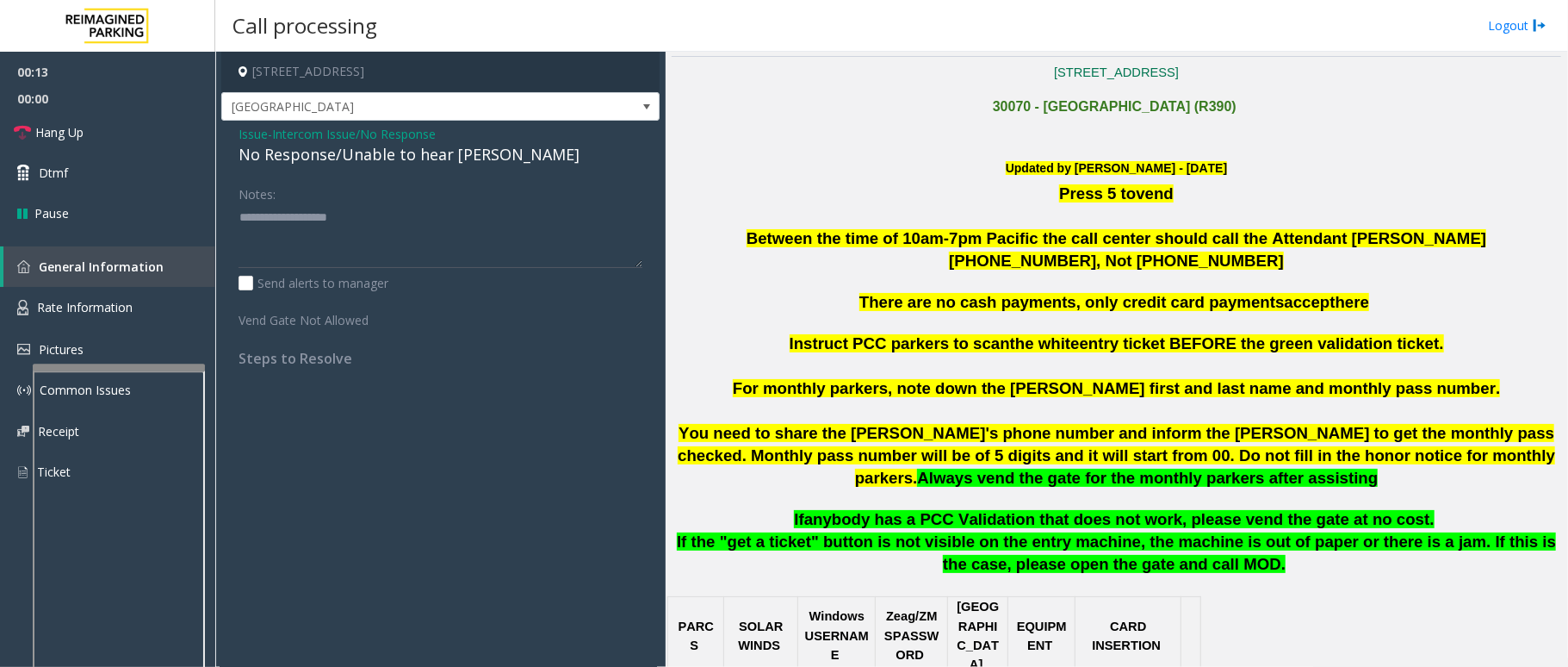
click at [275, 156] on div "No Response/Unable to hear [PERSON_NAME]" at bounding box center [440, 155] width 404 height 24
click at [276, 156] on div "No Response/Unable to hear [PERSON_NAME]" at bounding box center [440, 155] width 404 height 24
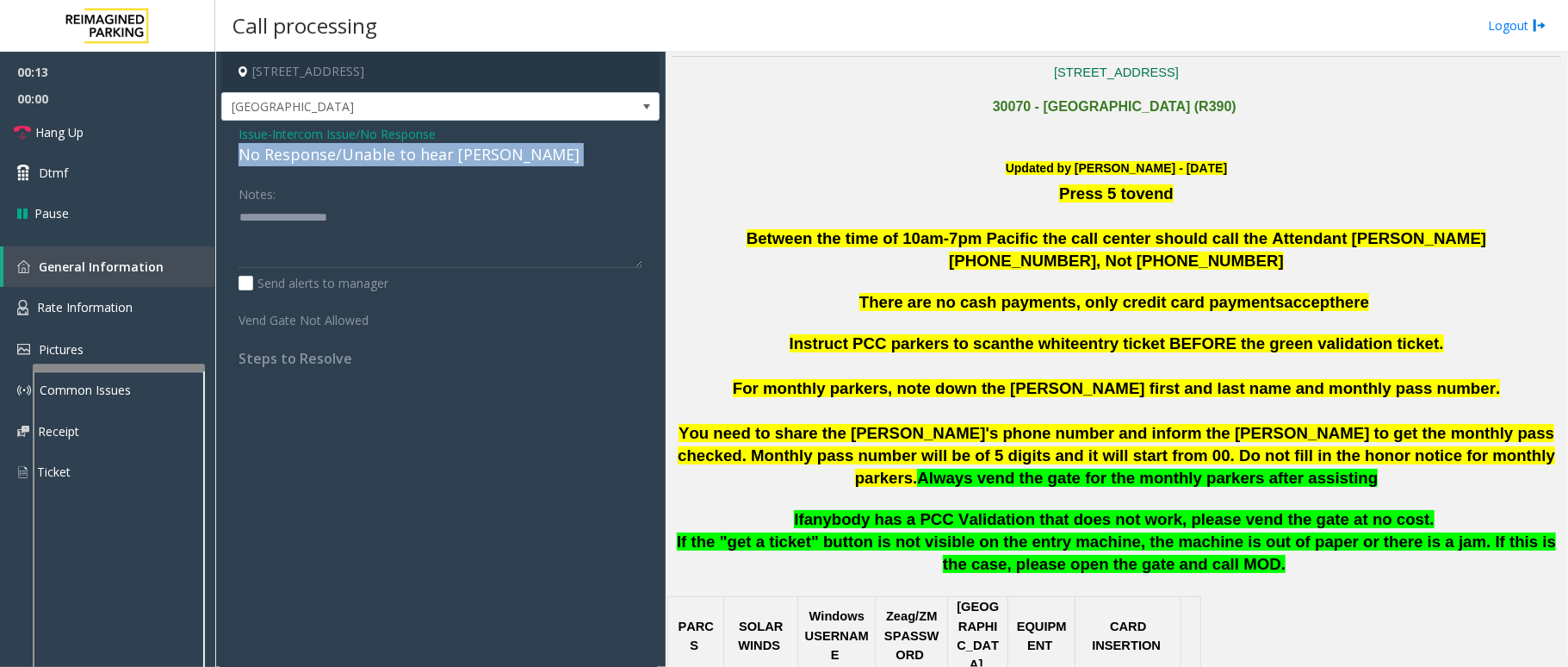
click at [279, 156] on div "No Response/Unable to hear [PERSON_NAME]" at bounding box center [440, 155] width 404 height 24
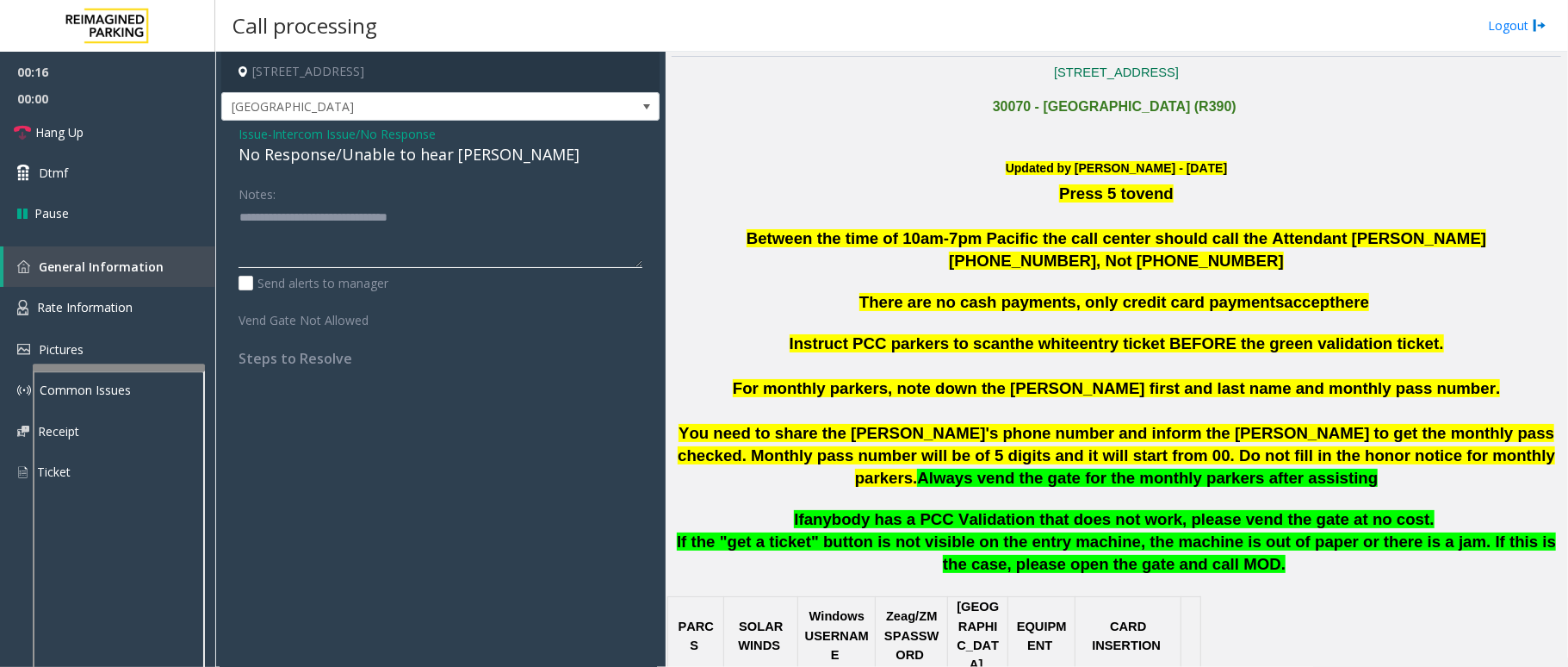
click at [446, 245] on textarea at bounding box center [440, 236] width 404 height 65
type textarea "**********"
click at [60, 129] on span "Hang Up" at bounding box center [59, 132] width 48 height 18
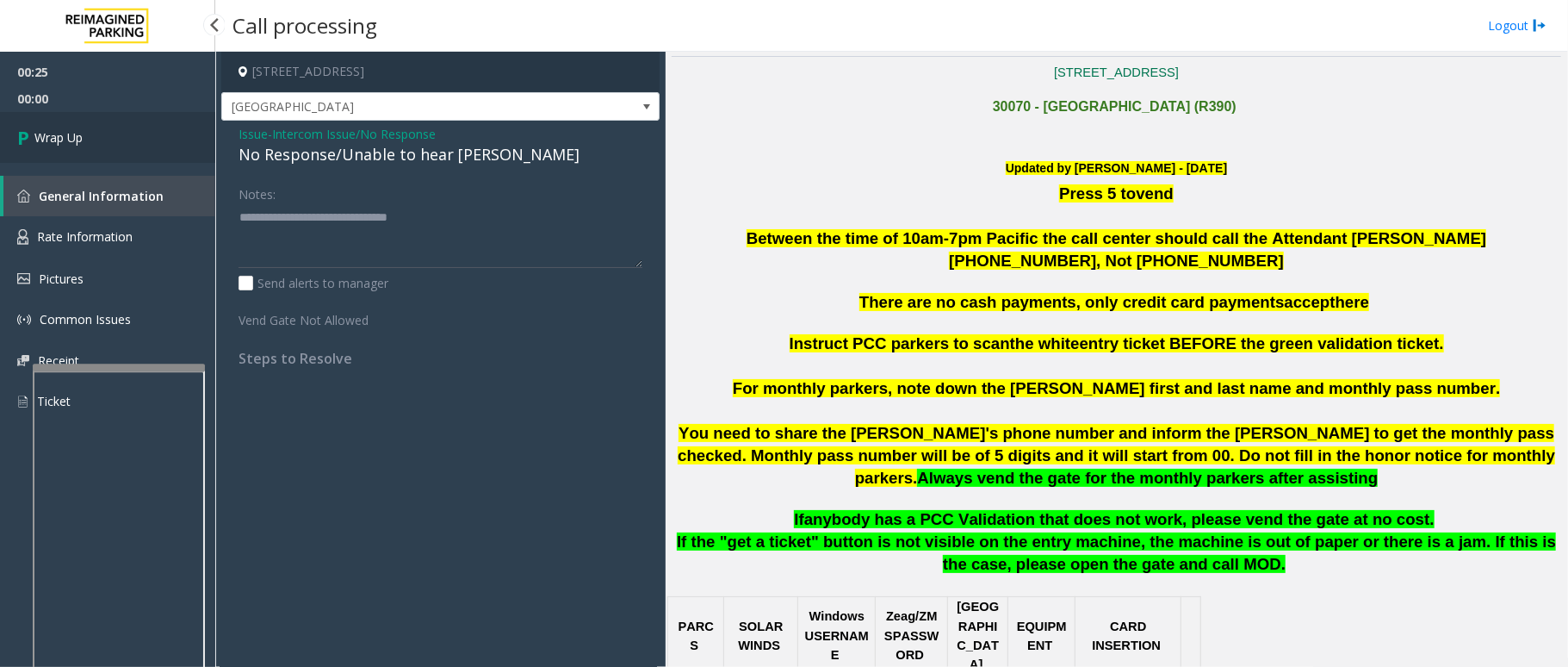
click at [60, 129] on span "Wrap Up" at bounding box center [58, 137] width 48 height 18
